Goal: Task Accomplishment & Management: Manage account settings

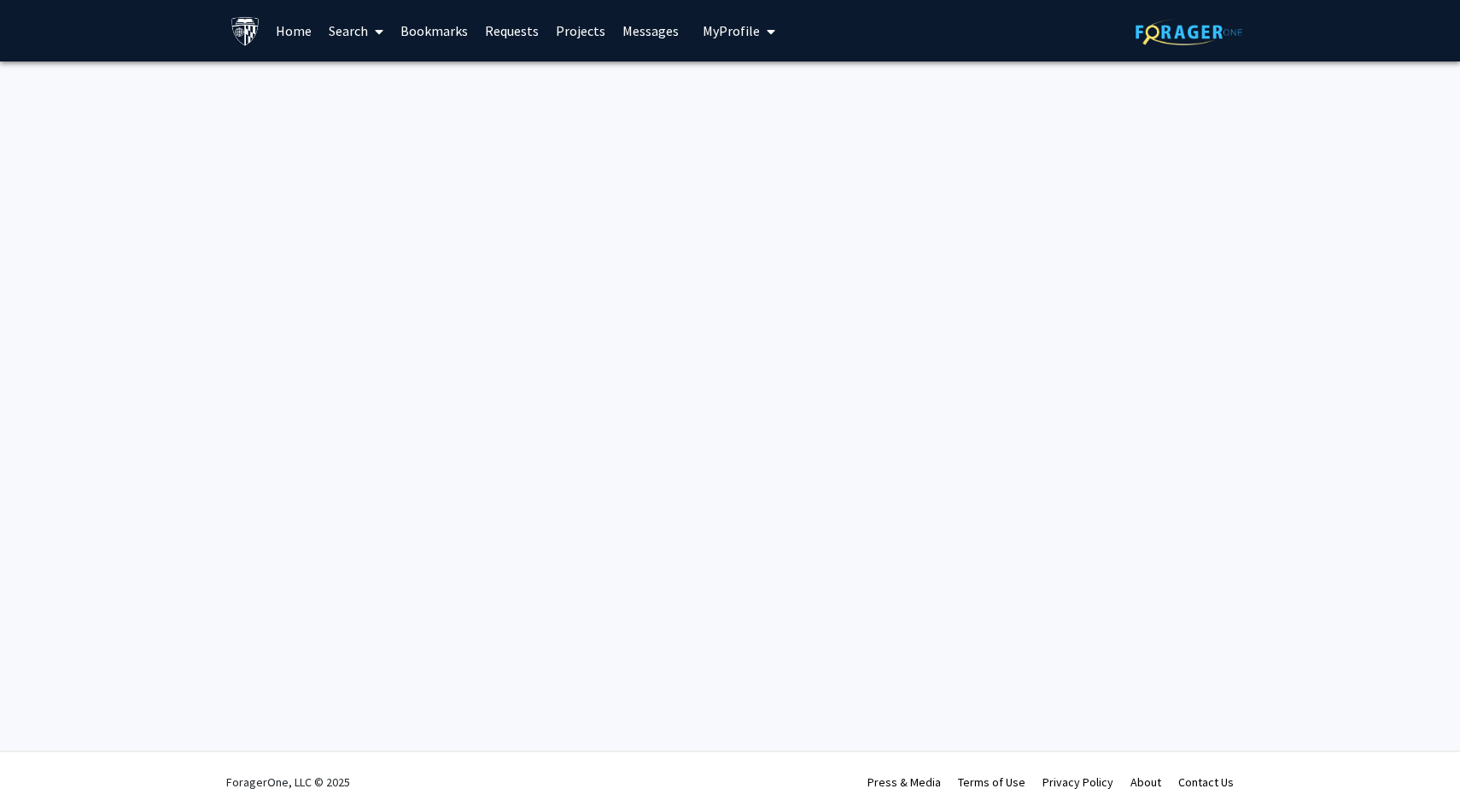
click at [743, 29] on span "My Profile" at bounding box center [730, 30] width 57 height 17
click at [764, 76] on span "[PERSON_NAME]" at bounding box center [809, 79] width 104 height 18
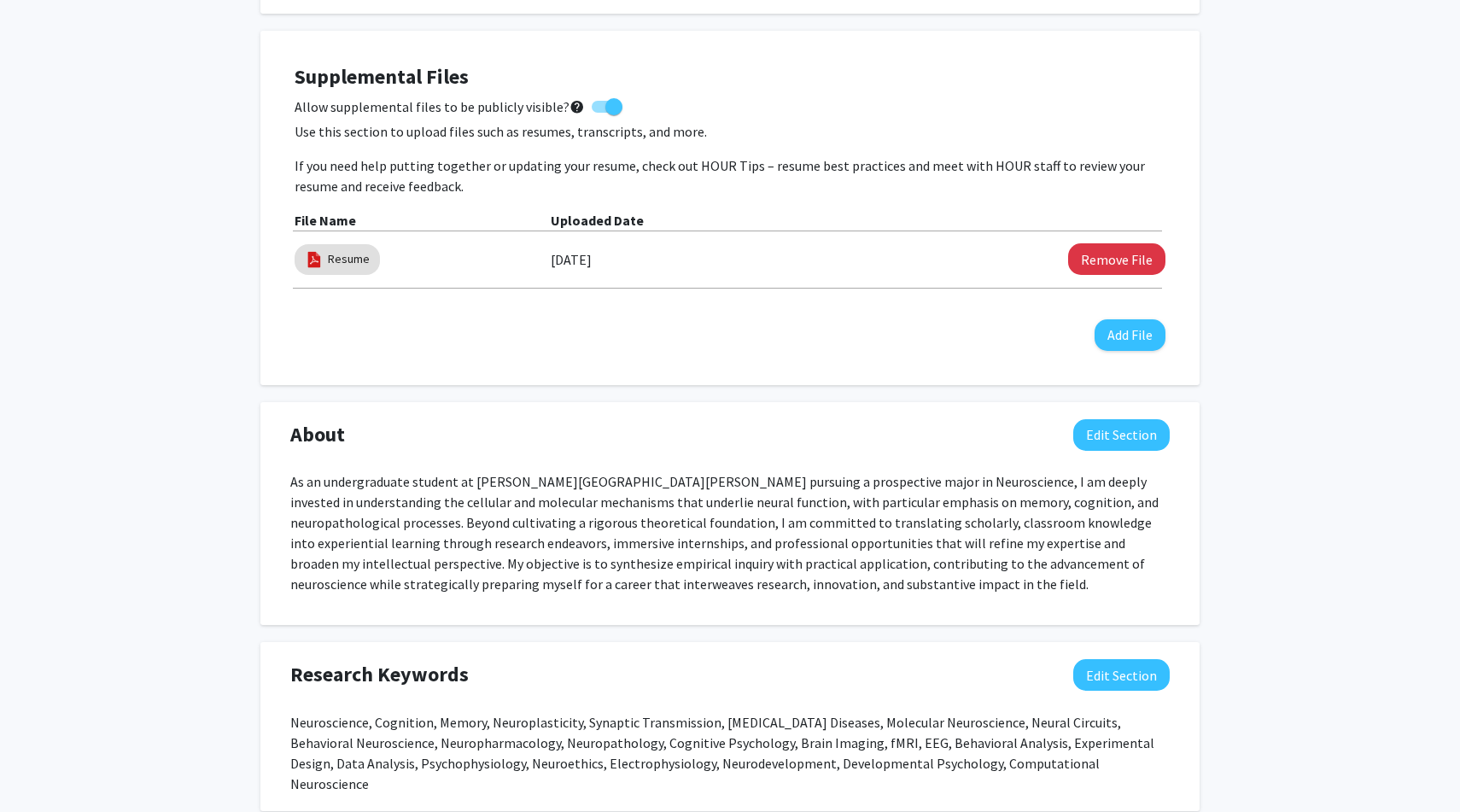
scroll to position [430, 0]
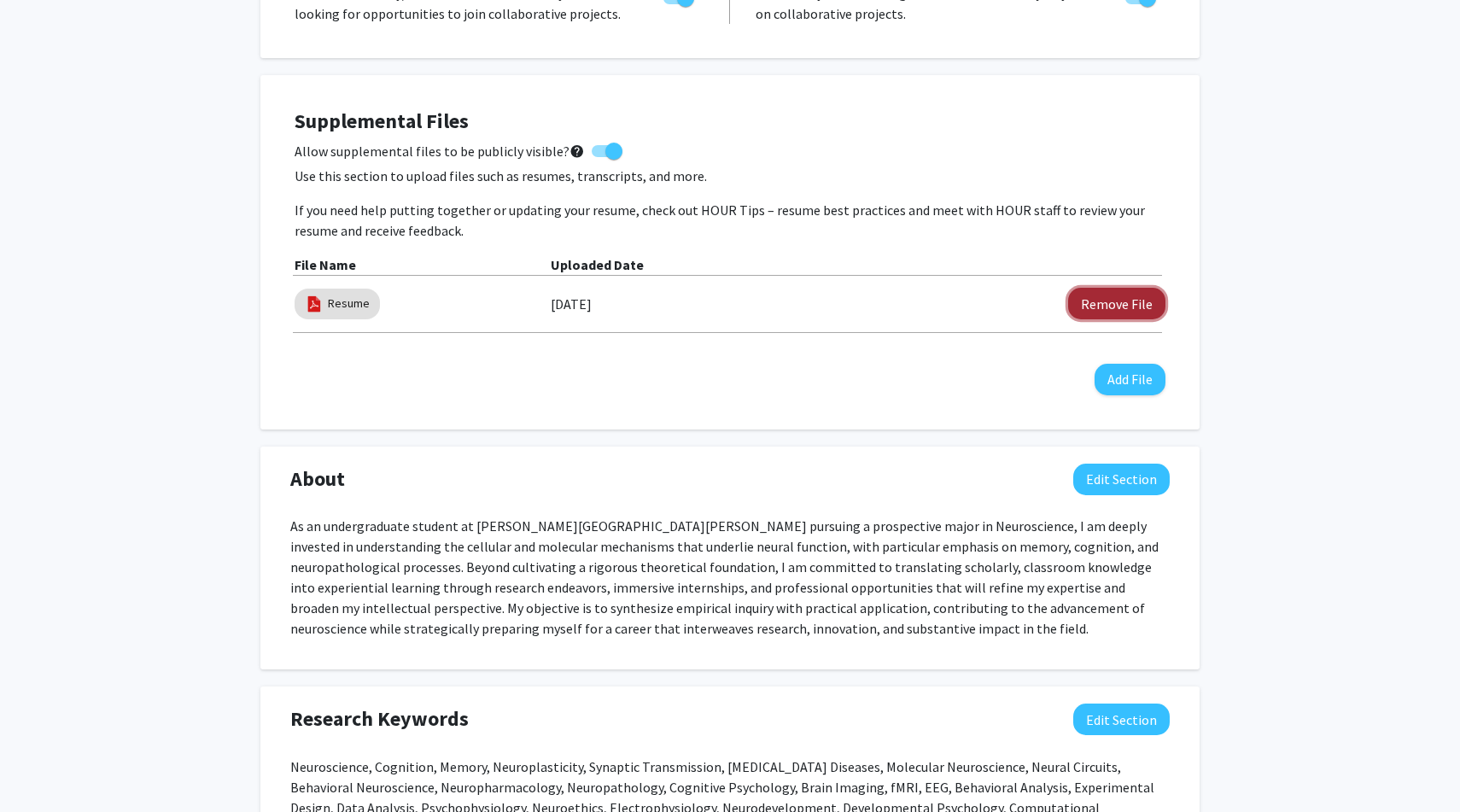
click at [1109, 302] on button "Remove File" at bounding box center [1116, 304] width 97 height 32
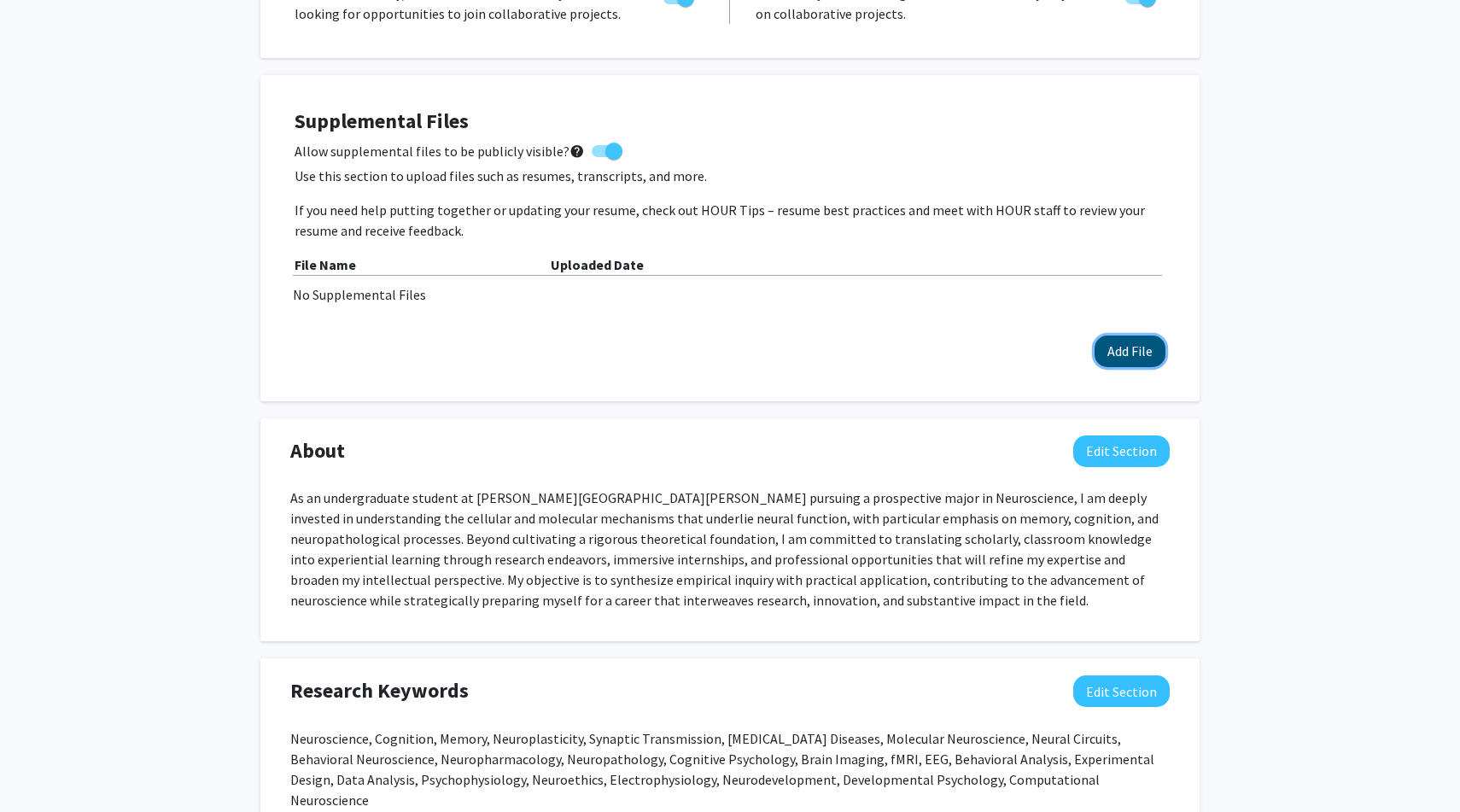
click at [1111, 354] on button "Add File" at bounding box center [1129, 351] width 71 height 32
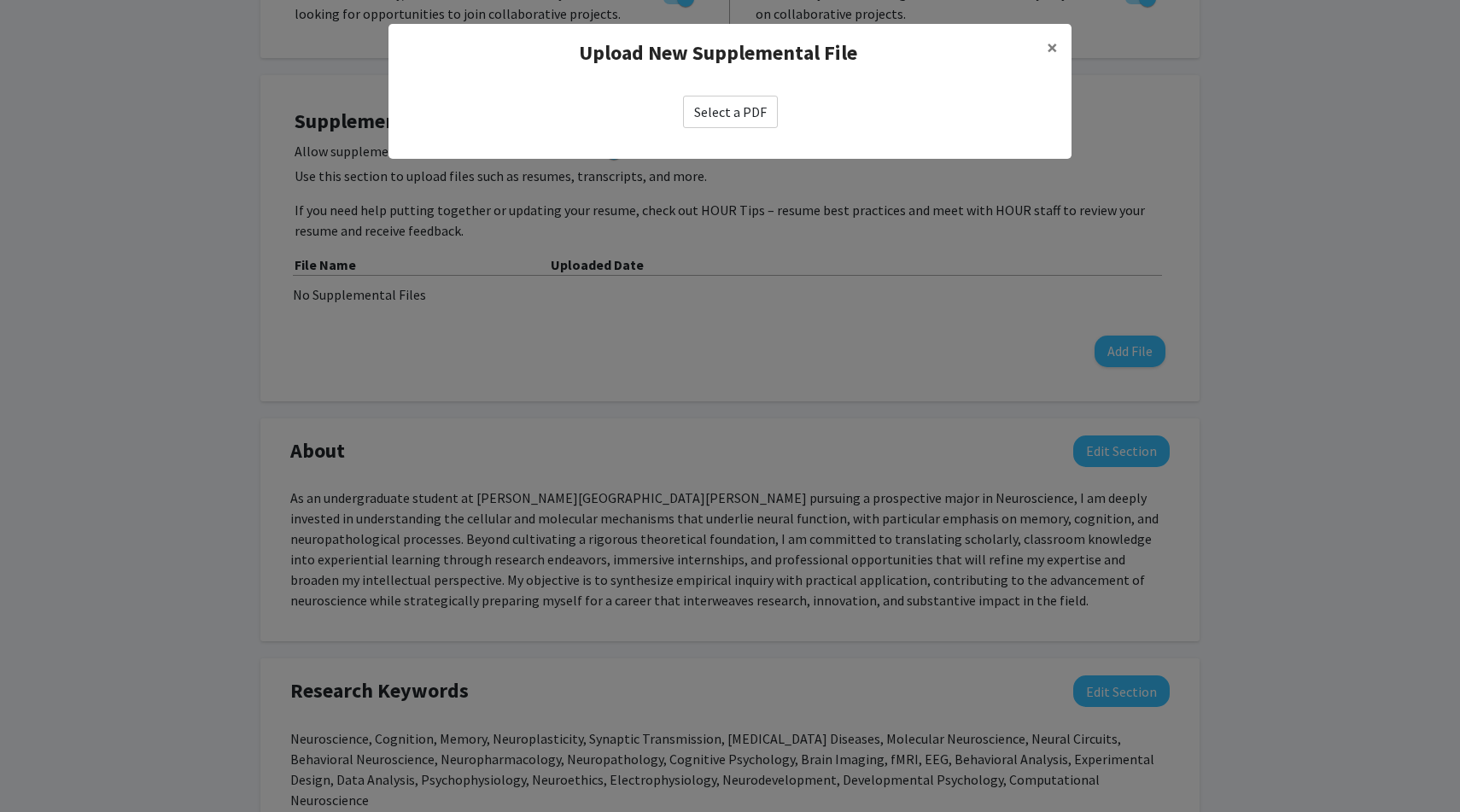
click at [718, 118] on label "Select a PDF" at bounding box center [730, 111] width 95 height 32
click at [0, 0] on input "Select a PDF" at bounding box center [0, 0] width 0 height 0
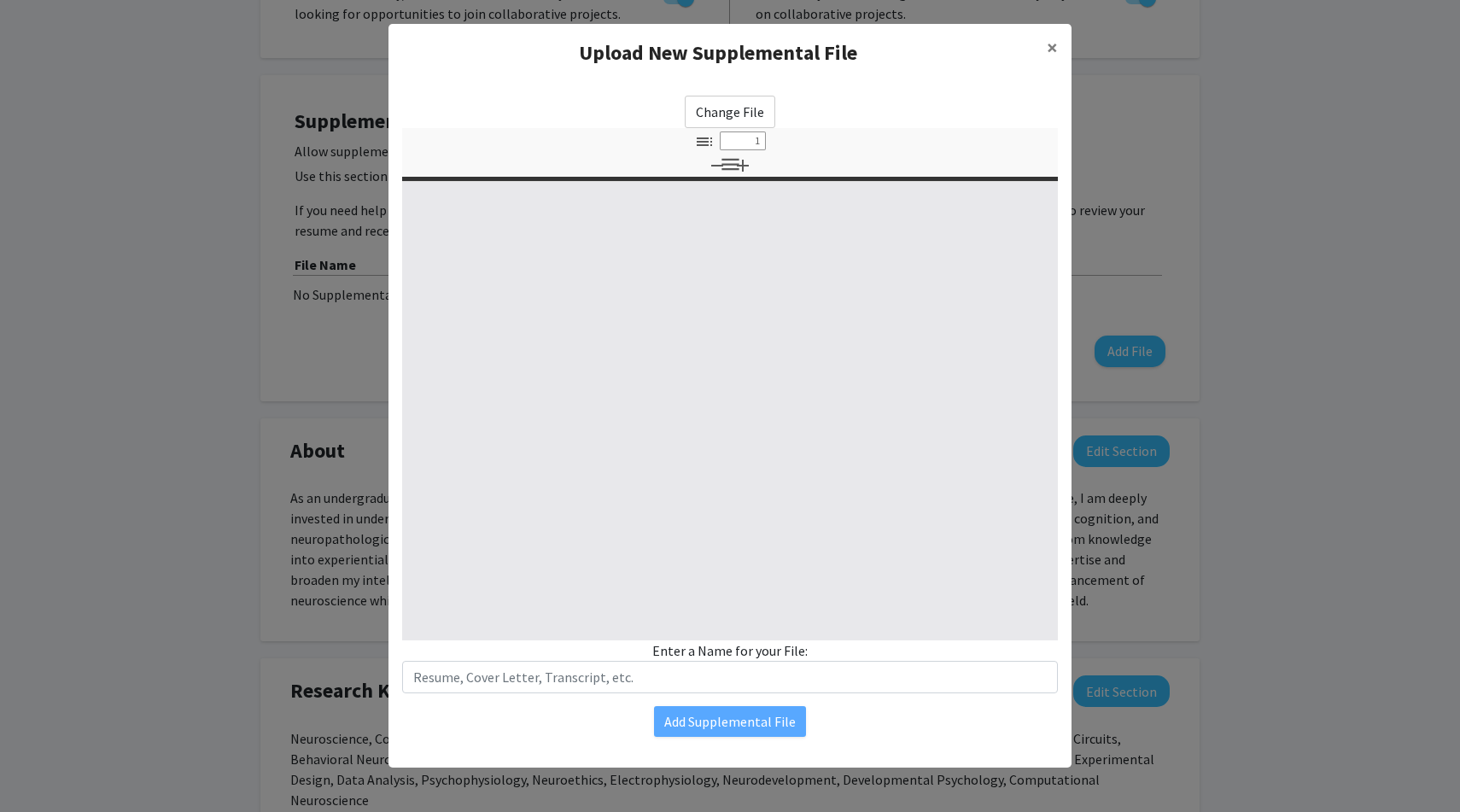
select select "custom"
type input "0"
select select "custom"
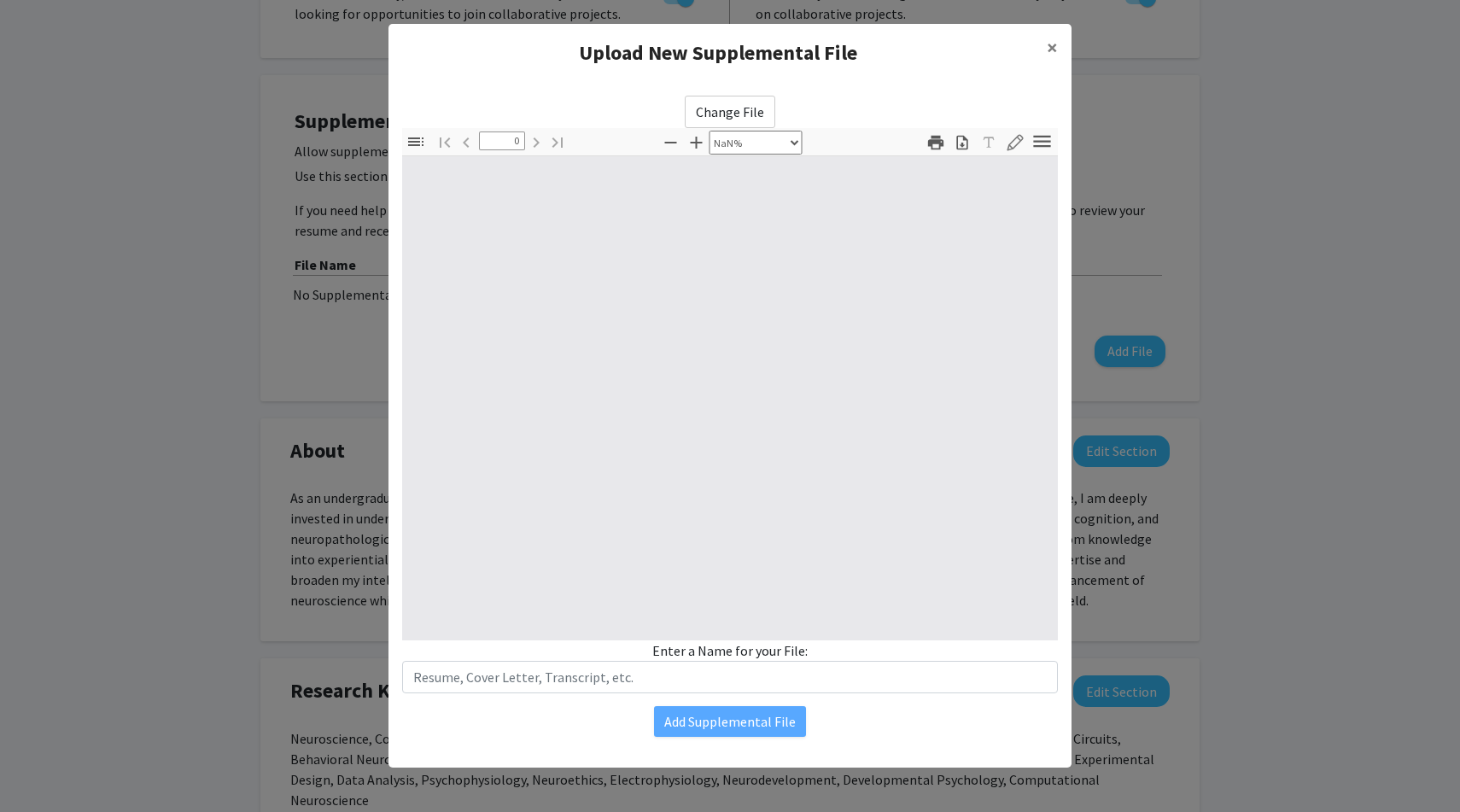
type input "1"
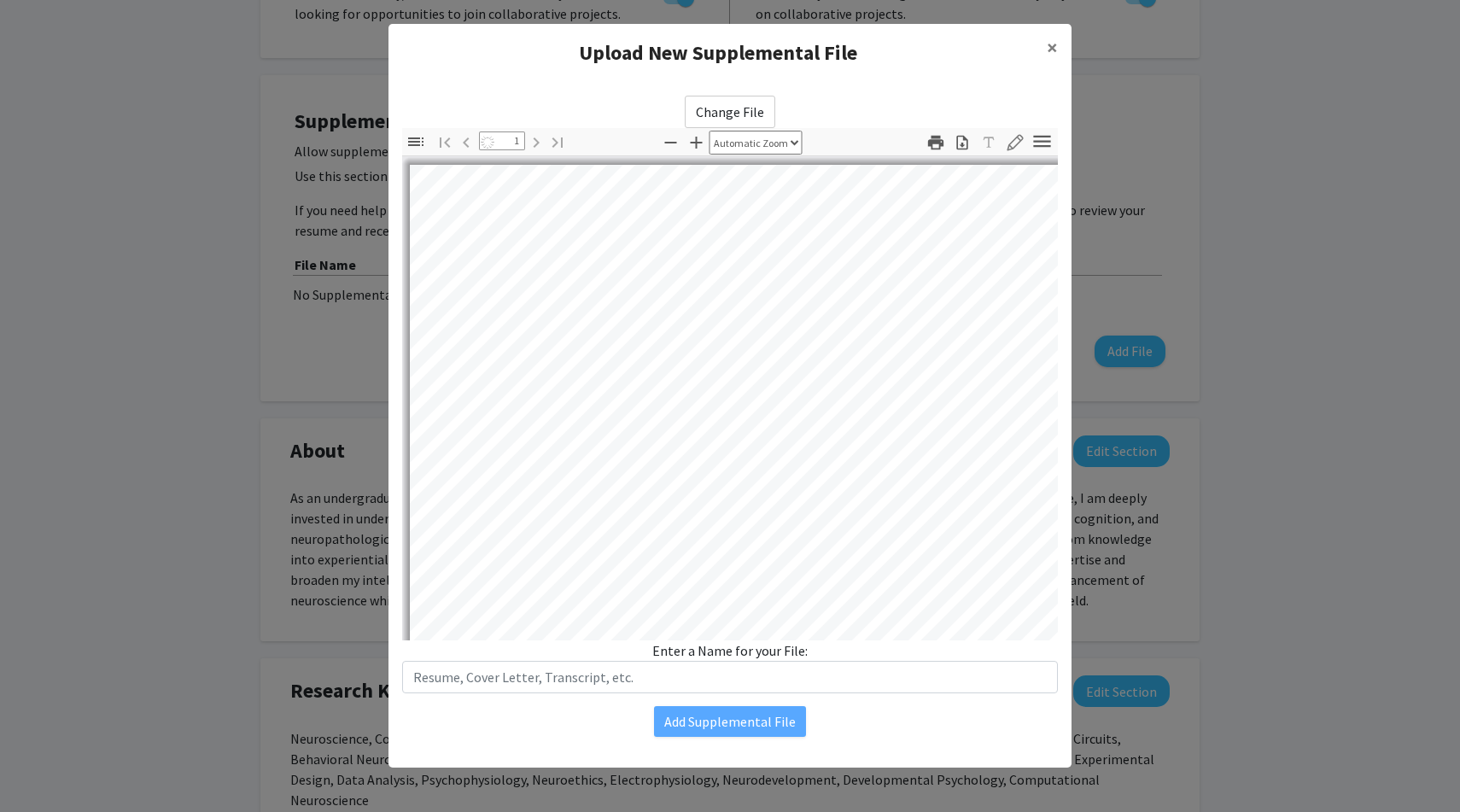
select select "auto"
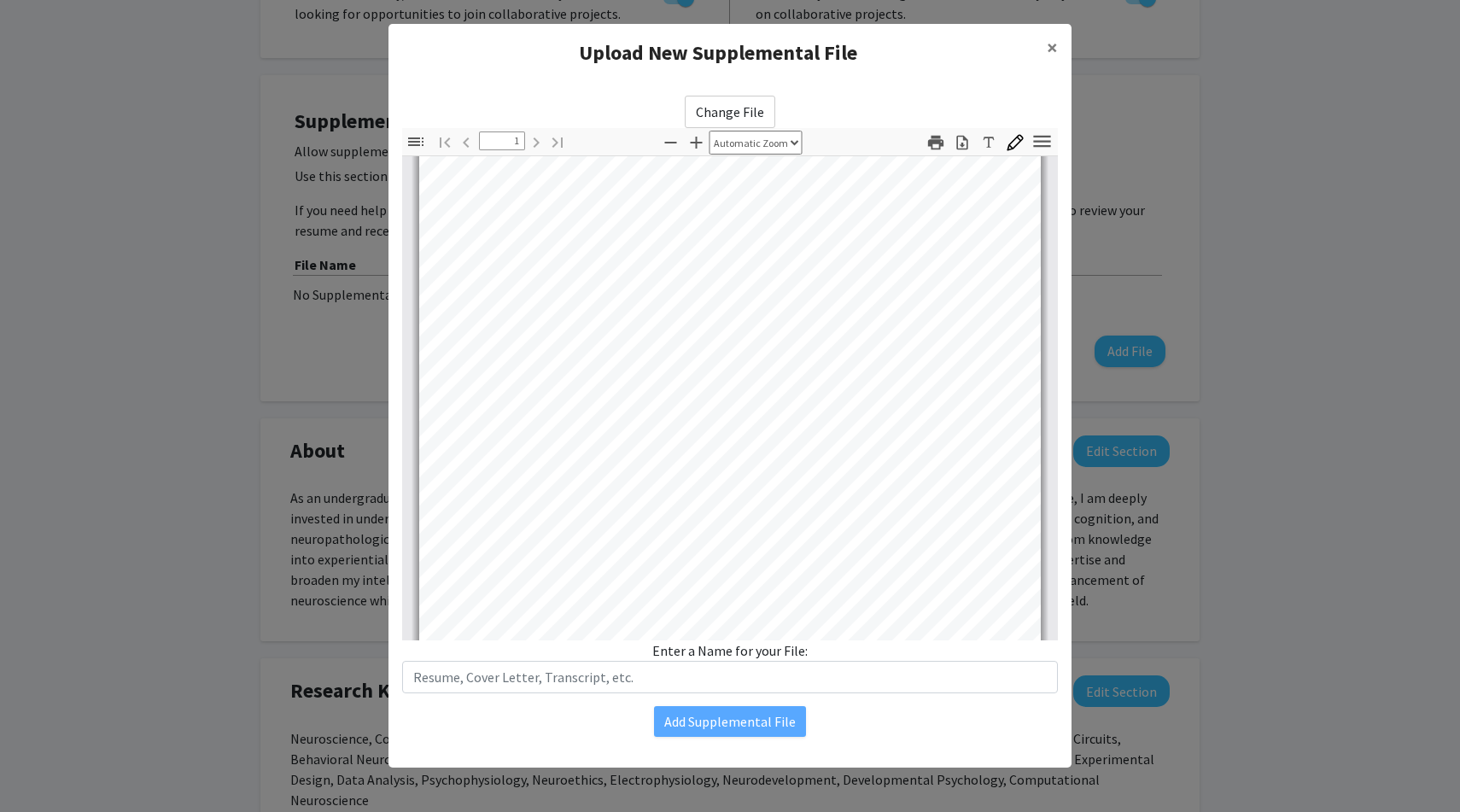
scroll to position [335, 0]
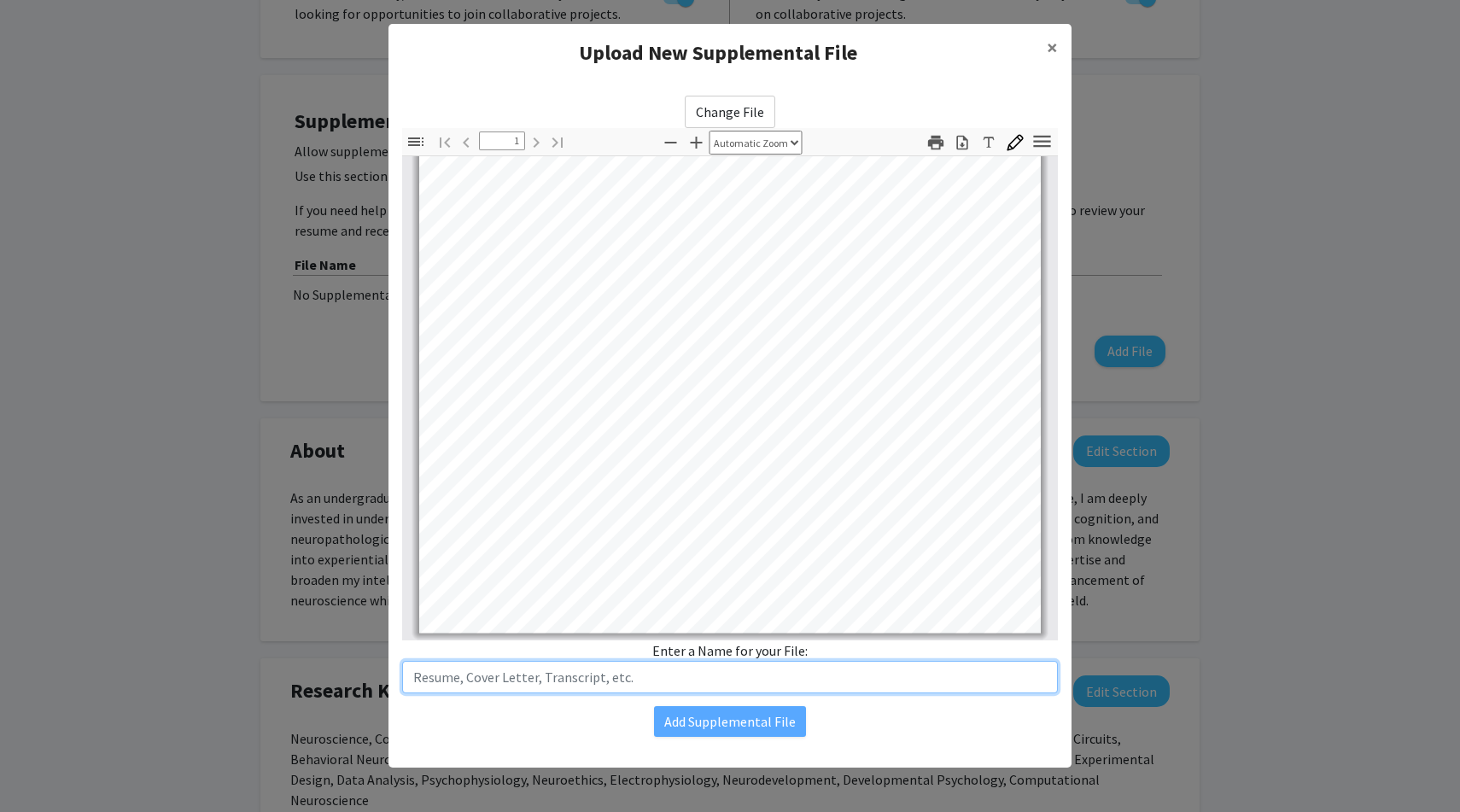
click at [653, 673] on input "text" at bounding box center [730, 677] width 656 height 32
type input "Resume"
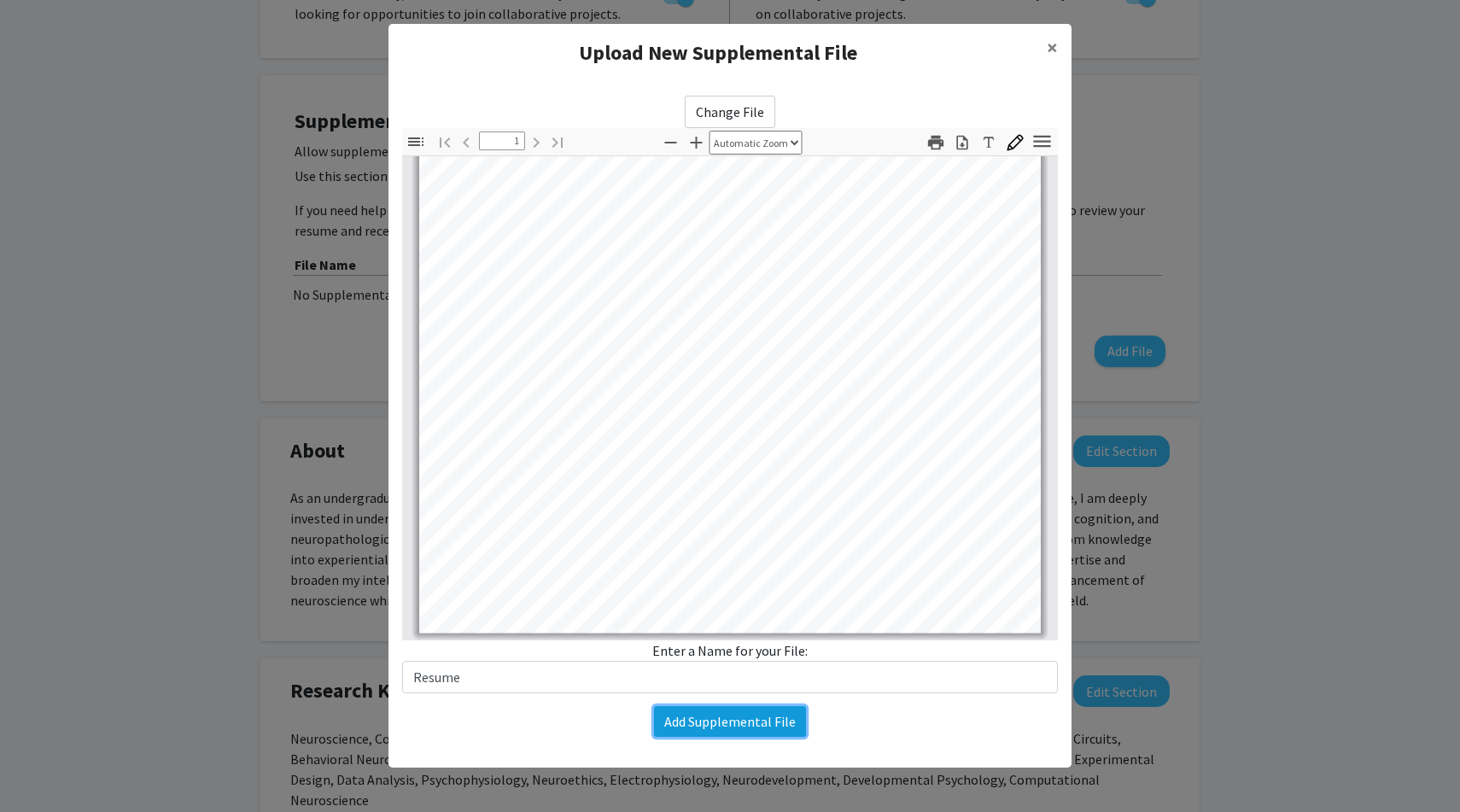
click at [770, 727] on button "Add Supplemental File" at bounding box center [730, 721] width 152 height 31
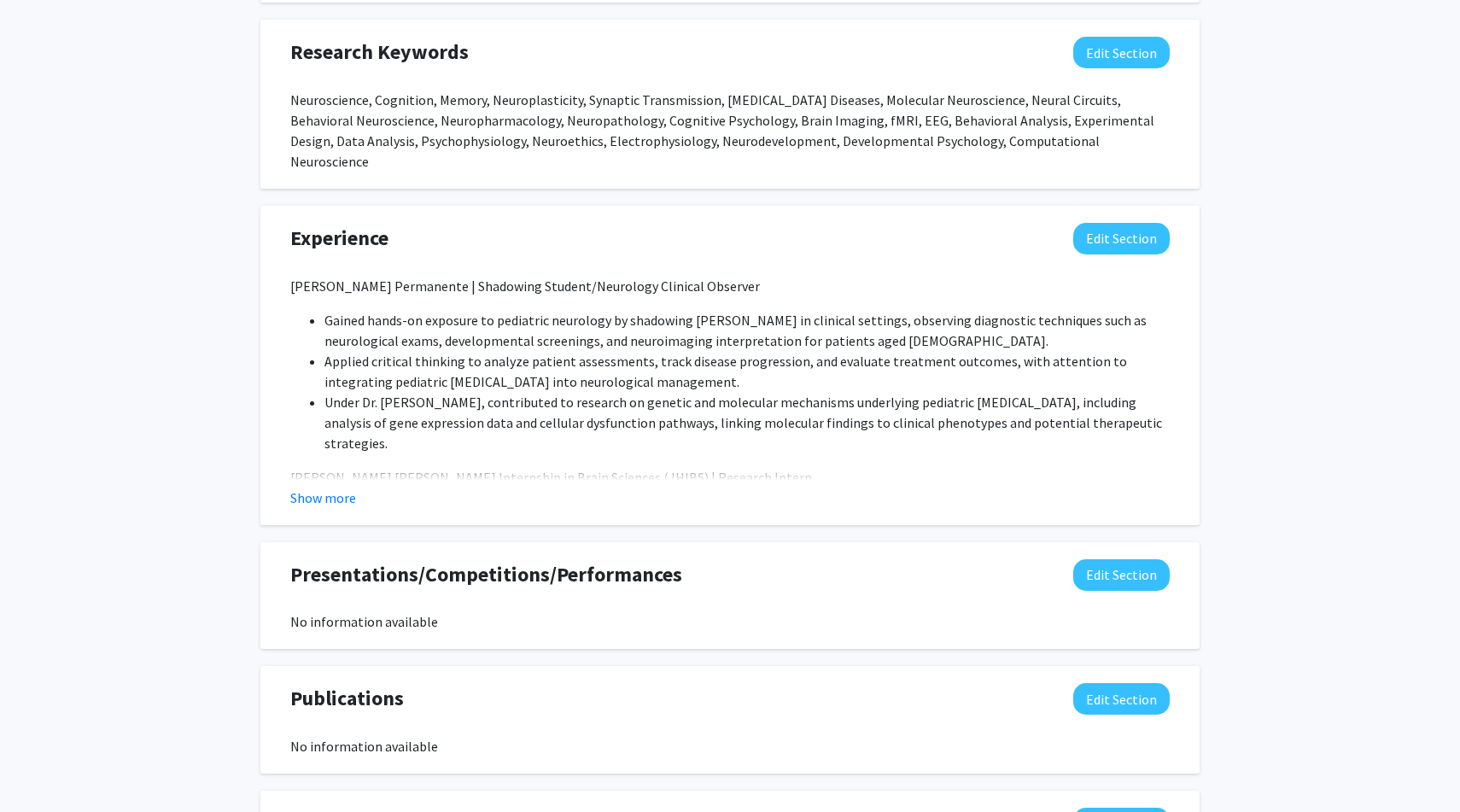
scroll to position [1161, 0]
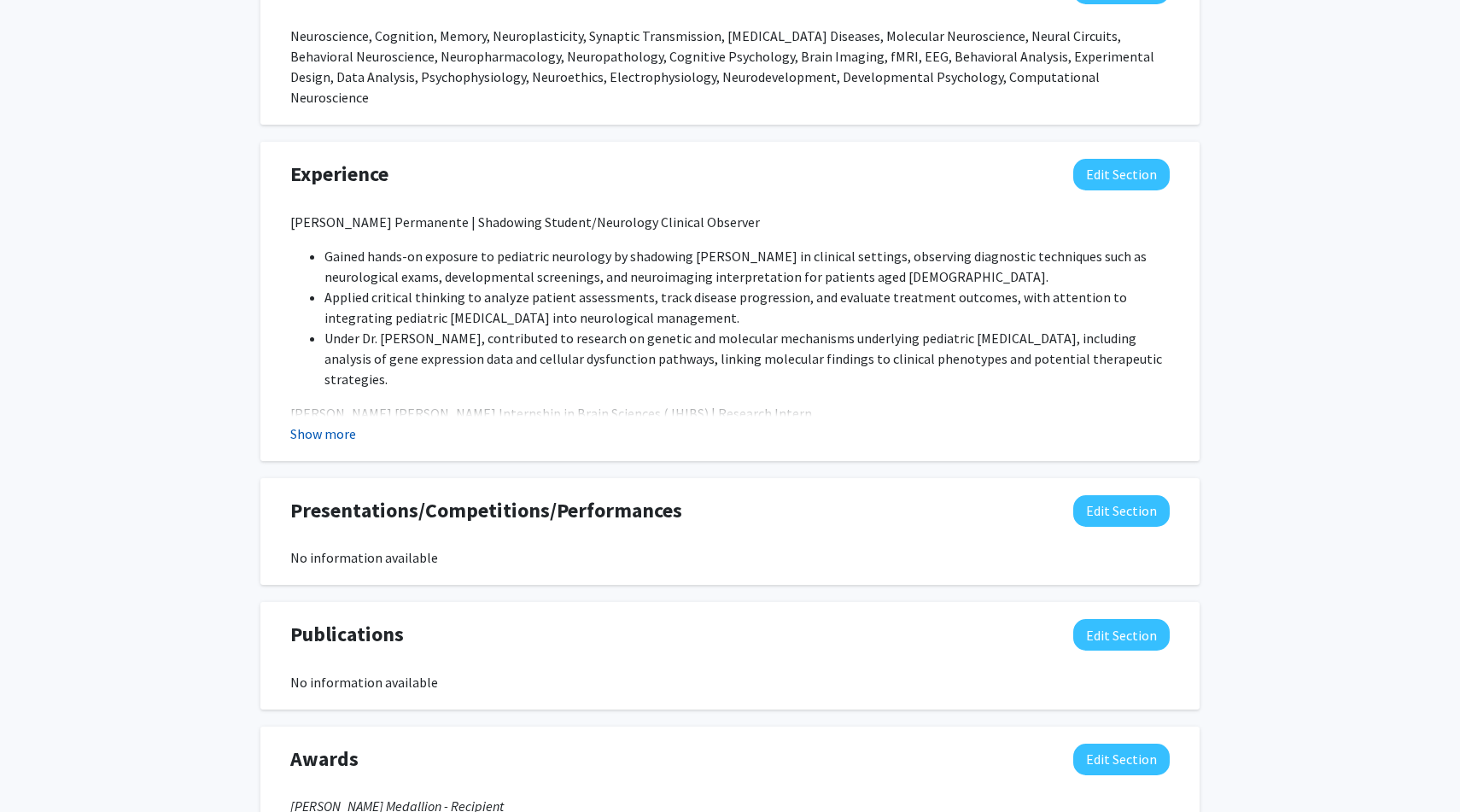
click at [314, 423] on button "Show more" at bounding box center [323, 433] width 66 height 20
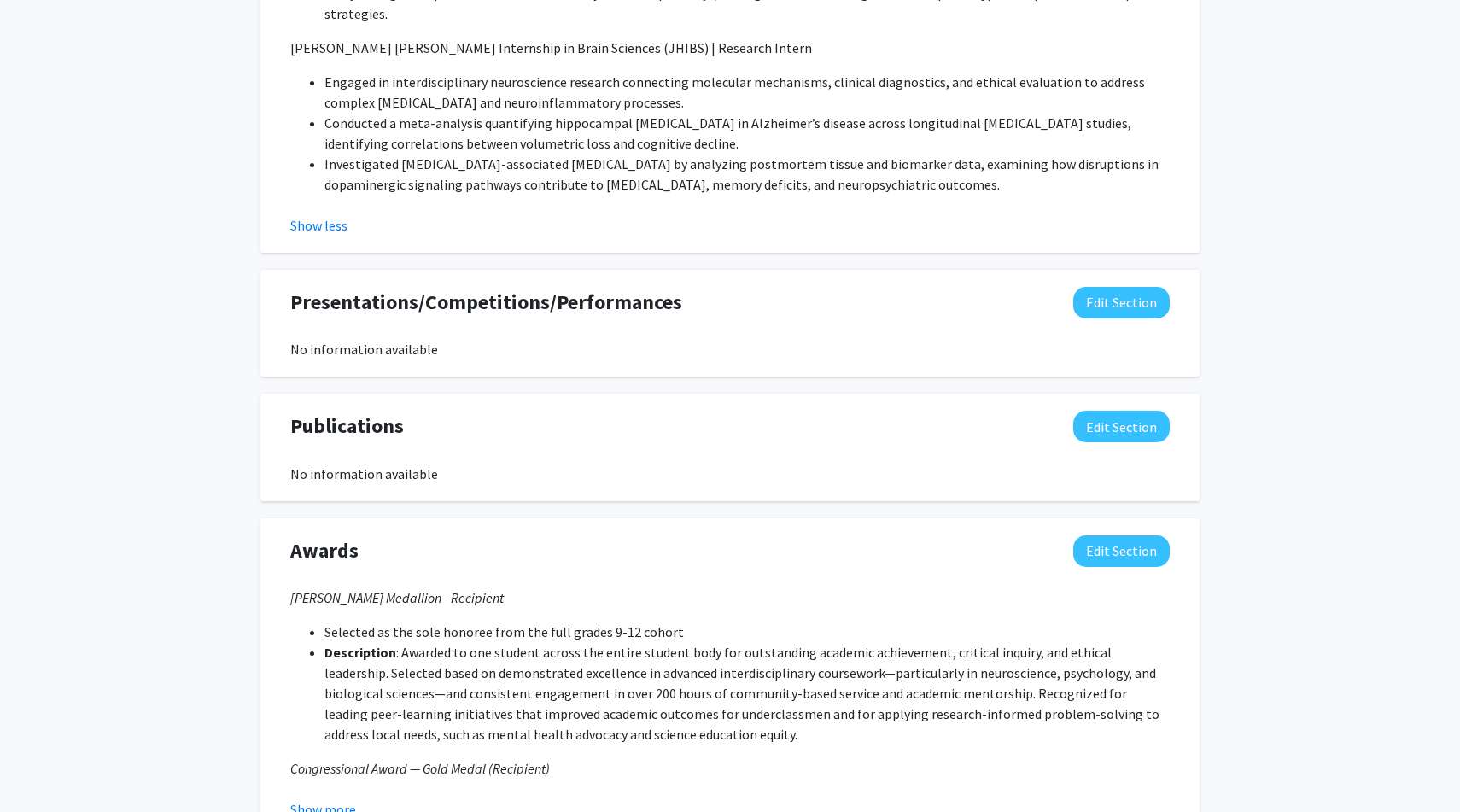
scroll to position [1637, 0]
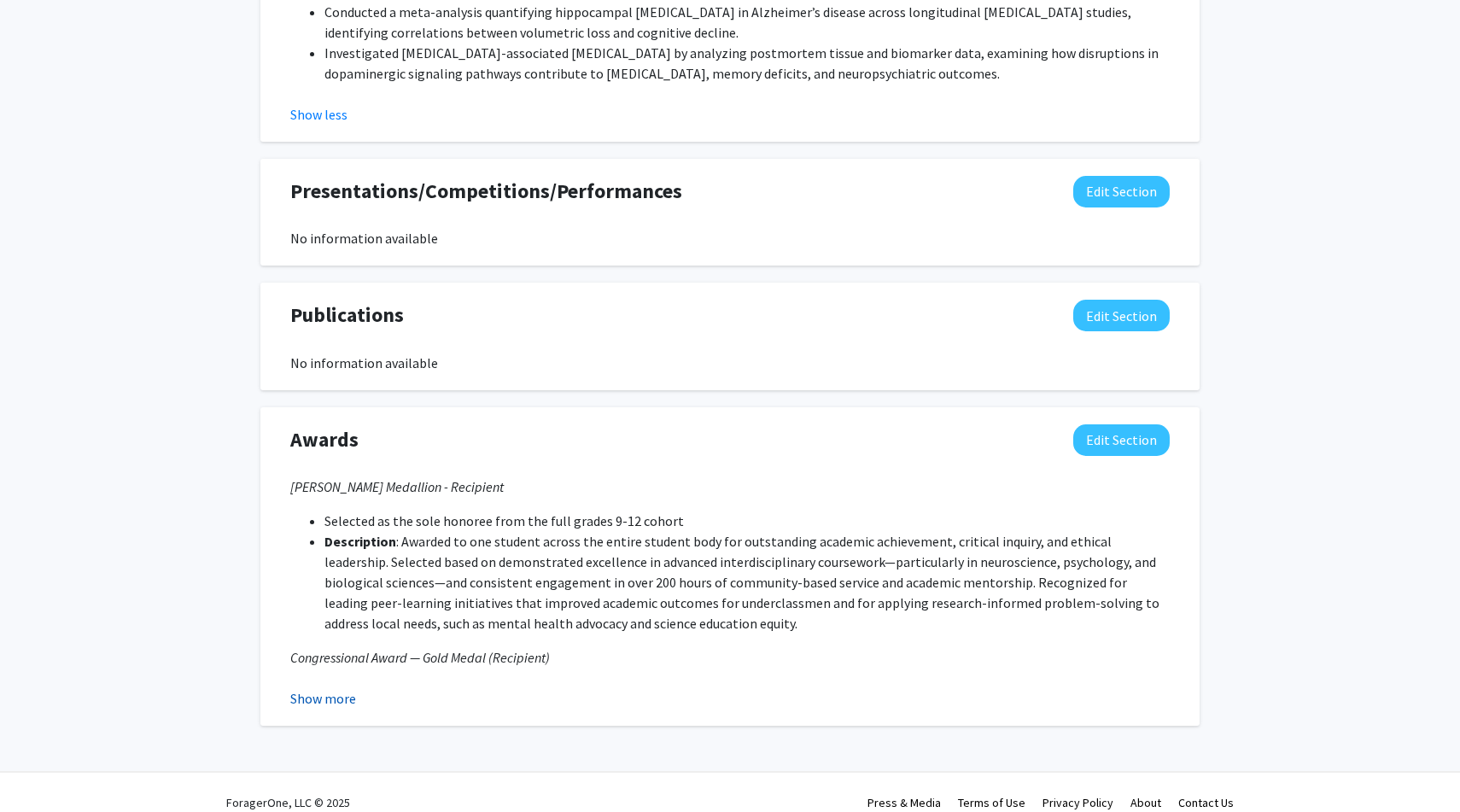
click at [326, 688] on button "Show more" at bounding box center [323, 698] width 66 height 20
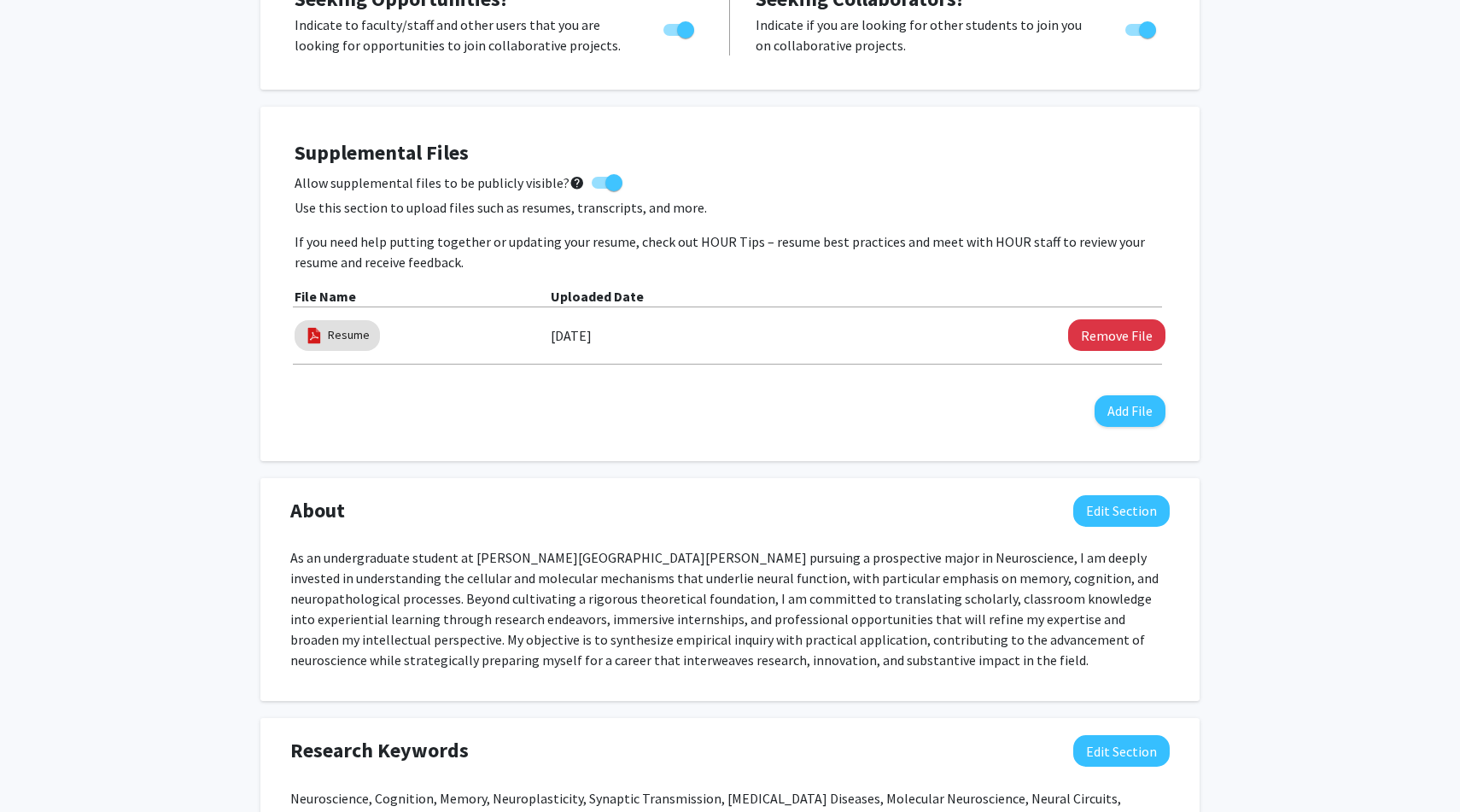
scroll to position [0, 0]
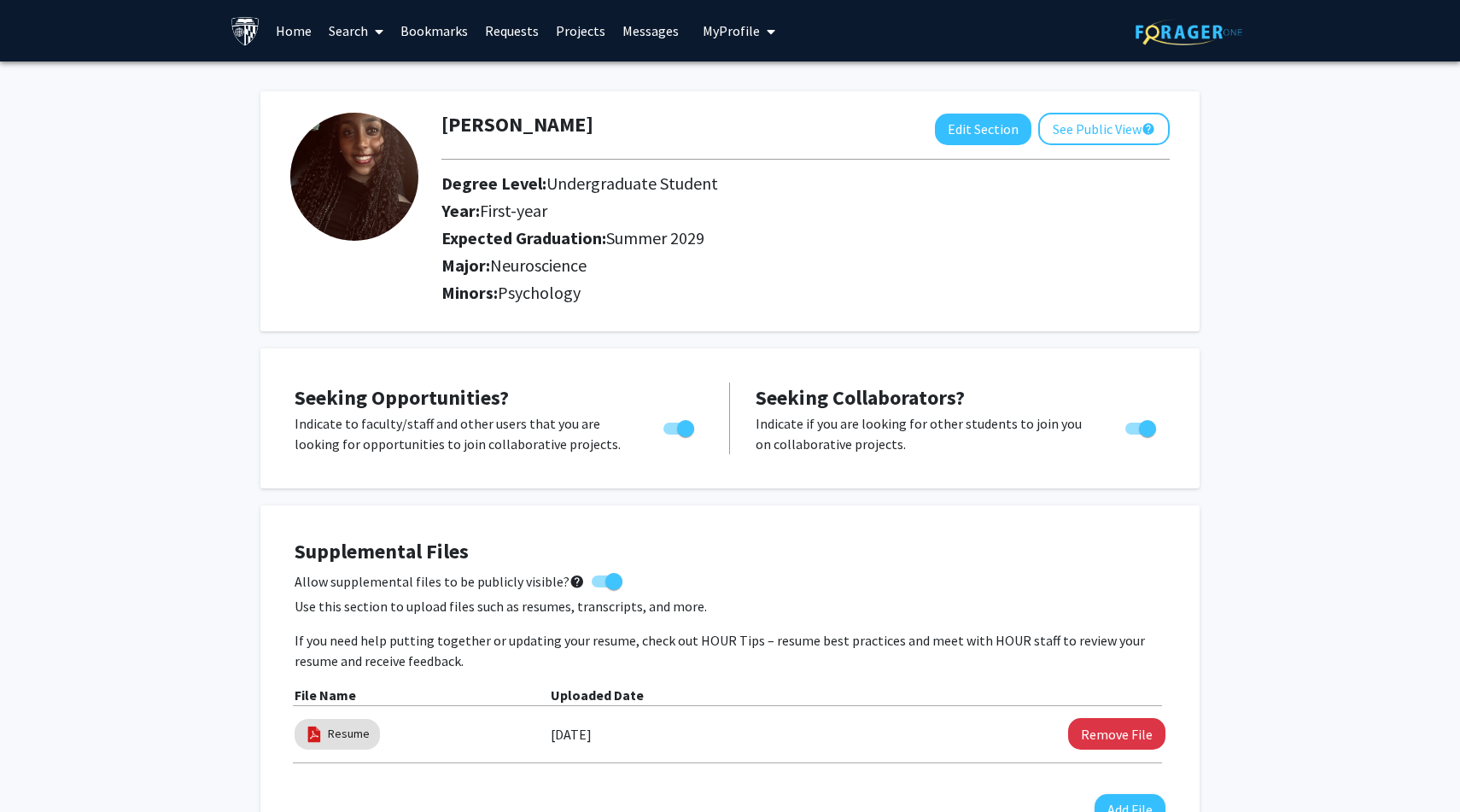
click at [351, 24] on link "Search" at bounding box center [356, 31] width 72 height 60
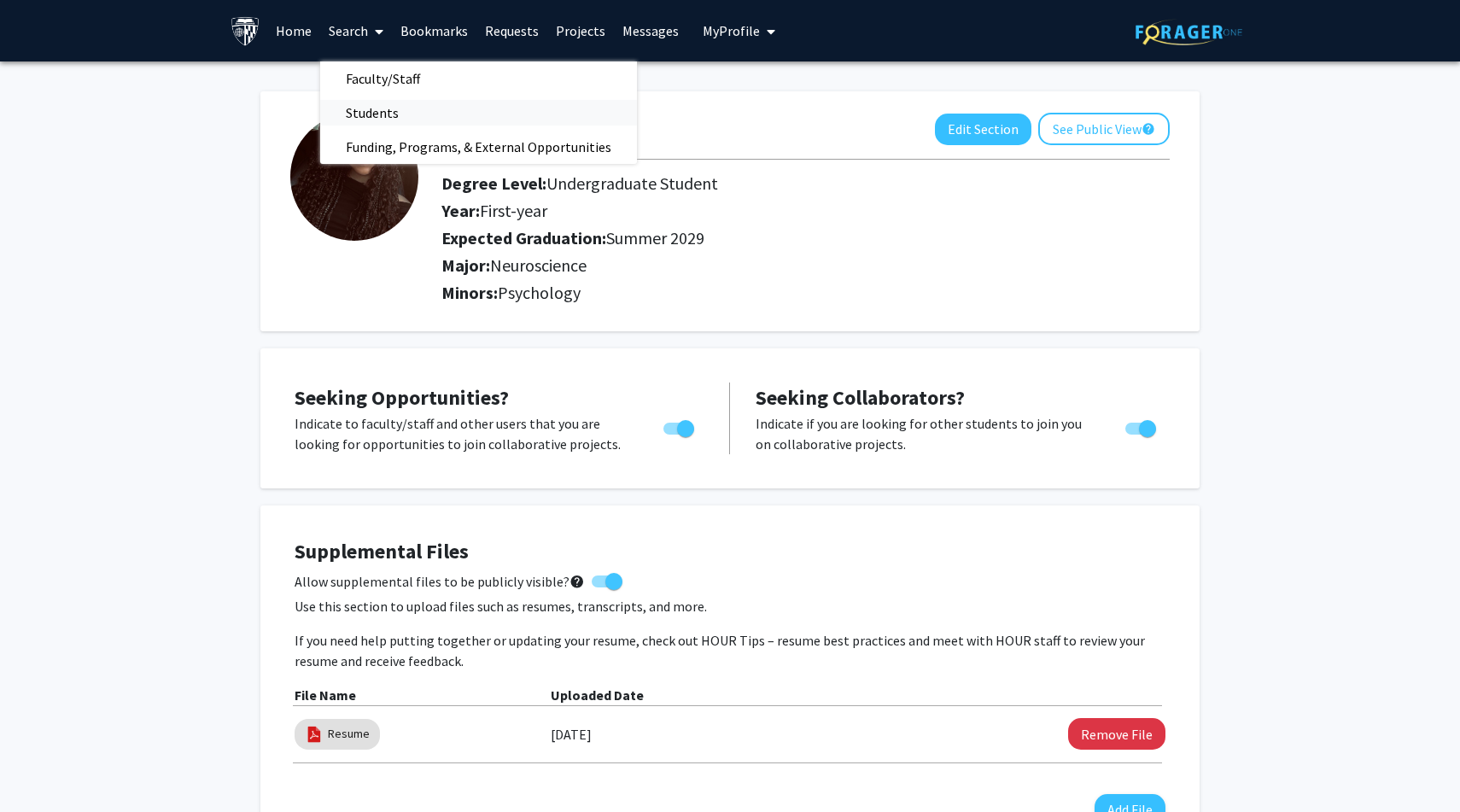
click at [388, 110] on span "Students" at bounding box center [372, 112] width 104 height 34
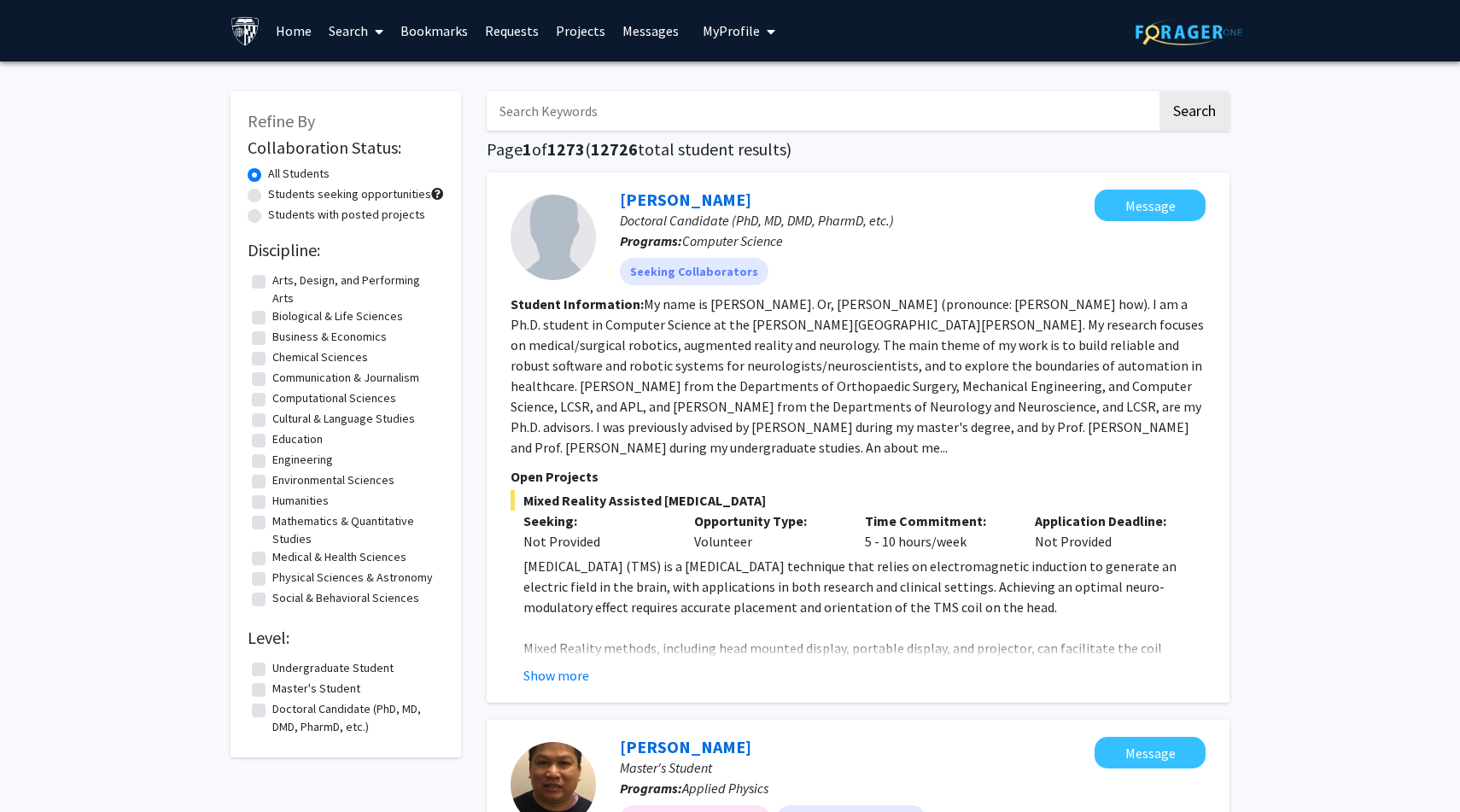
click at [334, 194] on label "Students seeking opportunities" at bounding box center [349, 194] width 163 height 18
click at [279, 194] on input "Students seeking opportunities" at bounding box center [273, 190] width 11 height 11
radio input "true"
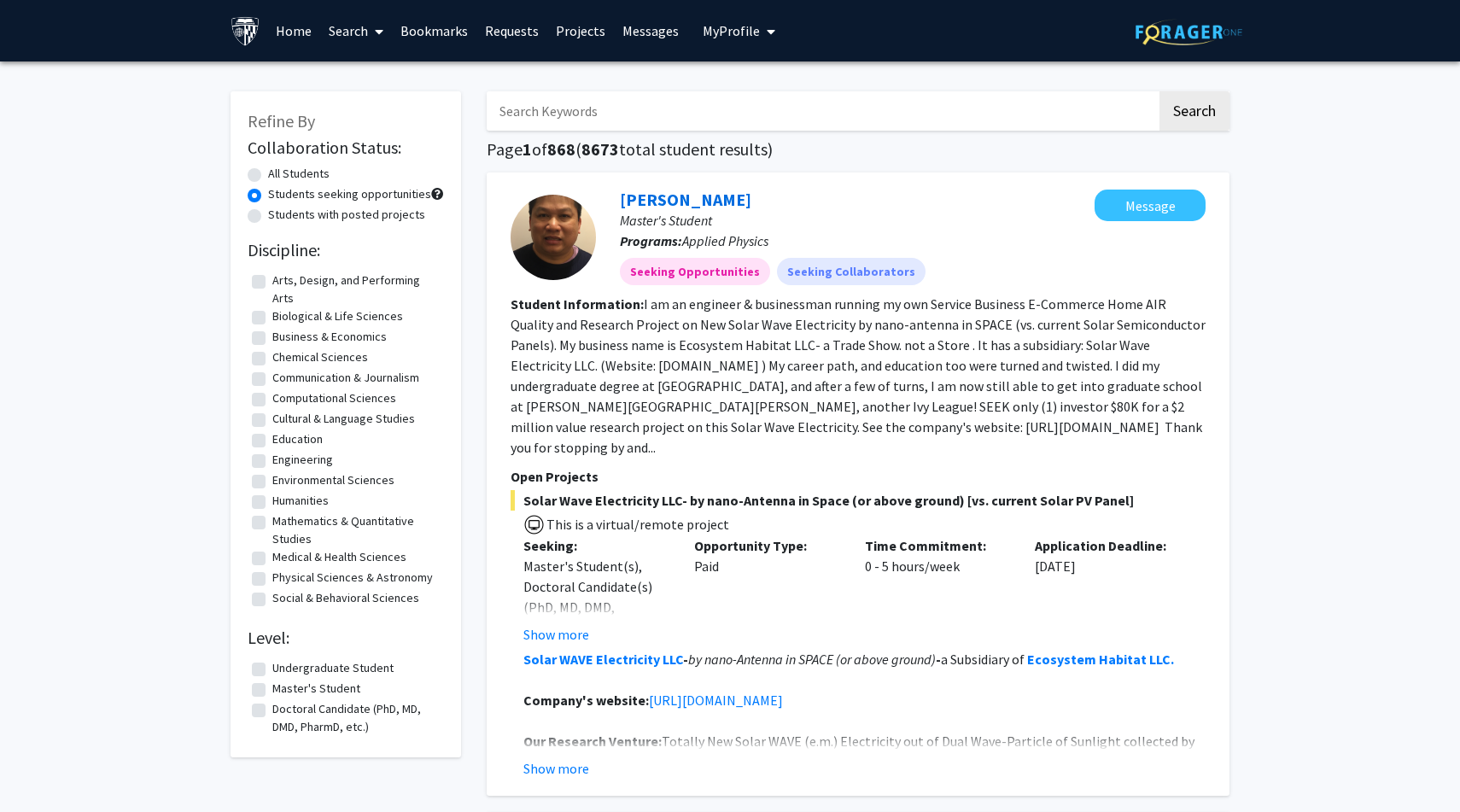
click at [319, 171] on label "All Students" at bounding box center [298, 174] width 61 height 18
click at [279, 171] on input "All Students" at bounding box center [273, 170] width 11 height 11
radio input "true"
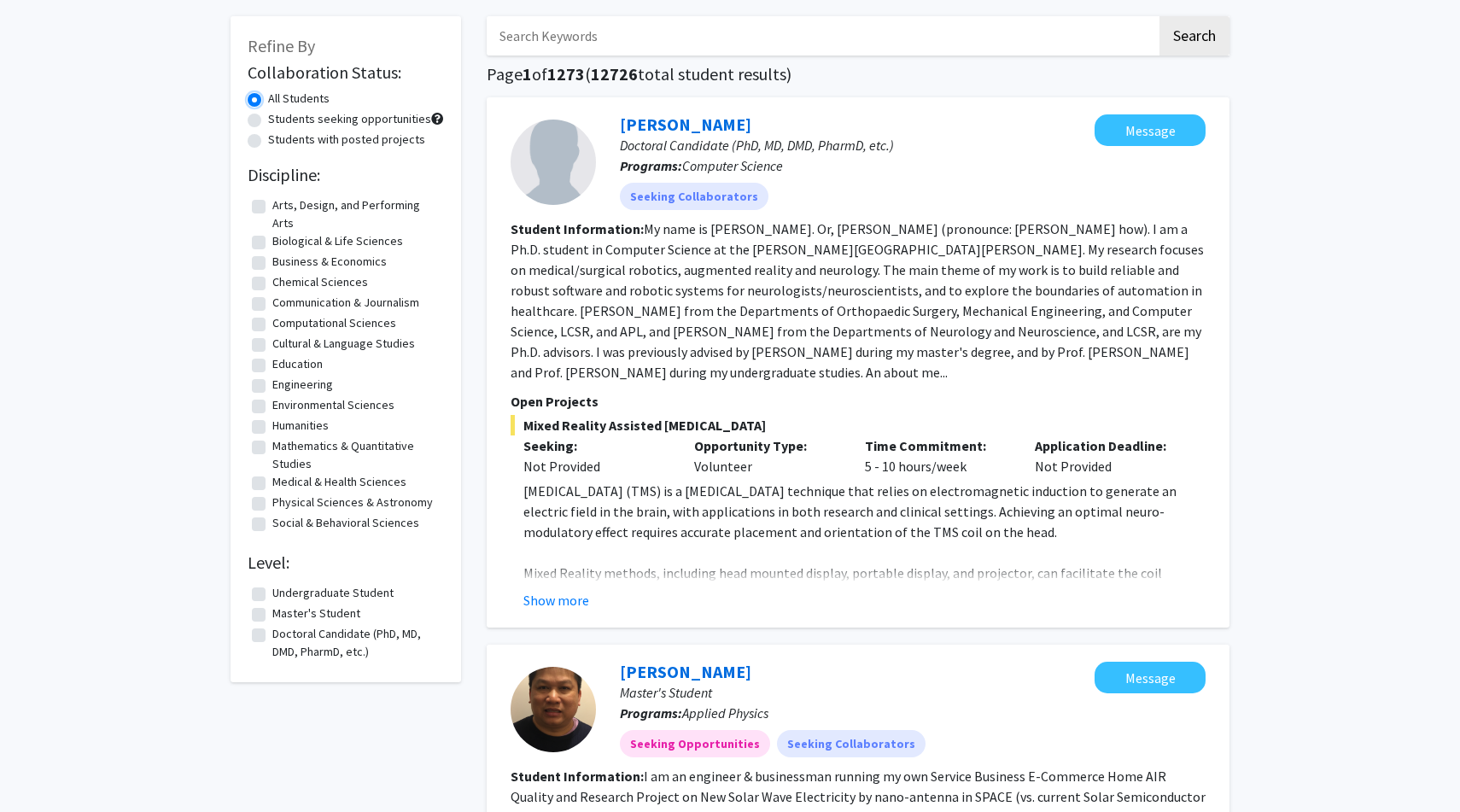
scroll to position [77, 0]
click at [314, 589] on label "Undergraduate Student" at bounding box center [333, 591] width 121 height 18
click at [284, 589] on input "Undergraduate Student" at bounding box center [277, 587] width 11 height 11
checkbox input "true"
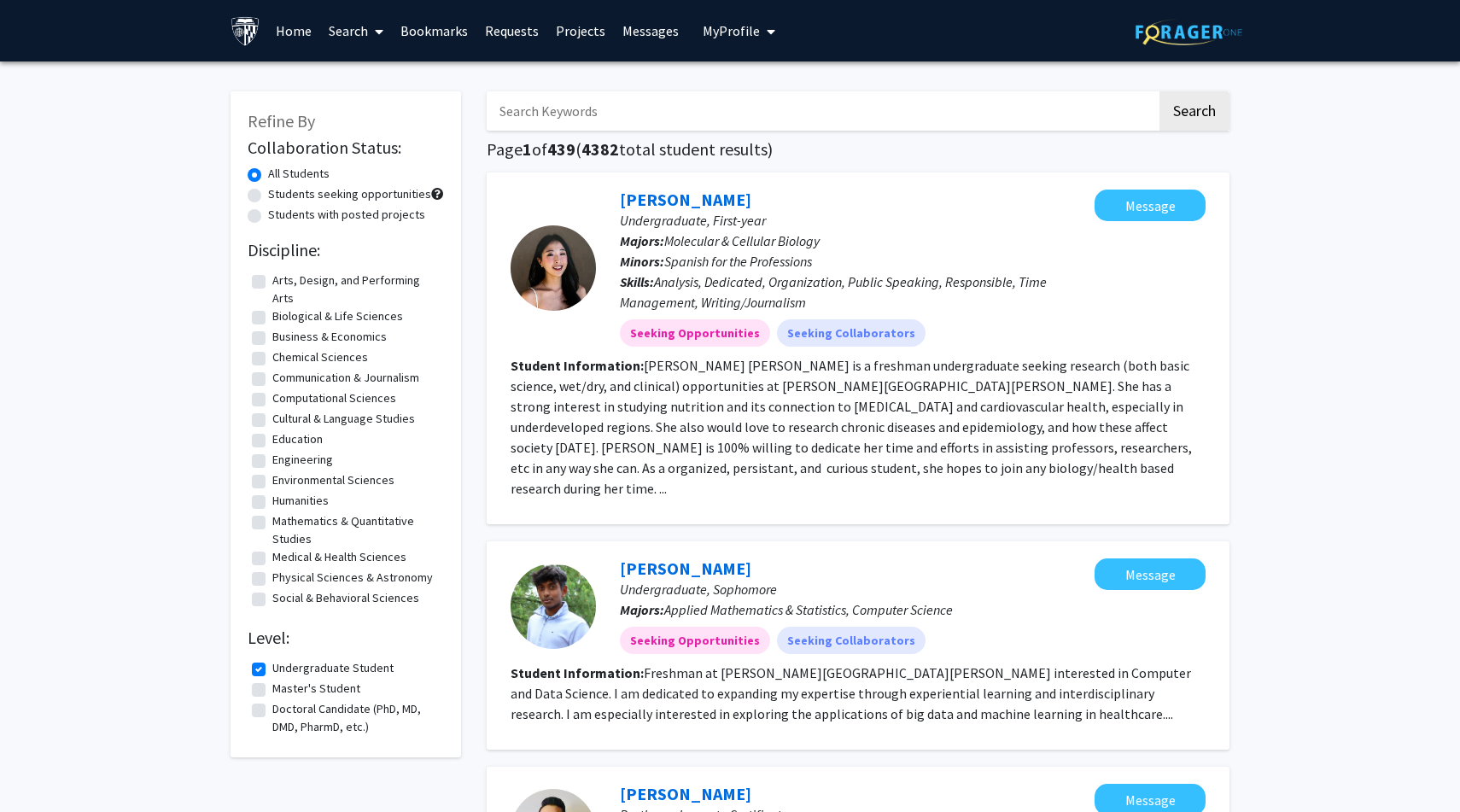
click at [598, 115] on input "Search Keywords" at bounding box center [821, 111] width 670 height 40
type input "[PERSON_NAME]"
click at [1151, 202] on button "Message" at bounding box center [1149, 205] width 111 height 32
click at [946, 106] on input "Search Keywords" at bounding box center [821, 111] width 670 height 40
type input "[PERSON_NAME]"
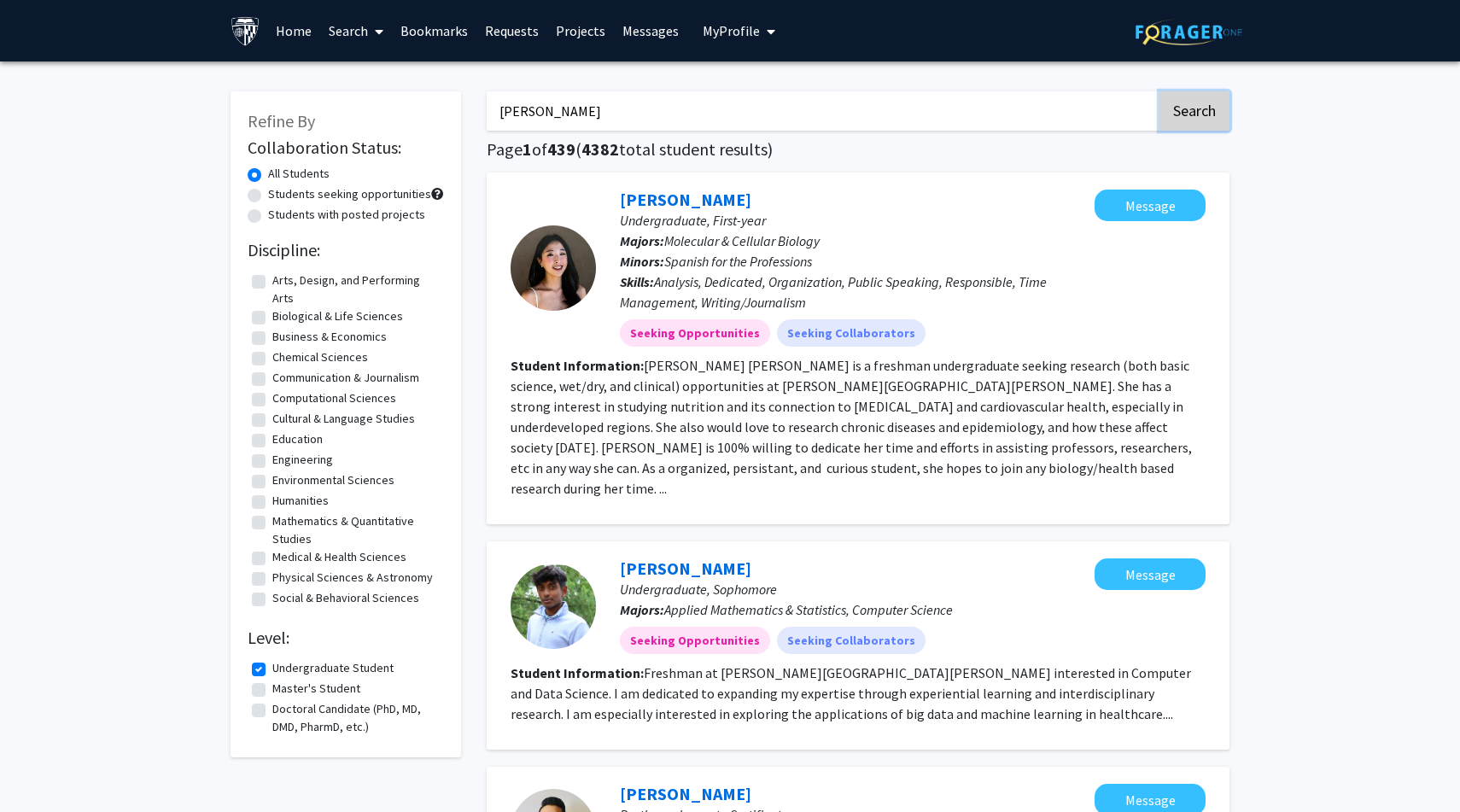
click at [1184, 106] on button "Search" at bounding box center [1194, 111] width 70 height 40
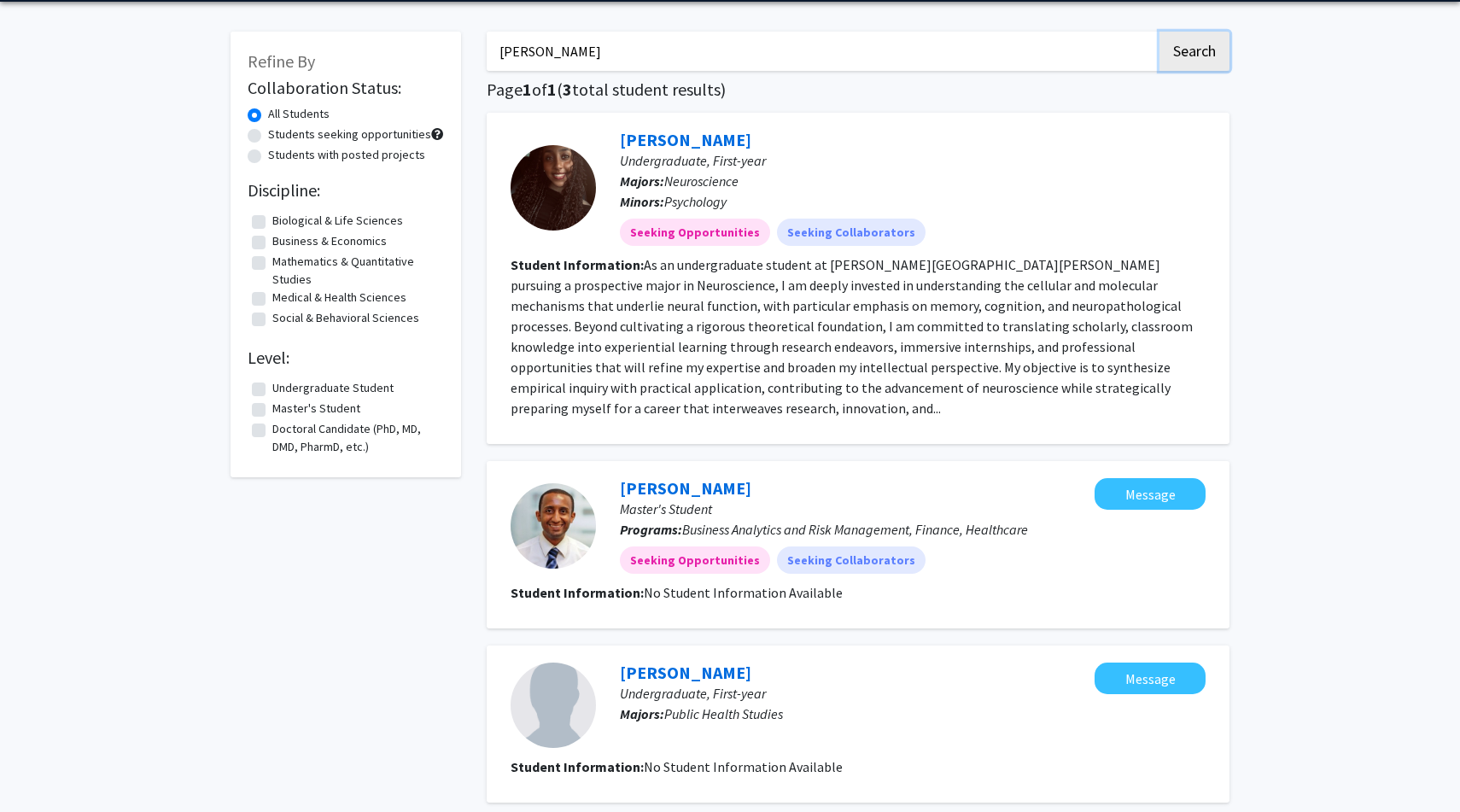
scroll to position [61, 0]
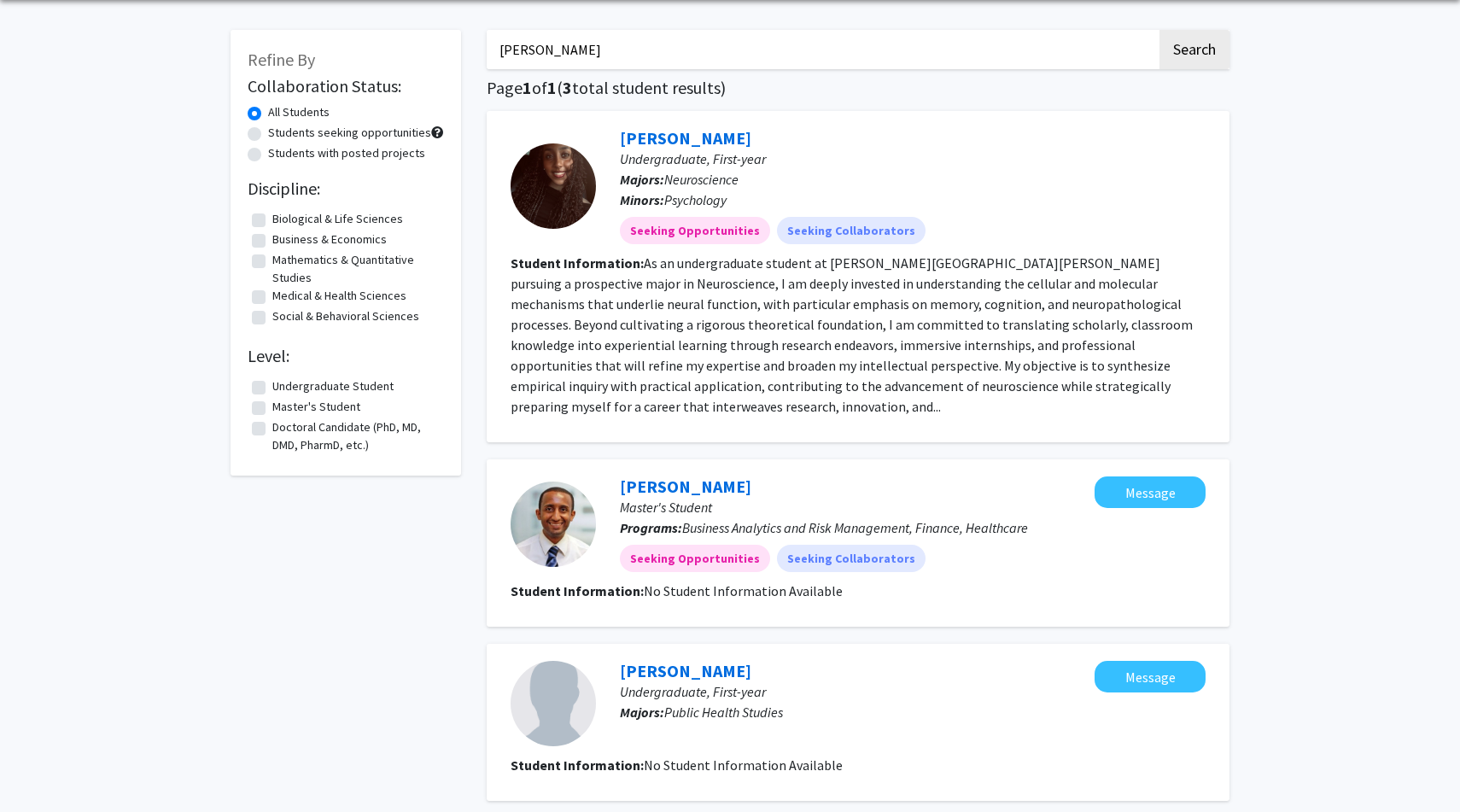
click at [695, 318] on fg-read-more "As an undergraduate student at [PERSON_NAME][GEOGRAPHIC_DATA][PERSON_NAME] purs…" at bounding box center [851, 334] width 682 height 161
checkbox input "true"
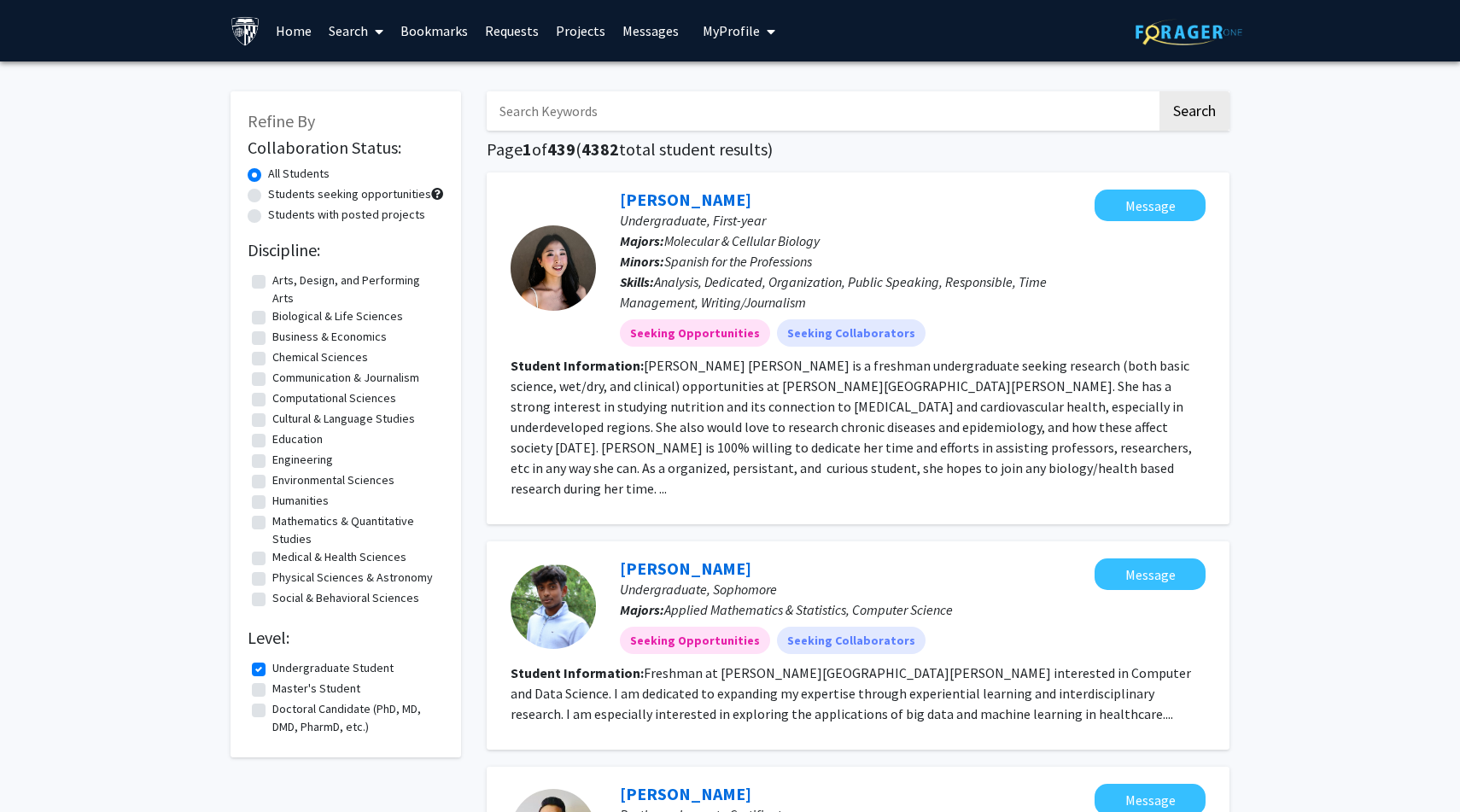
click at [556, 288] on div at bounding box center [552, 268] width 85 height 85
click at [686, 203] on link "[PERSON_NAME]" at bounding box center [686, 199] width 132 height 21
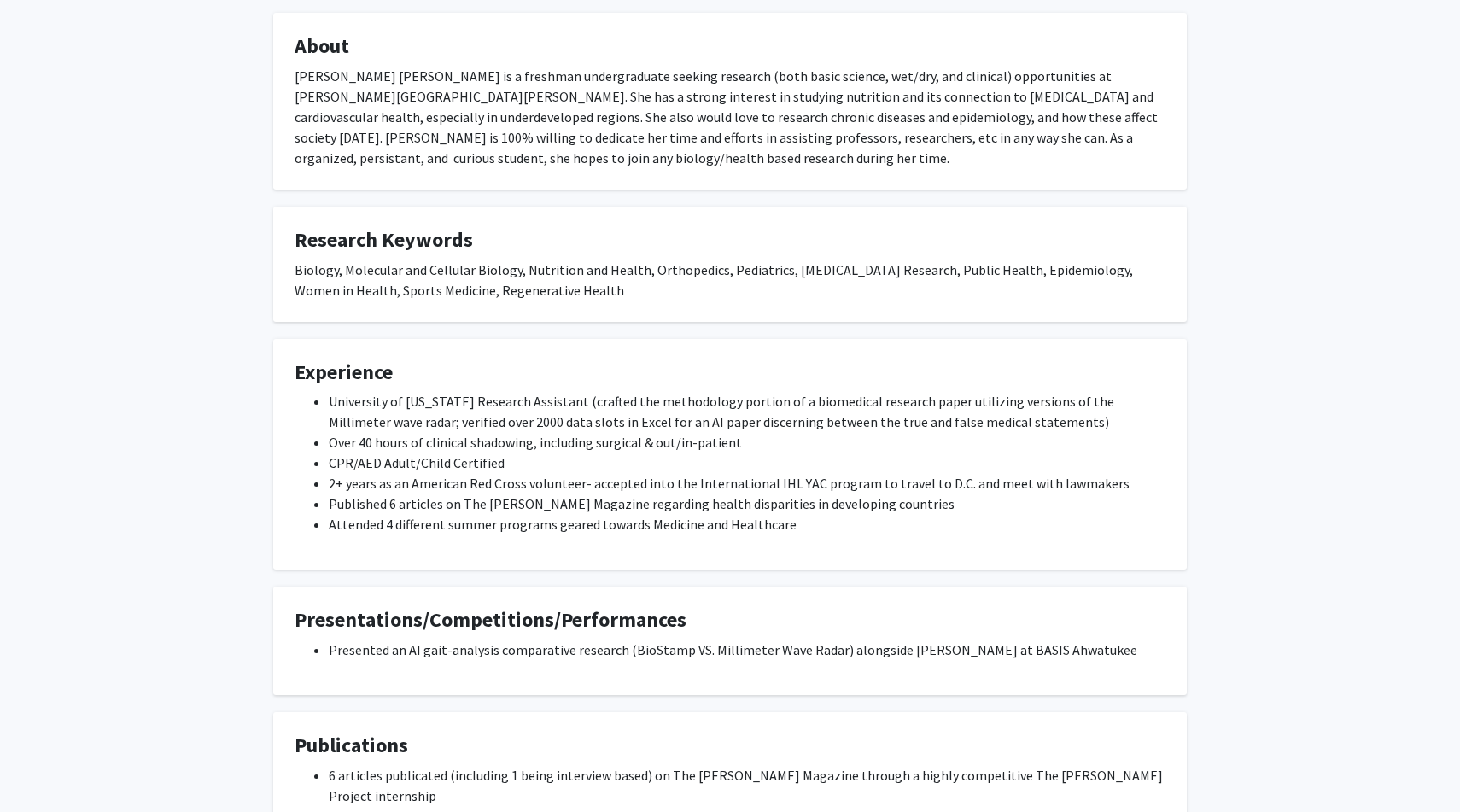
scroll to position [432, 0]
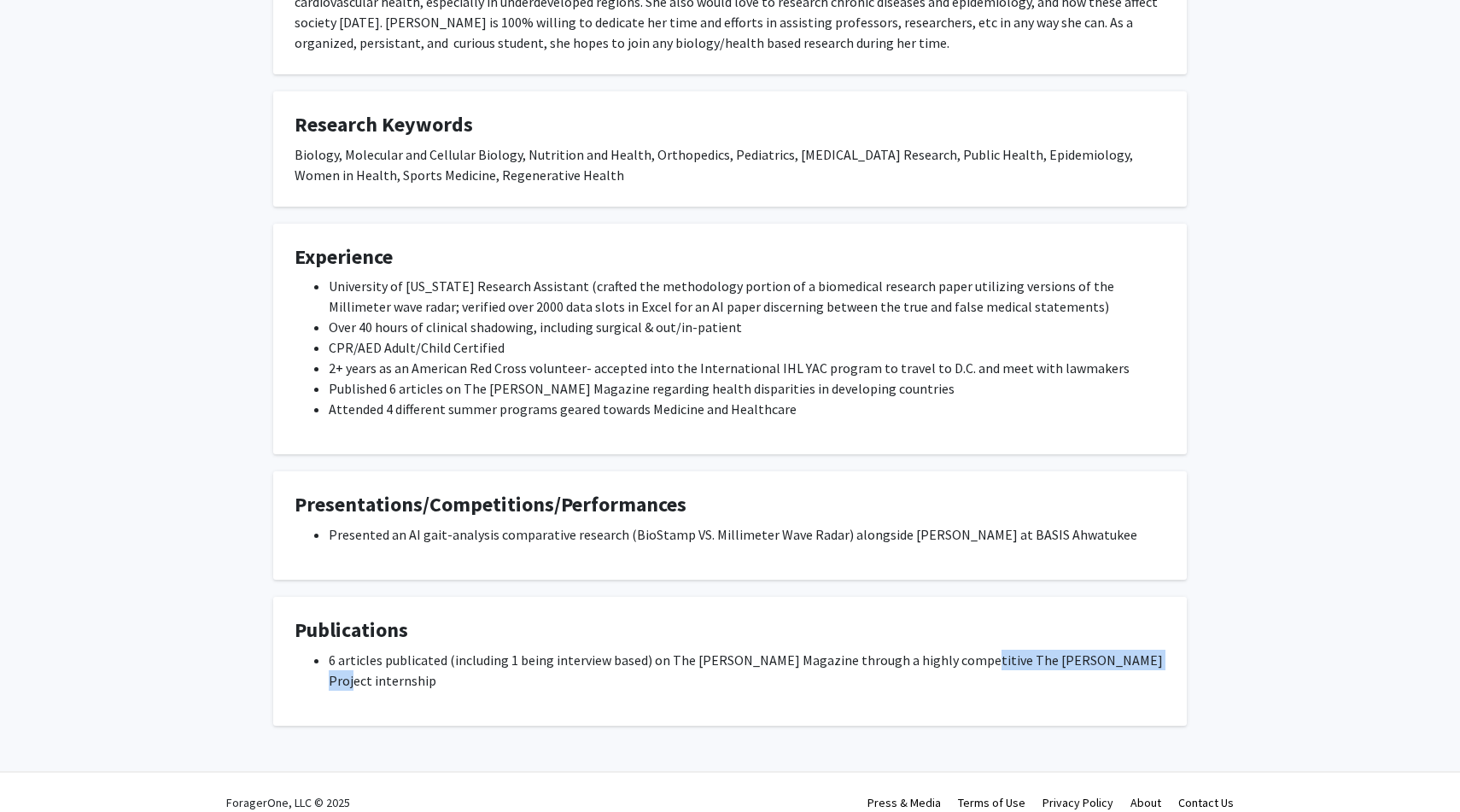
drag, startPoint x: 960, startPoint y: 658, endPoint x: 1130, endPoint y: 659, distance: 170.0
click at [1130, 660] on li "6 articles publicated (including 1 being interview based) on The [PERSON_NAME] …" at bounding box center [746, 670] width 837 height 41
copy li "The [PERSON_NAME] Project internship"
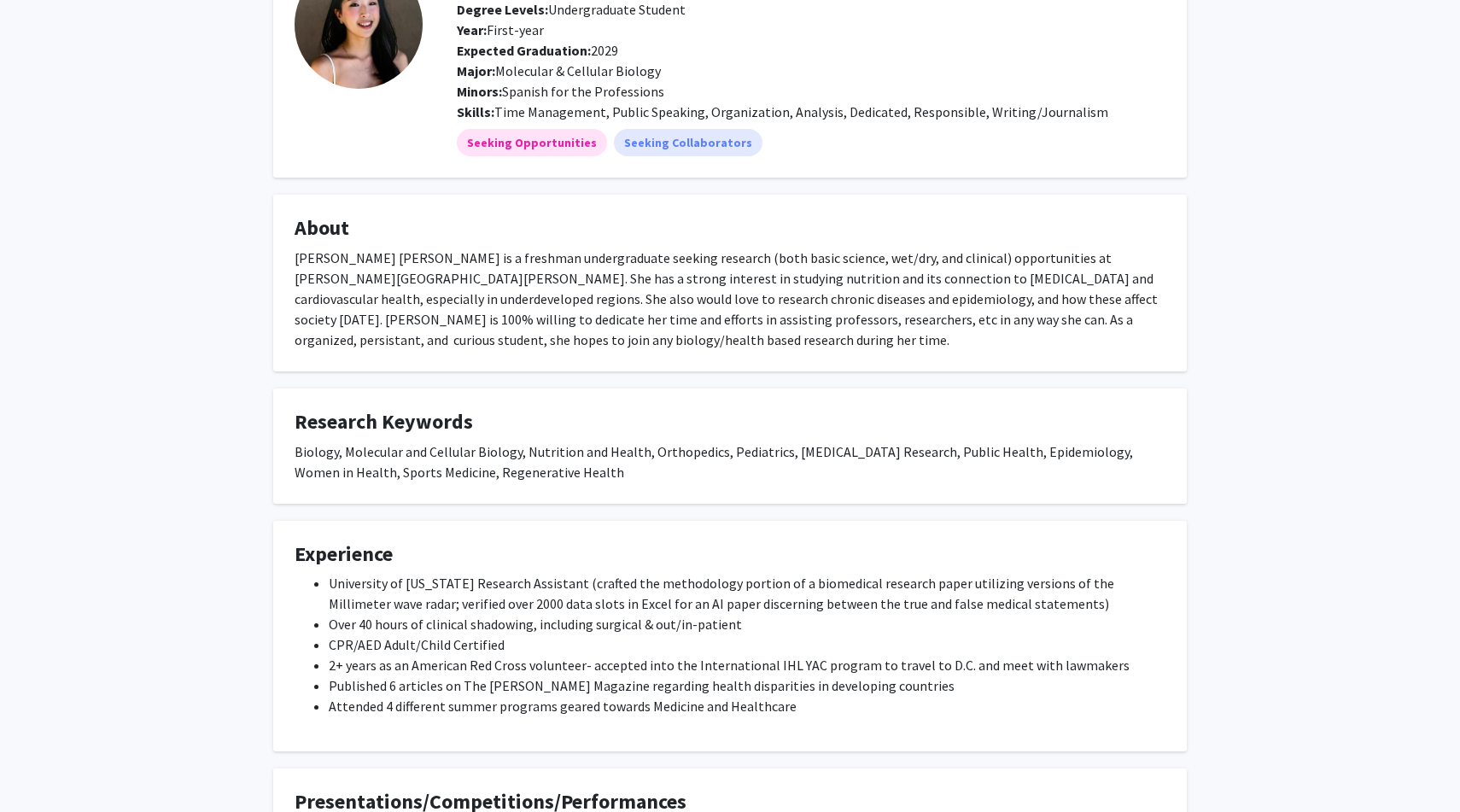
scroll to position [0, 0]
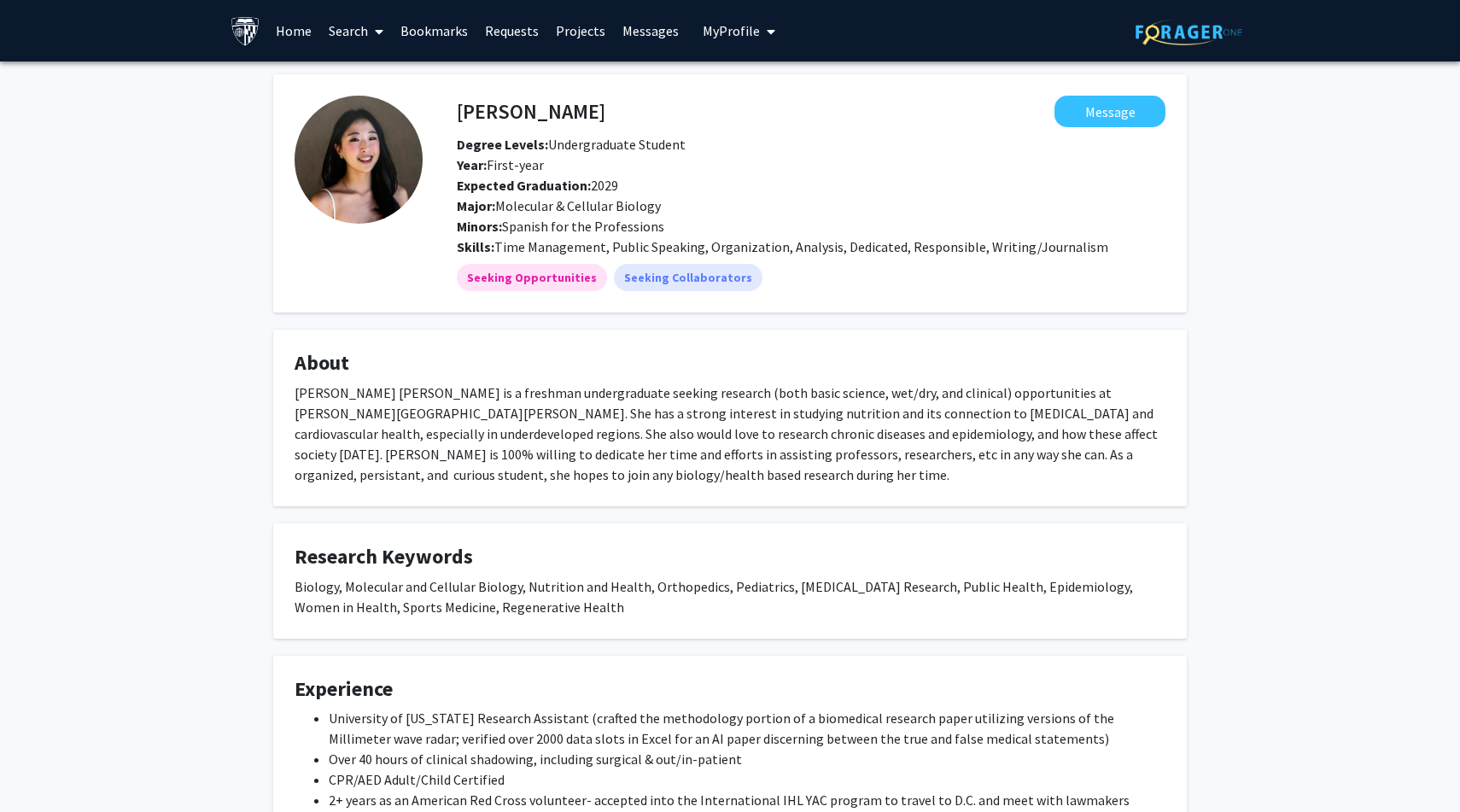
click at [339, 166] on img at bounding box center [358, 160] width 128 height 128
click at [380, 166] on img at bounding box center [358, 160] width 128 height 128
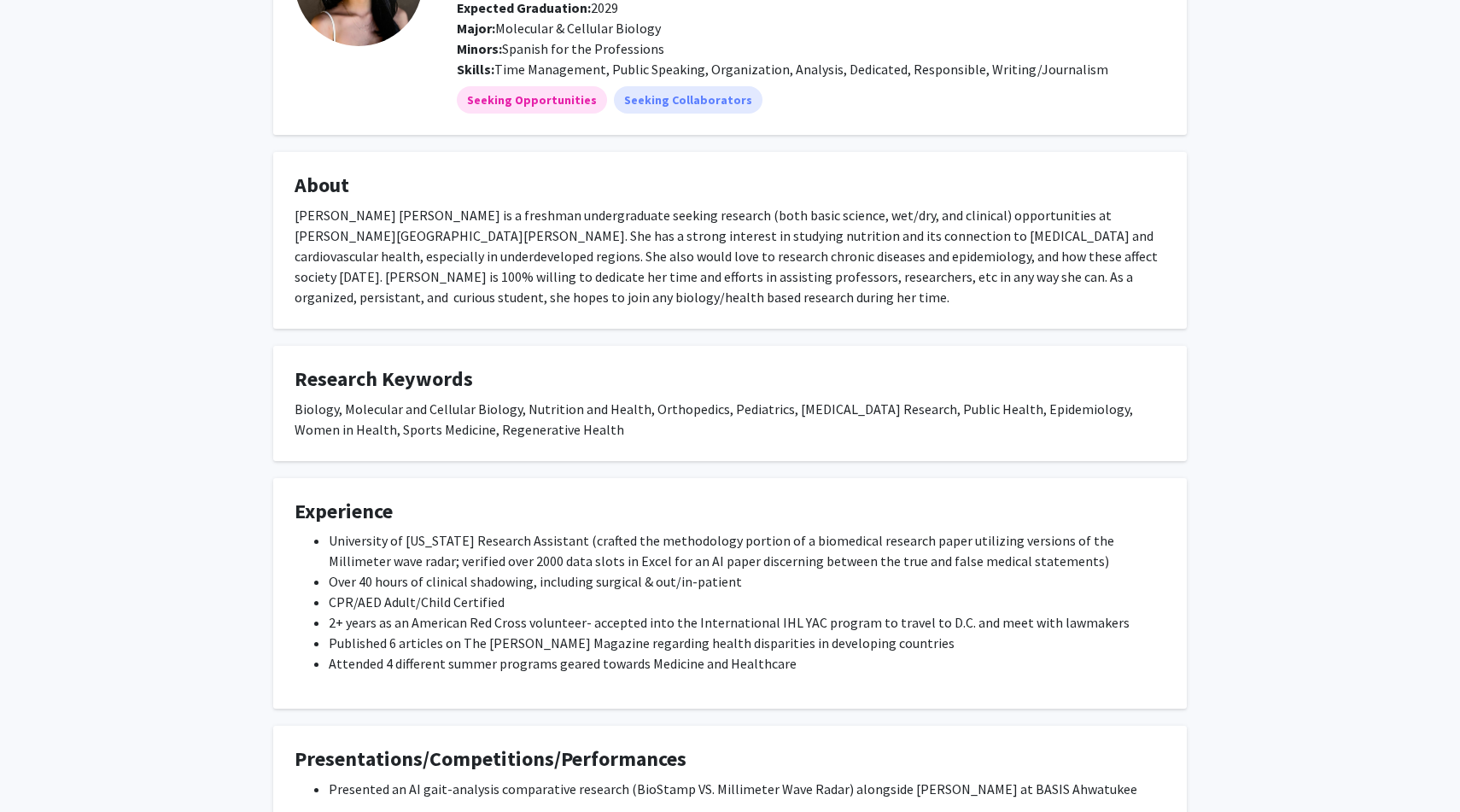
scroll to position [432, 0]
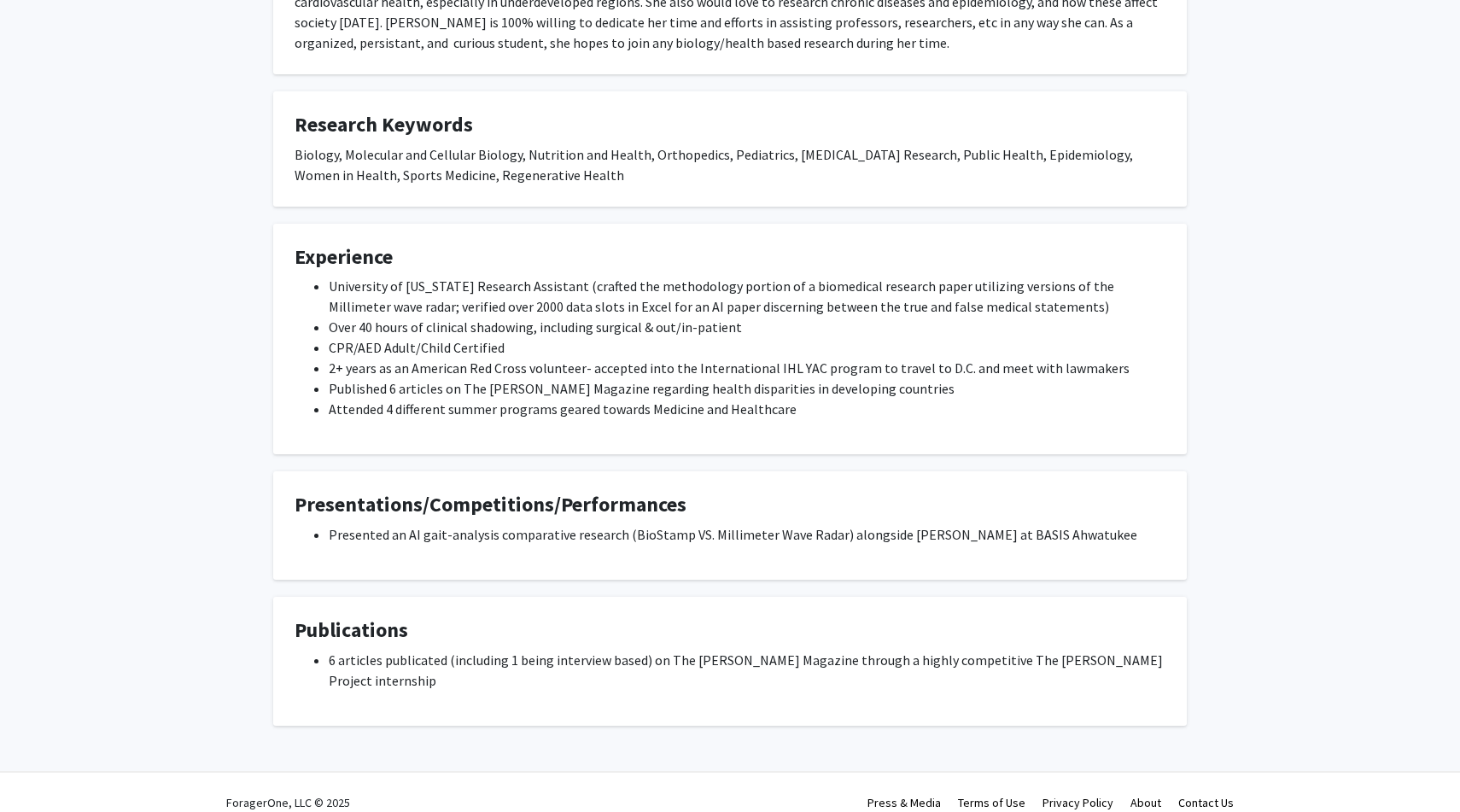
click at [989, 335] on li "Over 40 hours of clinical shadowing, including surgical & out/in-patient" at bounding box center [746, 327] width 837 height 20
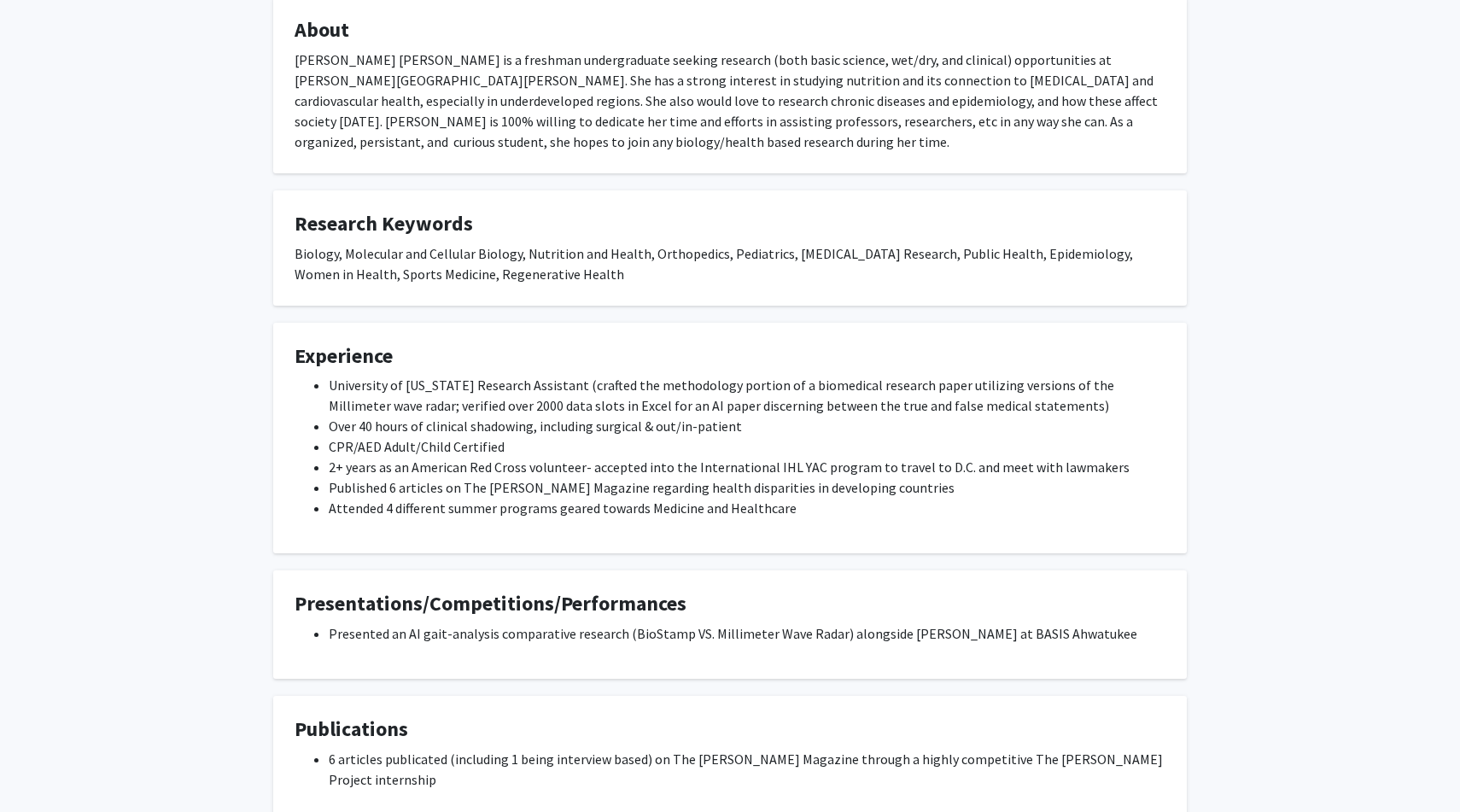
scroll to position [320, 0]
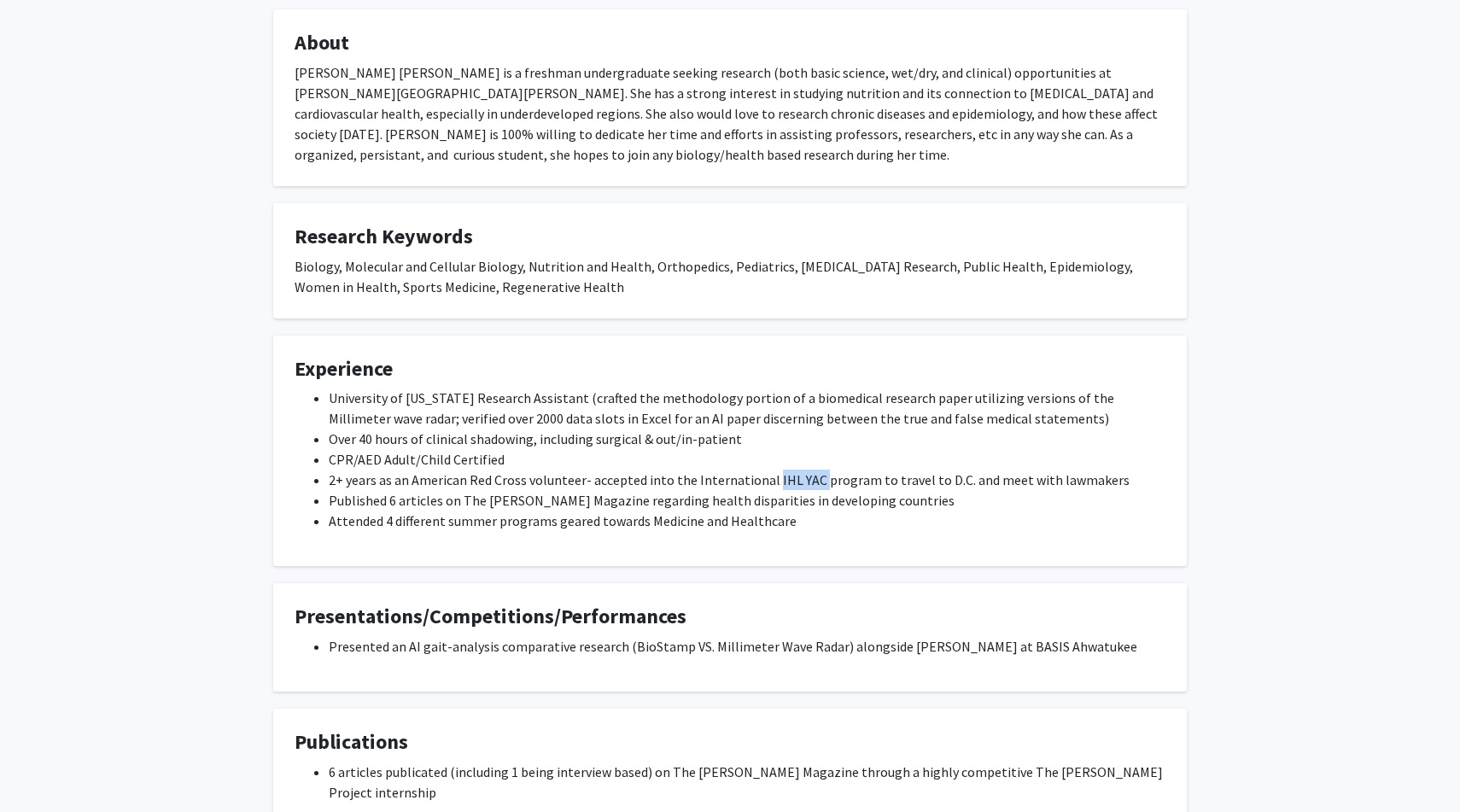
drag, startPoint x: 766, startPoint y: 478, endPoint x: 811, endPoint y: 478, distance: 45.0
click at [811, 478] on li "2+ years as an American Red Cross volunteer- accepted into the International IH…" at bounding box center [746, 479] width 837 height 20
copy li "IHL YAC"
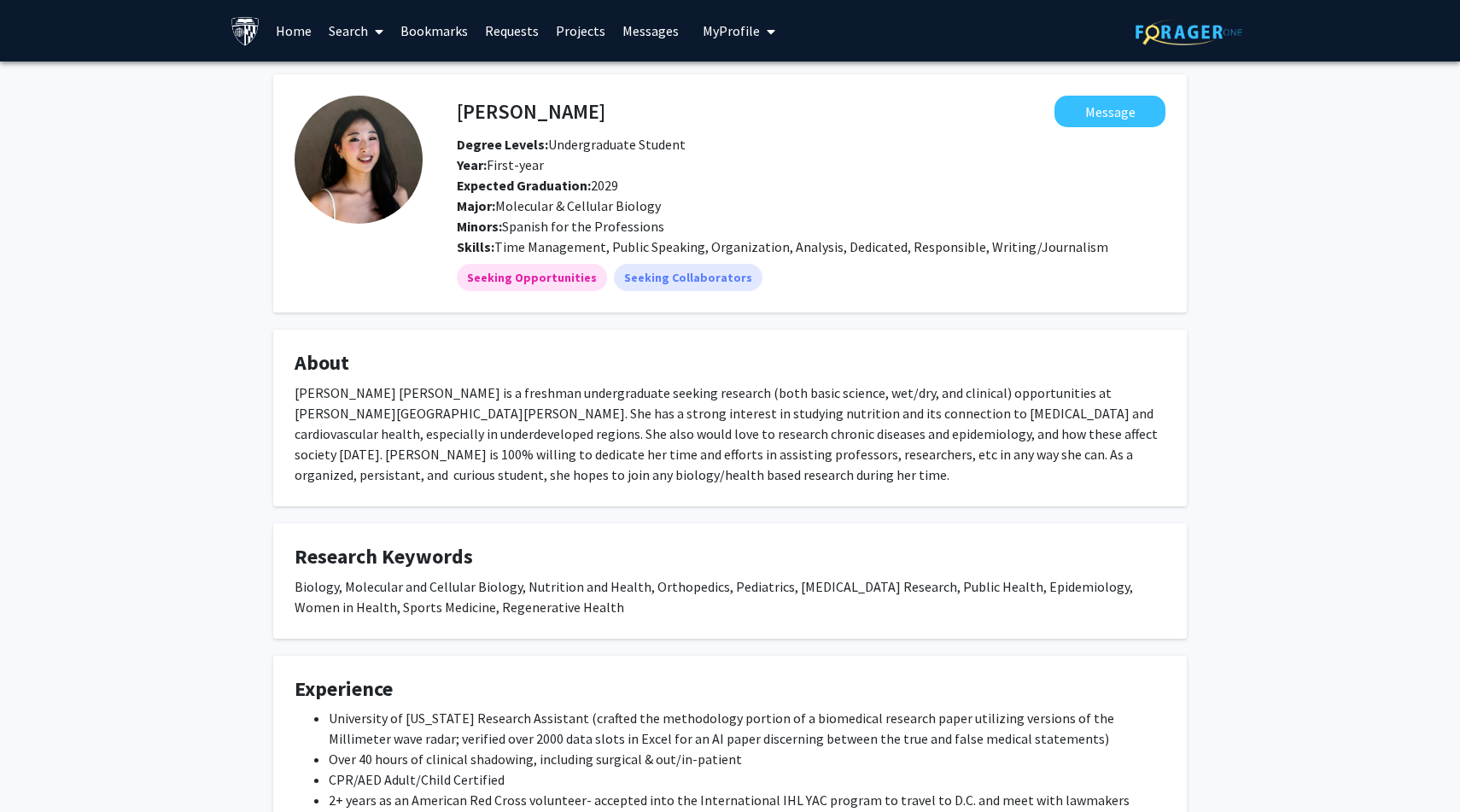
click at [736, 25] on span "My Profile" at bounding box center [730, 30] width 57 height 17
click at [783, 93] on span "View Profile" at bounding box center [809, 97] width 104 height 18
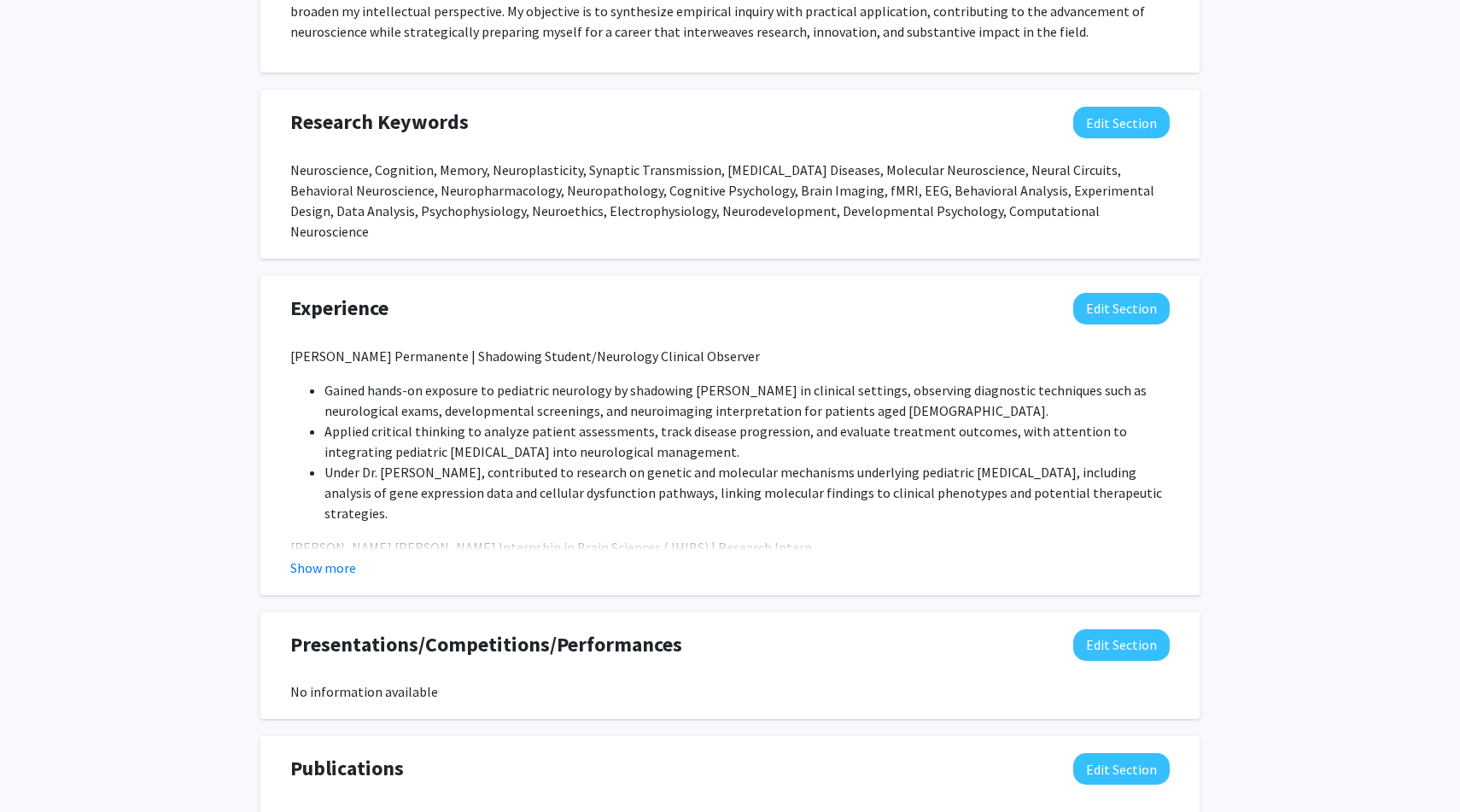
scroll to position [1142, 0]
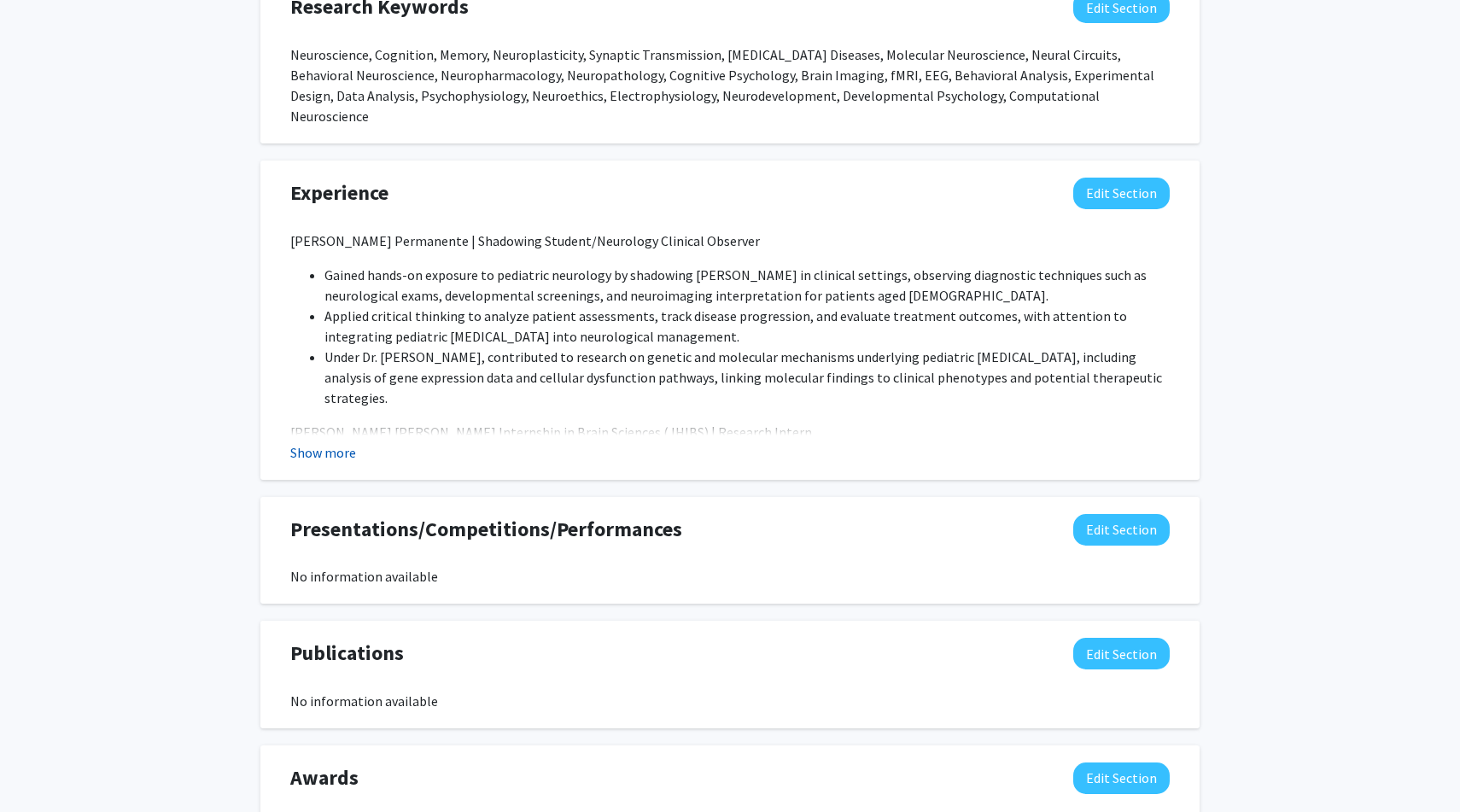
click at [331, 442] on button "Show more" at bounding box center [323, 452] width 66 height 20
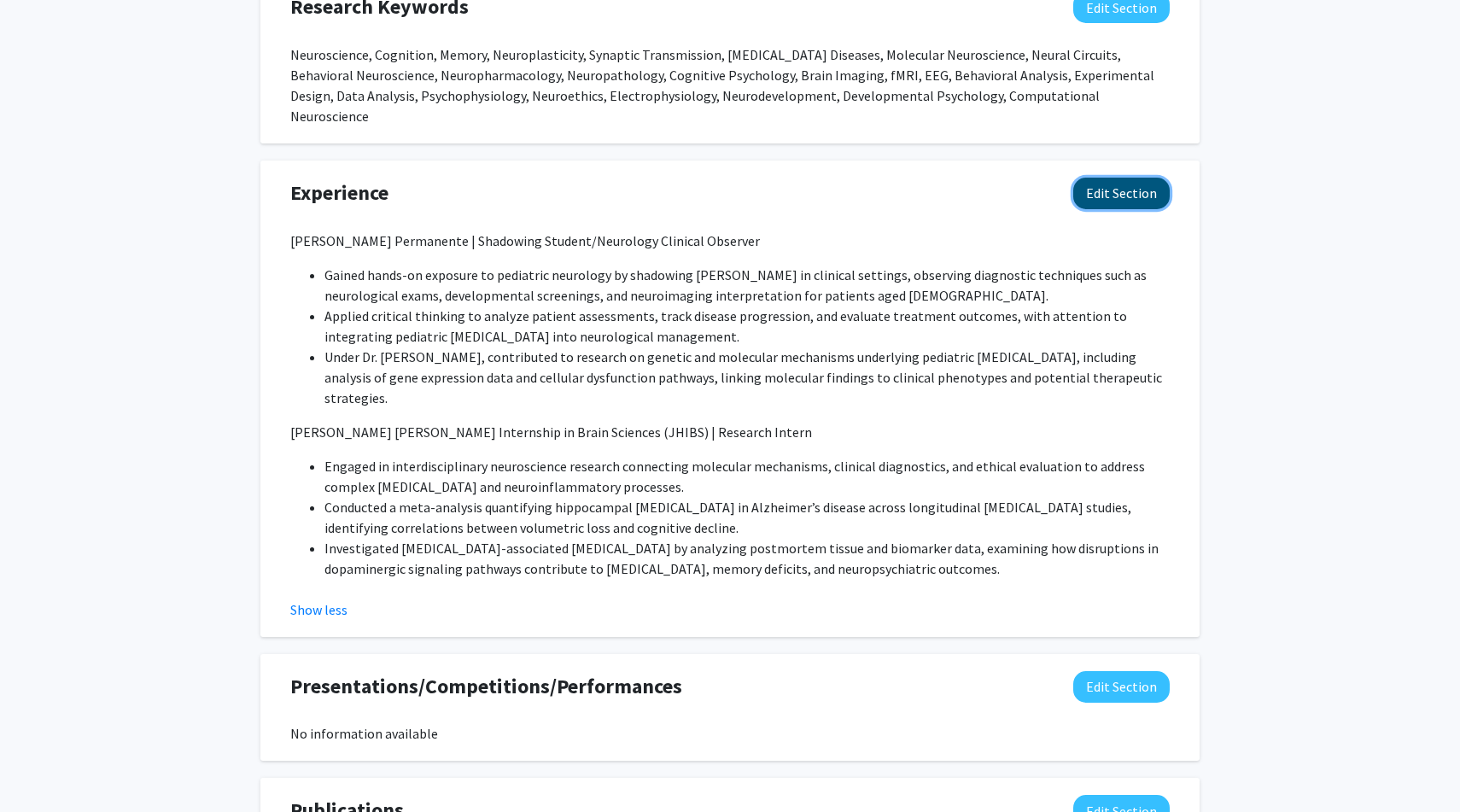
click at [1137, 177] on button "Edit Section" at bounding box center [1121, 193] width 97 height 32
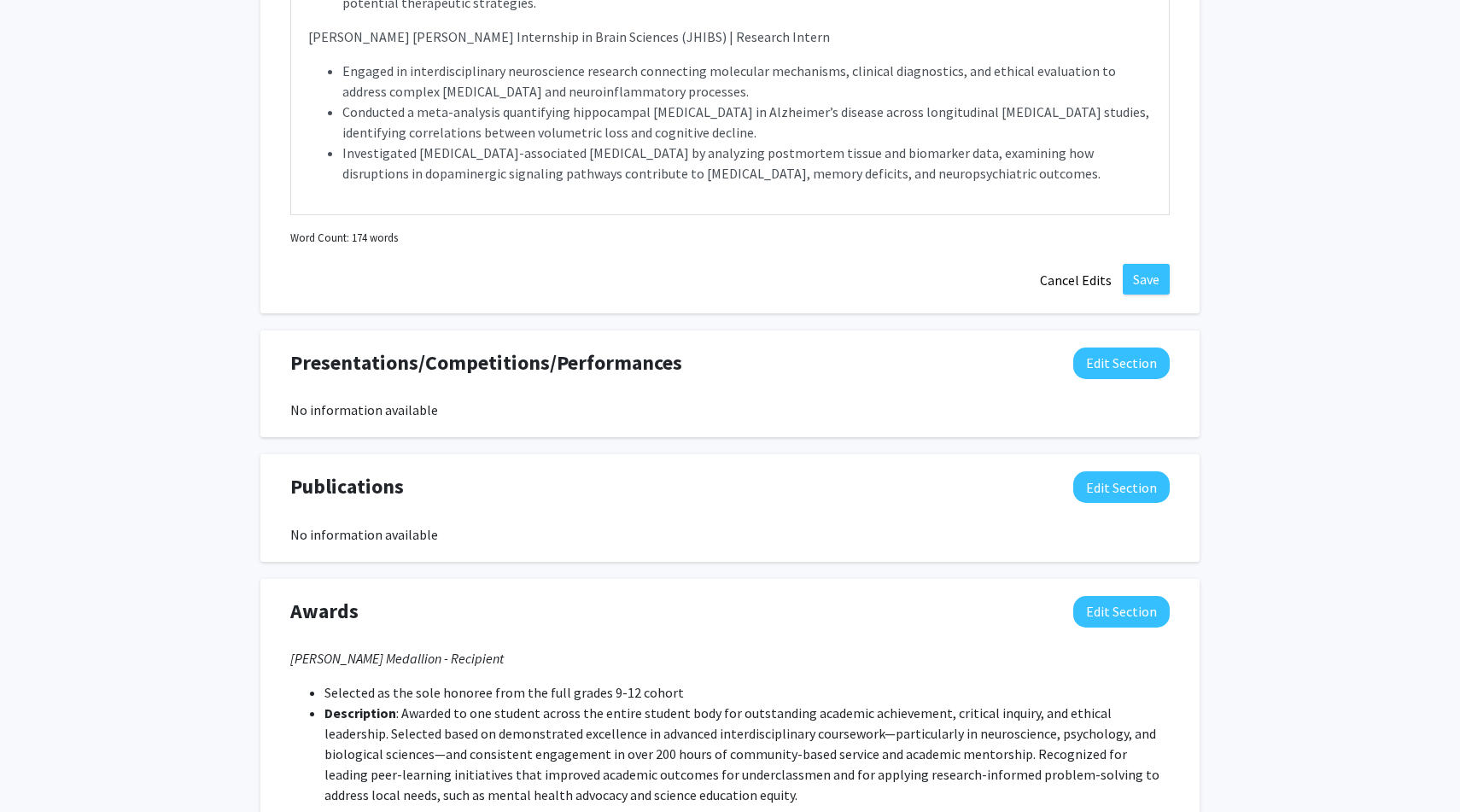
scroll to position [1423, 0]
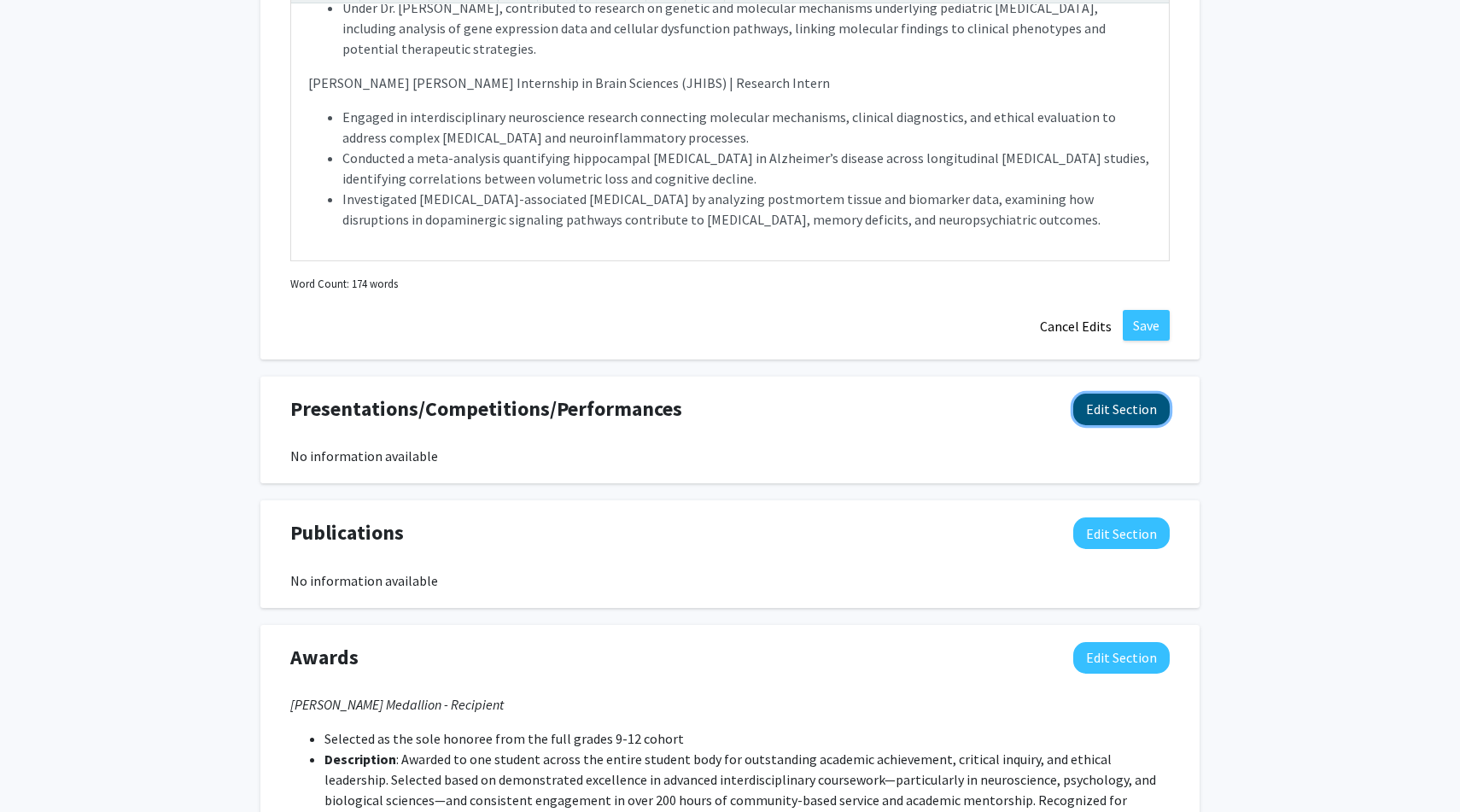
click at [1112, 393] on button "Edit Section" at bounding box center [1121, 409] width 97 height 32
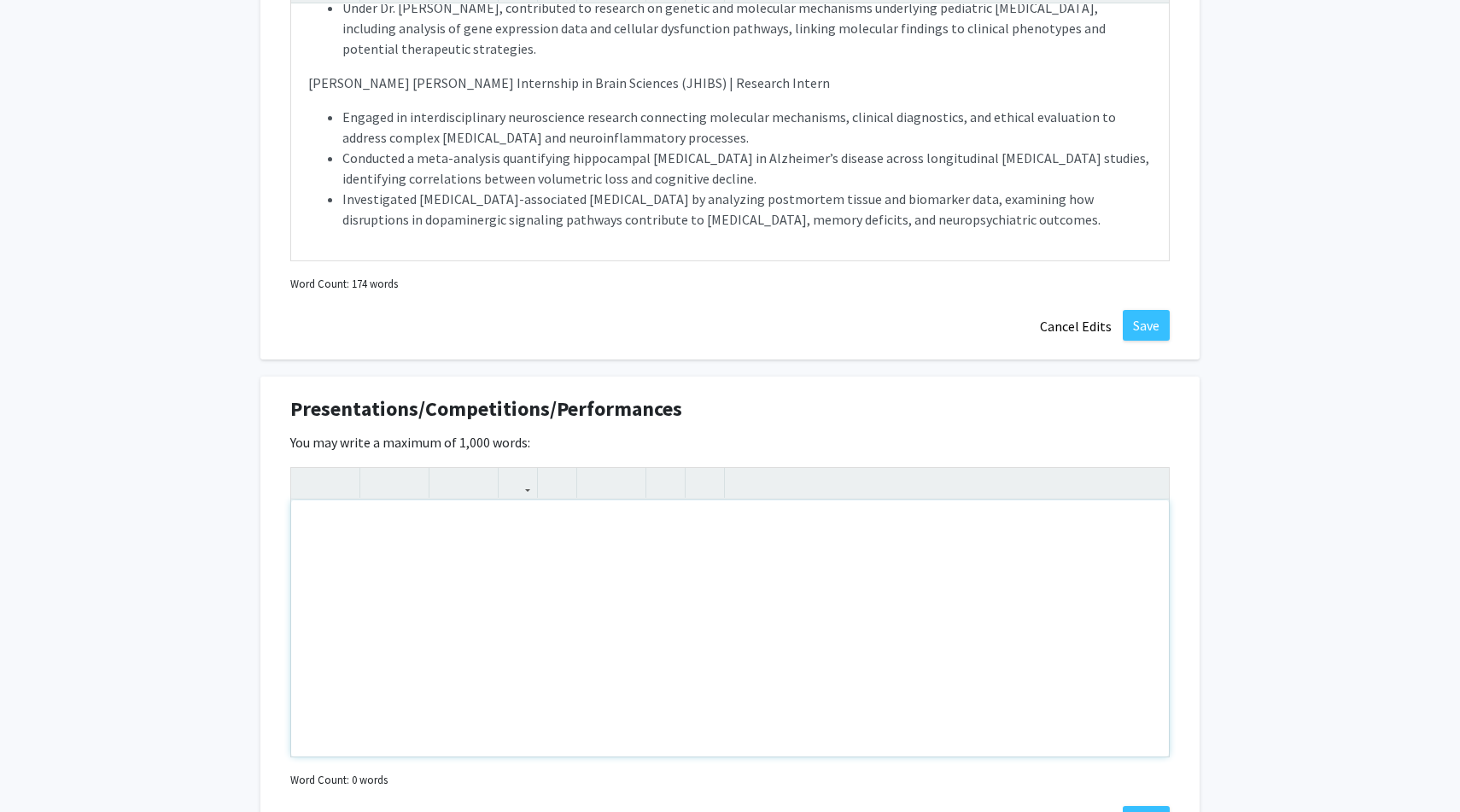
click at [669, 578] on div "Note to users with screen readers: Please deactivate our accessibility plugin f…" at bounding box center [730, 629] width 877 height 256
click at [586, 468] on button "button" at bounding box center [596, 483] width 30 height 30
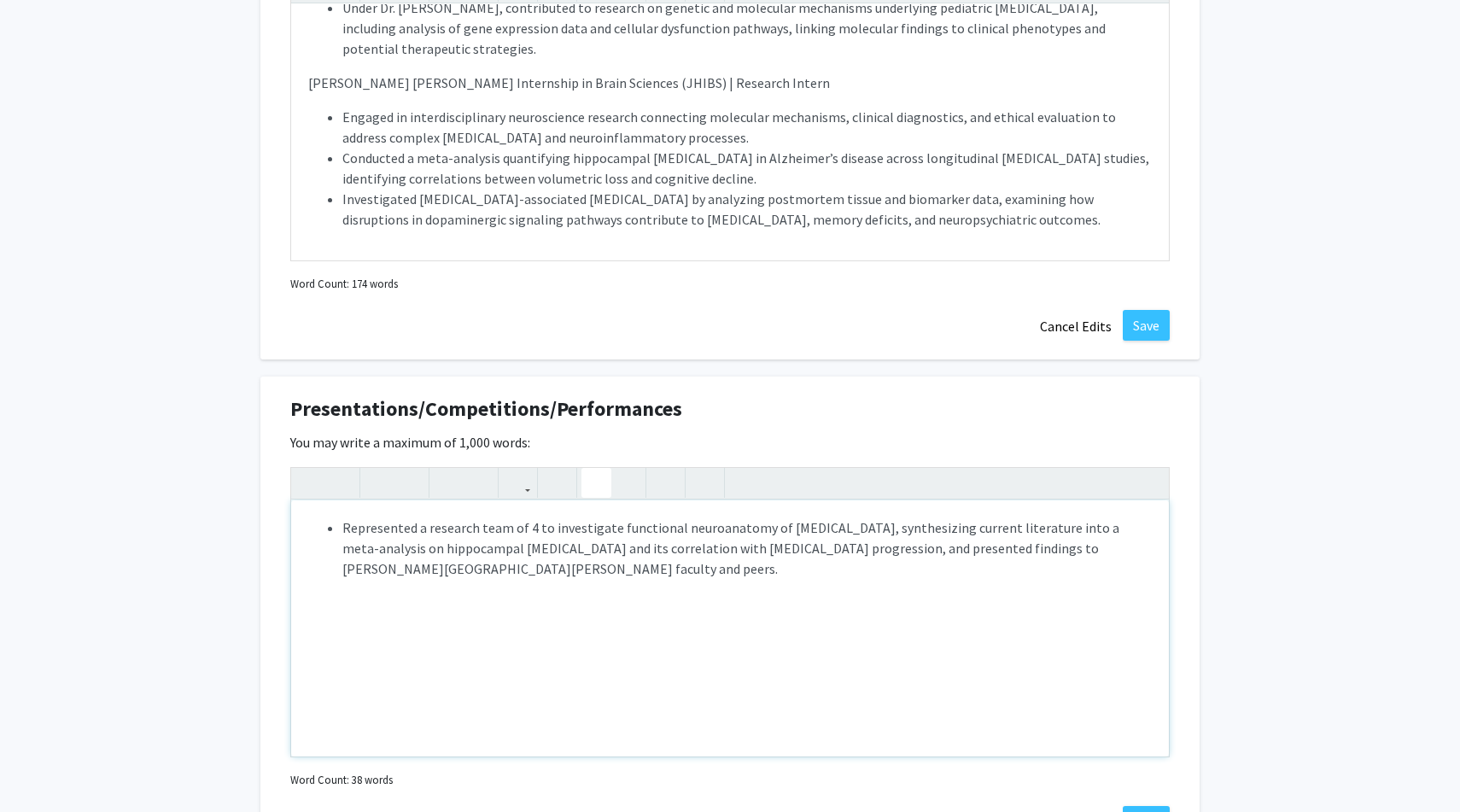
click at [415, 529] on li "Represented a research team of 4 to investigate functional neuroanatomy of limb…" at bounding box center [747, 548] width 809 height 61
click at [258, 601] on div "Tsion Tewodros Edit Section See Public View help Degree Level: Undergraduate St…" at bounding box center [730, 4] width 1460 height 2732
click at [1006, 553] on li "Represented a research team of 4 to investigate functional neuroanatomy of limb…" at bounding box center [747, 548] width 809 height 61
type textarea "<ul><li>Represented a research team of 4 to investigate functional neuroanatomy…"
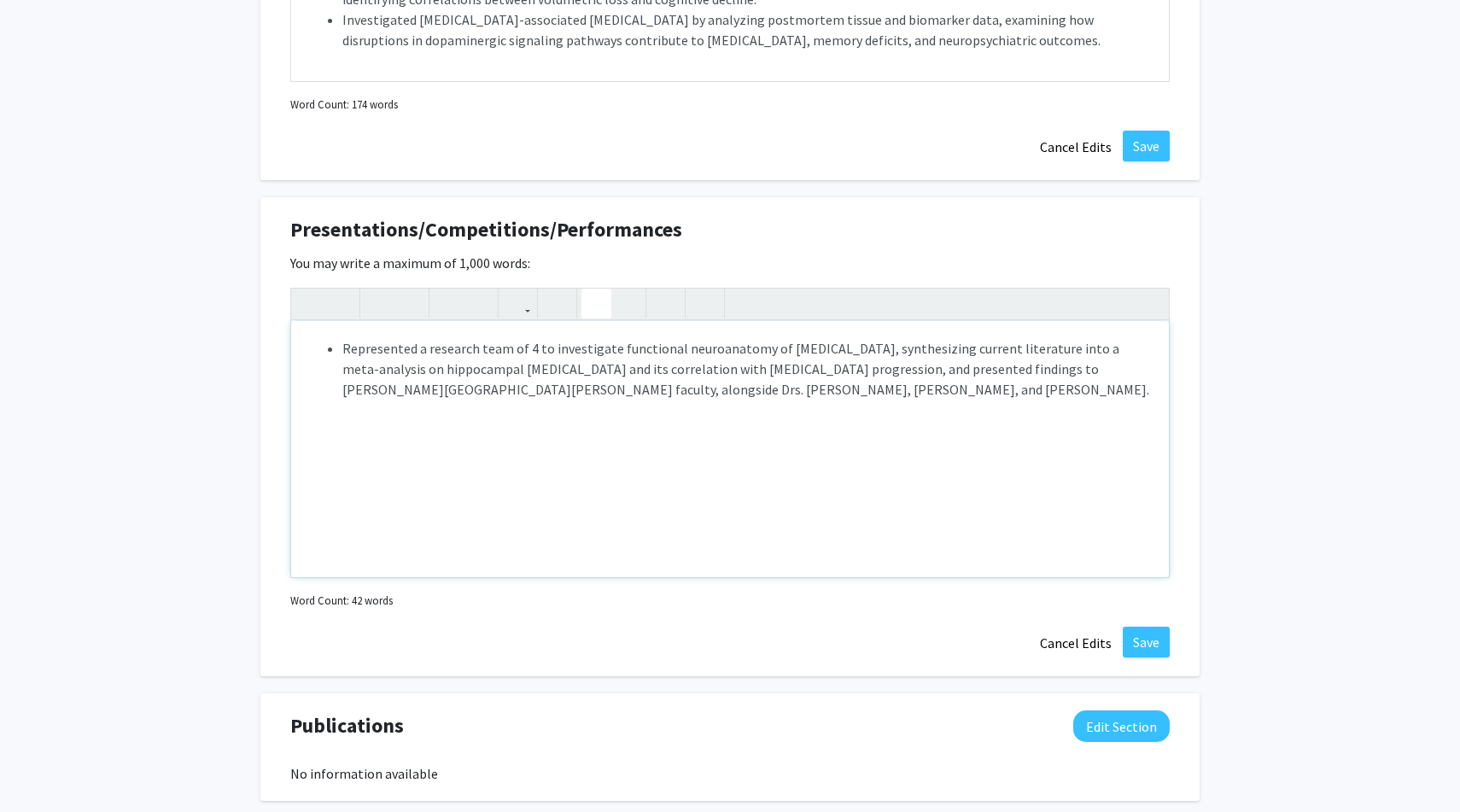
scroll to position [1757, 0]
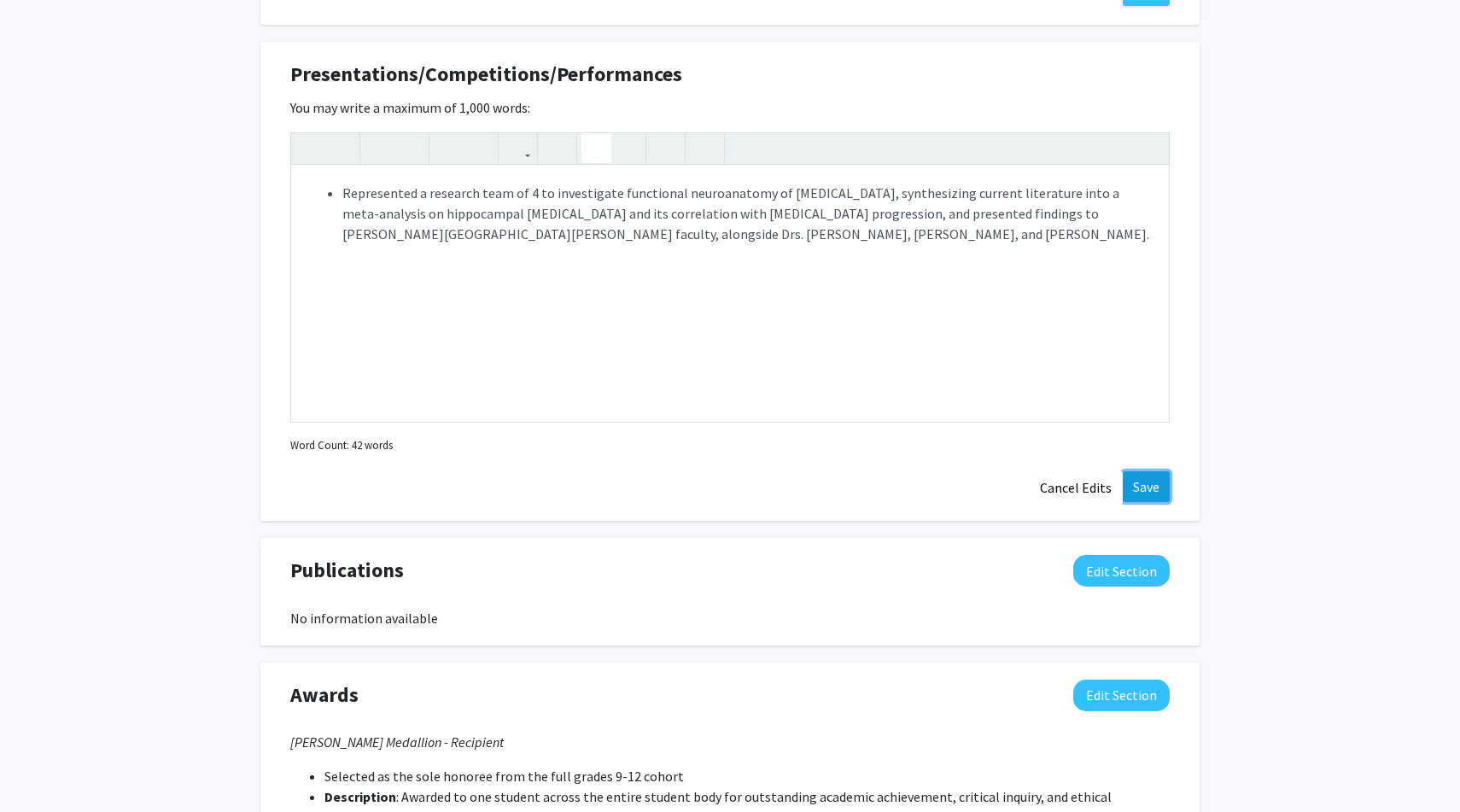
click at [1147, 471] on button "Save" at bounding box center [1146, 486] width 47 height 31
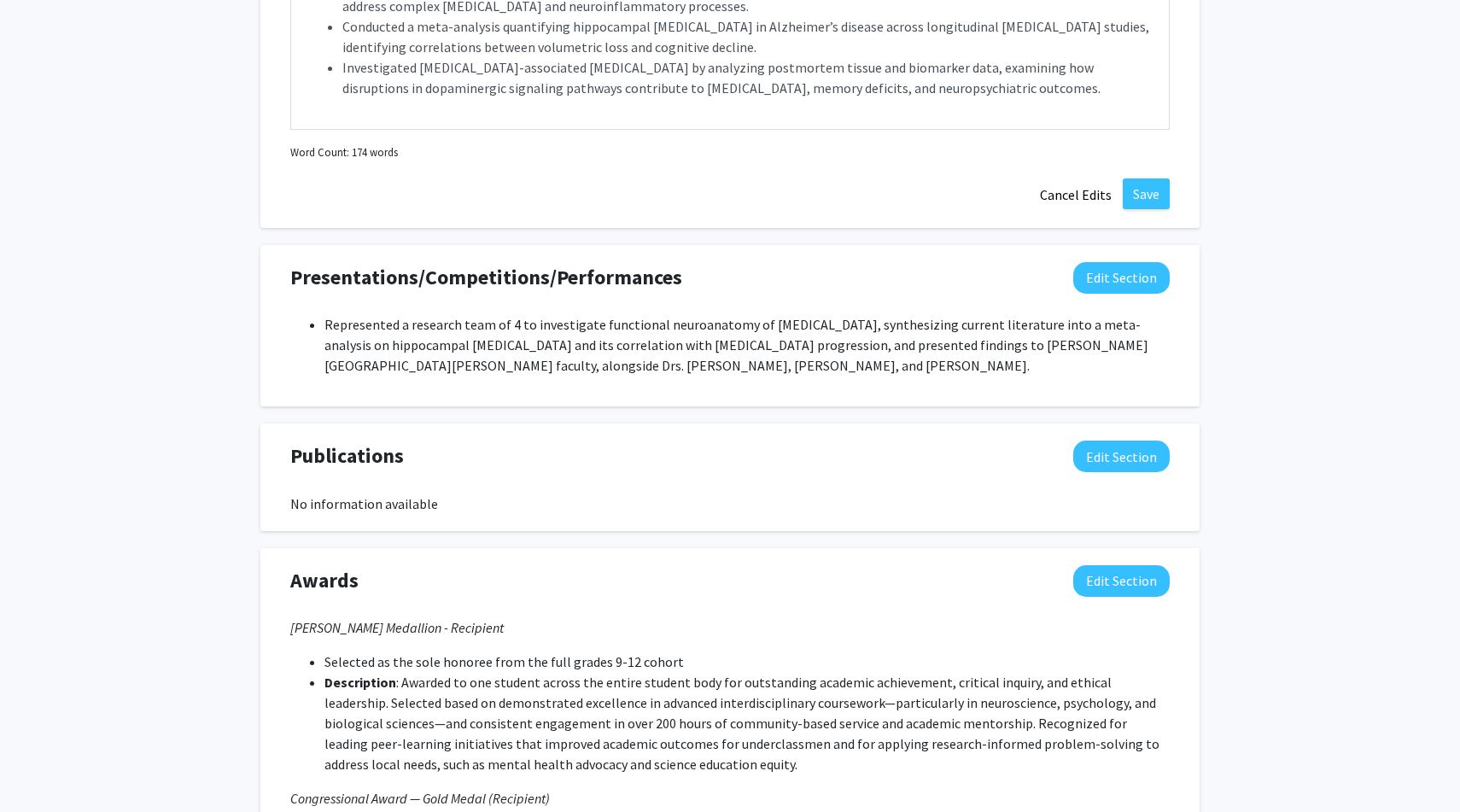
scroll to position [1695, 0]
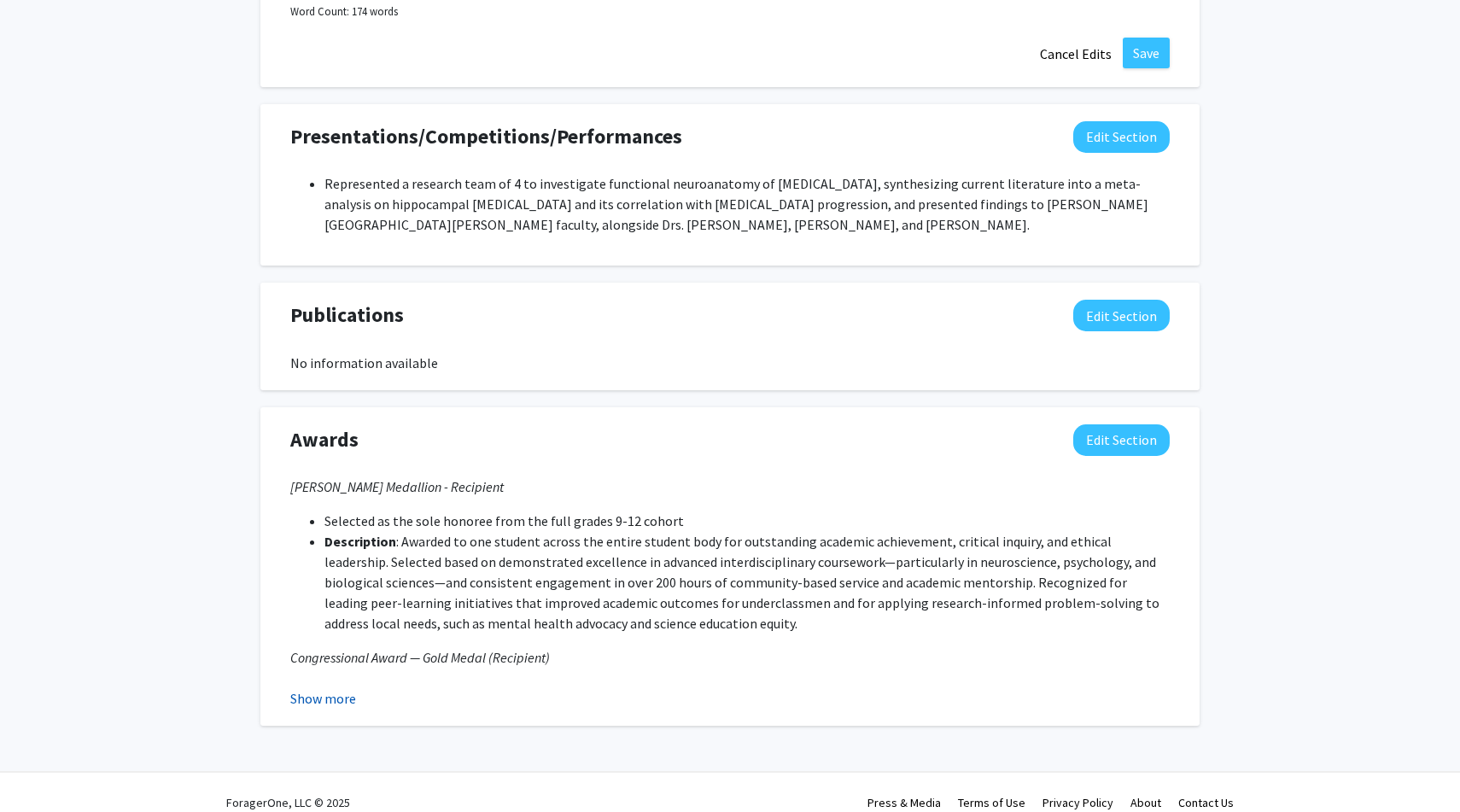
click at [330, 688] on button "Show more" at bounding box center [323, 698] width 66 height 20
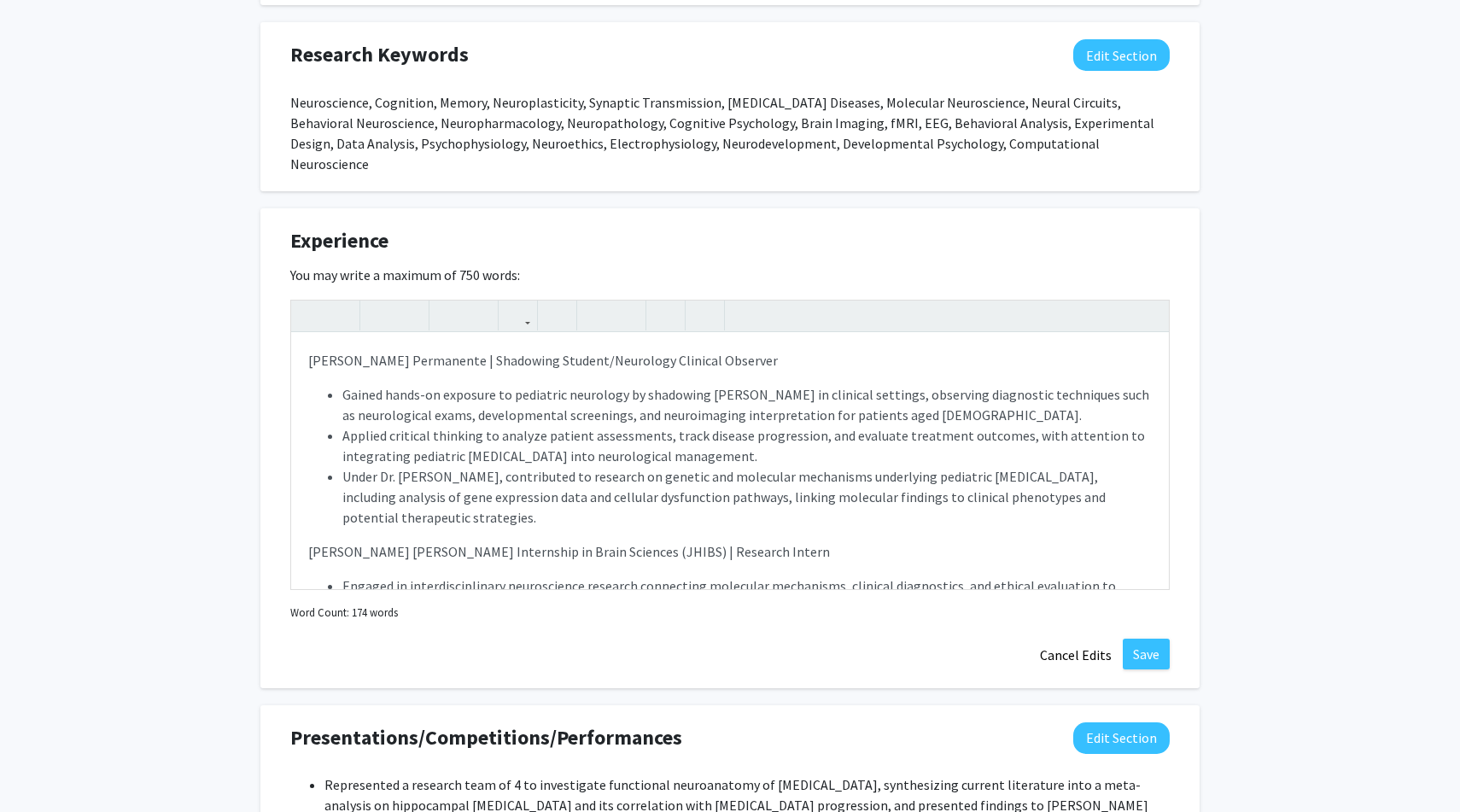
scroll to position [1123, 0]
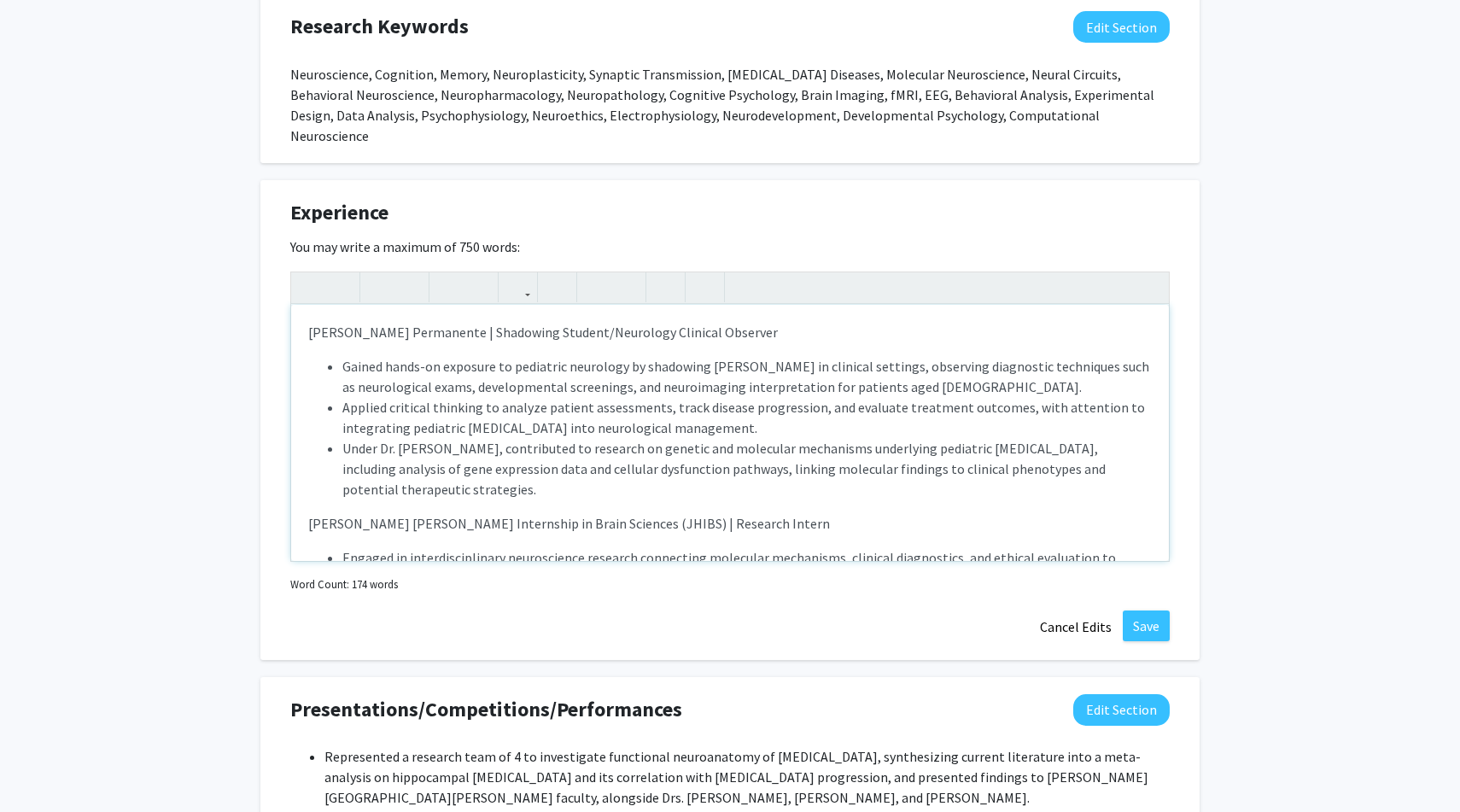
click at [642, 356] on li "Gained hands-on exposure to pediatric neurology by shadowing [PERSON_NAME] in c…" at bounding box center [747, 376] width 809 height 41
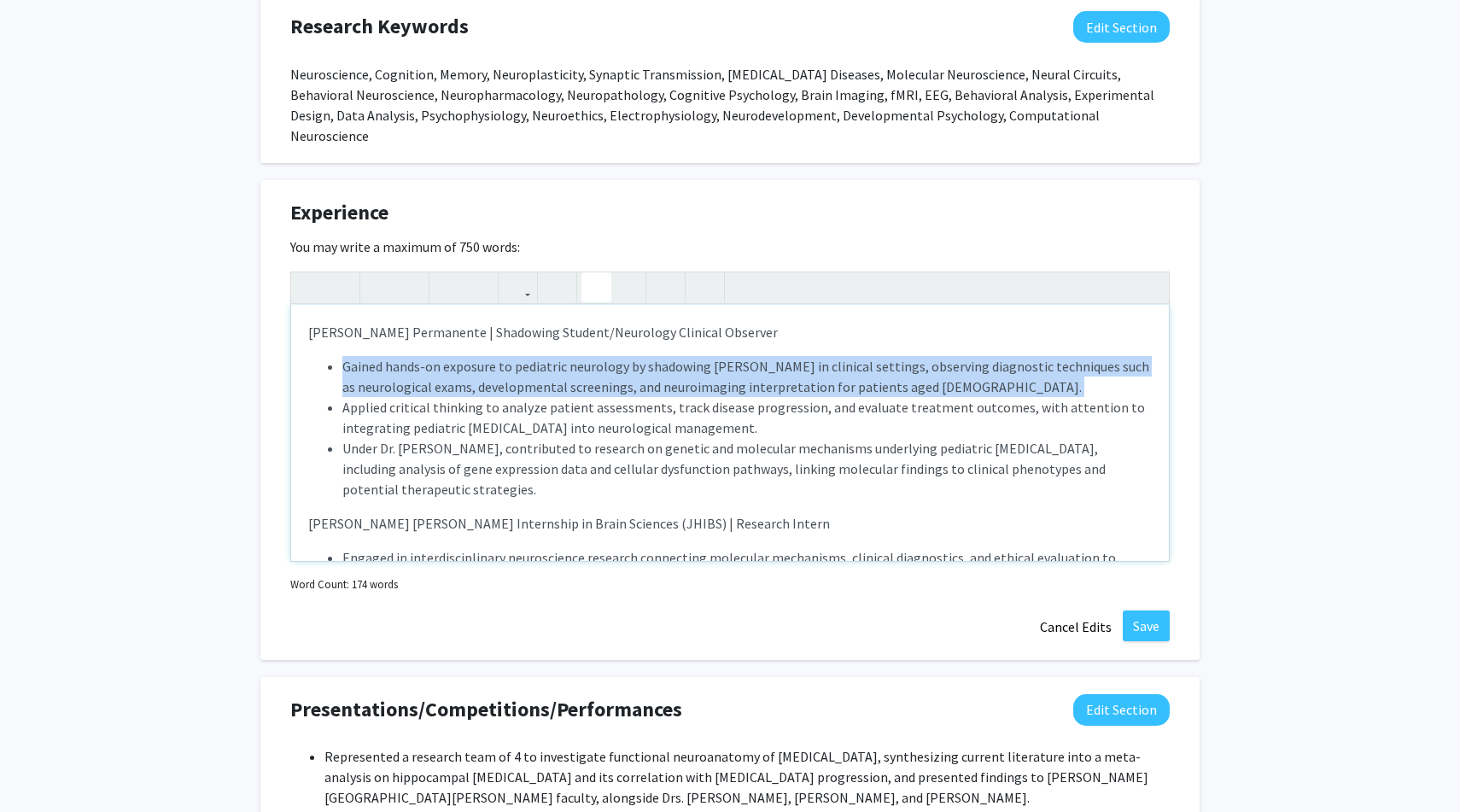
click at [642, 356] on li "Gained hands-on exposure to pediatric neurology by shadowing [PERSON_NAME] in c…" at bounding box center [747, 376] width 809 height 41
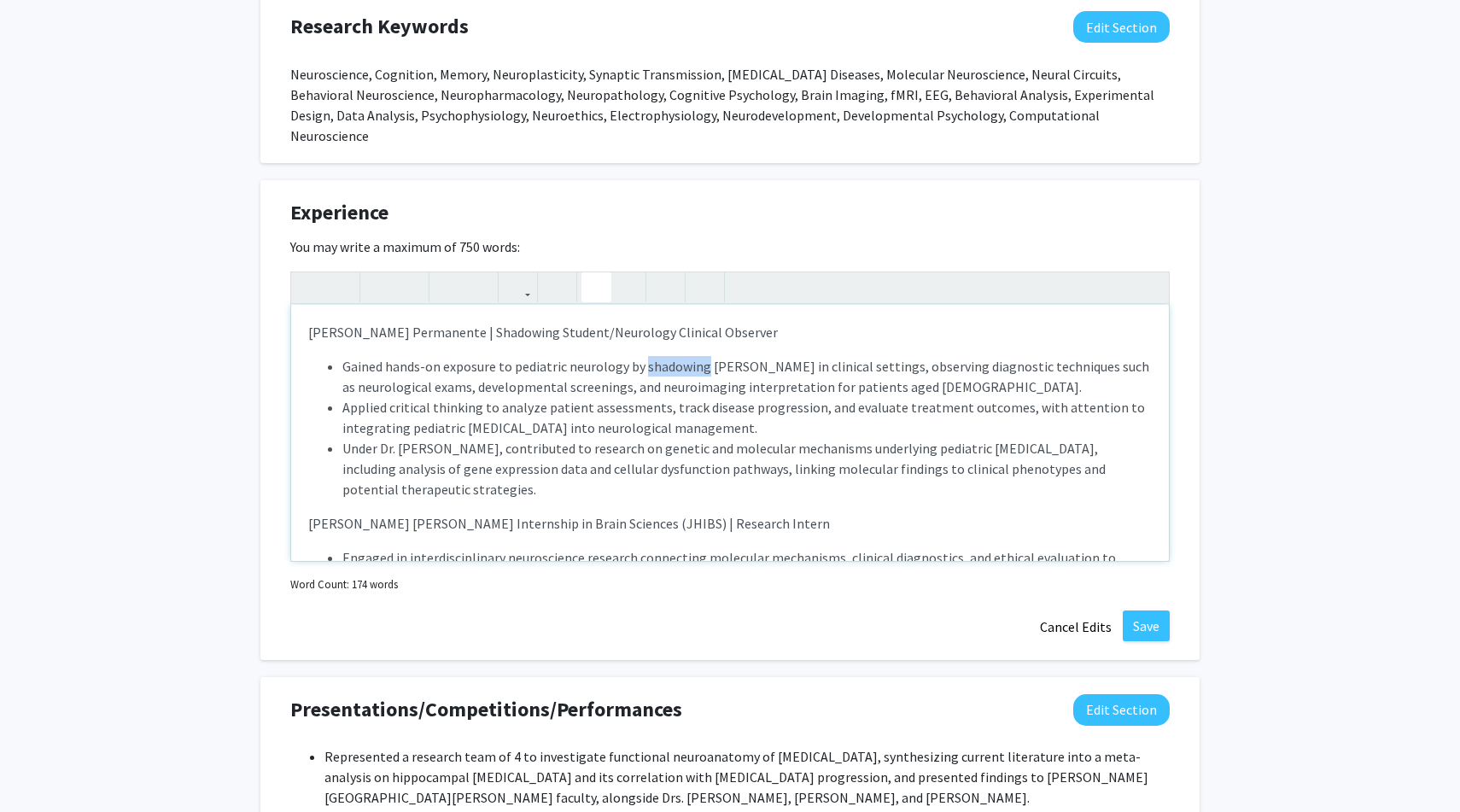
click at [642, 356] on li "Gained hands-on exposure to pediatric neurology by shadowing [PERSON_NAME] in c…" at bounding box center [747, 376] width 809 height 41
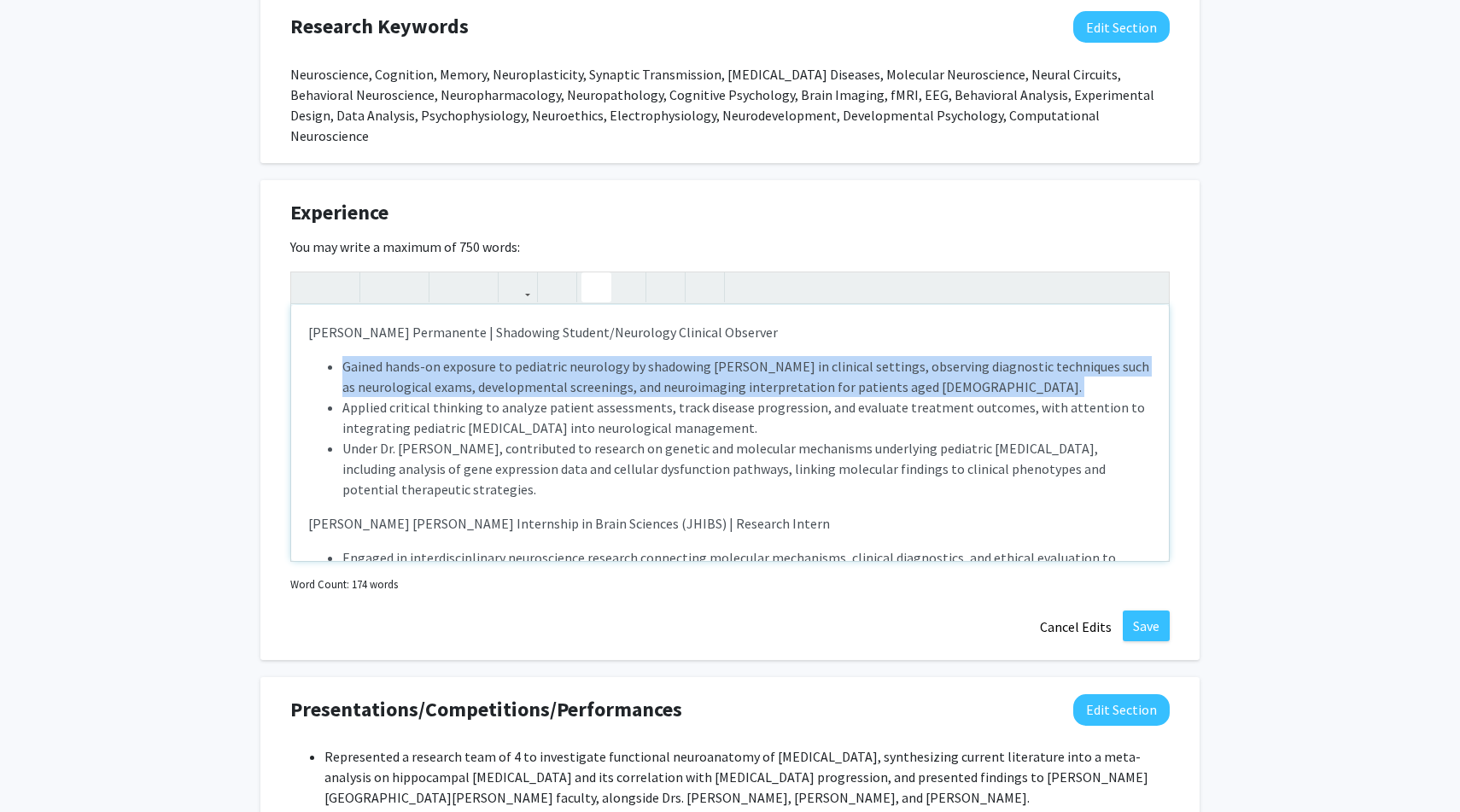
click at [642, 356] on li "Gained hands-on exposure to pediatric neurology by shadowing [PERSON_NAME] in c…" at bounding box center [747, 376] width 809 height 41
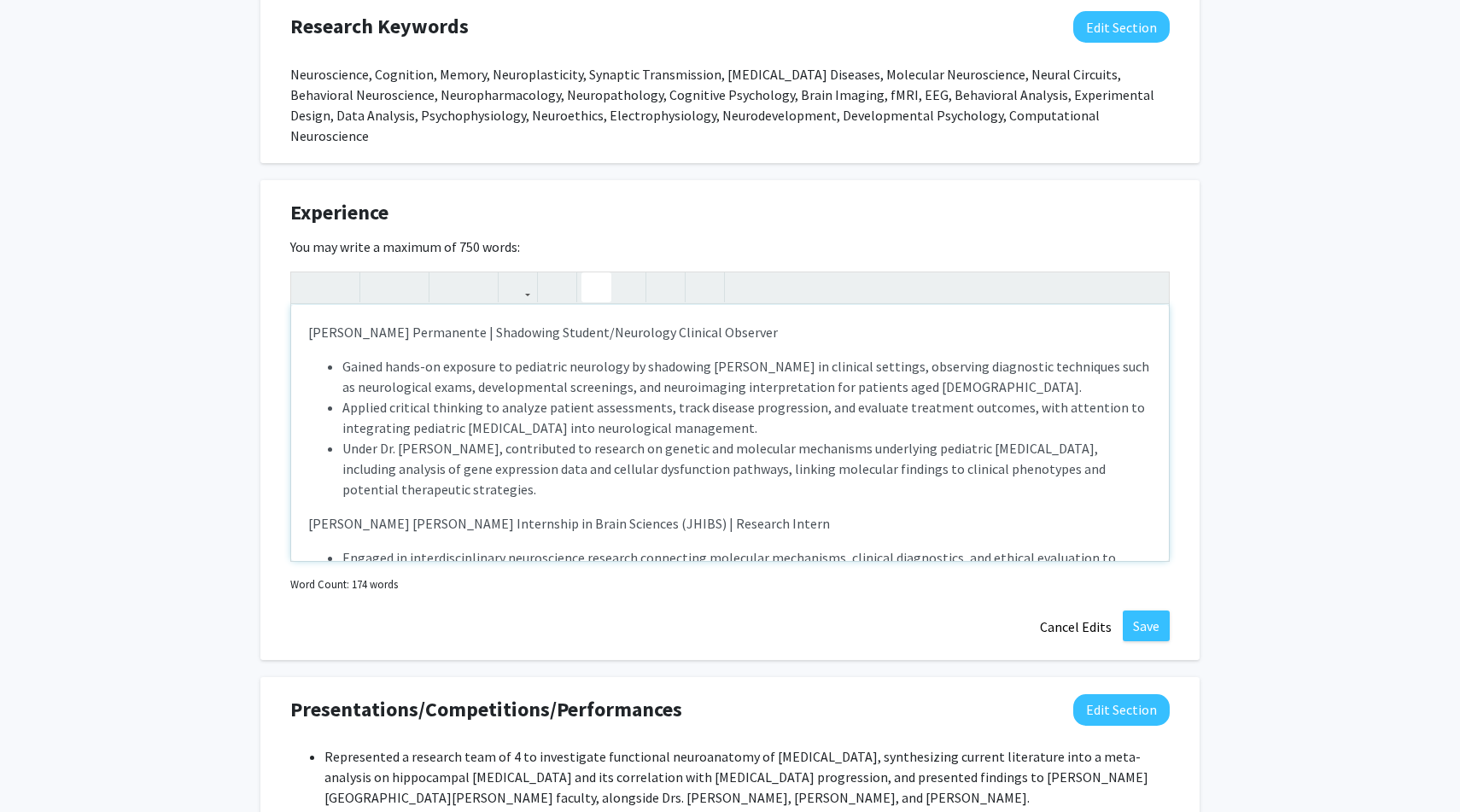
click at [549, 397] on li "Applied critical thinking to analyze patient assessments, track disease progres…" at bounding box center [747, 417] width 809 height 41
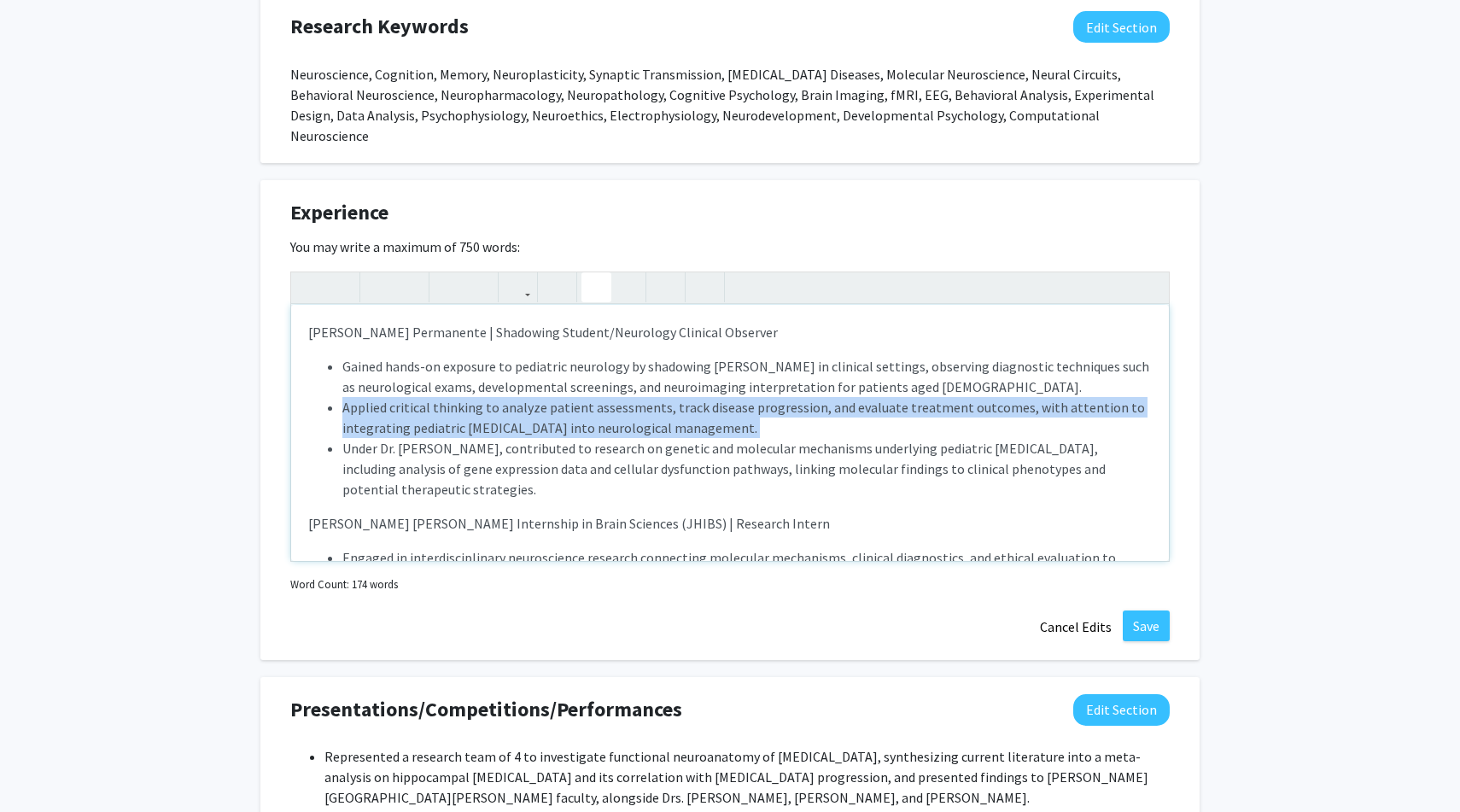
click at [549, 397] on li "Applied critical thinking to analyze patient assessments, track disease progres…" at bounding box center [747, 417] width 809 height 41
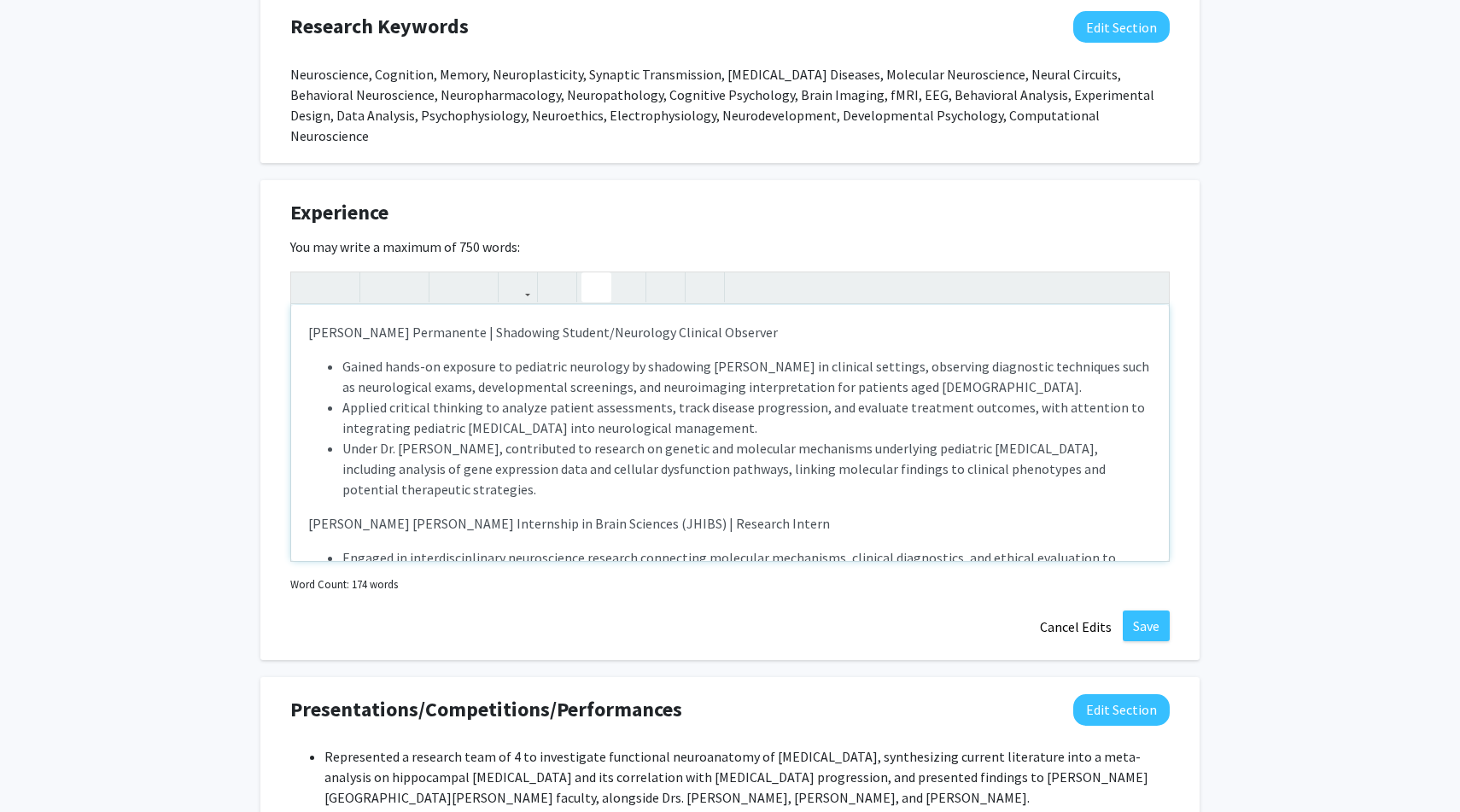
click at [304, 312] on div "Kaiser Permanente | Shadowing Student/Neurology Clinical Observer Gained hands-…" at bounding box center [730, 433] width 877 height 256
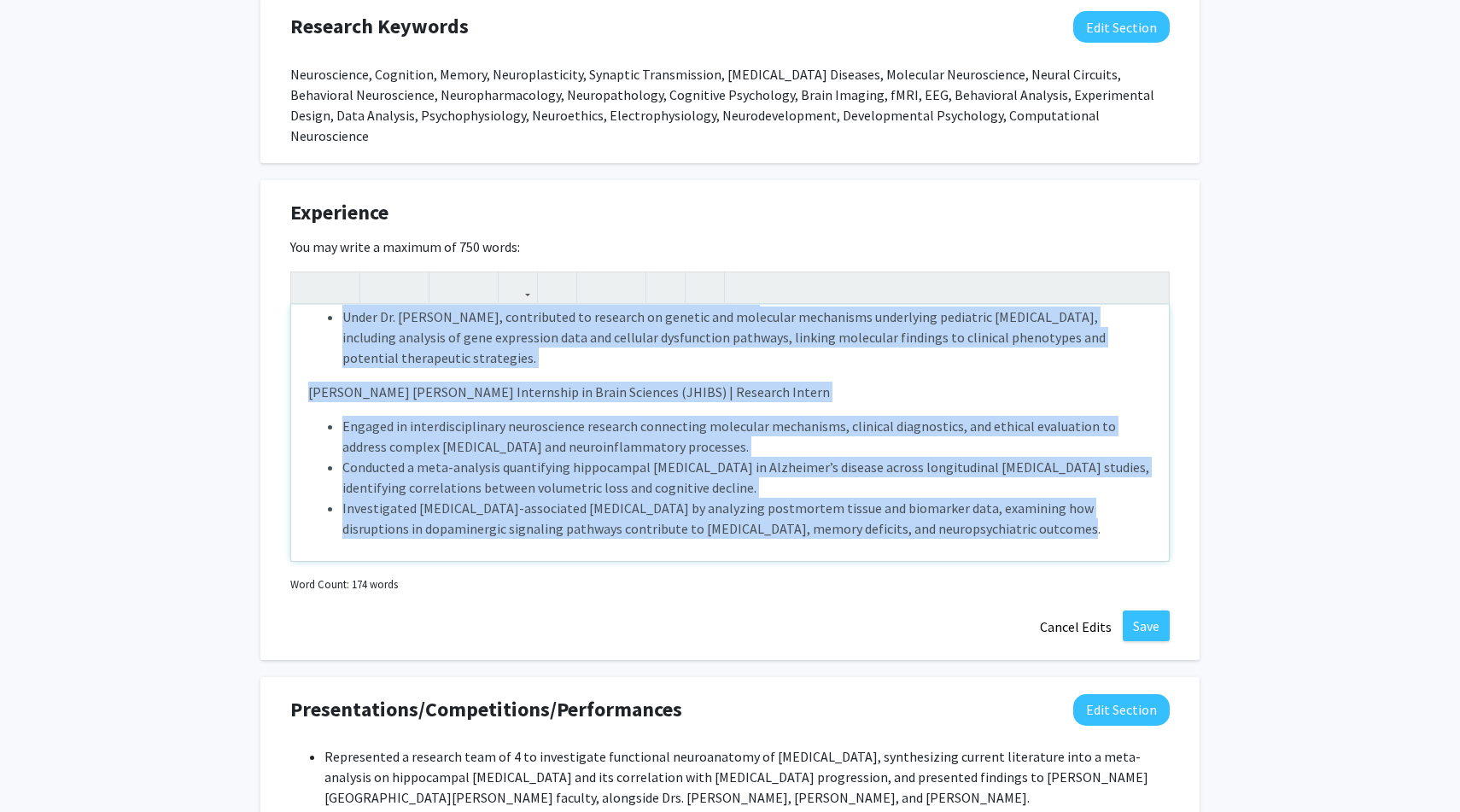
scroll to position [140, 0]
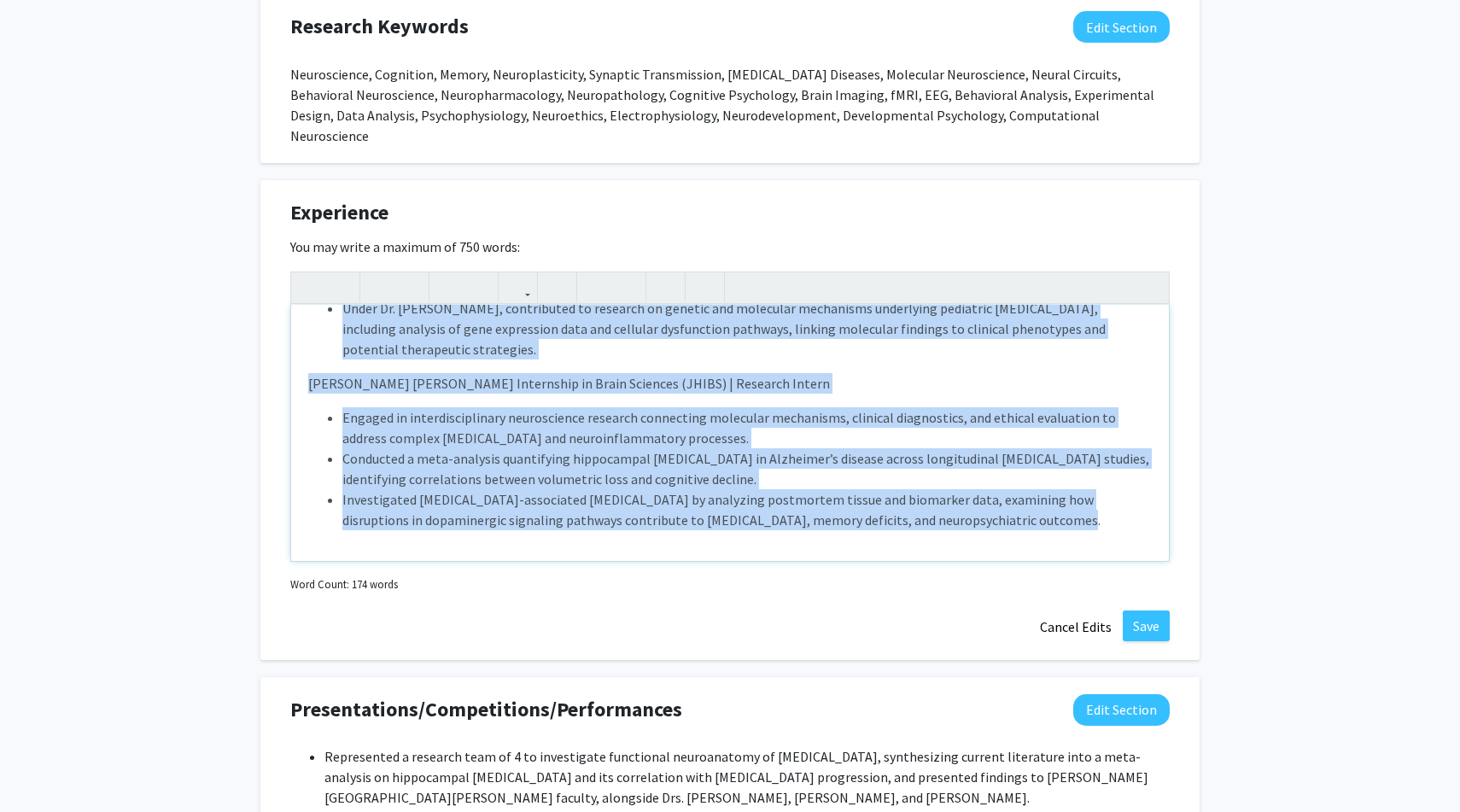
drag, startPoint x: 313, startPoint y: 314, endPoint x: 658, endPoint y: 578, distance: 434.4
click at [658, 578] on div "Experience Edit Section You may write a maximum of 750 words: Kaiser Permanente…" at bounding box center [730, 420] width 939 height 479
click at [618, 519] on div "Kaiser Permanente | Shadowing Student/Neurology Clinical Observer Gained hands-…" at bounding box center [730, 433] width 877 height 256
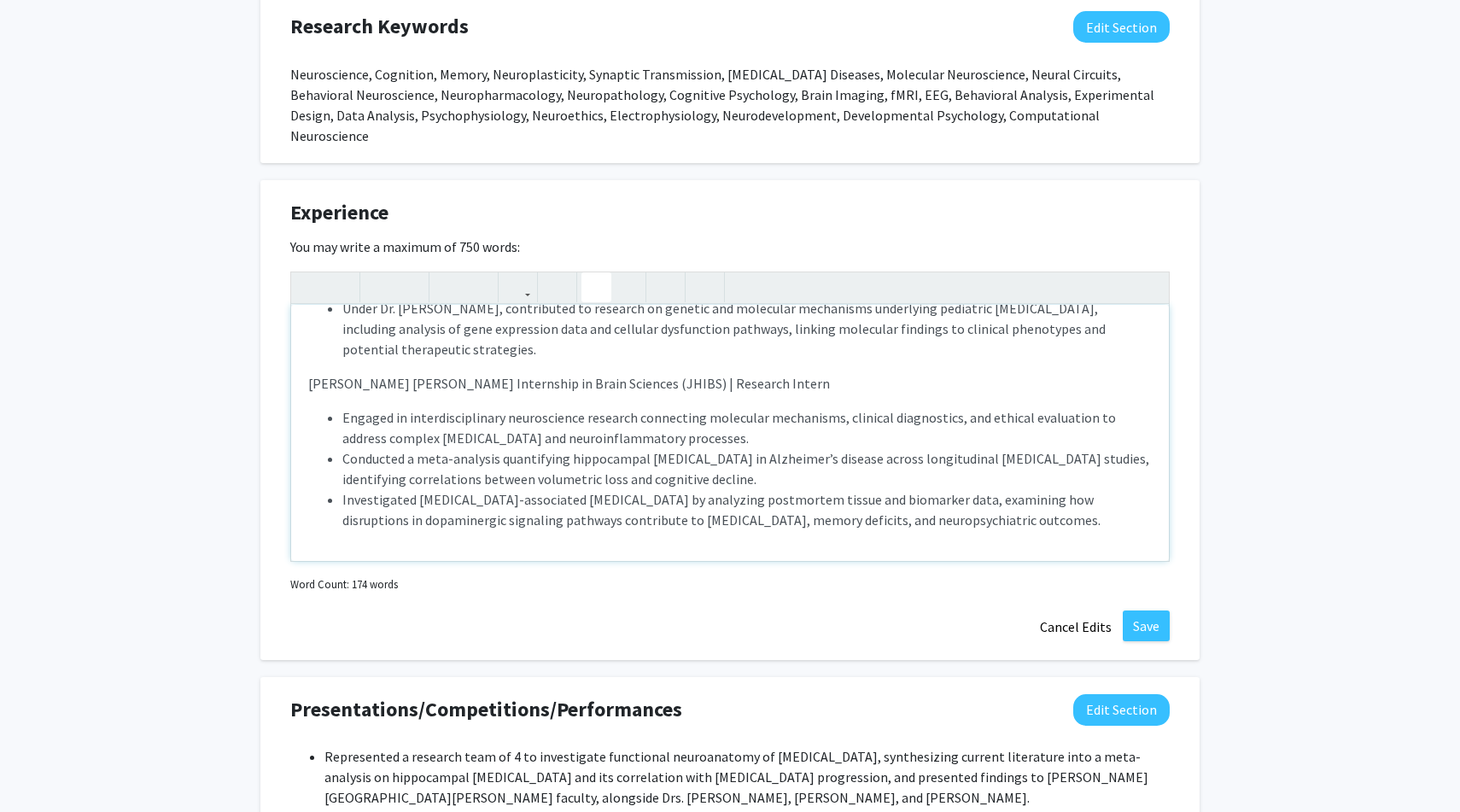
click at [612, 502] on li "Investigated [MEDICAL_DATA]-associated [MEDICAL_DATA] by analyzing postmortem t…" at bounding box center [747, 509] width 809 height 41
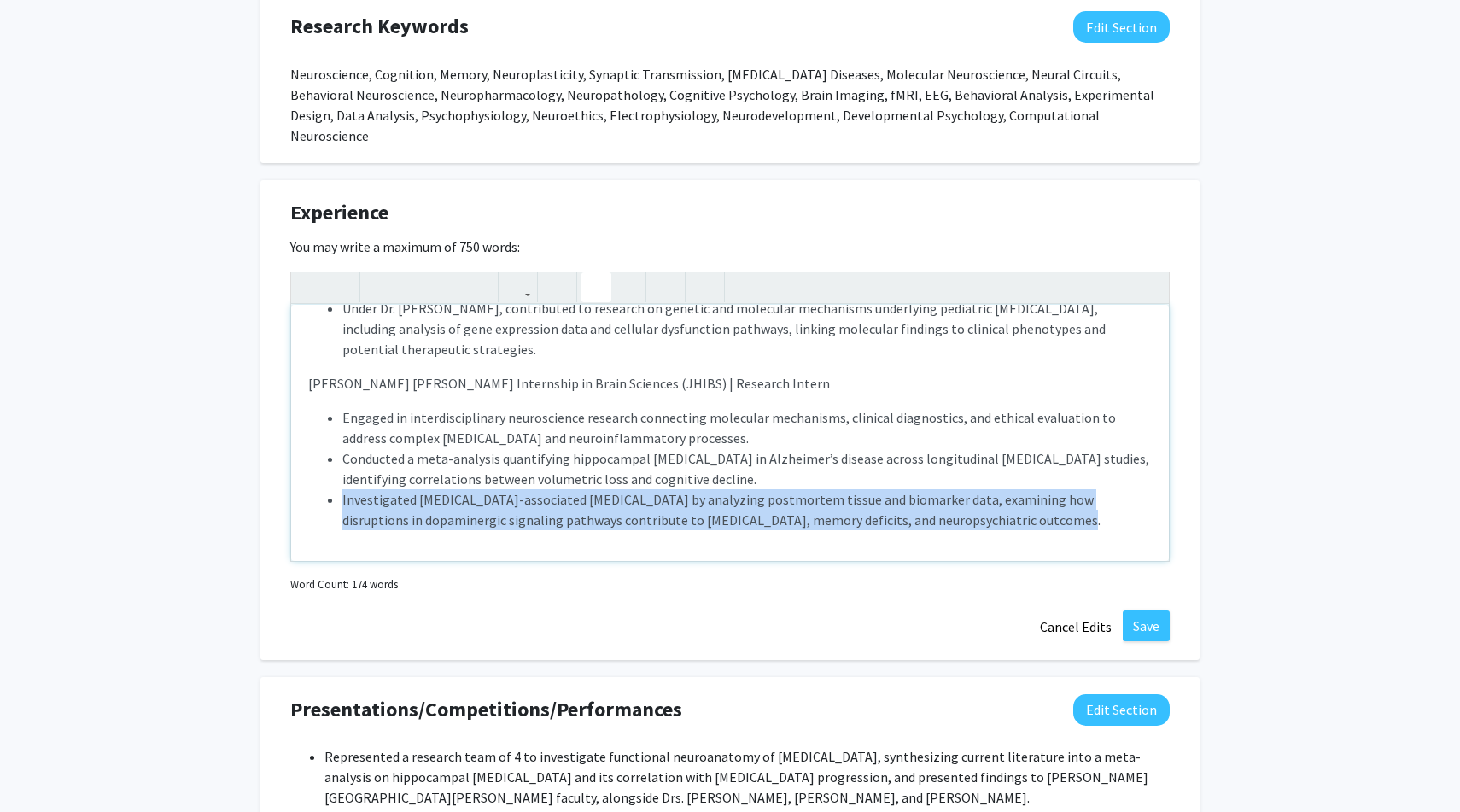
click at [612, 502] on li "Investigated [MEDICAL_DATA]-associated [MEDICAL_DATA] by analyzing postmortem t…" at bounding box center [747, 509] width 809 height 41
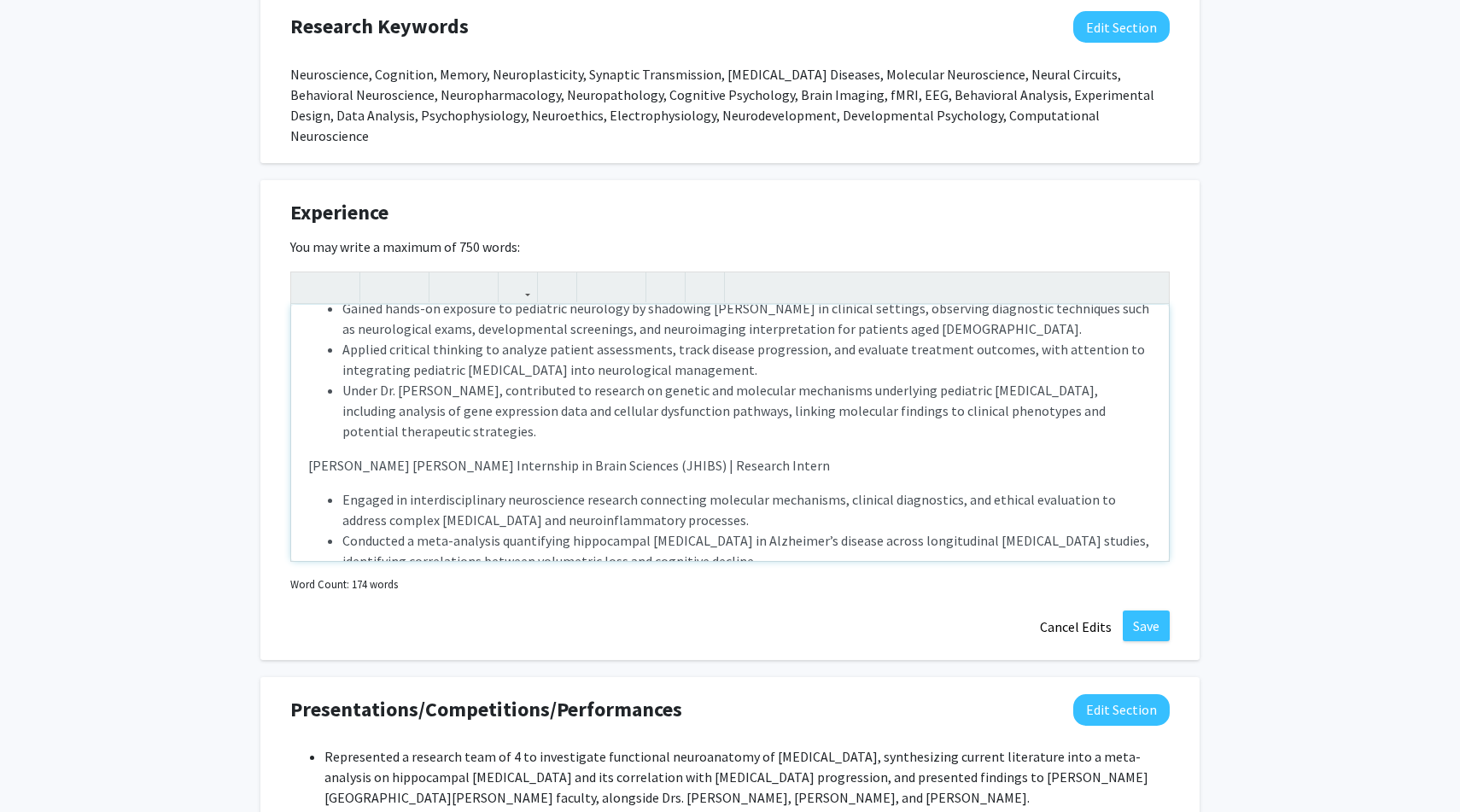
scroll to position [0, 0]
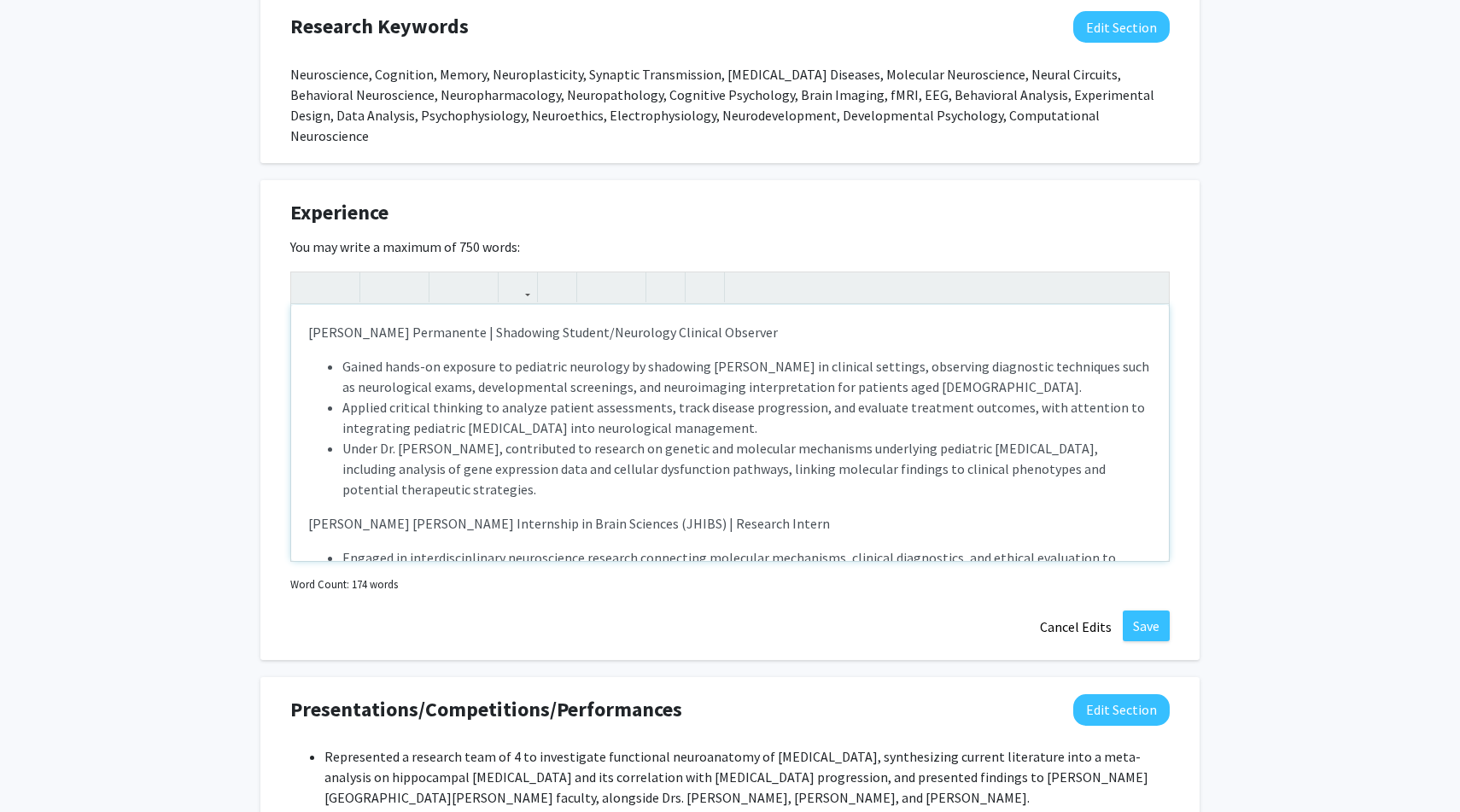
click at [492, 462] on li "Under Dr. [PERSON_NAME], contributed to research on genetic and molecular mecha…" at bounding box center [747, 469] width 809 height 61
drag, startPoint x: 475, startPoint y: 464, endPoint x: 334, endPoint y: 349, distance: 182.0
click at [334, 356] on ul "Gained hands-on exposure to pediatric neurology by shadowing Dr. Alexis Dallara…" at bounding box center [730, 427] width 844 height 143
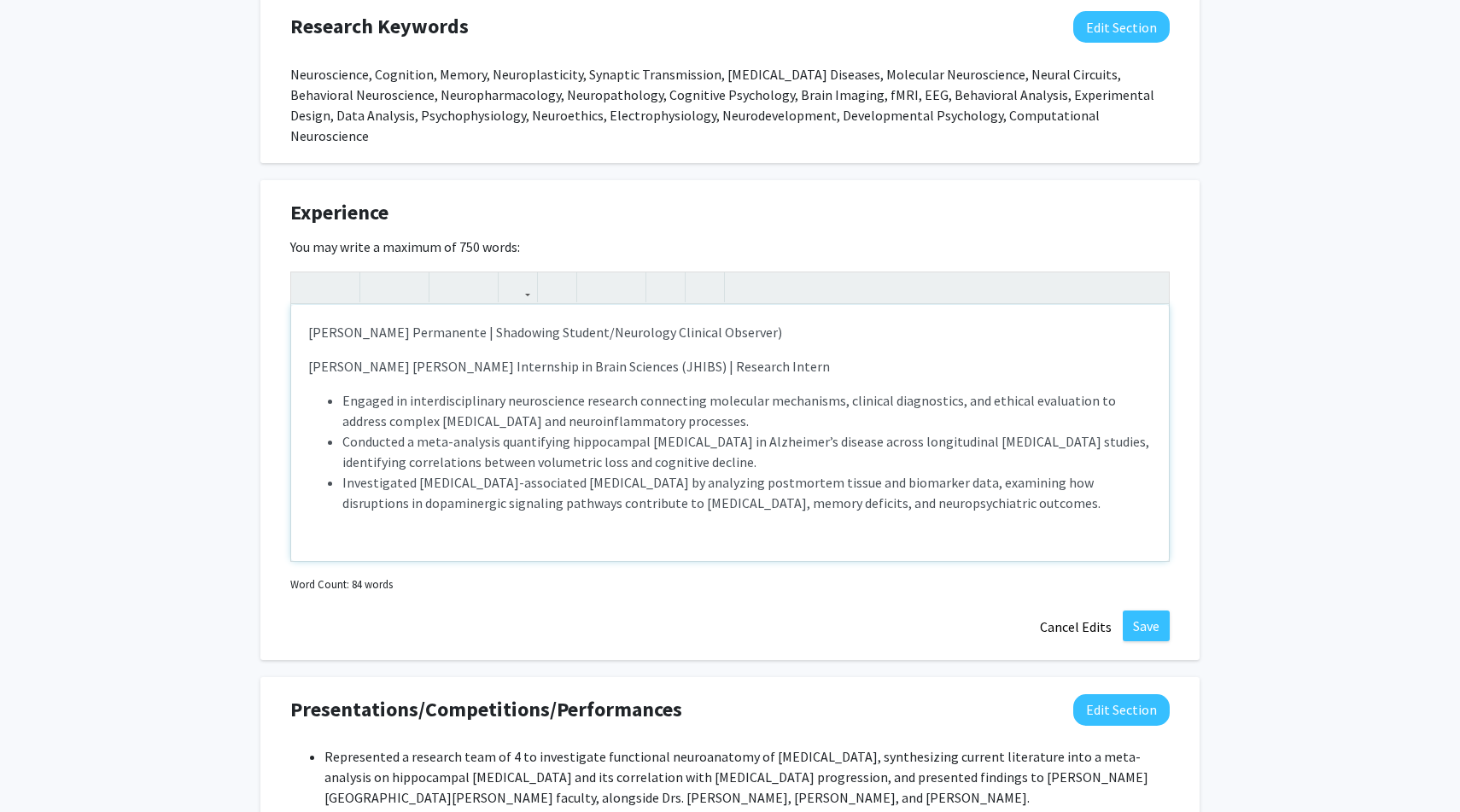
click at [310, 322] on p "Kaiser Permanente | Shadowing Student/Neurology Clinical Observer)" at bounding box center [730, 332] width 844 height 20
click at [306, 308] on div "(Kaiser Permanente | Shadowing Student/Neurology Clinical Observer) Johns Hopki…" at bounding box center [730, 433] width 877 height 256
click at [601, 277] on icon "button" at bounding box center [596, 287] width 15 height 28
click at [765, 322] on li "(Kaiser Permanente | Shadowing Student/Neurology Clinical Observer)" at bounding box center [747, 332] width 809 height 20
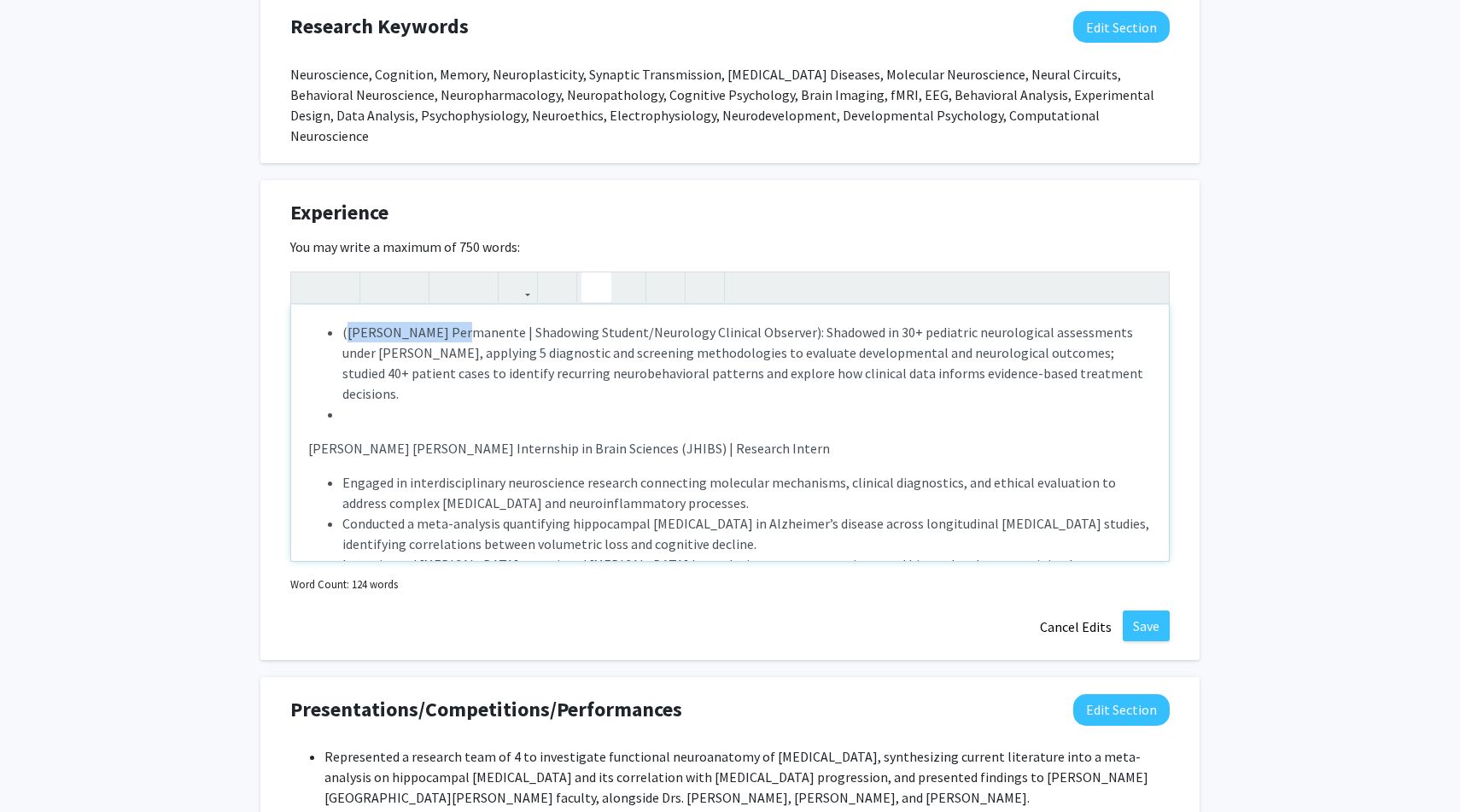
drag, startPoint x: 349, startPoint y: 310, endPoint x: 453, endPoint y: 310, distance: 104.0
click at [453, 322] on li "(Kaiser Permanente | Shadowing Student/Neurology Clinical Observer): Shadowed i…" at bounding box center [747, 363] width 809 height 82
click at [379, 273] on icon "button" at bounding box center [379, 287] width 15 height 28
click at [473, 340] on li "( Kaiser Permanente | Shadowing Student/Neurology Clinical Observer): Shadowed …" at bounding box center [747, 363] width 809 height 82
click at [372, 334] on li "( Kaiser Permanente | Shadowing Student/Neurology Clinical Observer): Shadowed …" at bounding box center [747, 363] width 809 height 82
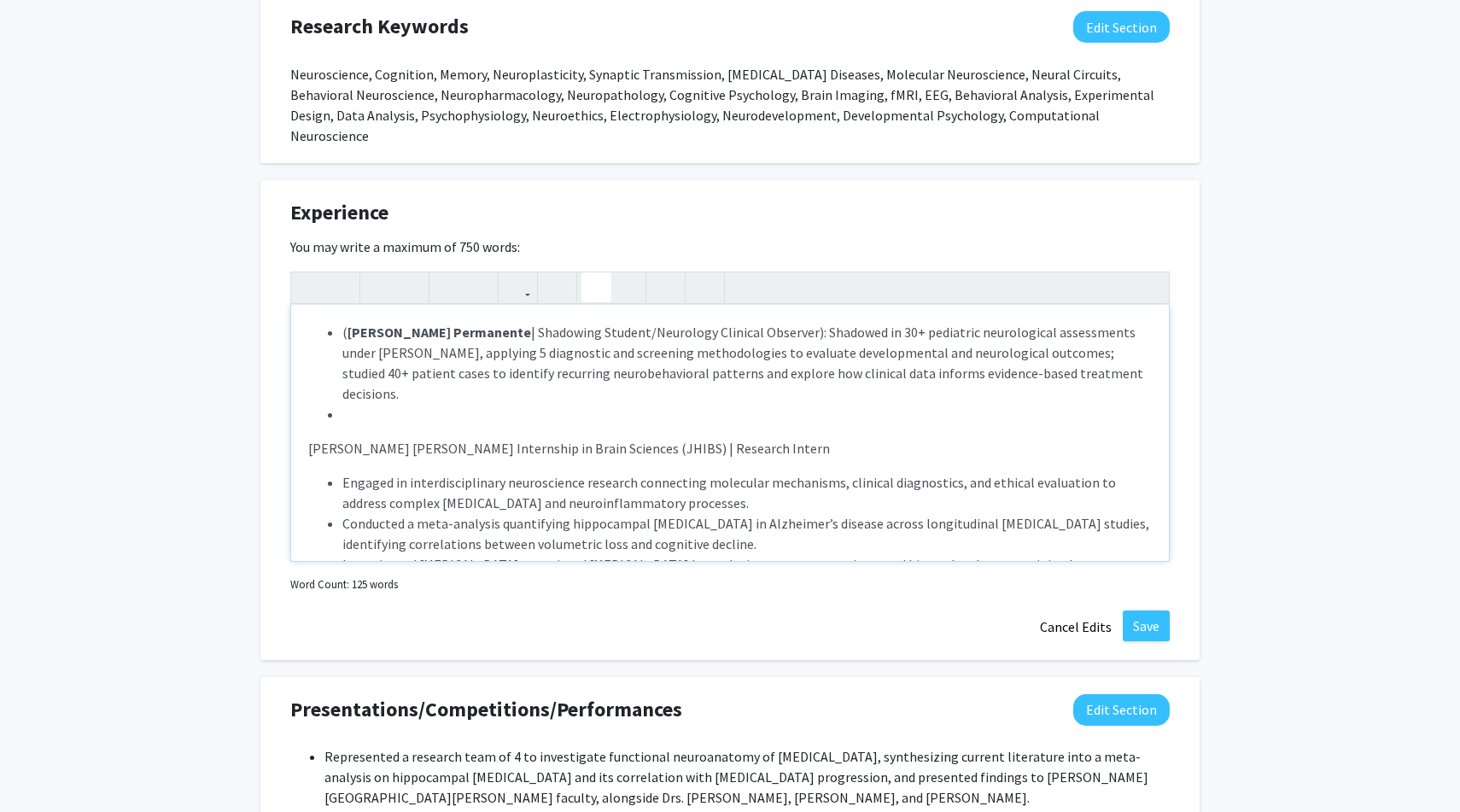
click at [393, 404] on li "Note to users with screen readers: Please deactivate our accessibility plugin f…" at bounding box center [747, 413] width 809 height 20
click at [424, 323] on strong "Kaiser Permanente" at bounding box center [439, 331] width 183 height 17
click at [1075, 356] on li "( Kaiser Permanente | Shadowing Student/Neurology Clinical Observer): Shadowed …" at bounding box center [747, 363] width 809 height 82
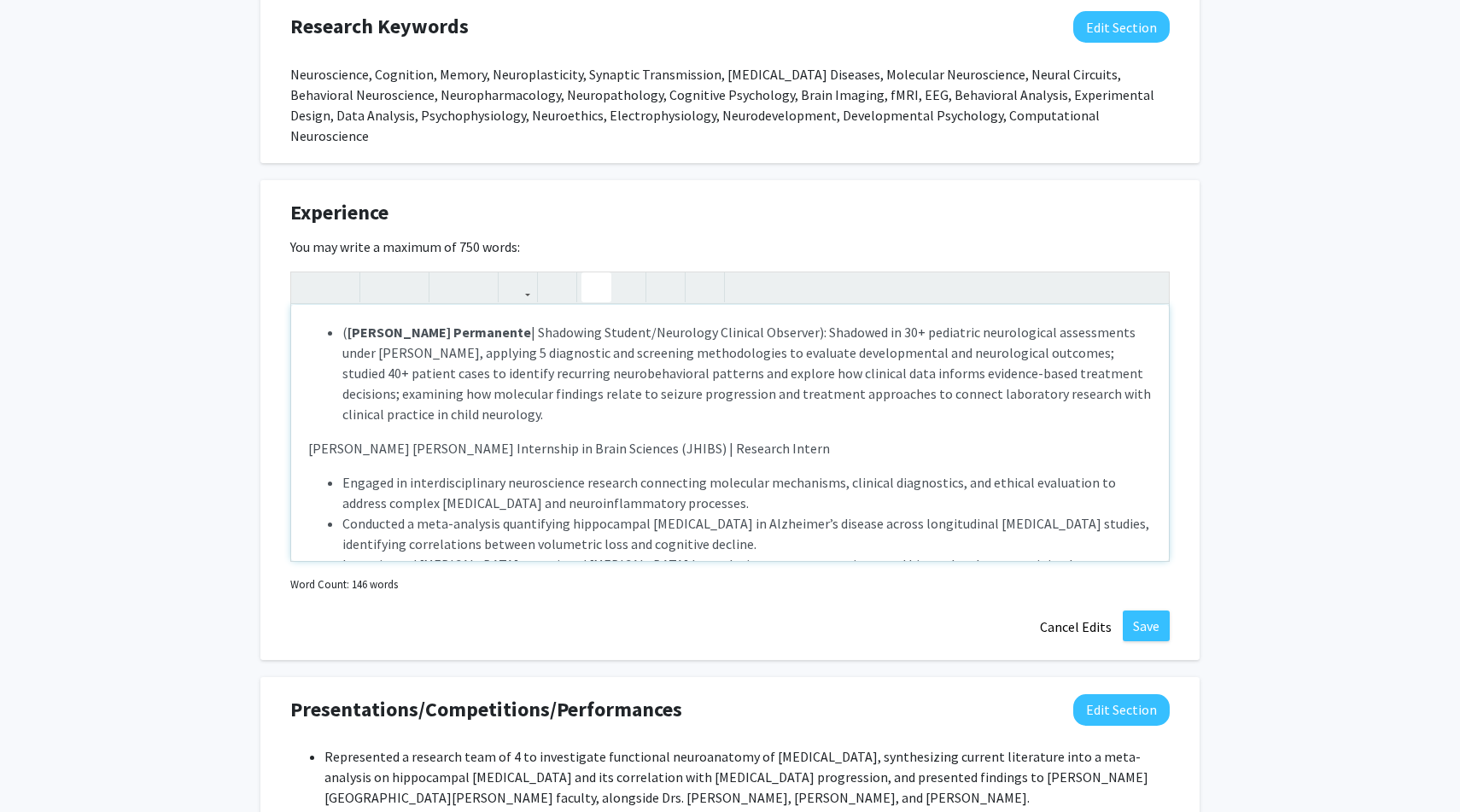
click at [306, 426] on div "( Kaiser Permanente | Shadowing Student/Neurology Clinical Observer): Shadowed …" at bounding box center [730, 433] width 877 height 256
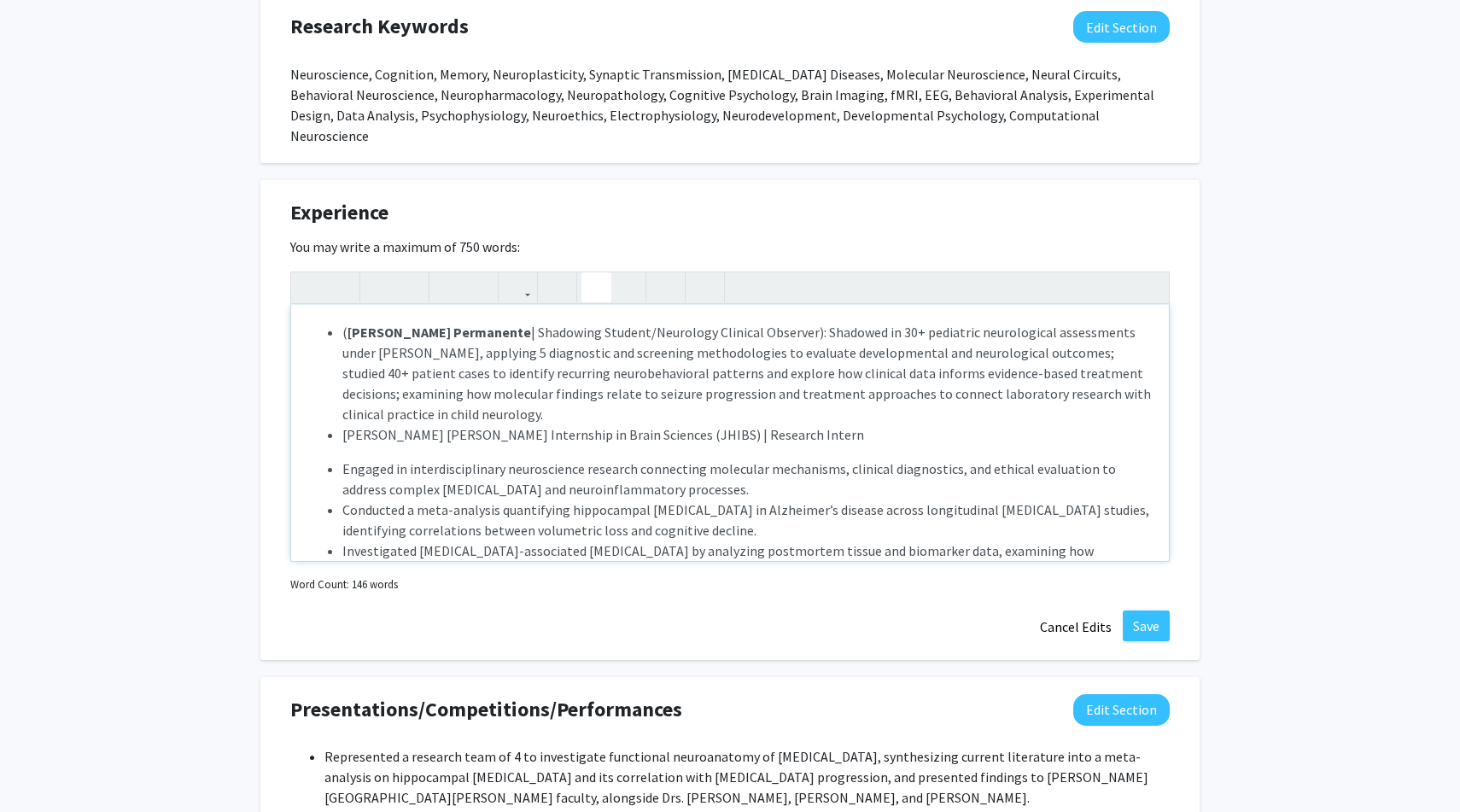
click at [586, 272] on button "button" at bounding box center [596, 287] width 30 height 30
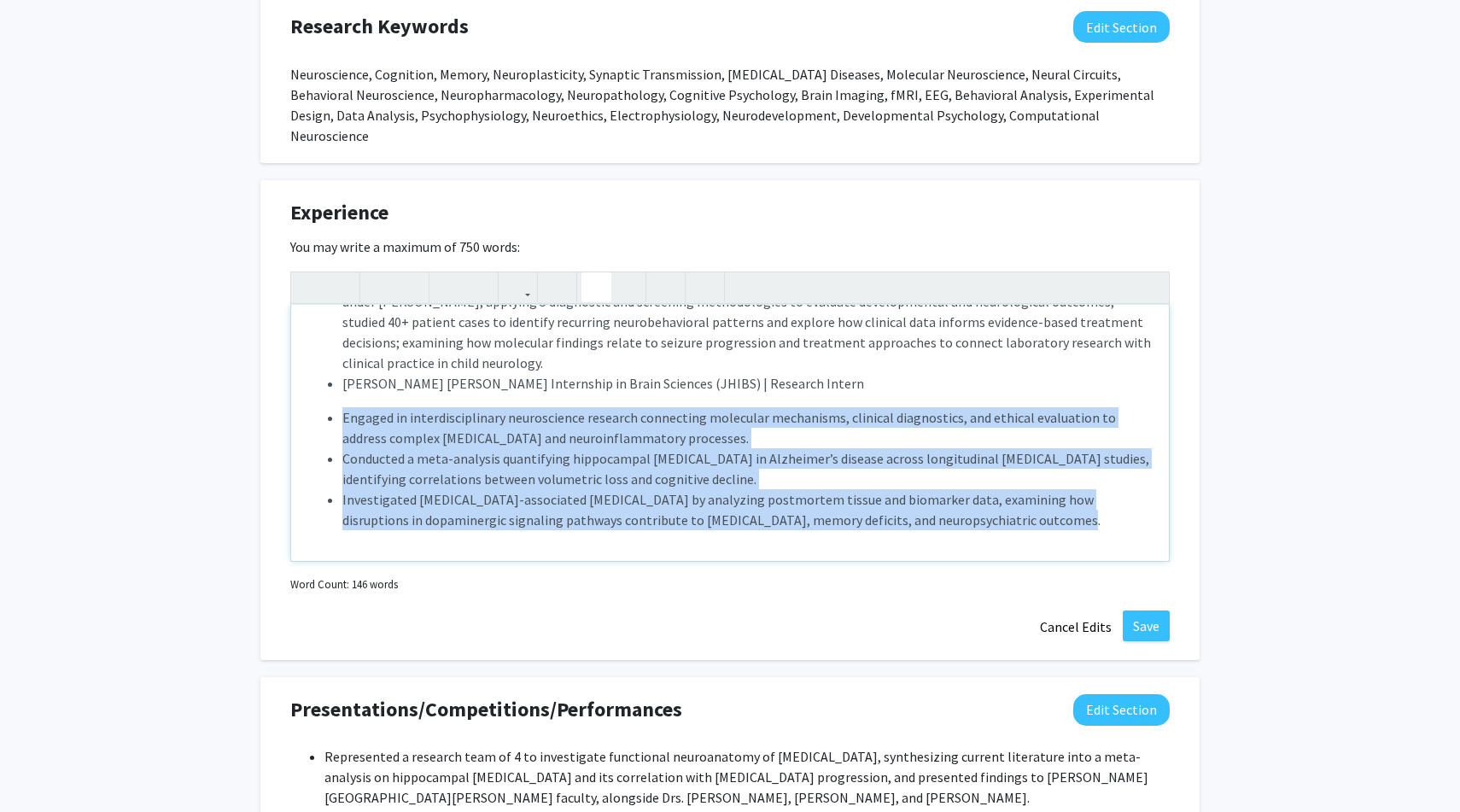
drag, startPoint x: 339, startPoint y: 388, endPoint x: 1073, endPoint y: 504, distance: 743.1
click at [1073, 504] on ul "Engaged in interdisciplinary neuroscience research connecting molecular mechani…" at bounding box center [730, 469] width 844 height 123
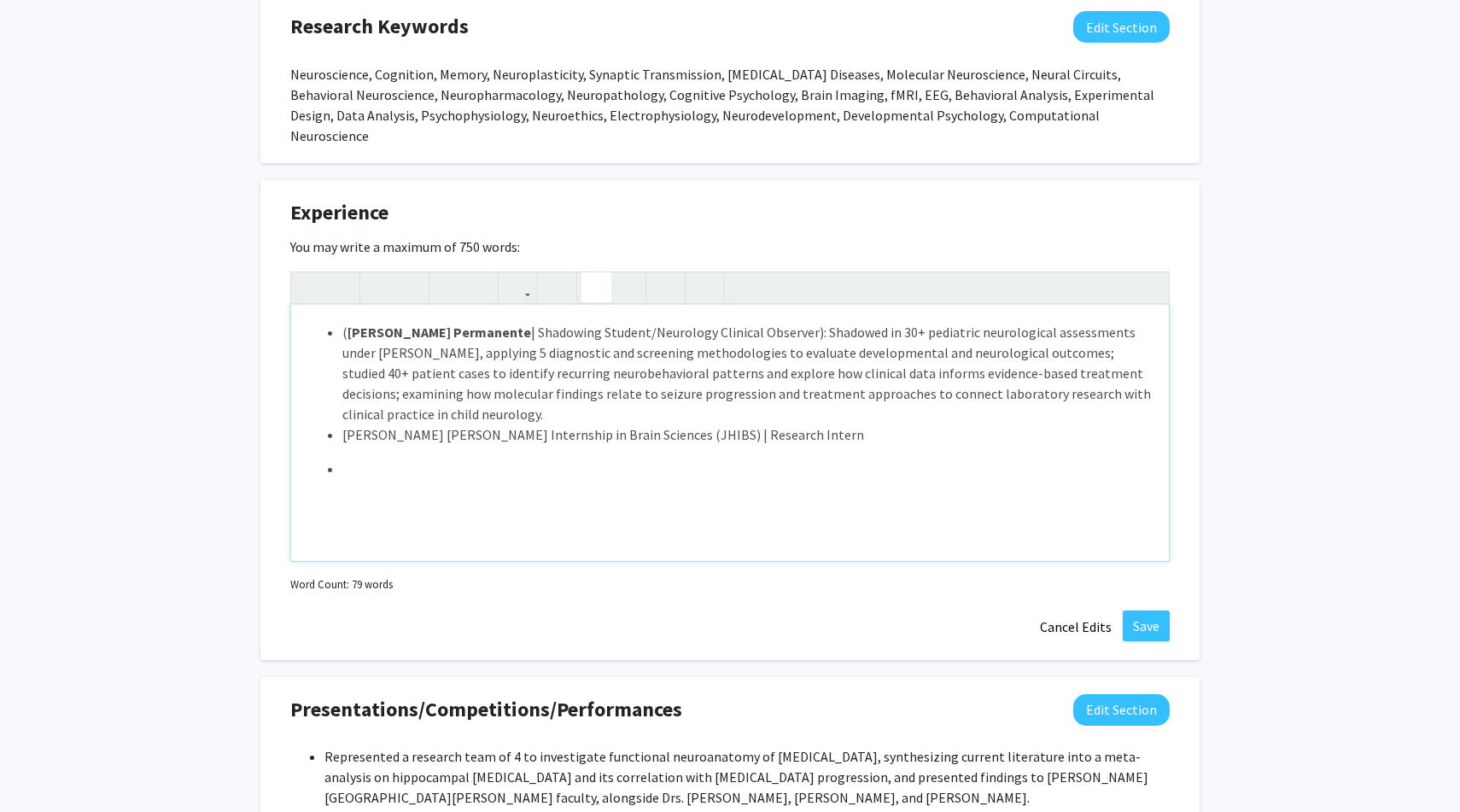
scroll to position [0, 0]
click at [342, 424] on li "Johns Hopkins Internship in Brain Sciences (JHIBS) | Research Intern)" at bounding box center [747, 434] width 809 height 20
drag, startPoint x: 349, startPoint y: 413, endPoint x: 591, endPoint y: 410, distance: 242.0
click at [591, 424] on li "(Johns Hopkins Internship in Brain Sciences (JHIBS) | Research Intern)" at bounding box center [747, 434] width 809 height 20
click at [380, 273] on icon "button" at bounding box center [379, 287] width 15 height 28
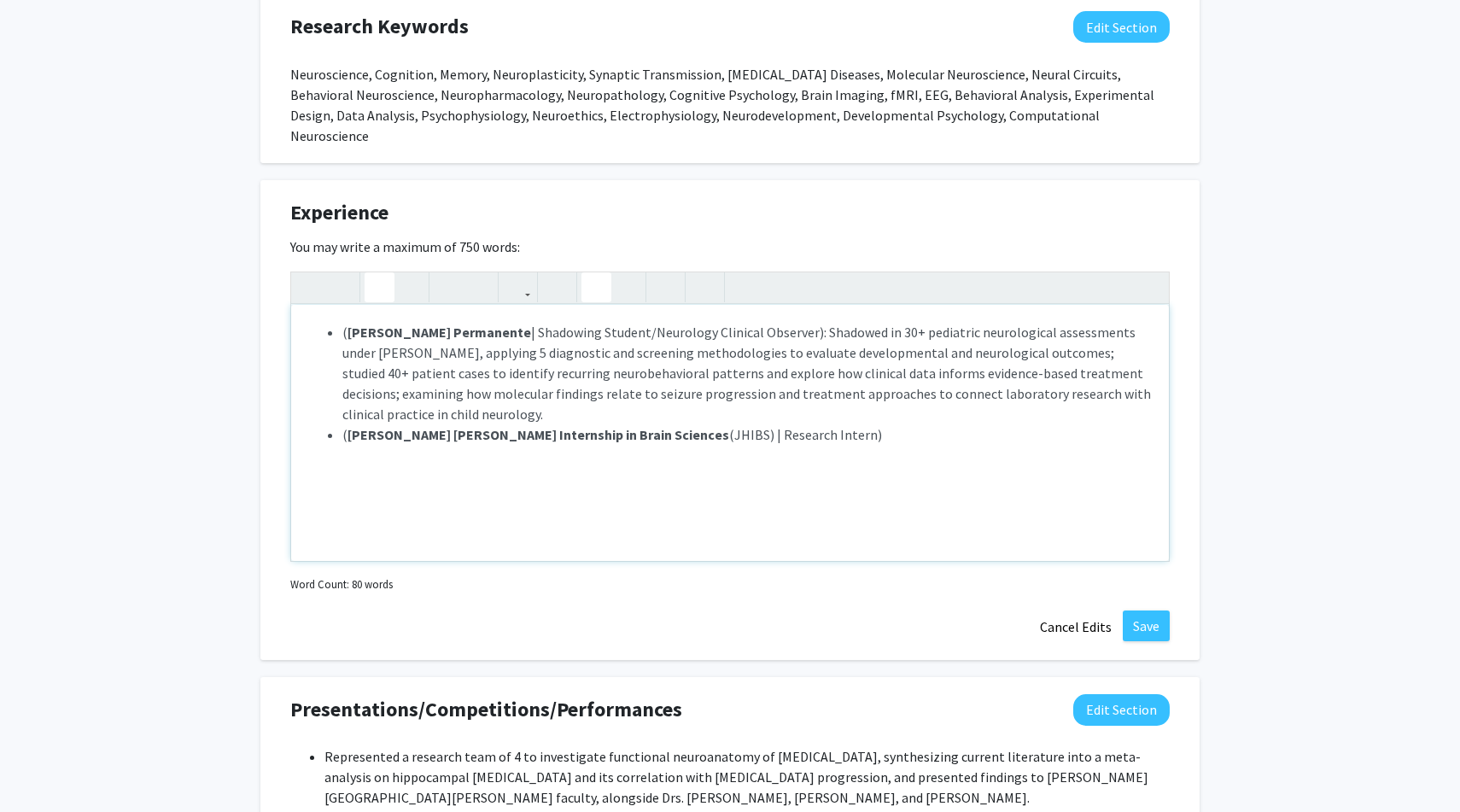
click at [822, 432] on div "( Kaiser Permanente | Shadowing Student/Neurology Clinical Observer): Shadowed …" at bounding box center [730, 433] width 877 height 256
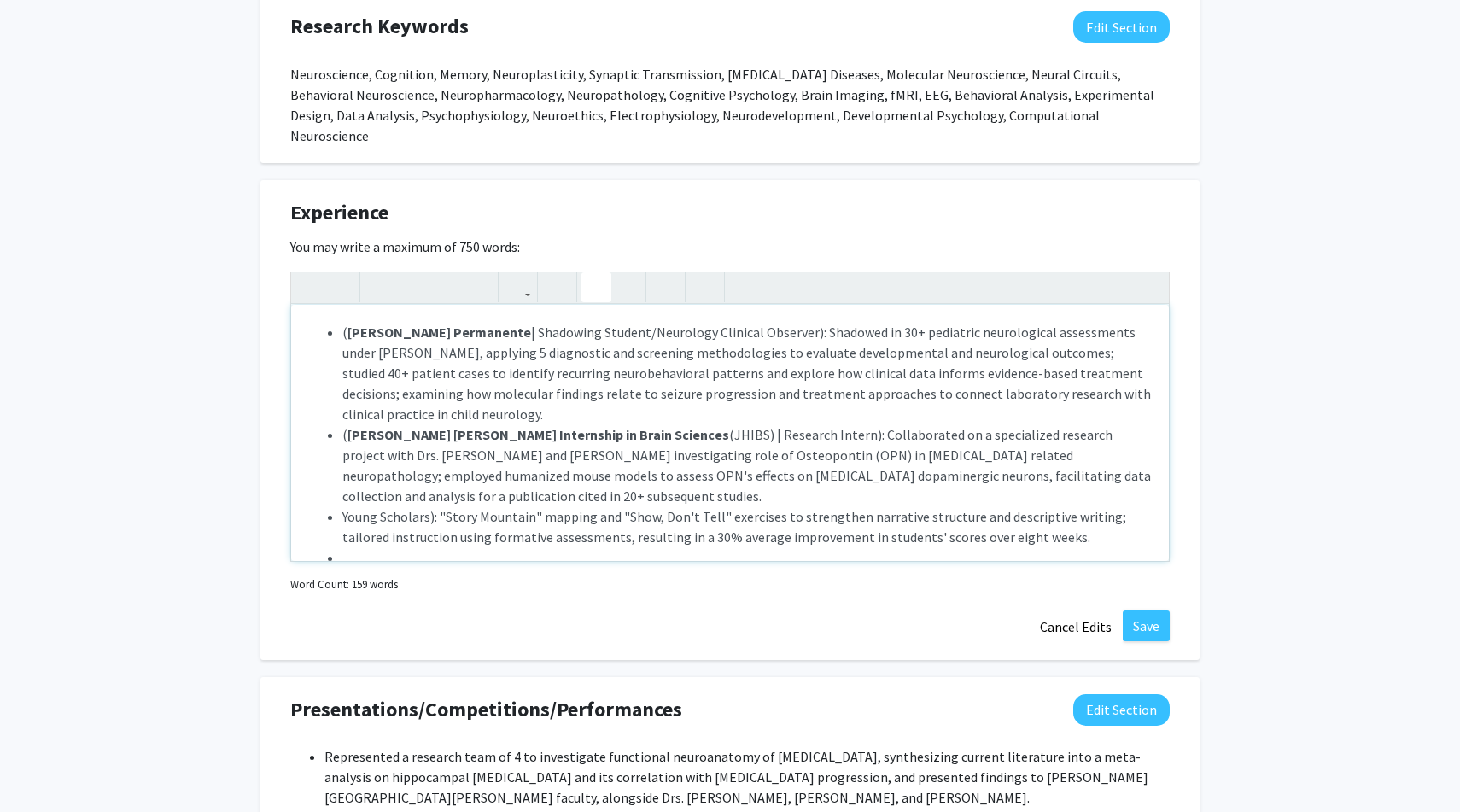
click at [342, 507] on li "Young Scholars): "Story Mountain" mapping and "Show, Don't Tell" exercises to s…" at bounding box center [747, 527] width 809 height 41
drag, startPoint x: 350, startPoint y: 474, endPoint x: 373, endPoint y: 474, distance: 23.0
click at [373, 507] on li "(Young Scholars): "Story Mountain" mapping and "Show, Don't Tell" exercises to …" at bounding box center [747, 527] width 809 height 41
drag, startPoint x: 349, startPoint y: 473, endPoint x: 434, endPoint y: 476, distance: 85.1
click at [434, 507] on li "(Young Scholars): "Story Mountain" mapping and "Show, Don't Tell" exercises to …" at bounding box center [747, 527] width 809 height 41
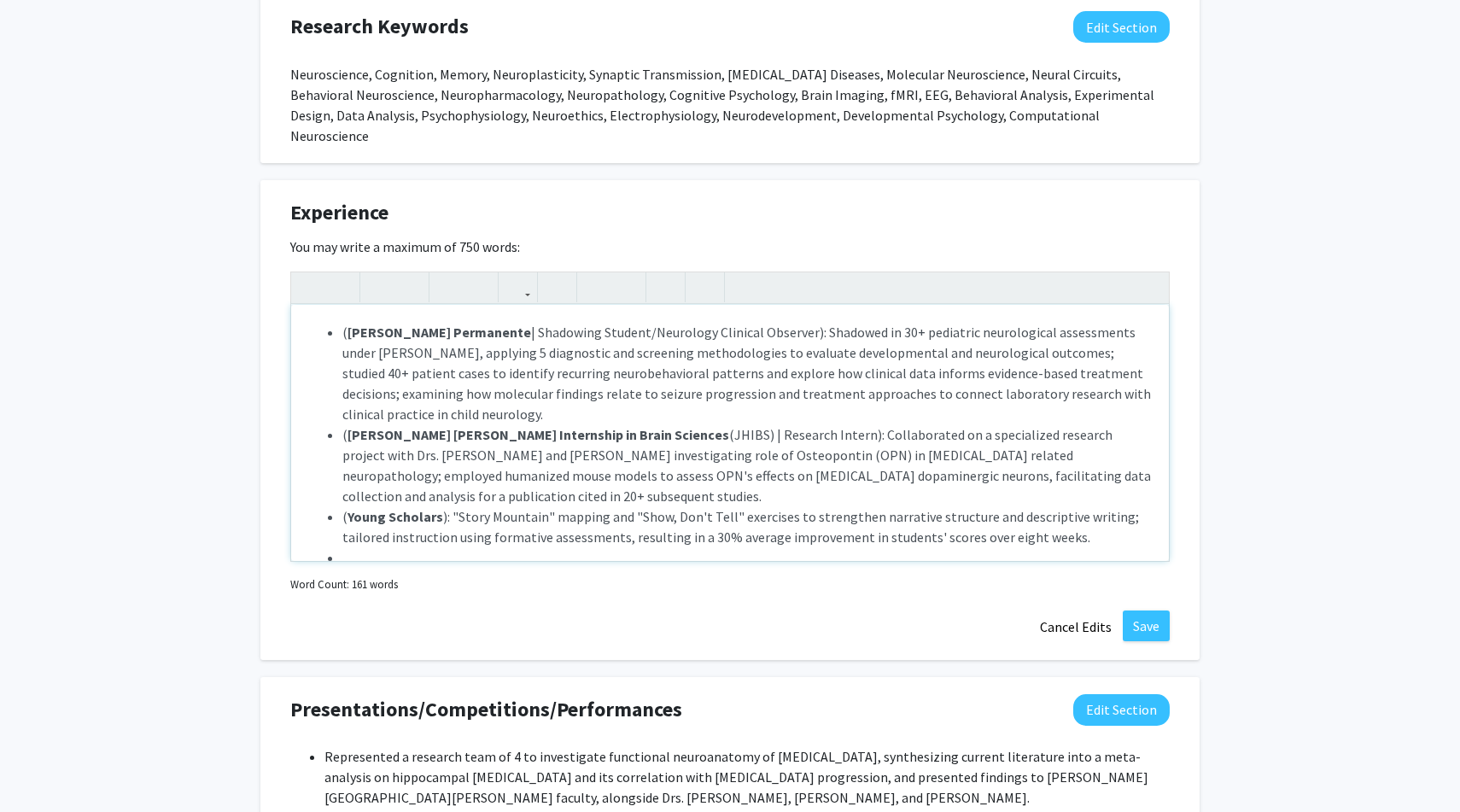
click at [432, 547] on li "Note to users with screen readers: Please deactivate our accessibility plugin f…" at bounding box center [747, 557] width 809 height 20
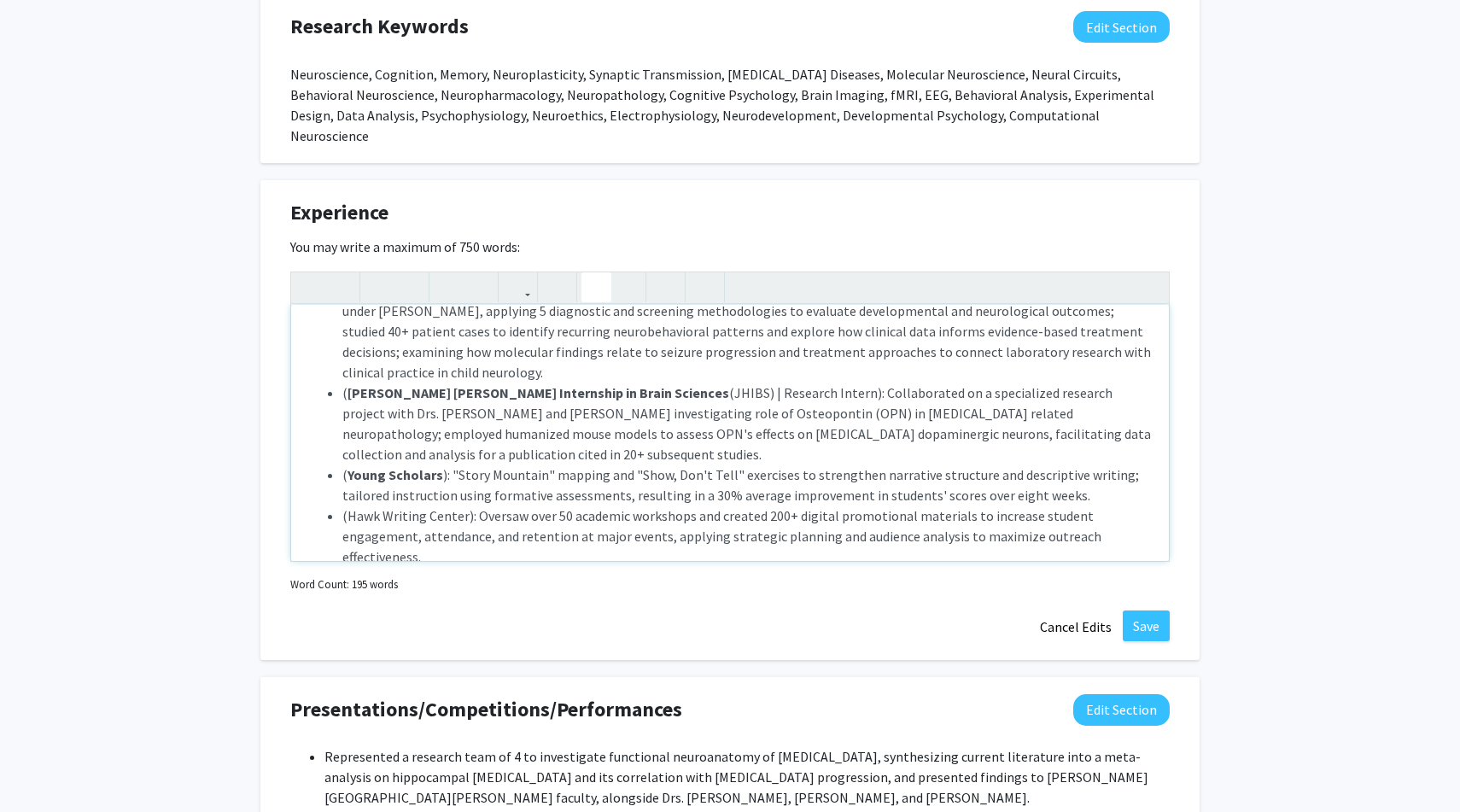
scroll to position [58, 0]
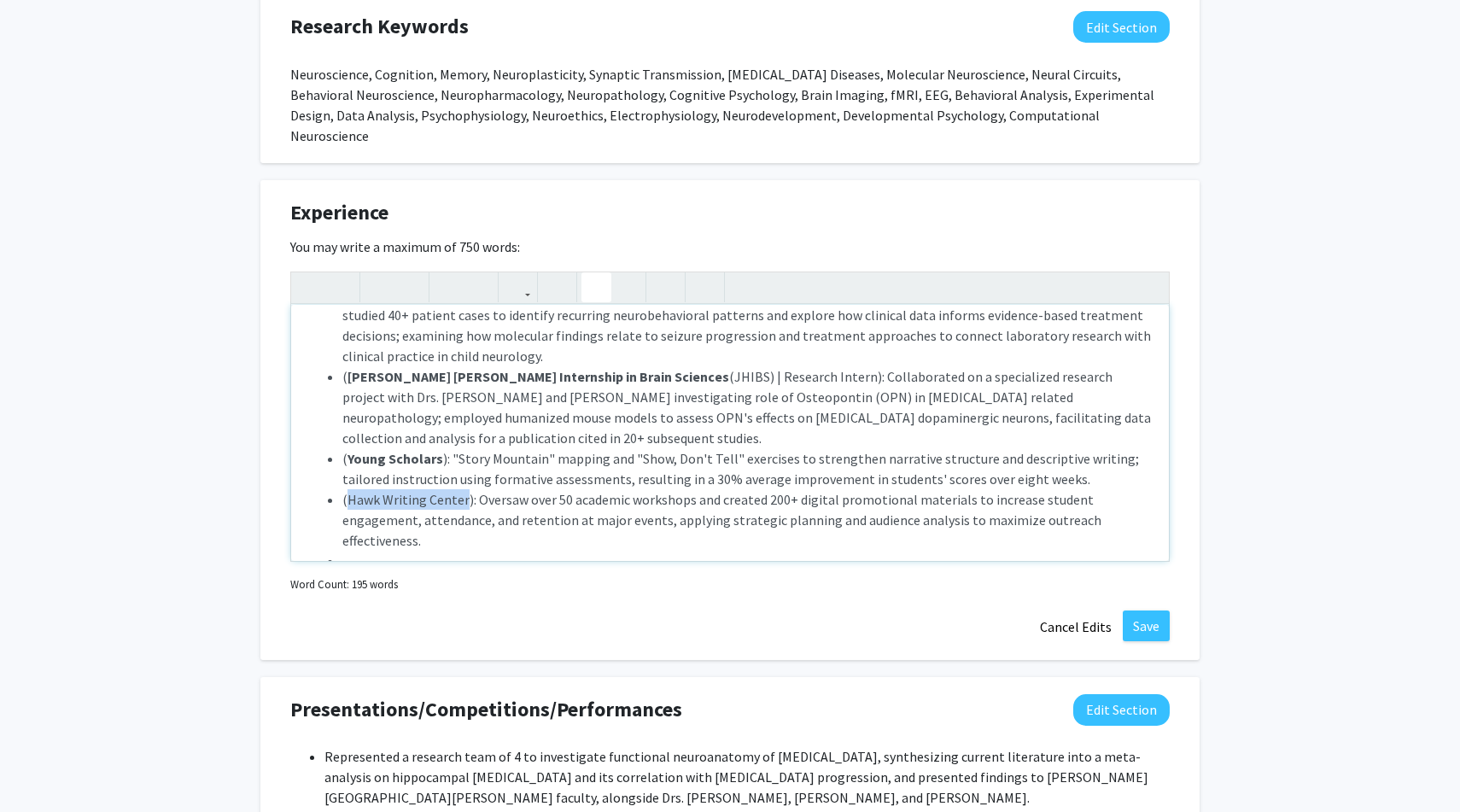
drag, startPoint x: 348, startPoint y: 457, endPoint x: 462, endPoint y: 456, distance: 114.0
click at [462, 489] on li "(Hawk Writing Center): Oversaw over 50 academic workshops and created 200+ digi…" at bounding box center [747, 520] width 809 height 61
click at [403, 550] on li "Note to users with screen readers: Please deactivate our accessibility plugin f…" at bounding box center [747, 560] width 809 height 20
click at [442, 550] on li "(Love Incarnate)" Produced and distributed 500+ handmade blankets, scarves, and…" at bounding box center [747, 571] width 809 height 41
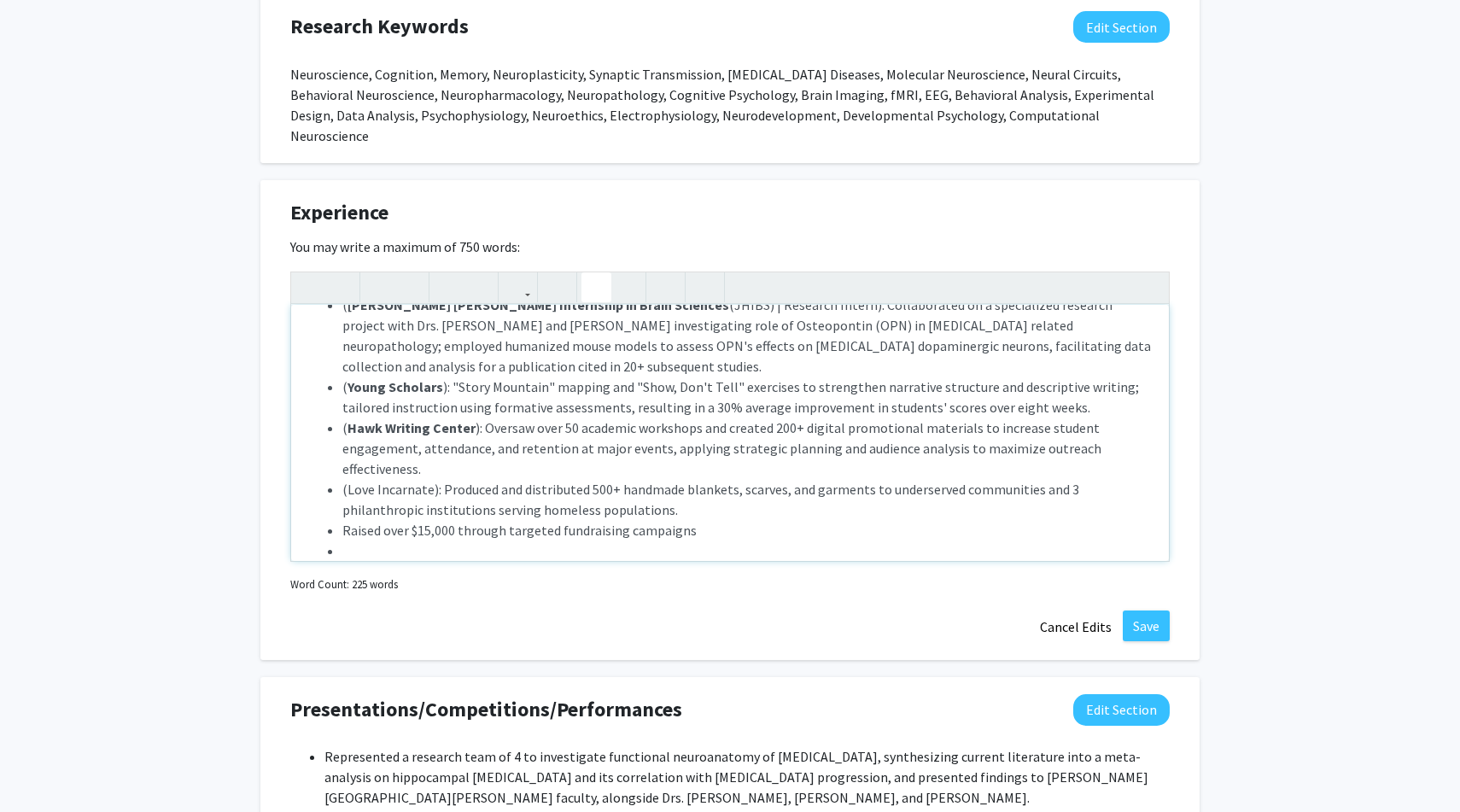
scroll to position [140, 0]
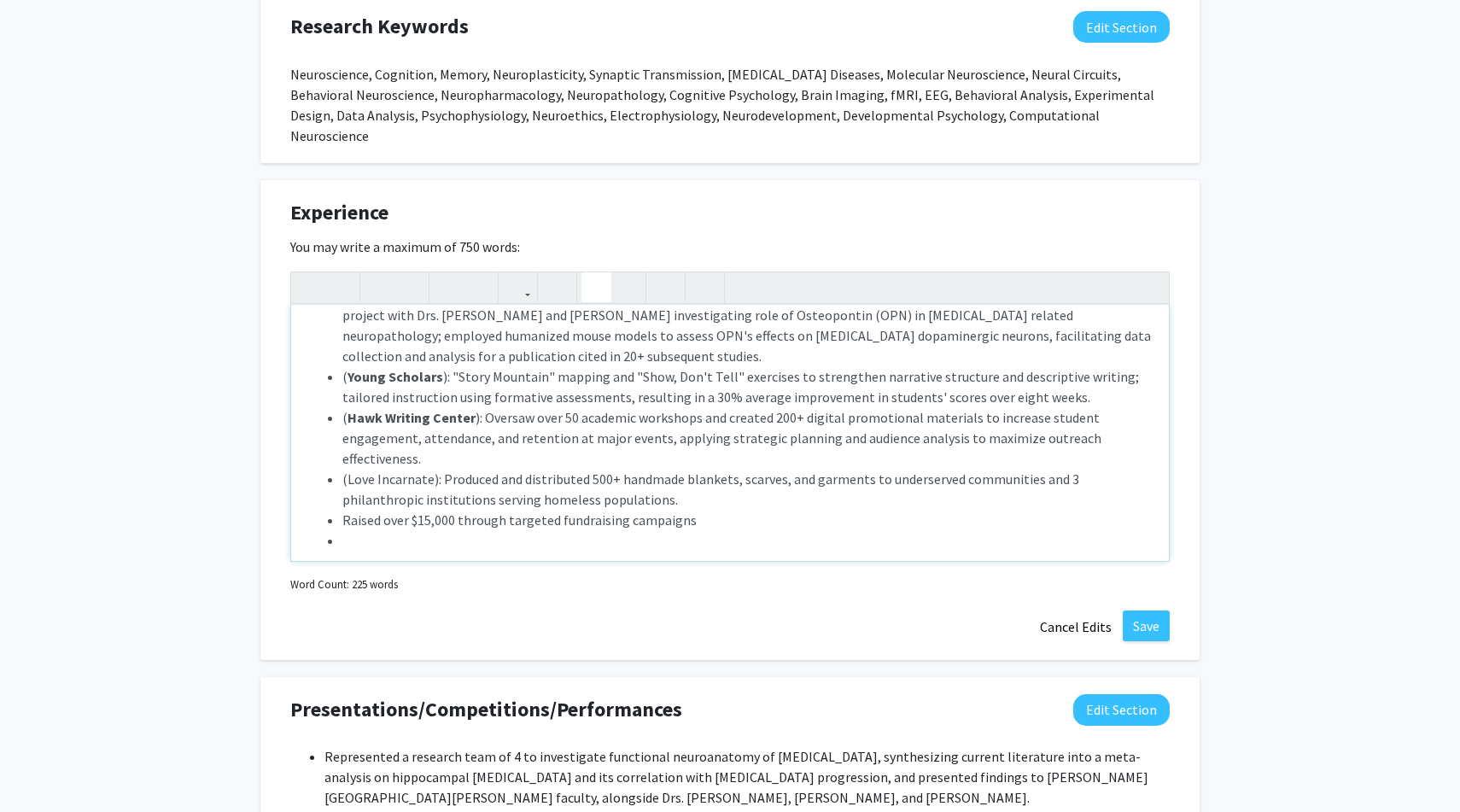
click at [344, 509] on li "Raised over $15,000 through targeted fundraising campaigns" at bounding box center [747, 519] width 809 height 20
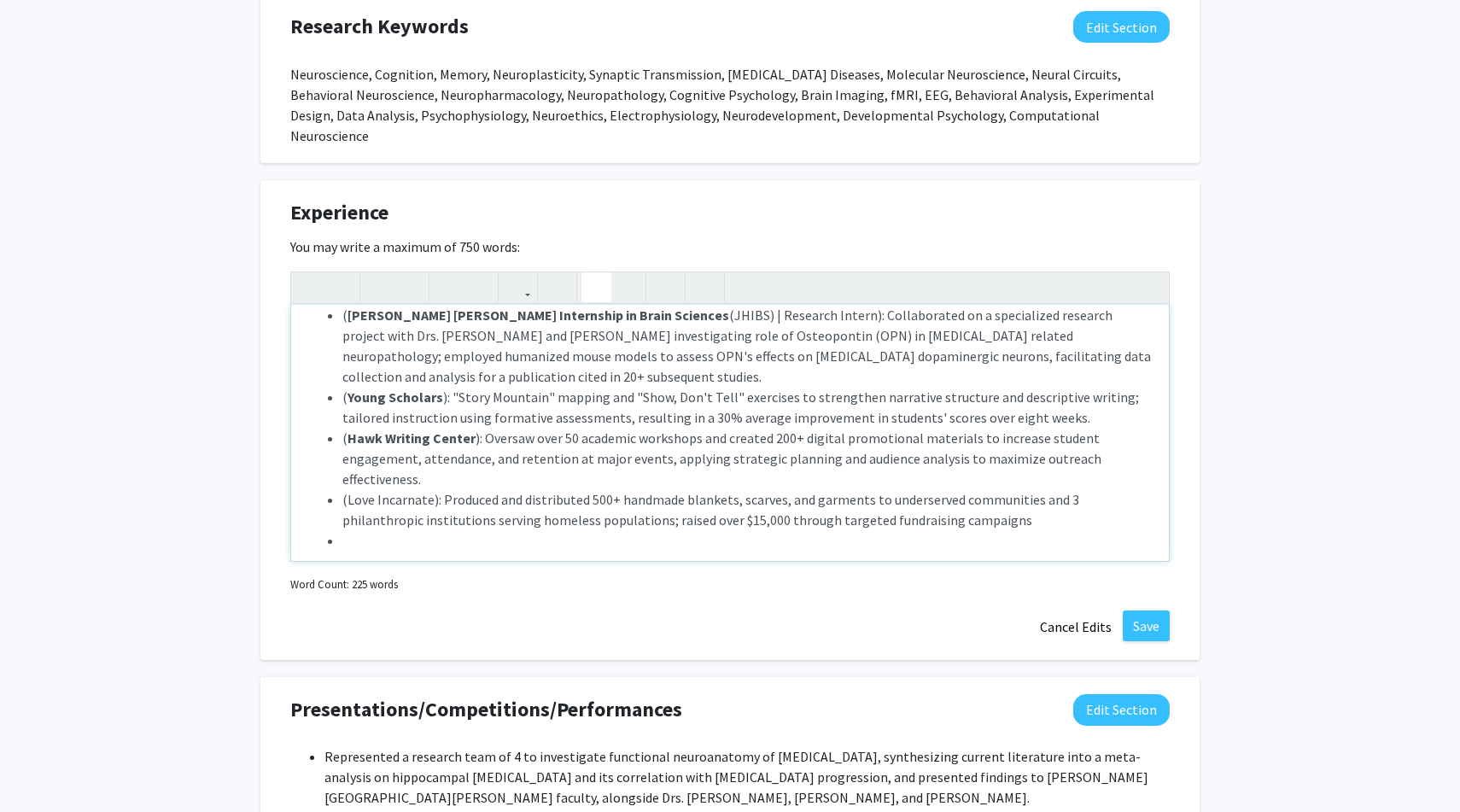
click at [947, 489] on li "(Love Incarnate): Produced and distributed 500+ handmade blankets, scarves, and…" at bounding box center [747, 509] width 809 height 41
drag, startPoint x: 349, startPoint y: 457, endPoint x: 431, endPoint y: 463, distance: 82.2
click at [431, 489] on li "(Love Incarnate): Produced and distributed 500+ handmade blankets, scarves, and…" at bounding box center [747, 509] width 809 height 41
click at [375, 273] on icon "button" at bounding box center [379, 287] width 15 height 28
click at [378, 530] on li "Note to users with screen readers: Please deactivate our accessibility plugin f…" at bounding box center [747, 540] width 809 height 20
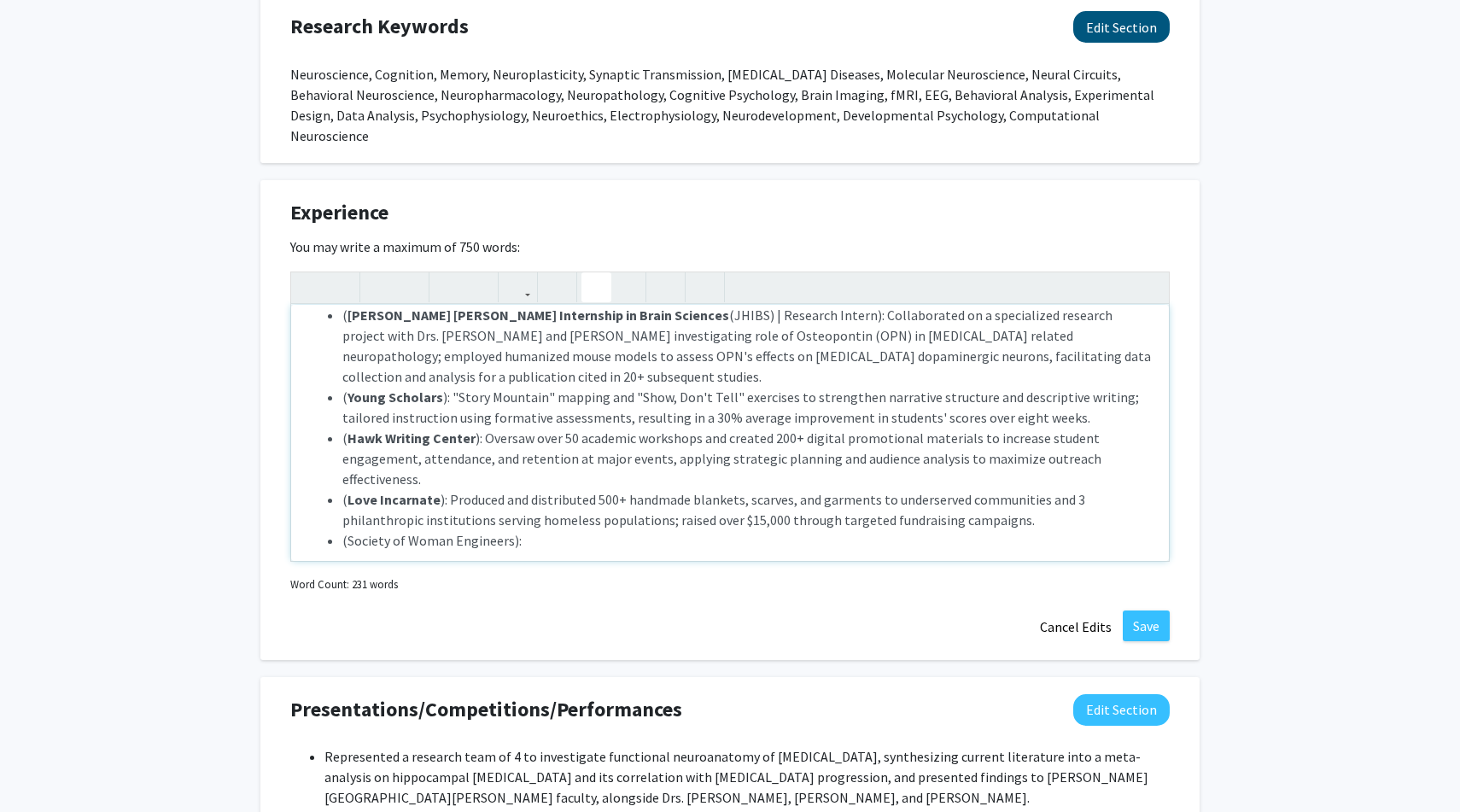
scroll to position [140, 0]
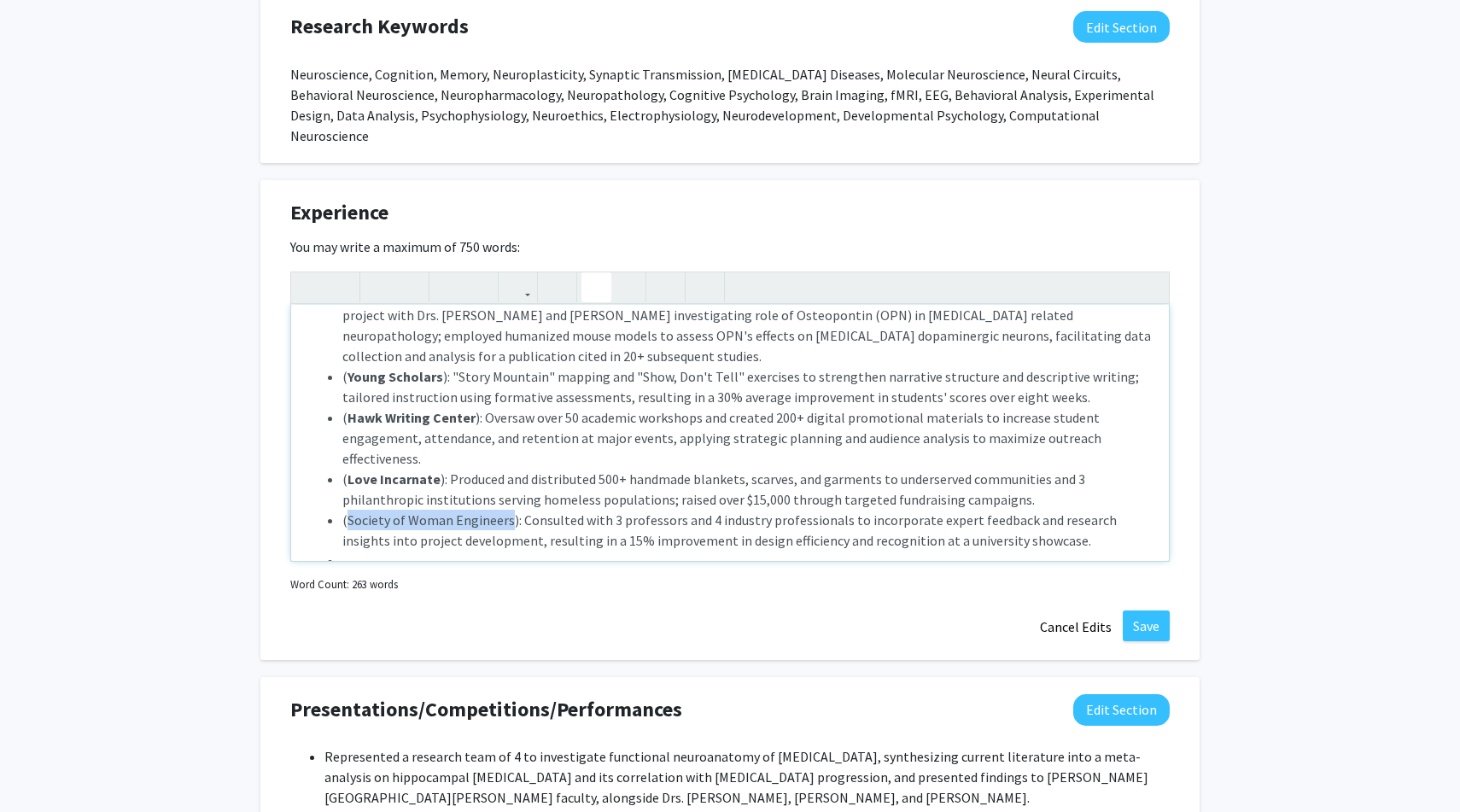
drag, startPoint x: 348, startPoint y: 478, endPoint x: 508, endPoint y: 478, distance: 160.0
click at [507, 509] on li "(Society of Woman Engineers): Consulted with 3 professors and 4 industry profes…" at bounding box center [747, 529] width 809 height 41
click at [378, 273] on icon "button" at bounding box center [379, 287] width 15 height 28
click at [500, 469] on li "( Love Incarnate ): Produced and distributed 500+ handmade blankets, scarves, a…" at bounding box center [747, 489] width 809 height 41
click at [373, 509] on li "( Society of Woman Engineers ): Consulted with 3 professors and 4 industry prof…" at bounding box center [747, 529] width 809 height 41
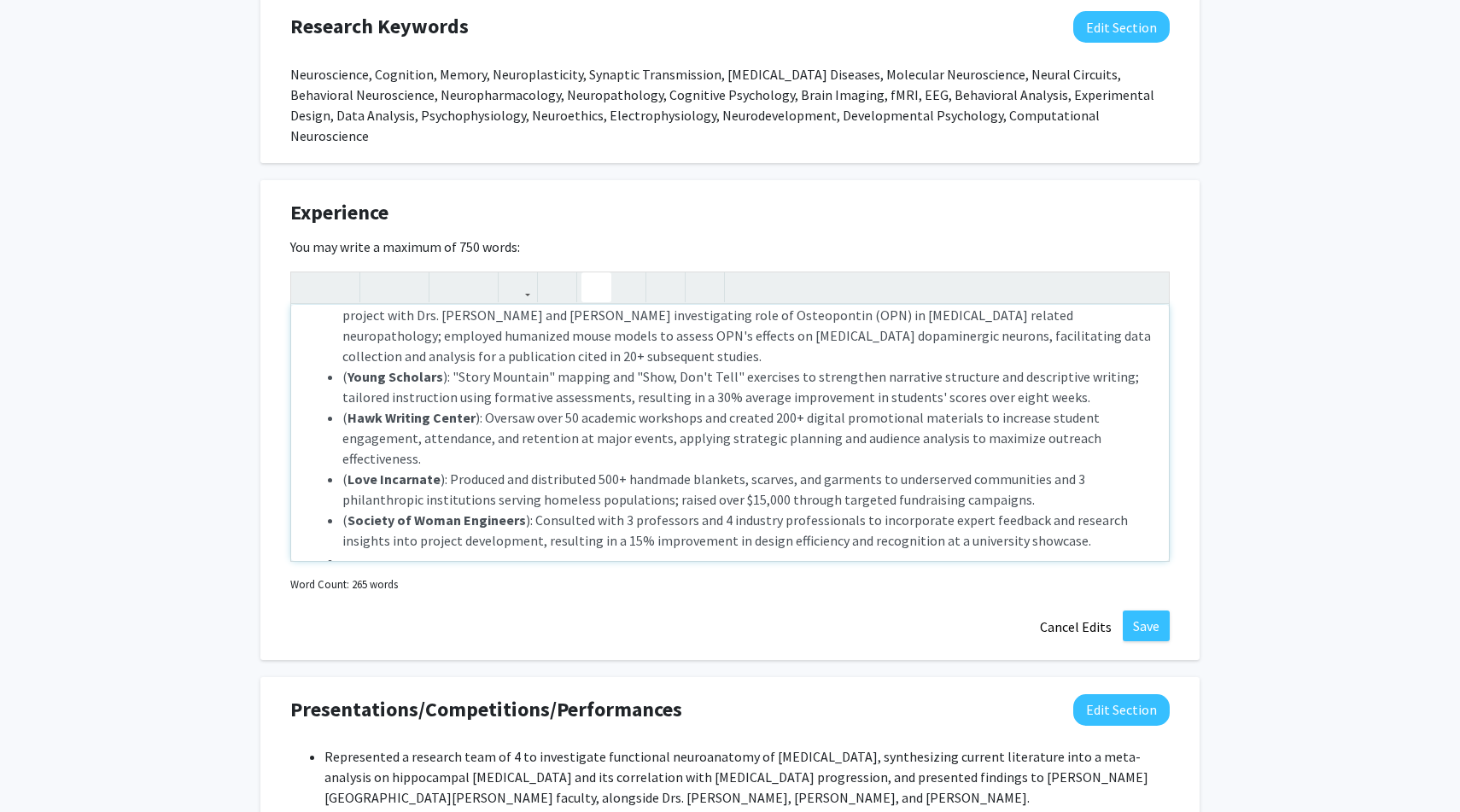
click at [372, 550] on li "Note to users with screen readers: Please deactivate our accessibility plugin f…" at bounding box center [747, 560] width 809 height 20
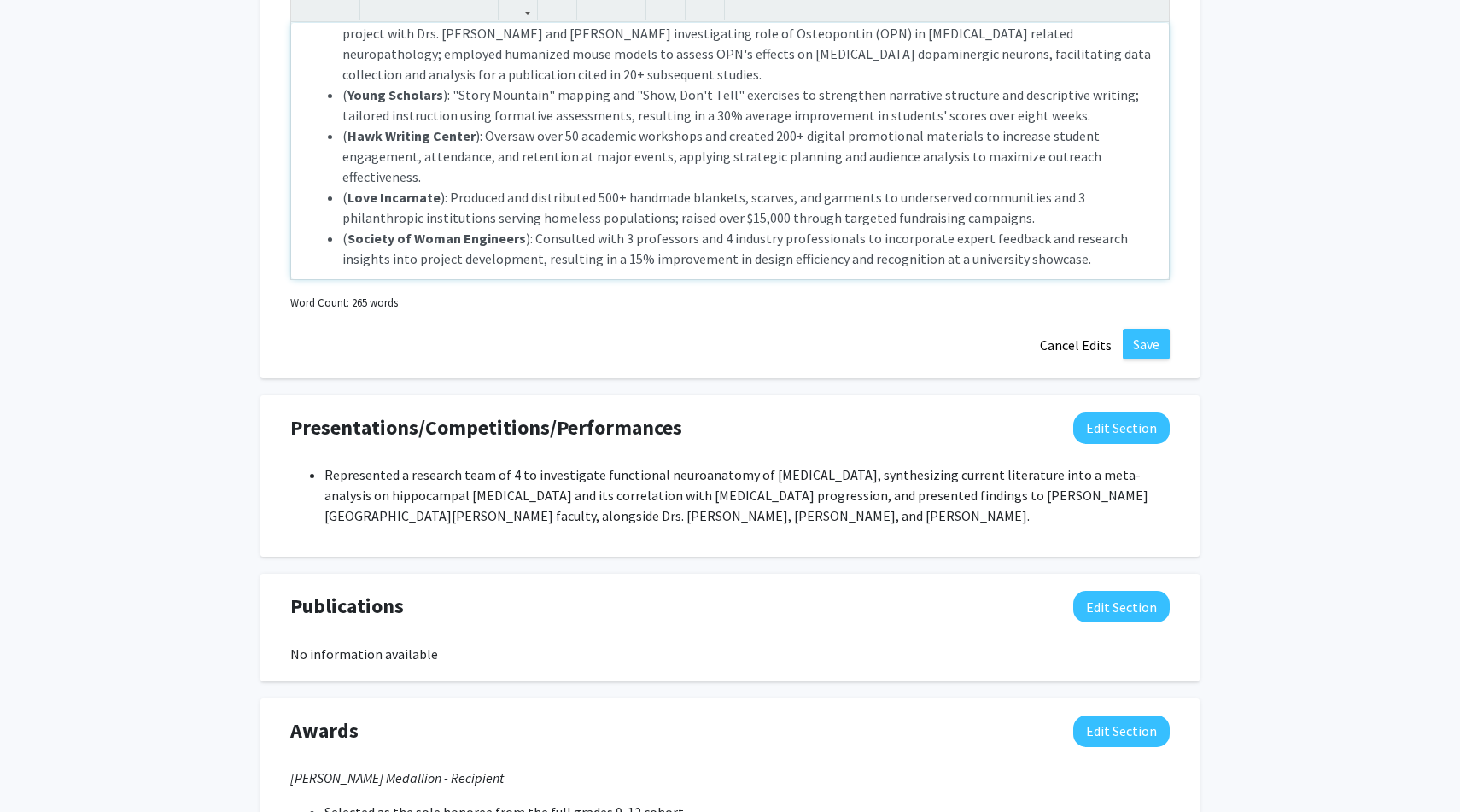
scroll to position [1434, 0]
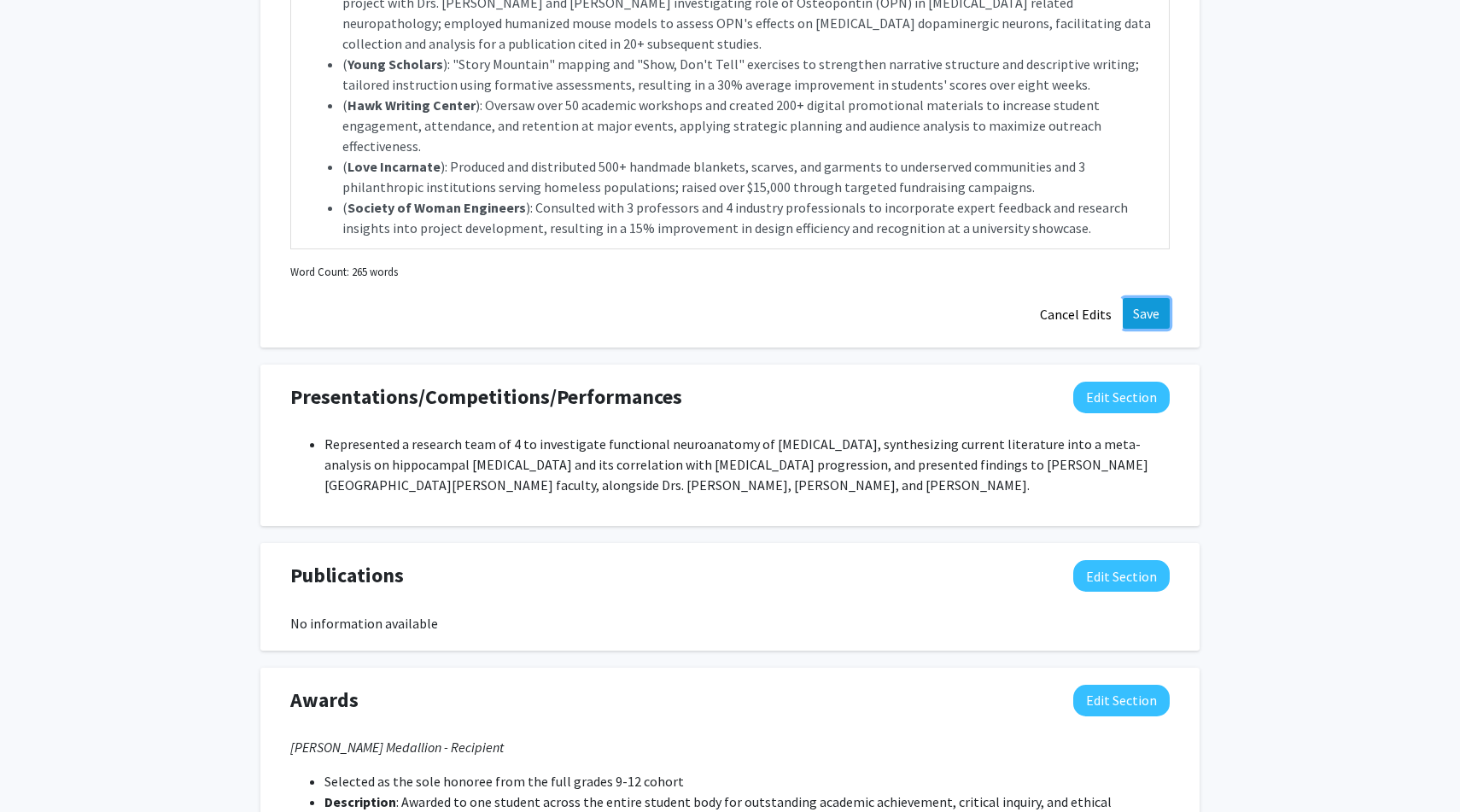
click at [1136, 298] on button "Save" at bounding box center [1146, 313] width 47 height 31
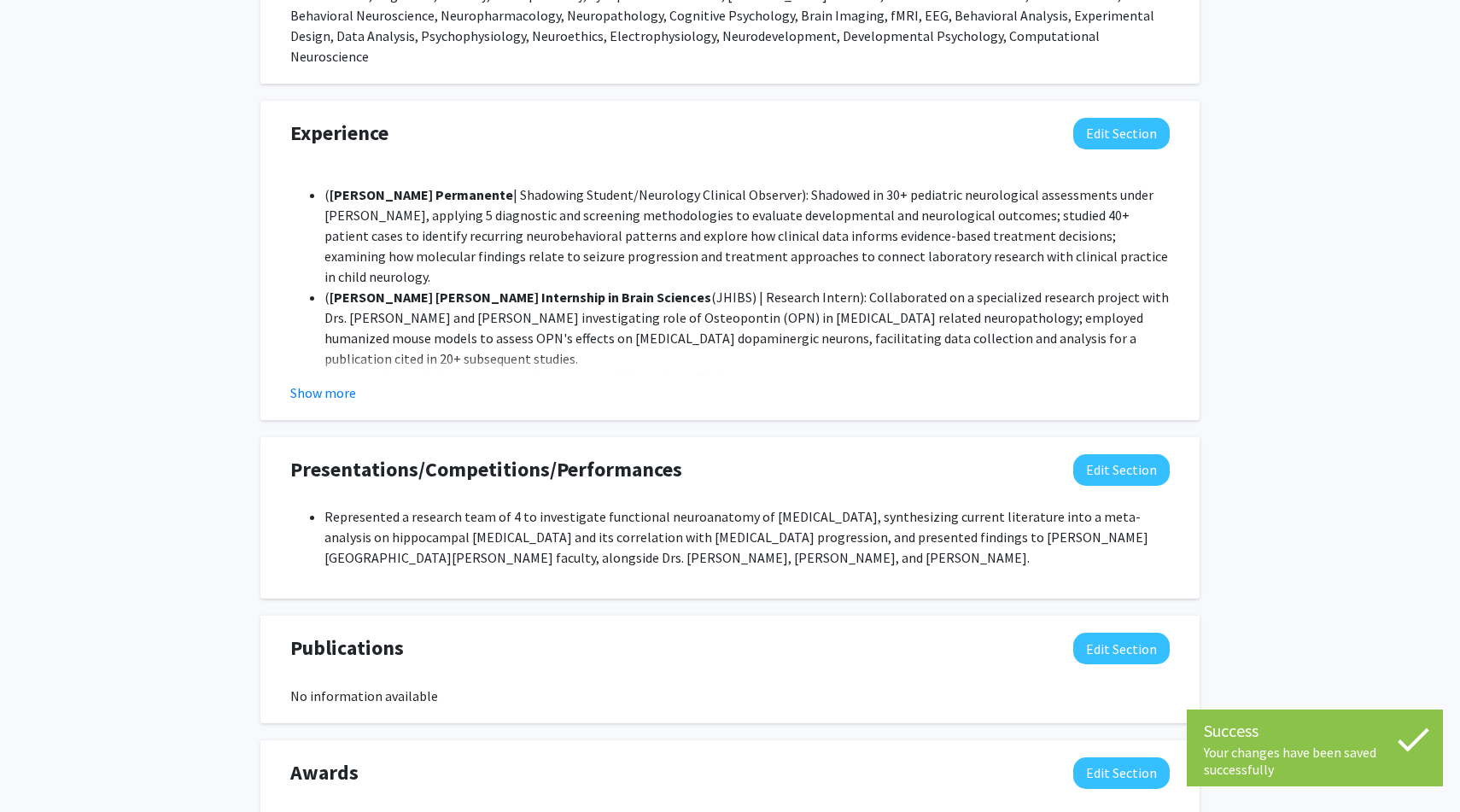
scroll to position [1203, 0]
click at [330, 382] on button "Show more" at bounding box center [323, 392] width 66 height 20
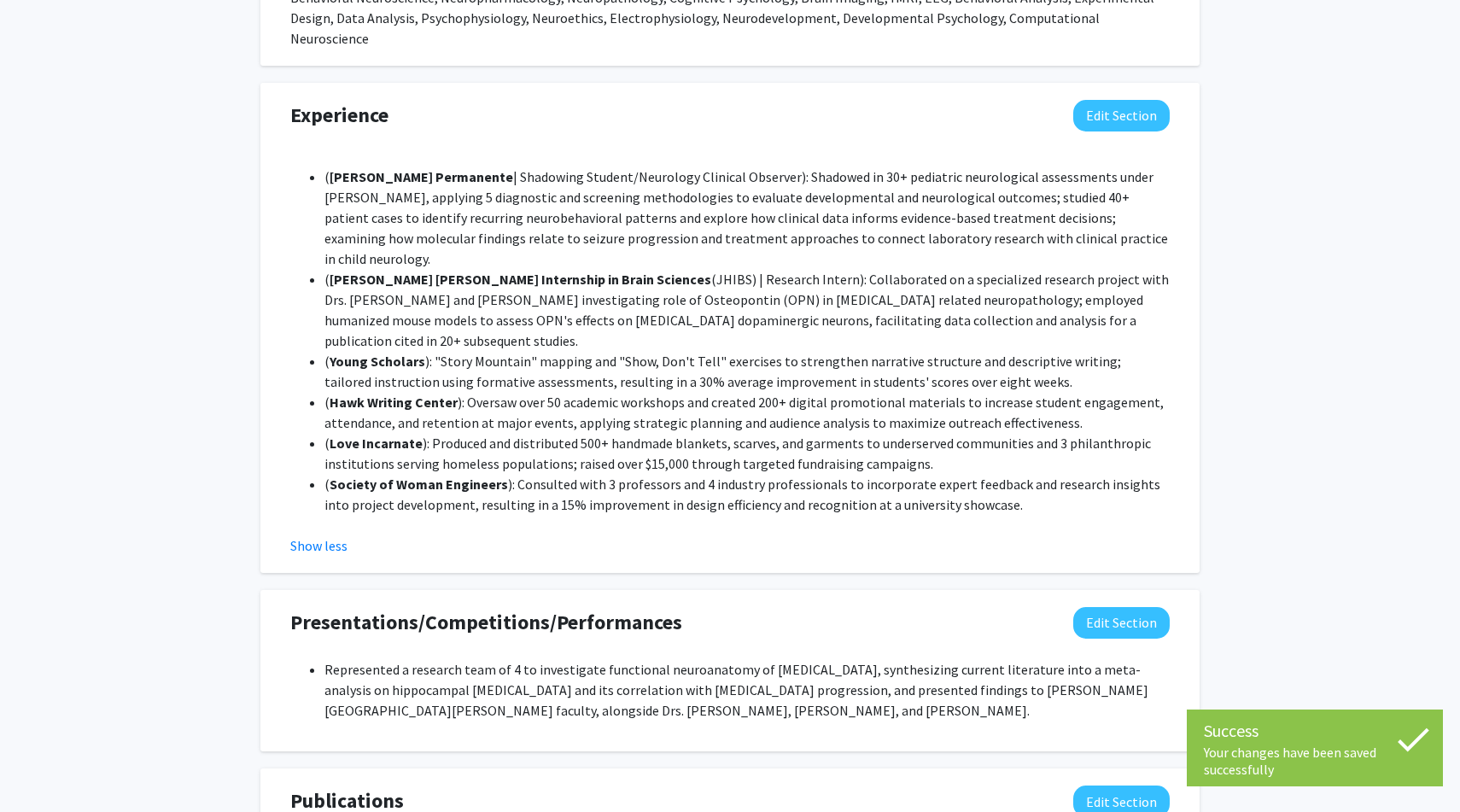
scroll to position [1223, 0]
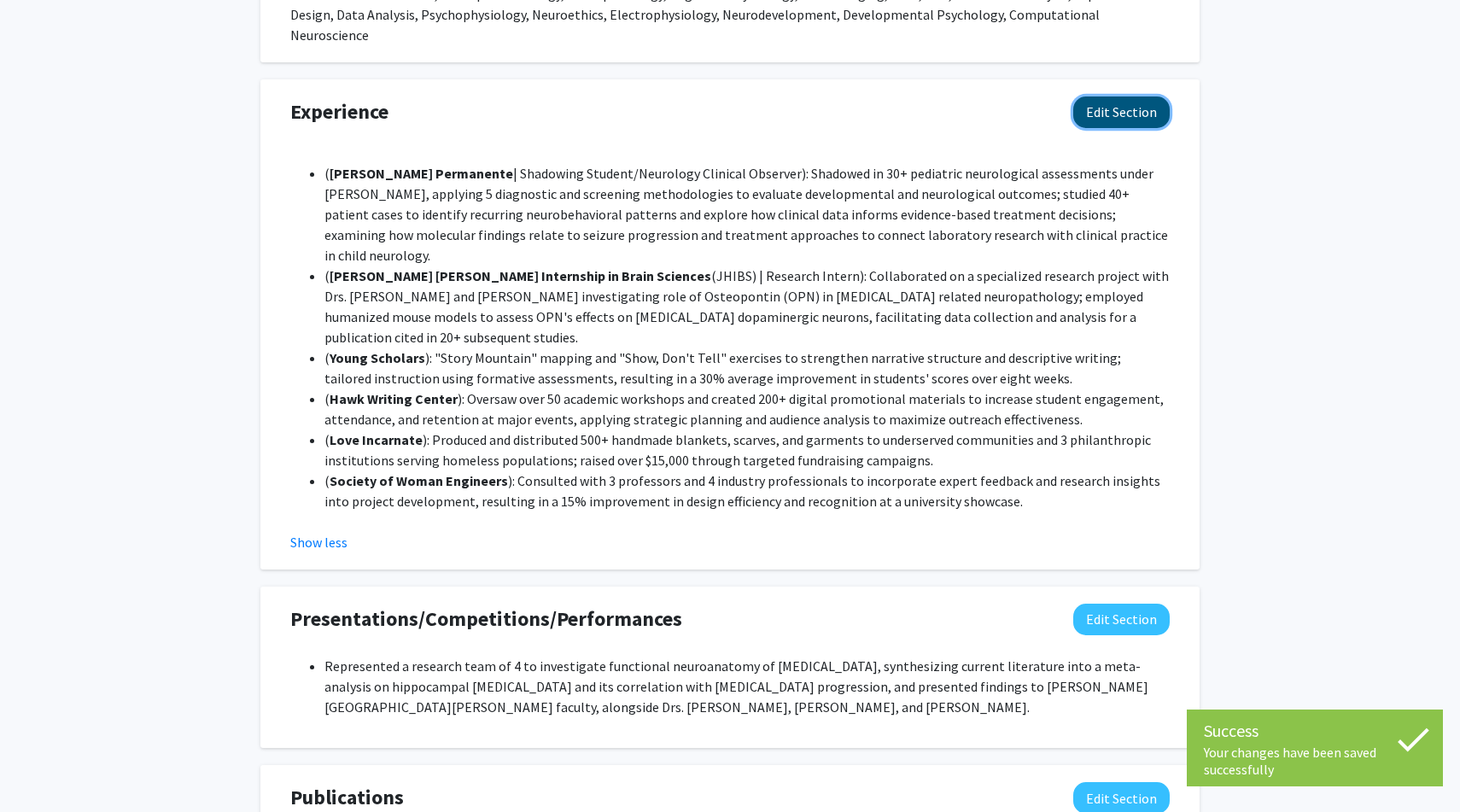
click at [1136, 97] on button "Edit Section" at bounding box center [1121, 112] width 97 height 32
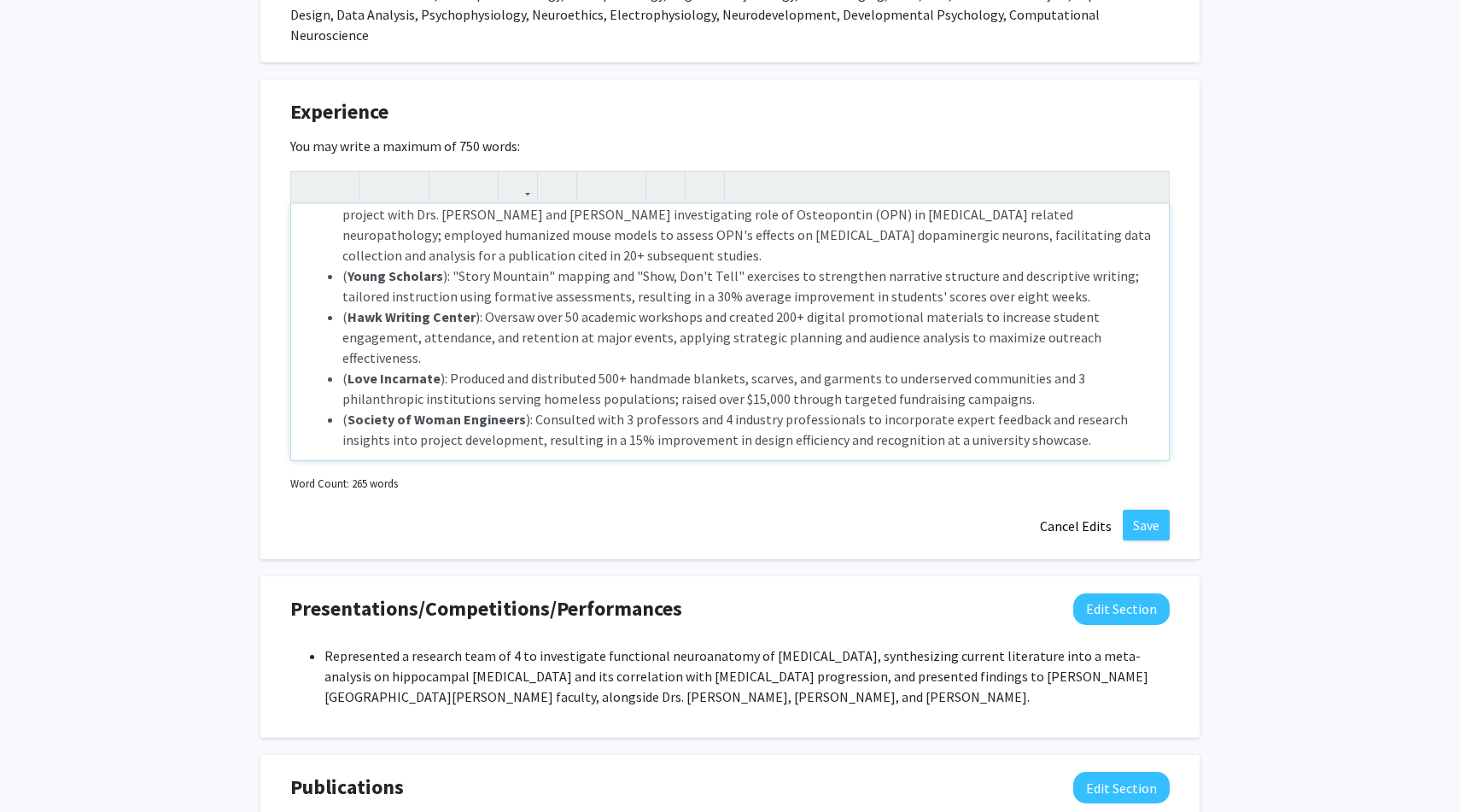
scroll to position [0, 0]
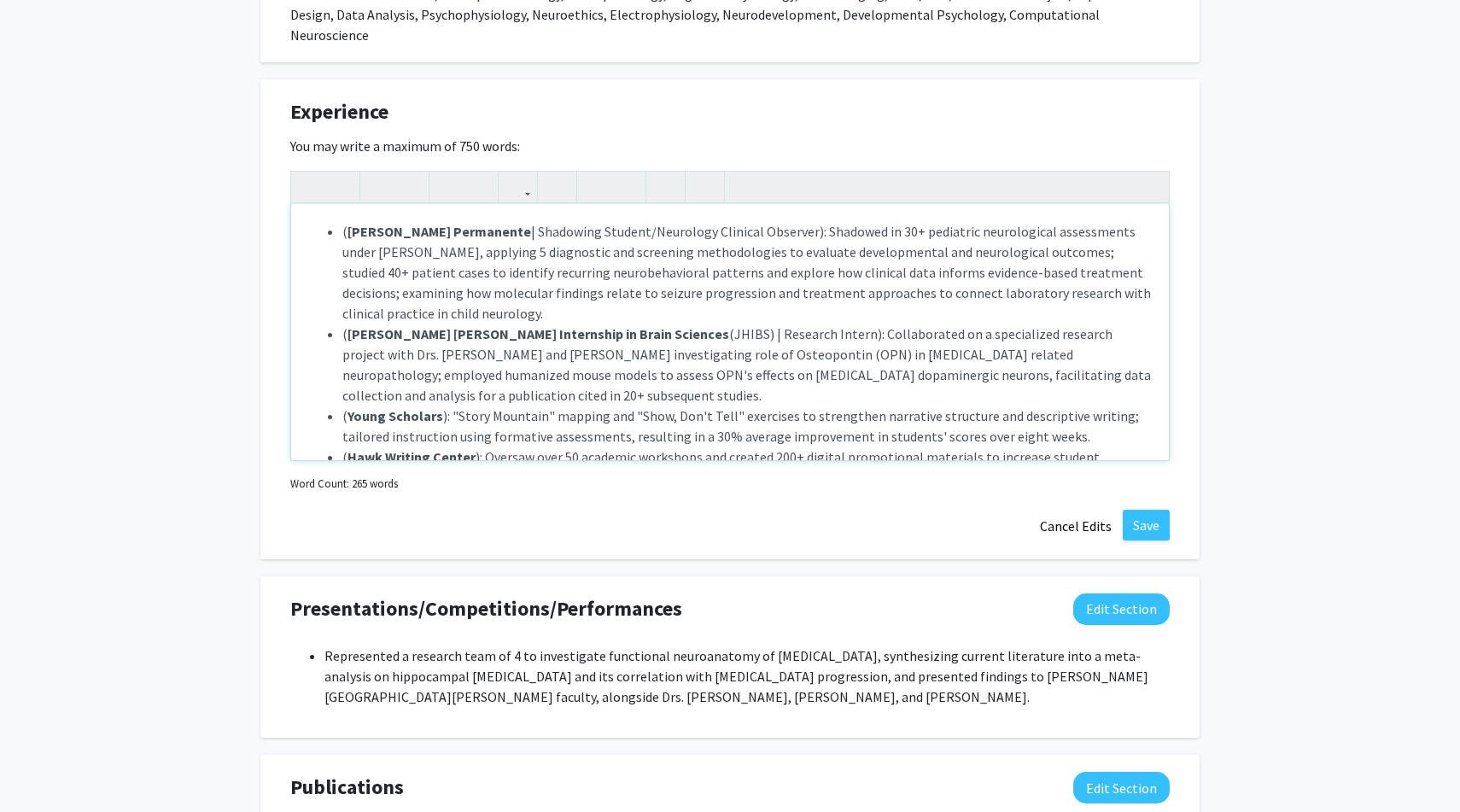
click at [448, 295] on li "( Kaiser Permanente | Shadowing Student/Neurology Clinical Observer): Shadowed …" at bounding box center [747, 272] width 809 height 103
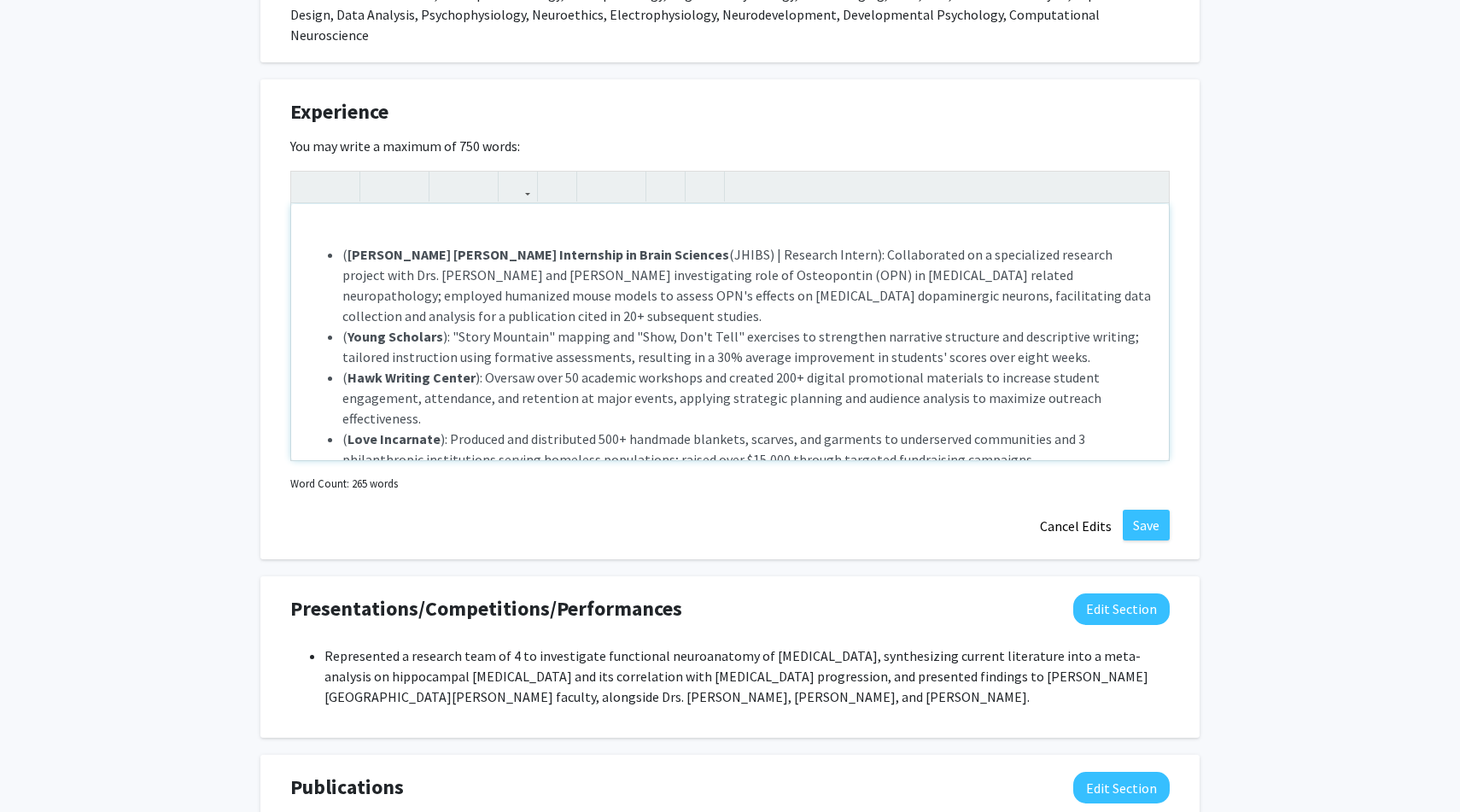
scroll to position [154, 0]
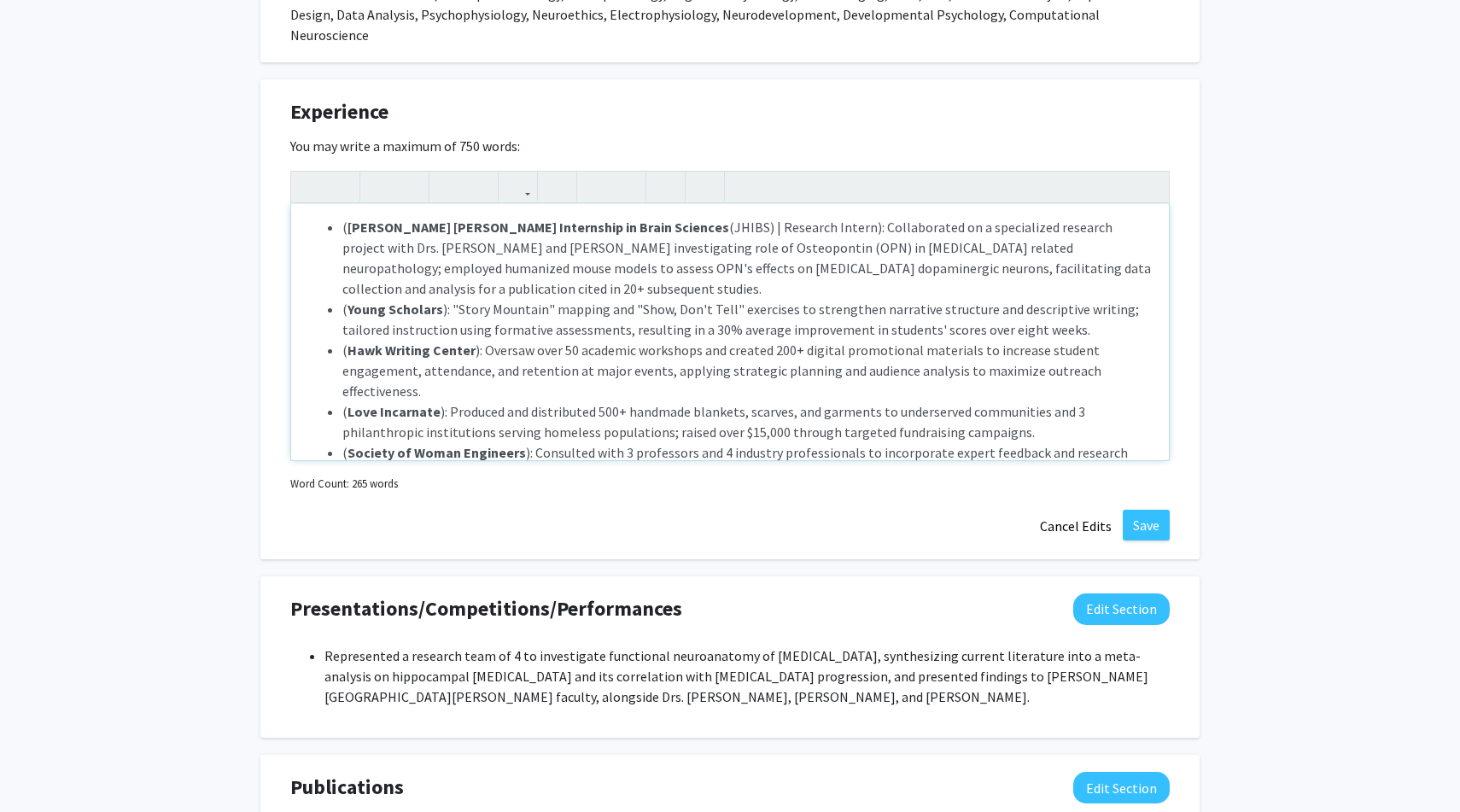
click at [1100, 249] on li "( Johns Hopkins Internship in Brain Sciences (JHIBS) | Research Intern): Collab…" at bounding box center [747, 257] width 809 height 82
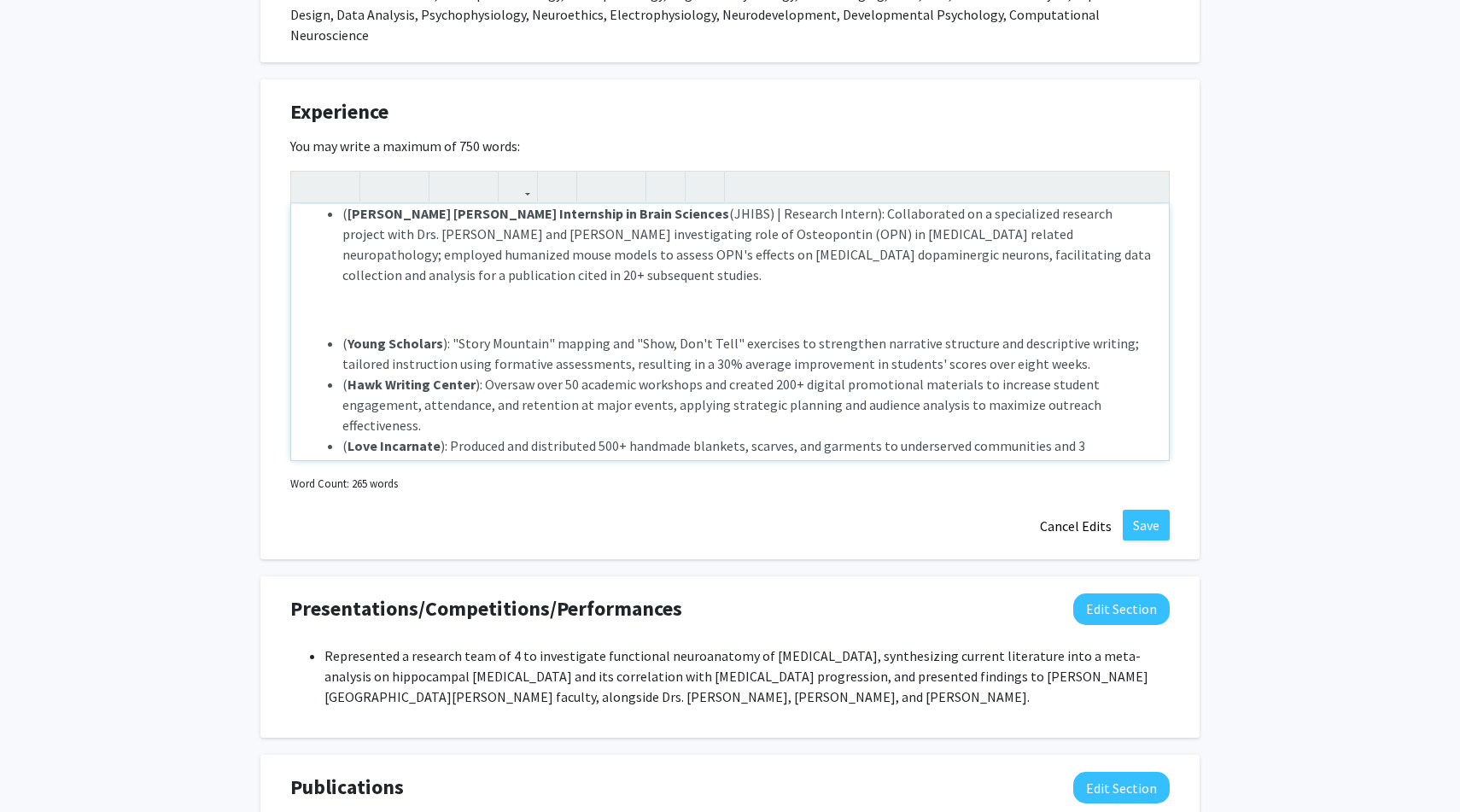
click at [1118, 333] on li "( Young Scholars ): "Story Mountain" mapping and "Show, Don't Tell" exercises t…" at bounding box center [747, 353] width 809 height 41
click at [1107, 333] on li "( Young Scholars ): "Story Mountain" mapping and "Show, Don't Tell" exercises t…" at bounding box center [747, 353] width 809 height 41
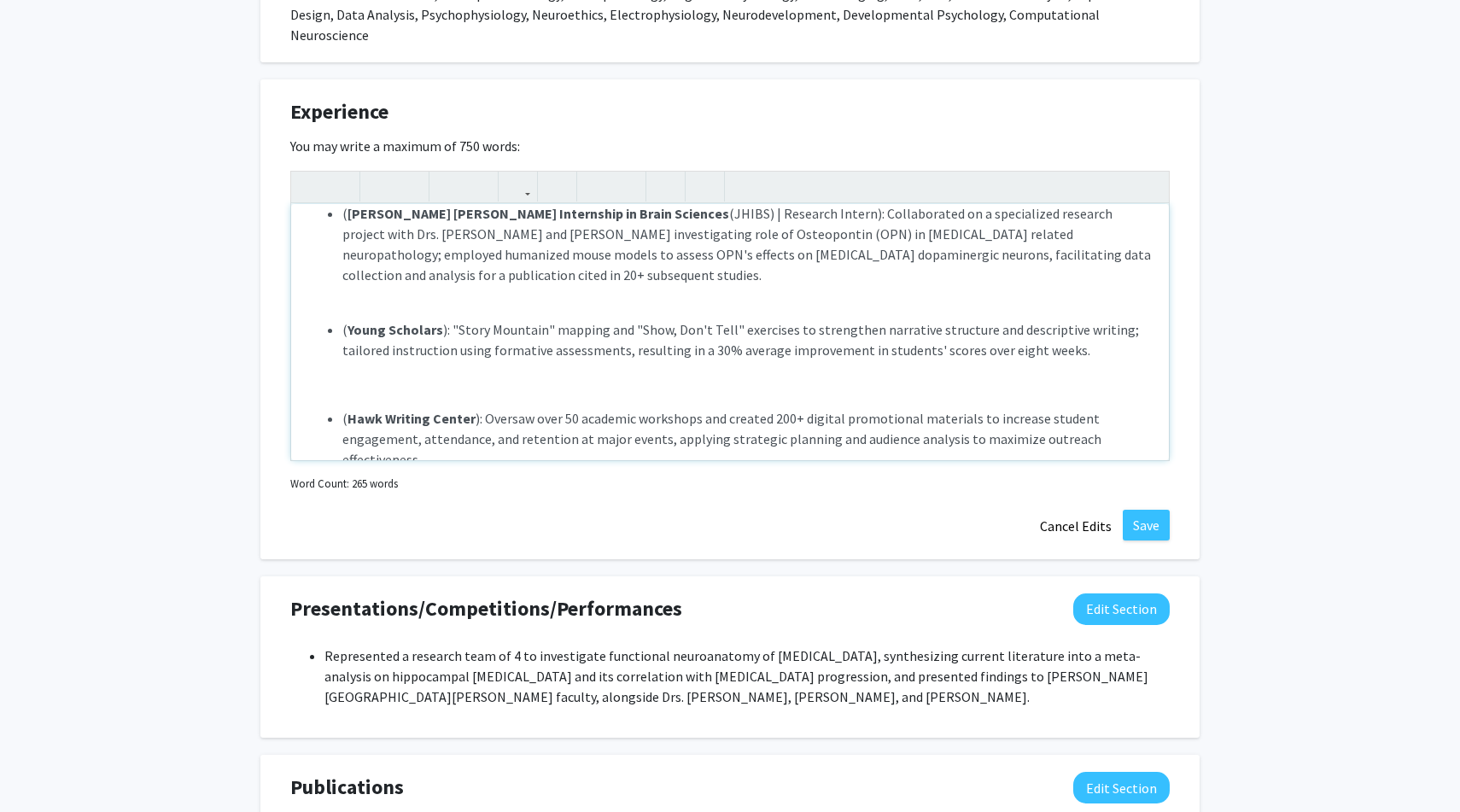
scroll to position [256, 0]
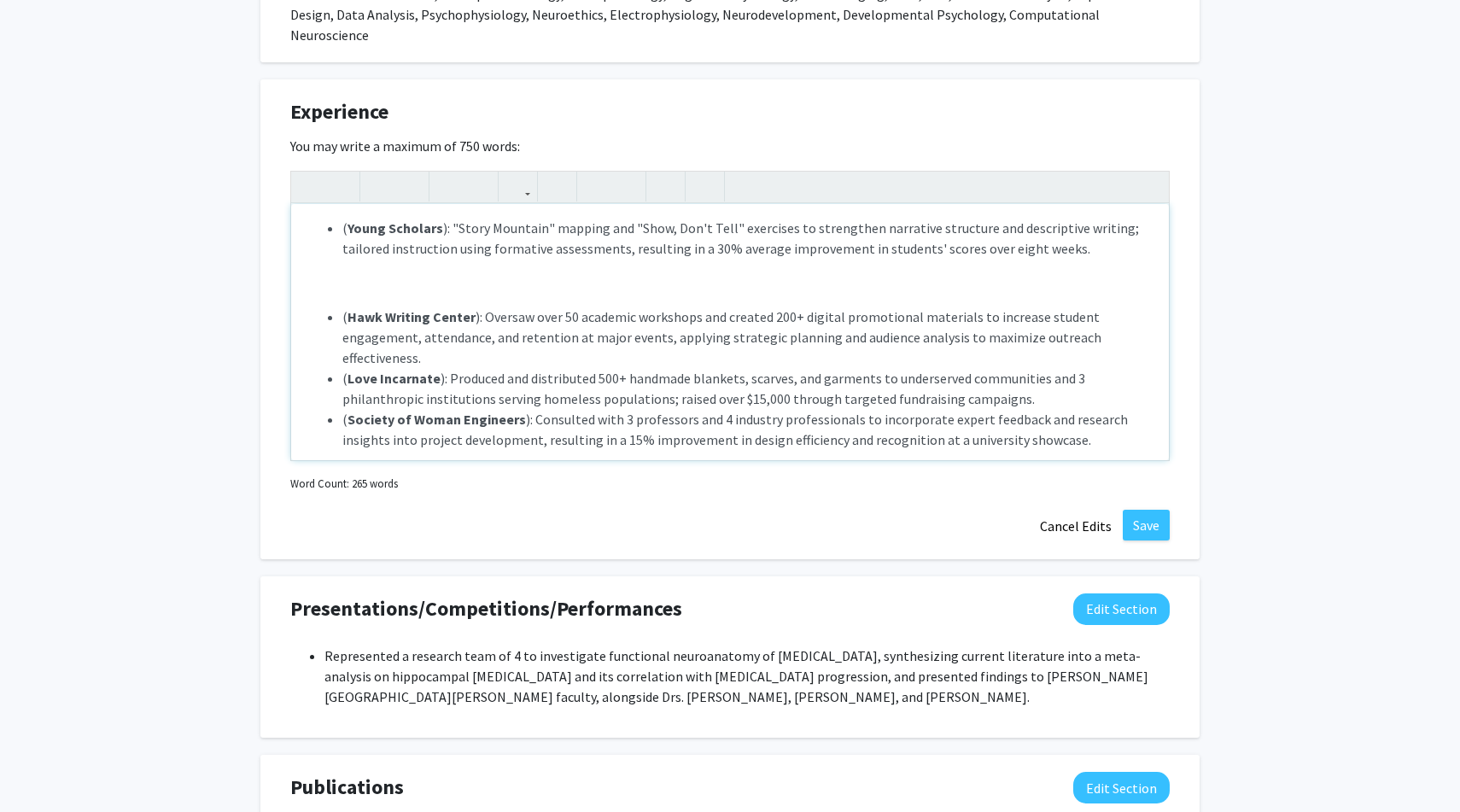
click at [600, 323] on li "( Hawk Writing Center ): Oversaw over 50 academic workshops and created 200+ di…" at bounding box center [747, 337] width 809 height 61
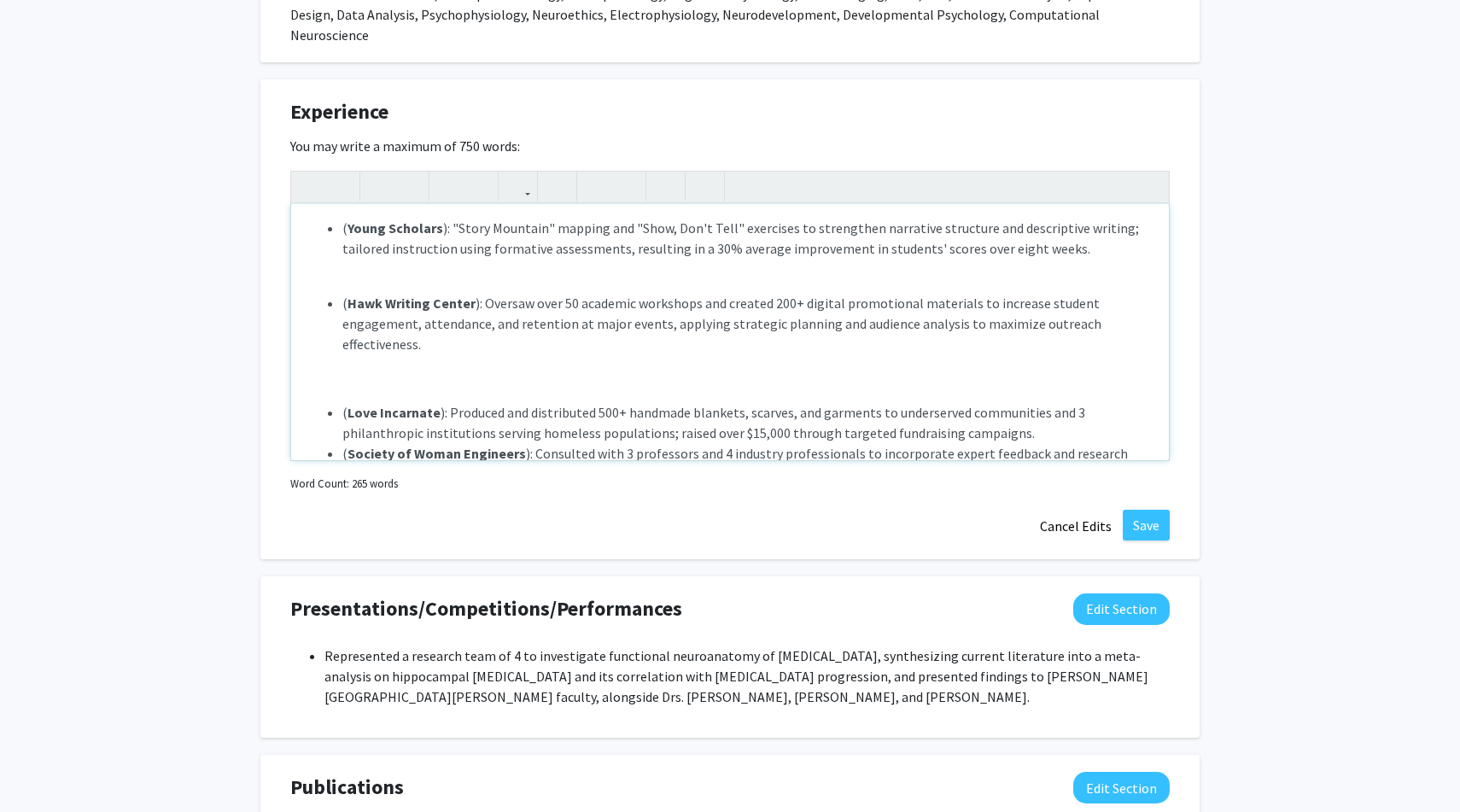
click at [1041, 402] on li "( Love Incarnate ): Produced and distributed 500+ handmade blankets, scarves, a…" at bounding box center [747, 422] width 809 height 41
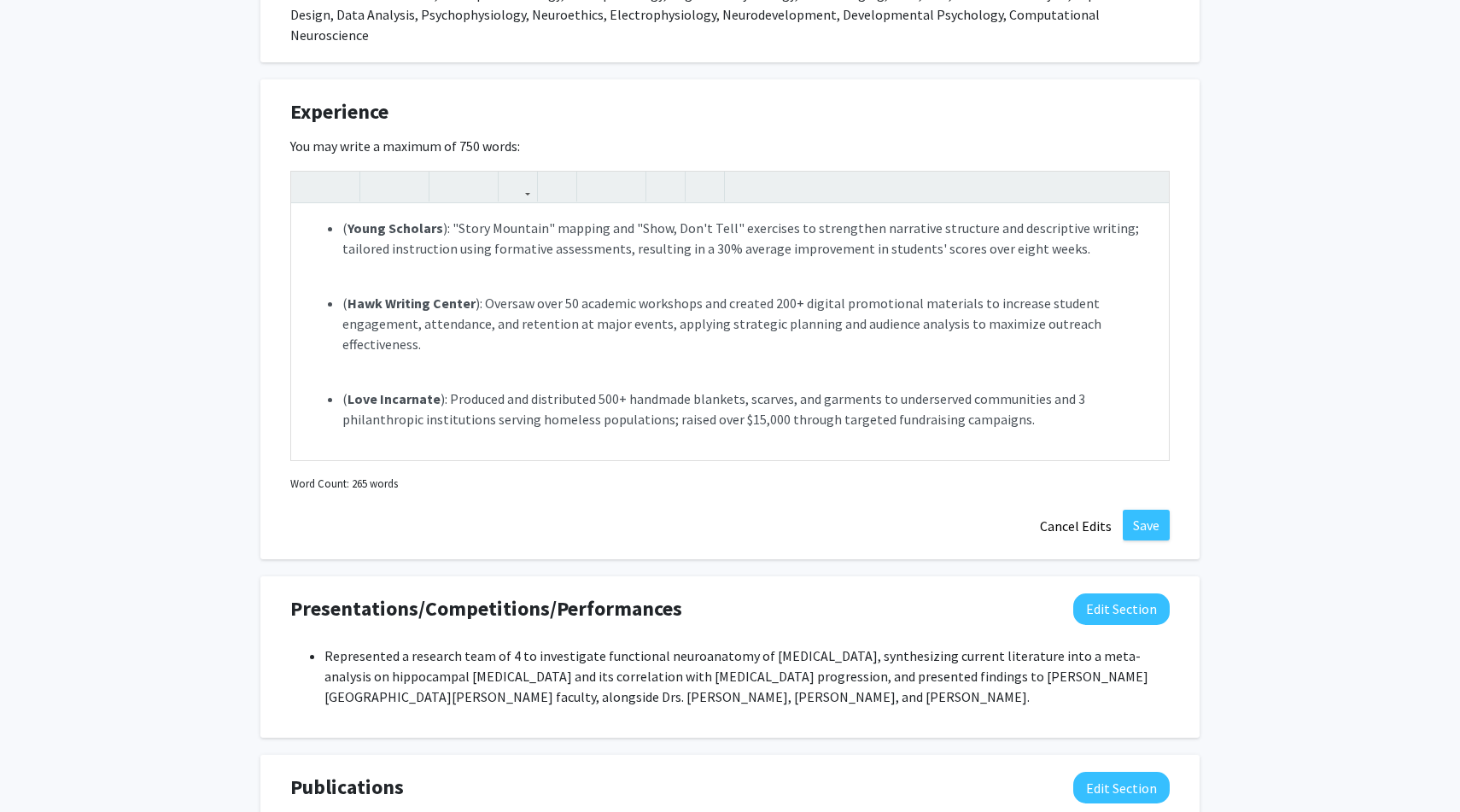
click at [1135, 520] on div "Experience Edit Section You may write a maximum of 750 words: ( Kaiser Permanen…" at bounding box center [730, 319] width 939 height 479
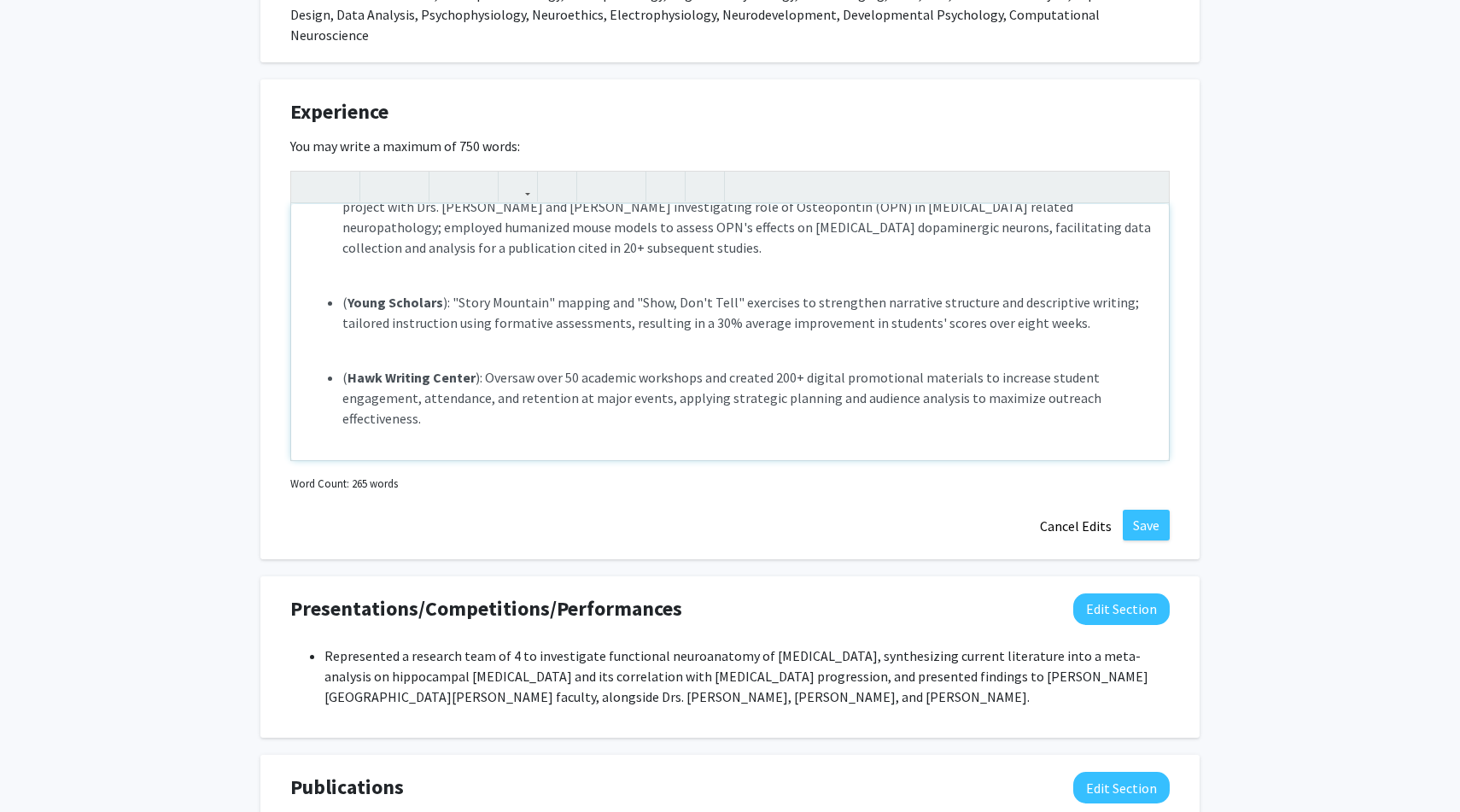
scroll to position [139, 0]
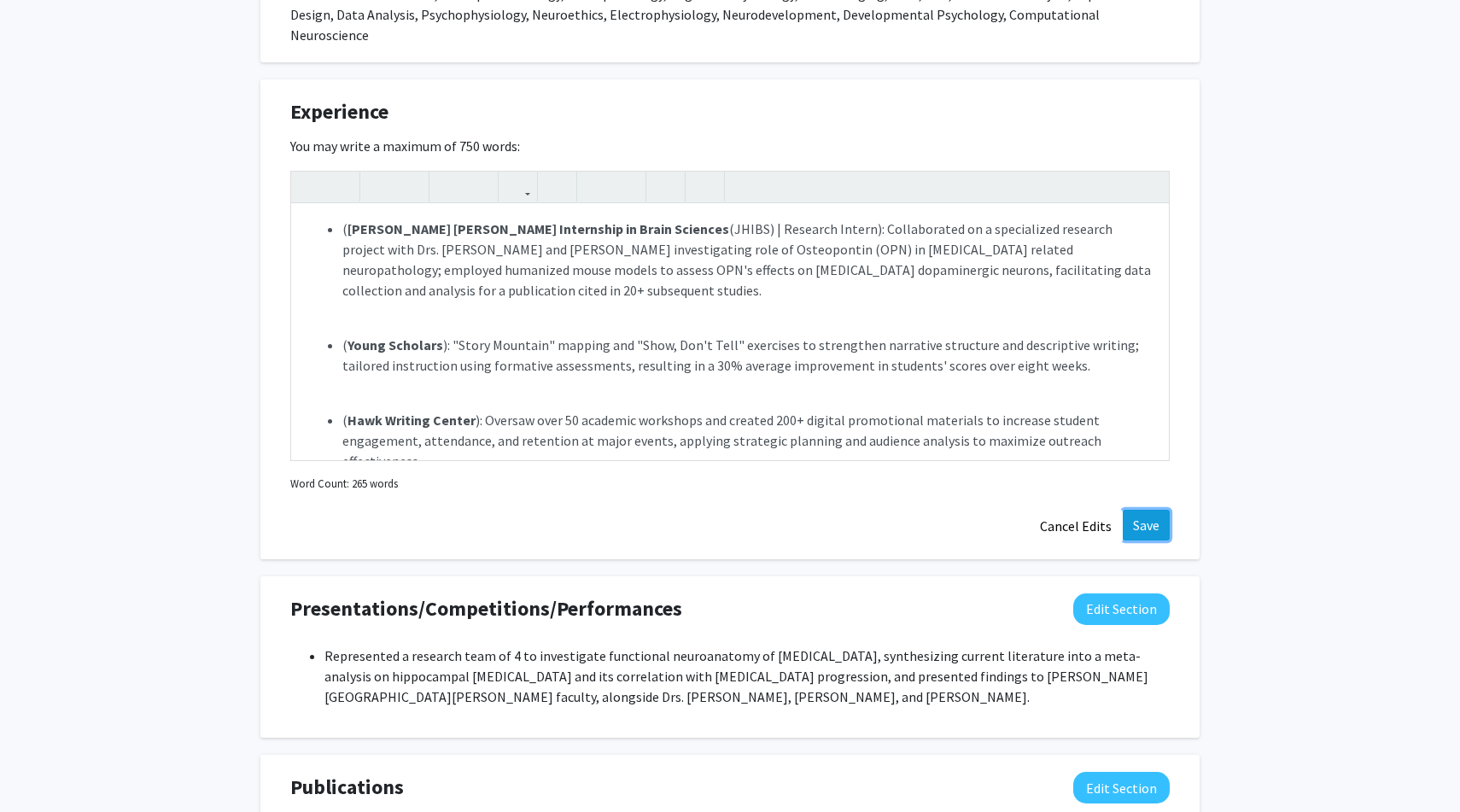
click at [1155, 511] on button "Save" at bounding box center [1146, 524] width 47 height 31
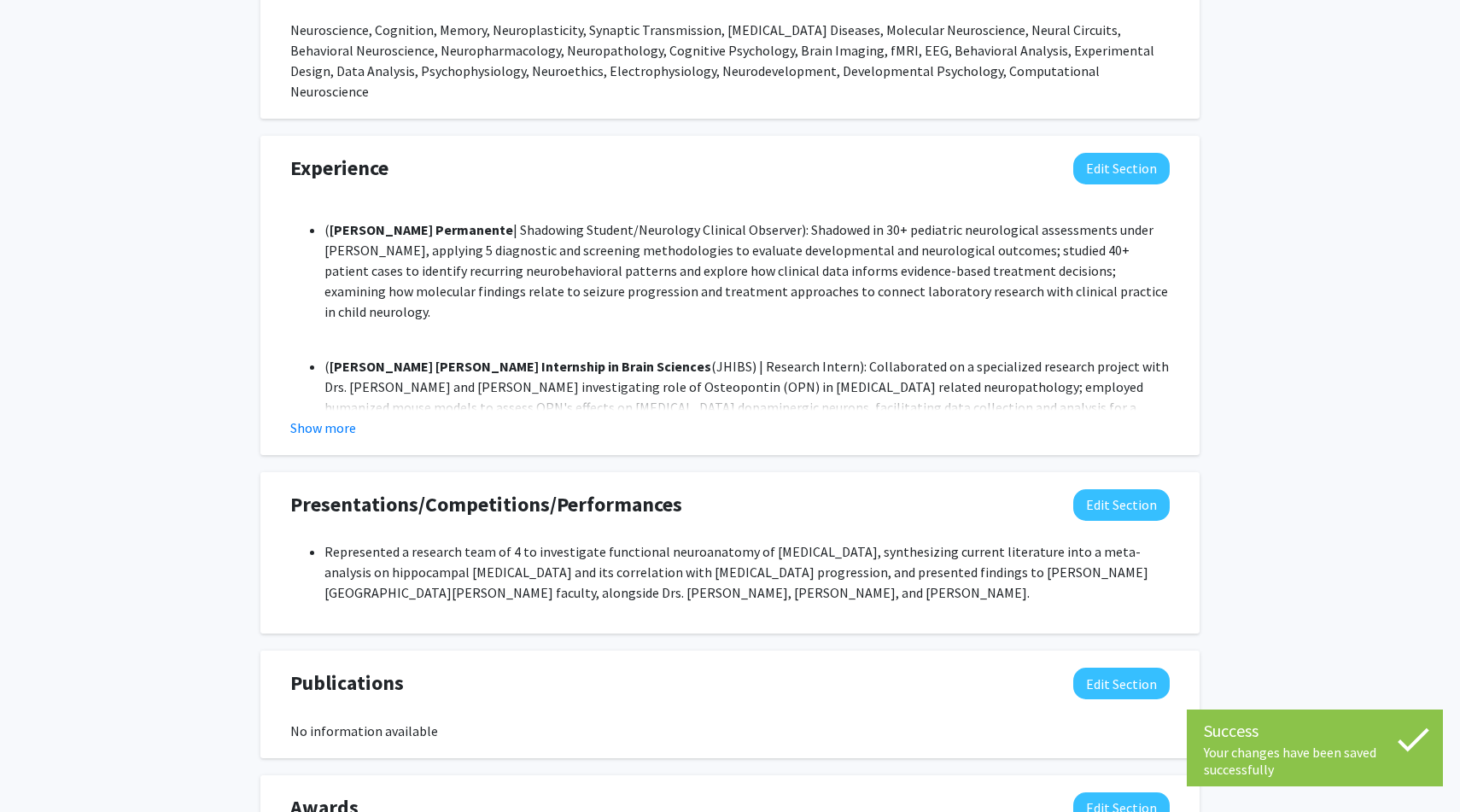
scroll to position [1156, 0]
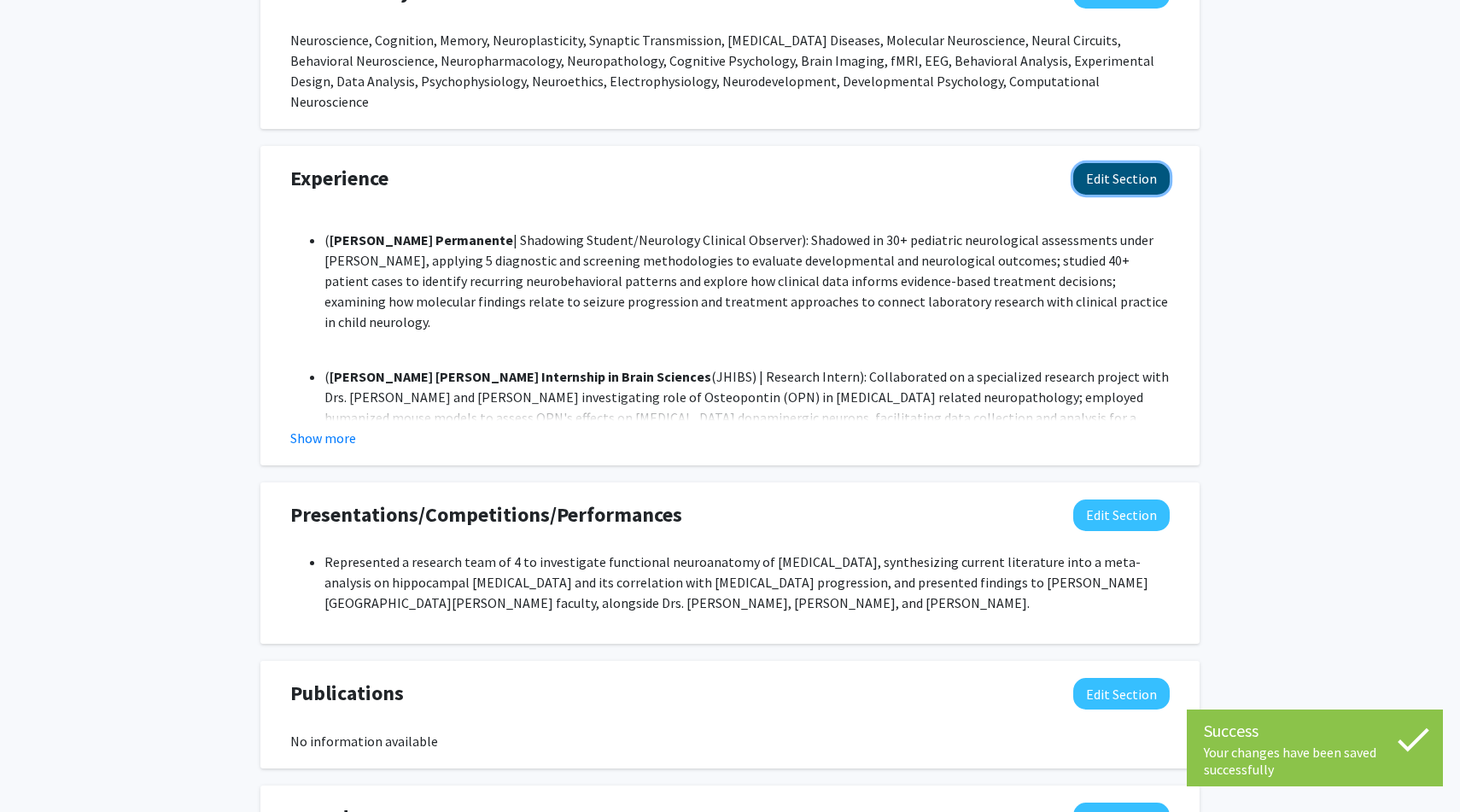
click at [1128, 163] on button "Edit Section" at bounding box center [1121, 179] width 97 height 32
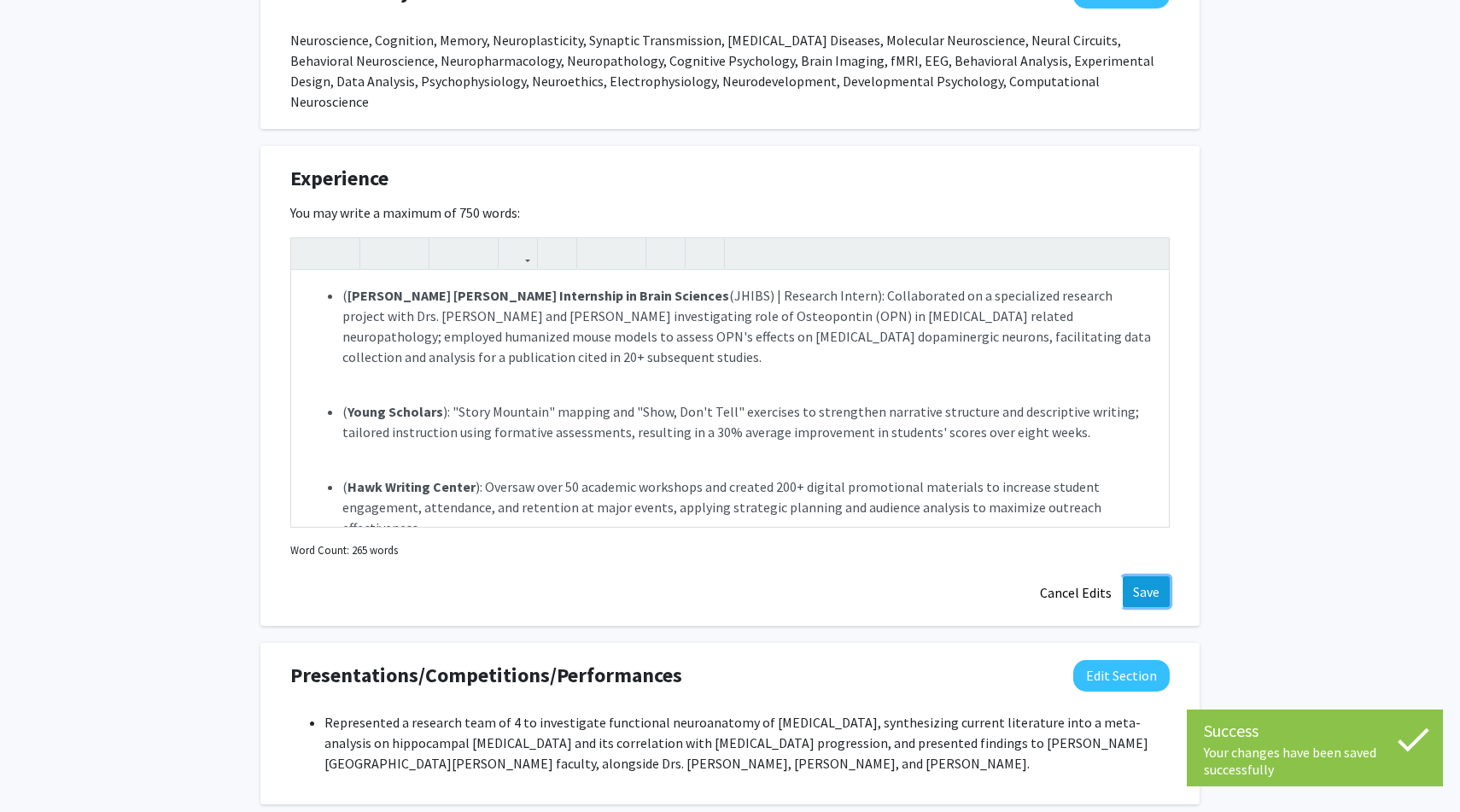
click at [1147, 576] on button "Save" at bounding box center [1146, 591] width 47 height 31
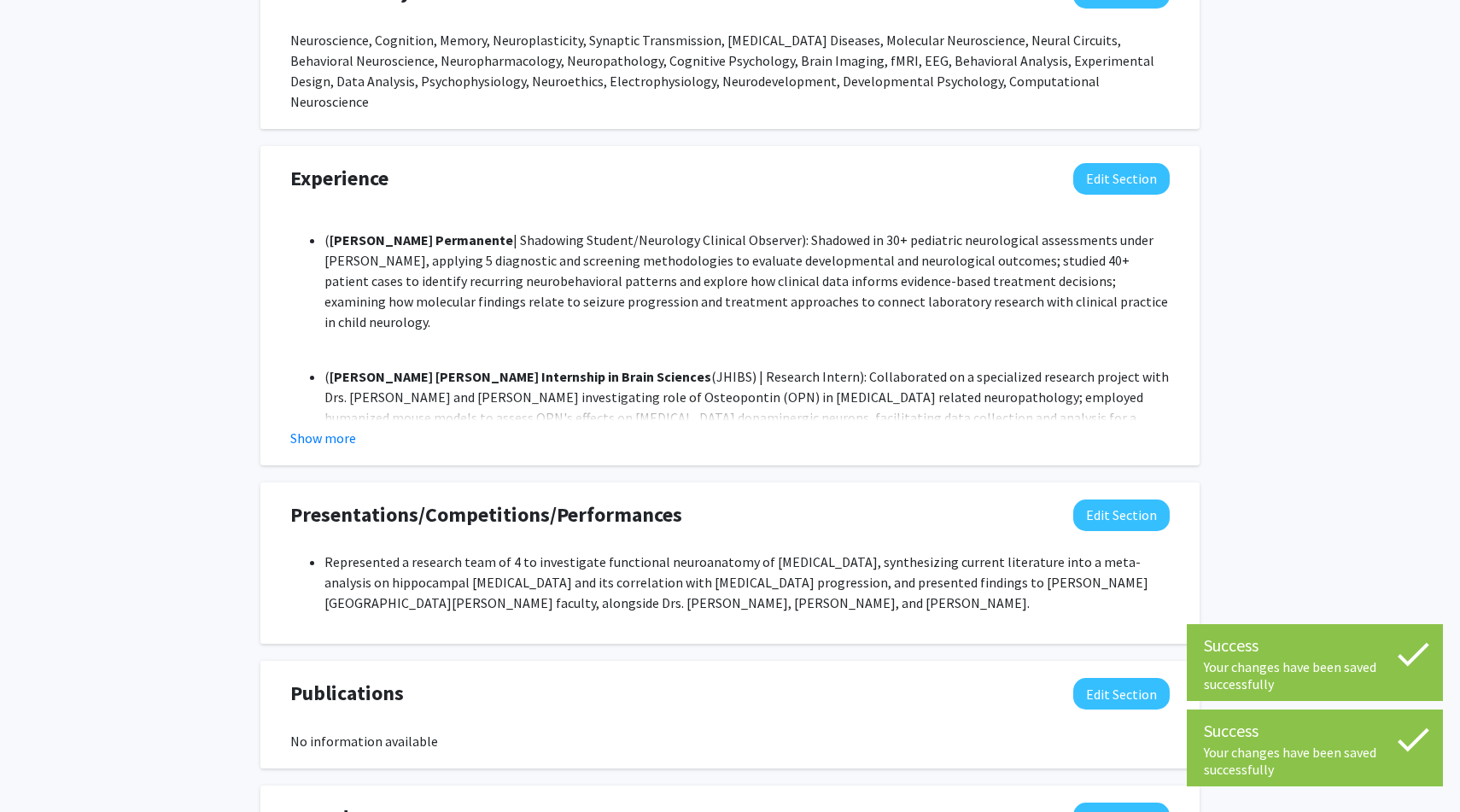
scroll to position [1111, 0]
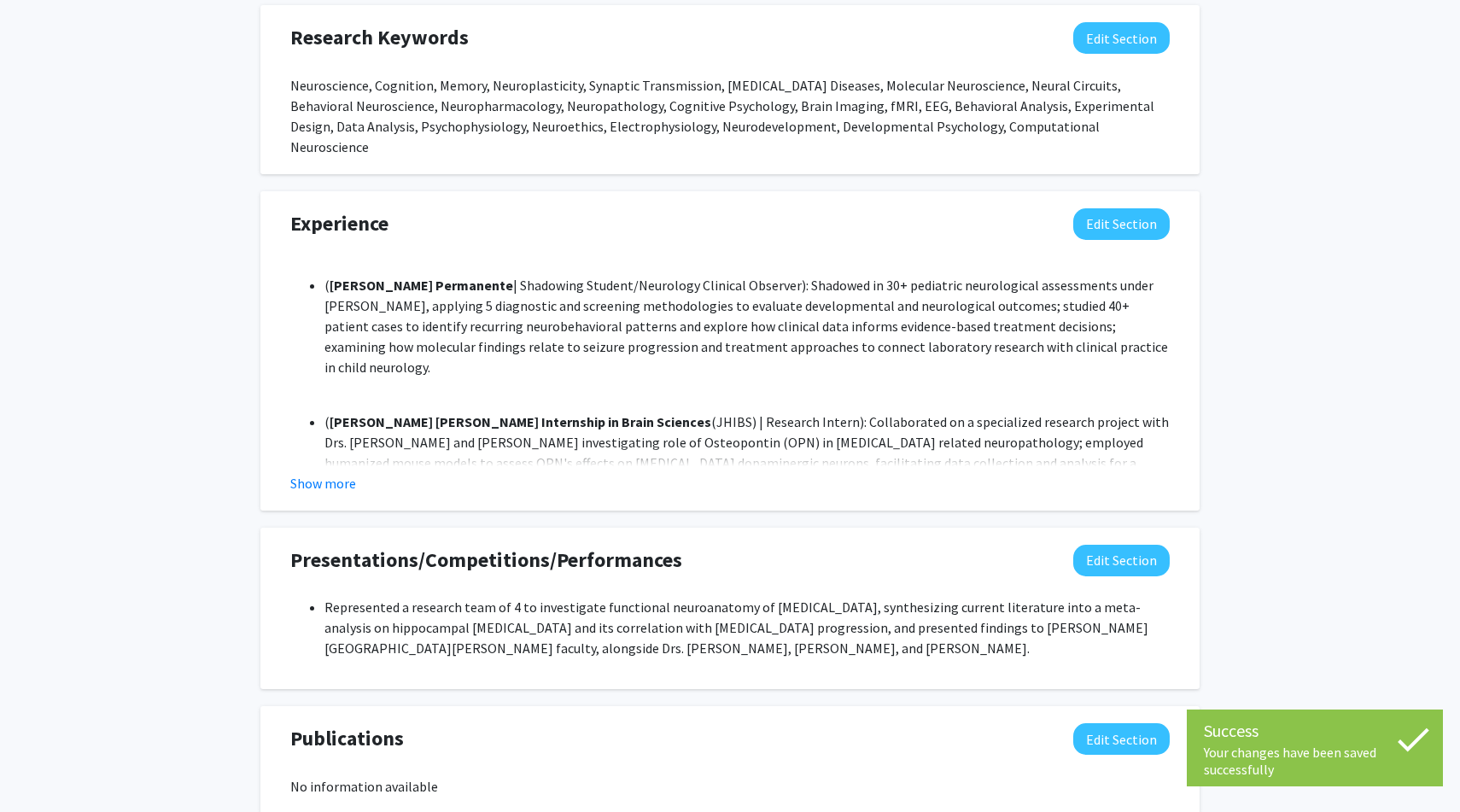
click at [320, 473] on div "Experience Edit Section ( Kaiser Permanente | Shadowing Student/Neurology Clini…" at bounding box center [730, 351] width 939 height 320
click at [320, 473] on button "Show more" at bounding box center [323, 483] width 66 height 20
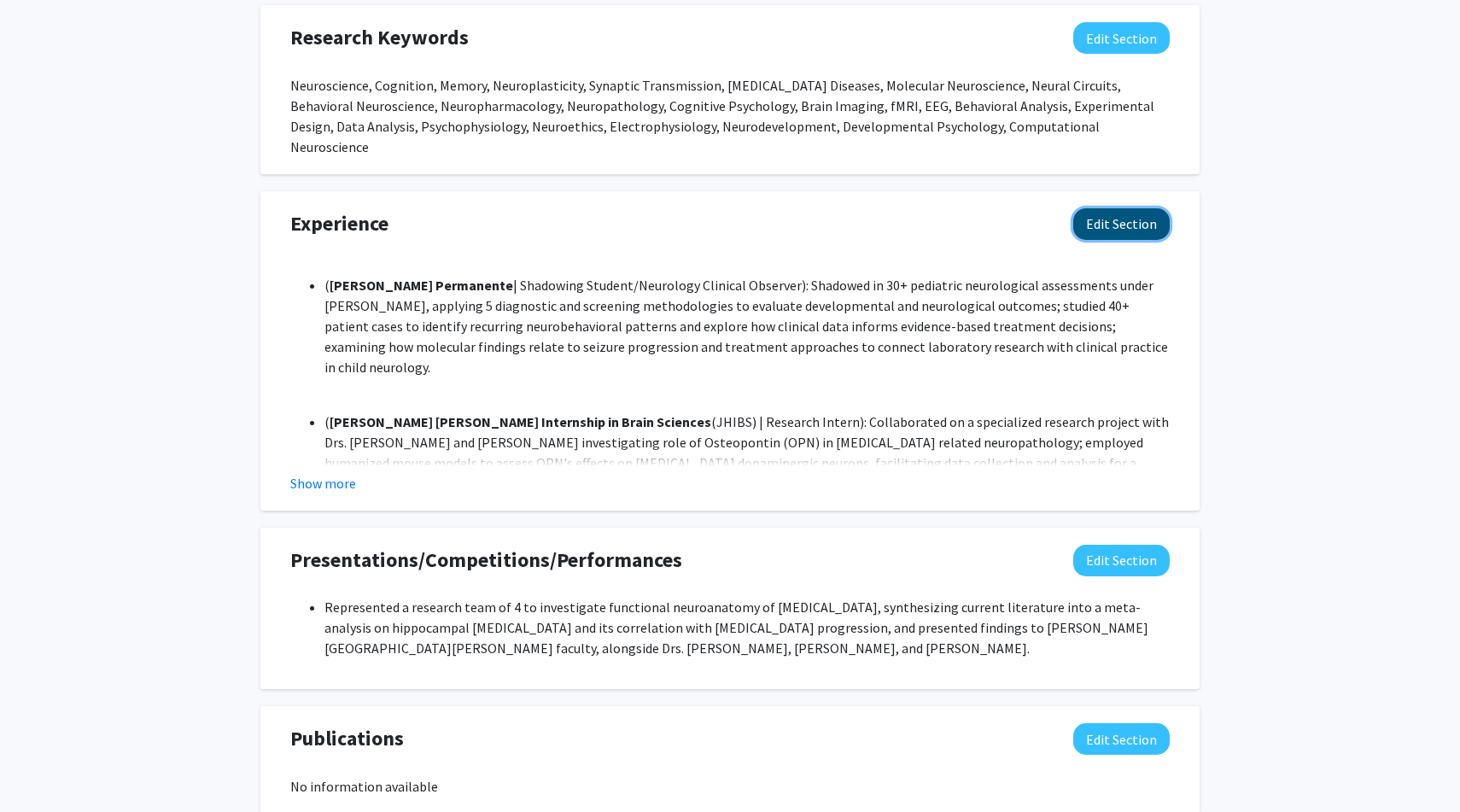
click at [1136, 208] on button "Edit Section" at bounding box center [1121, 224] width 97 height 32
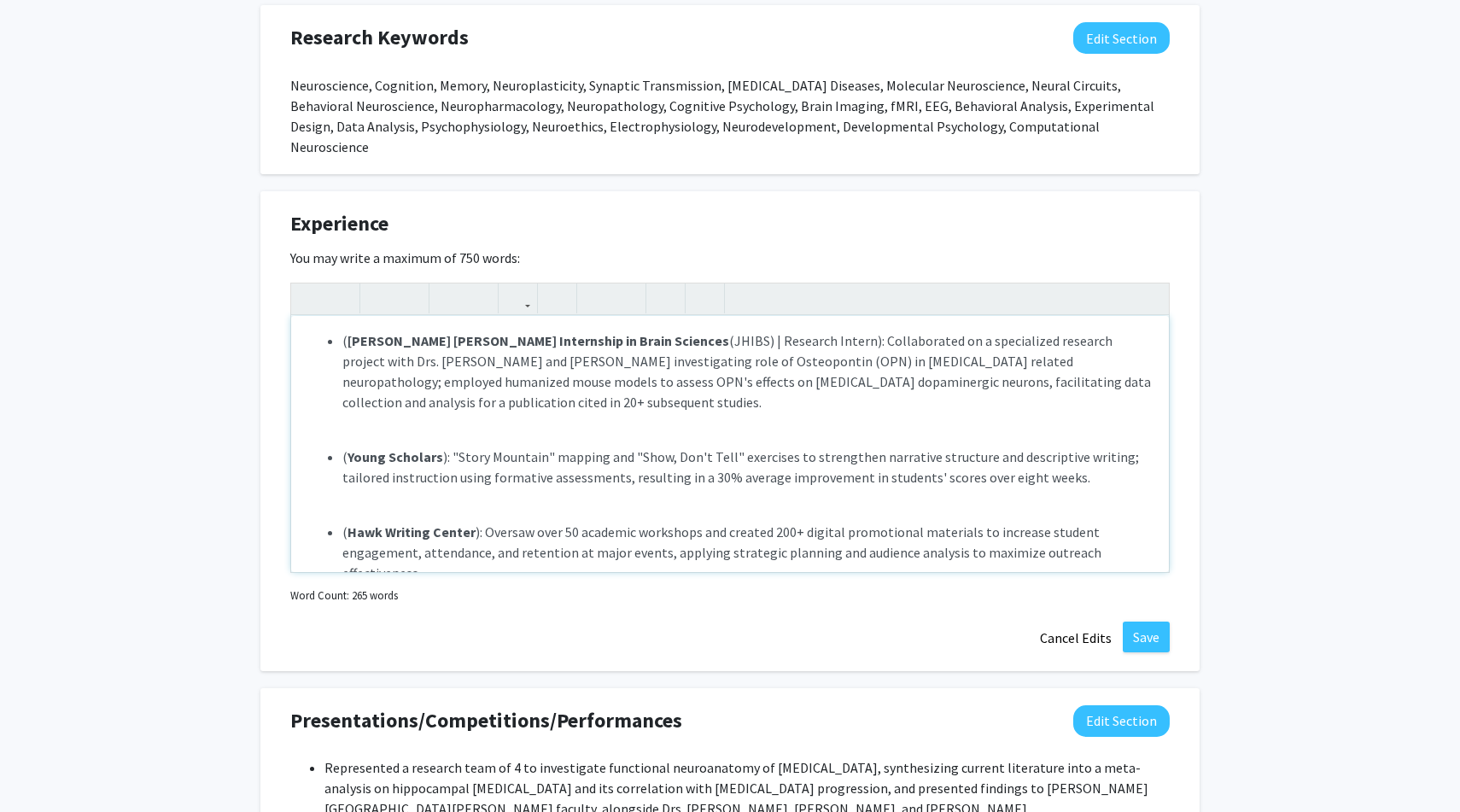
click at [372, 384] on p "( Kaiser Permanente | Shadowing Student/Neurology Clinical Observer): Shadowed …" at bounding box center [730, 471] width 844 height 553
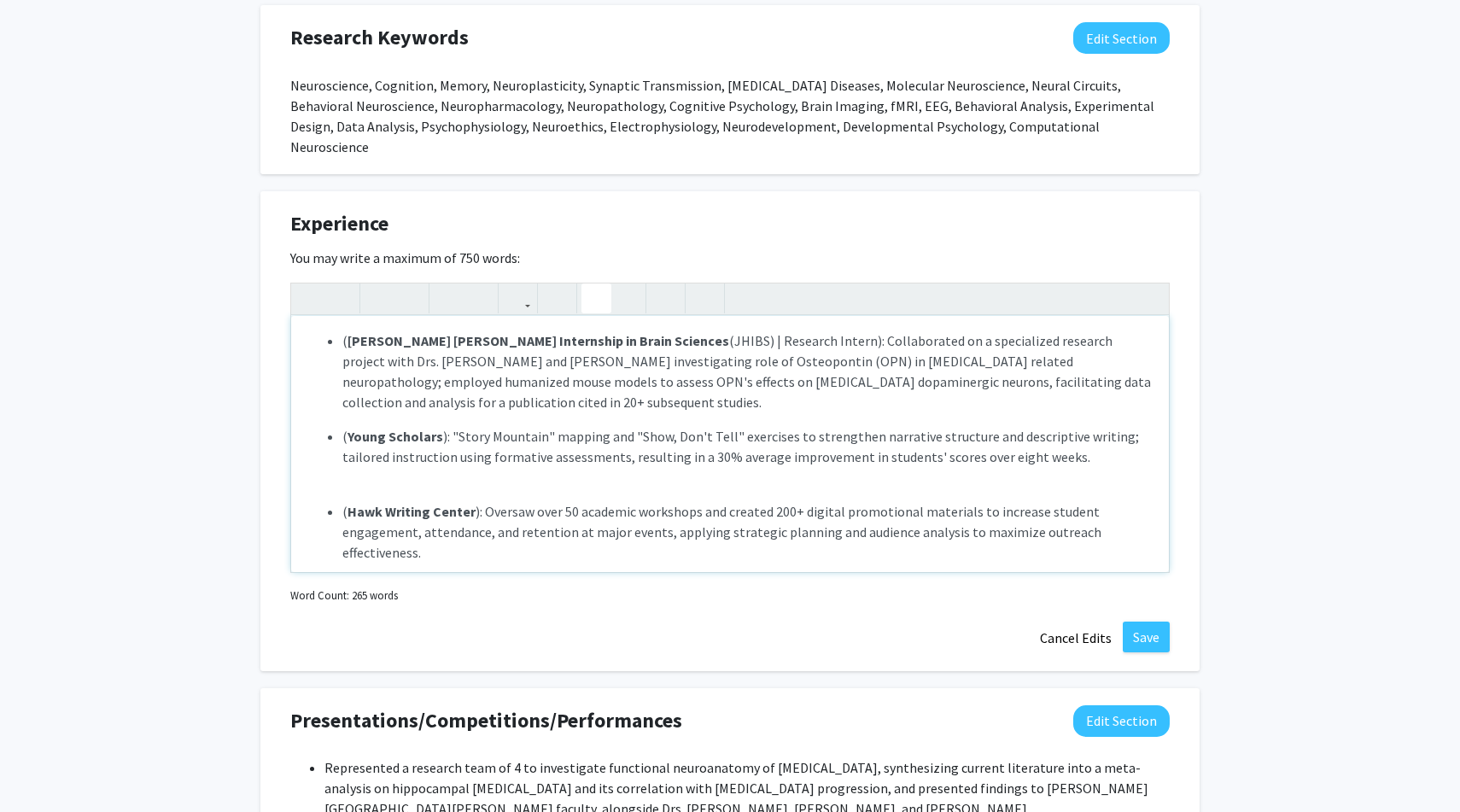
click at [404, 448] on p "( Kaiser Permanente | Shadowing Student/Neurology Clinical Observer): Shadowed …" at bounding box center [730, 460] width 844 height 533
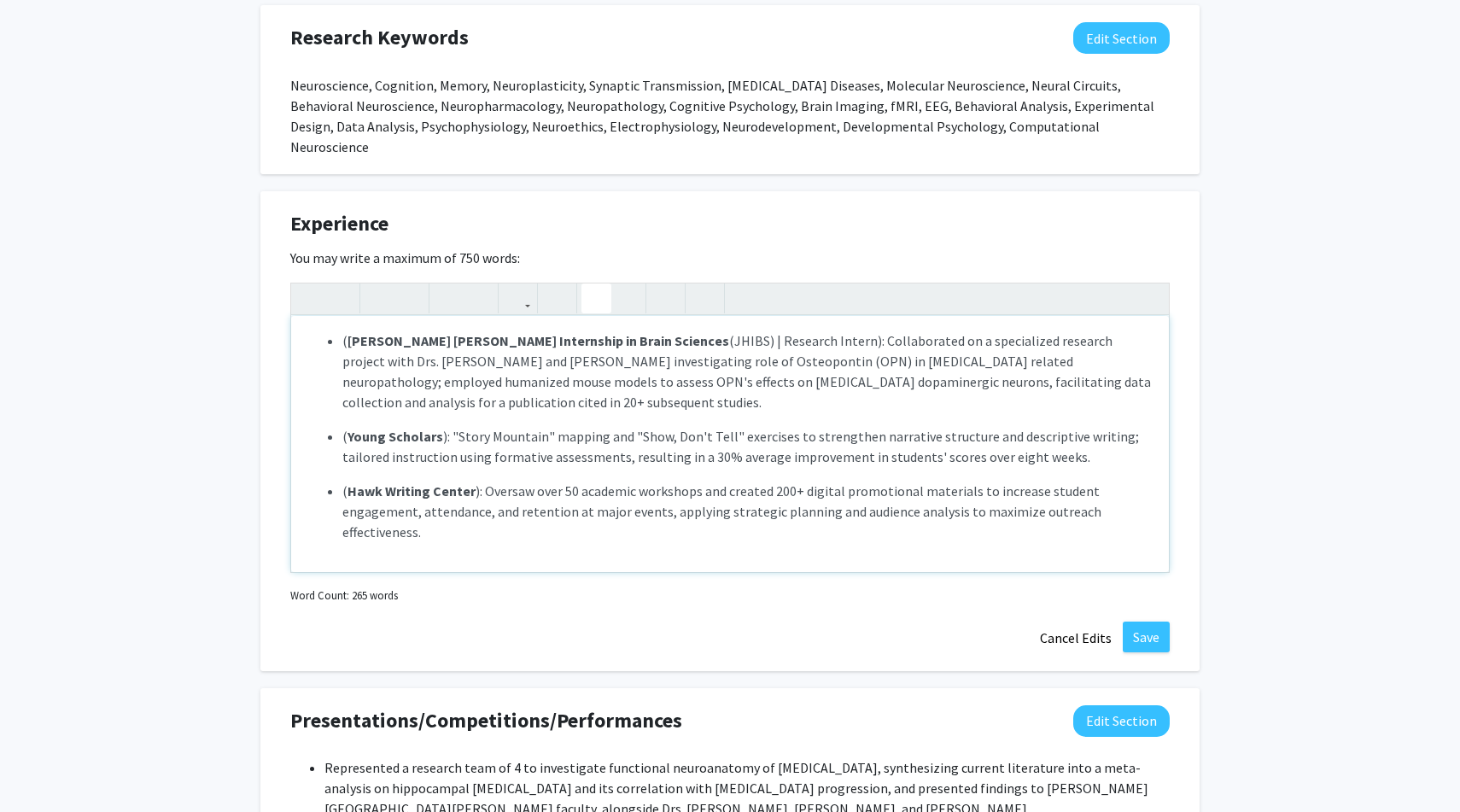
click at [437, 506] on p "( Kaiser Permanente | Shadowing Student/Neurology Clinical Observer): Shadowed …" at bounding box center [730, 449] width 844 height 512
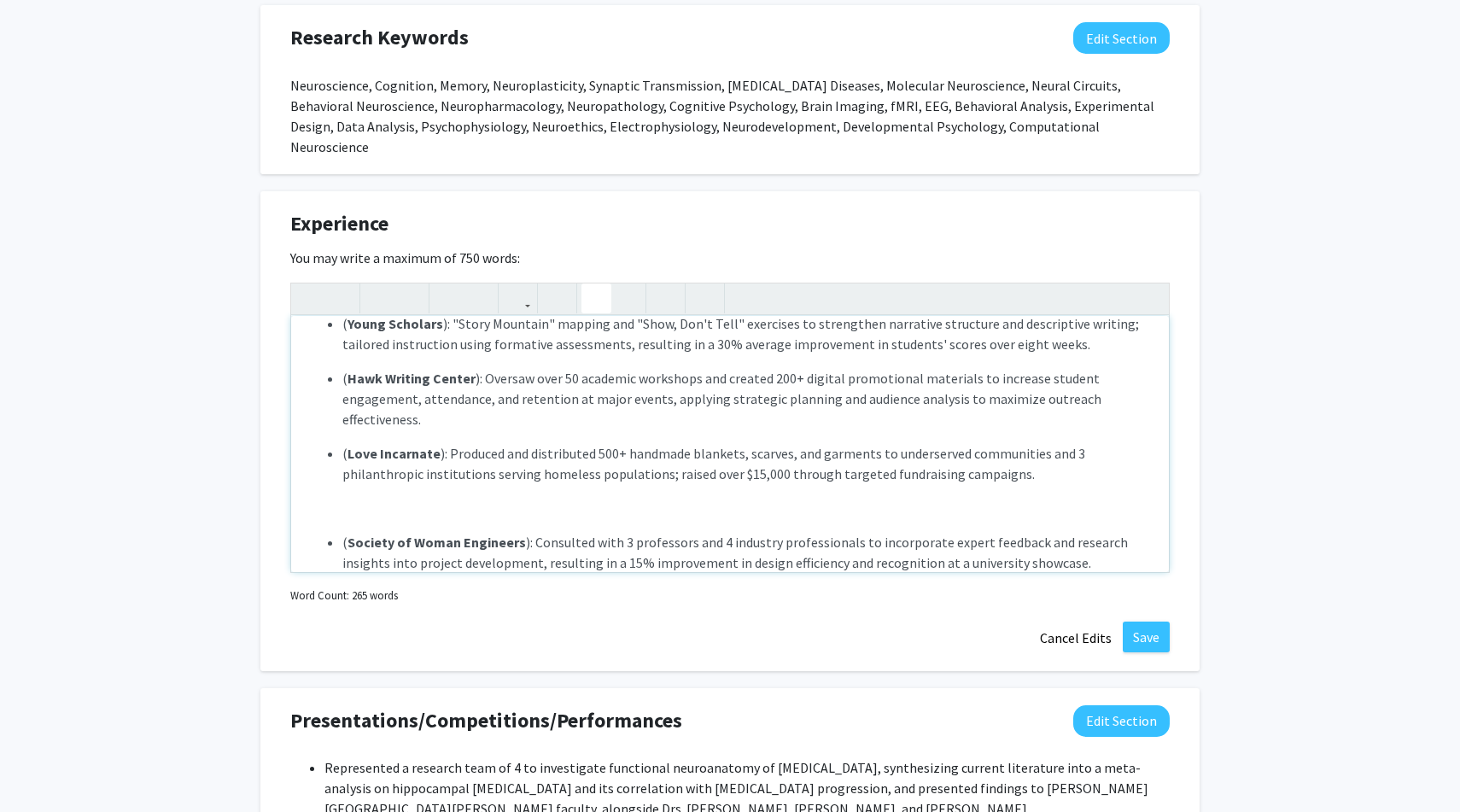
scroll to position [257, 0]
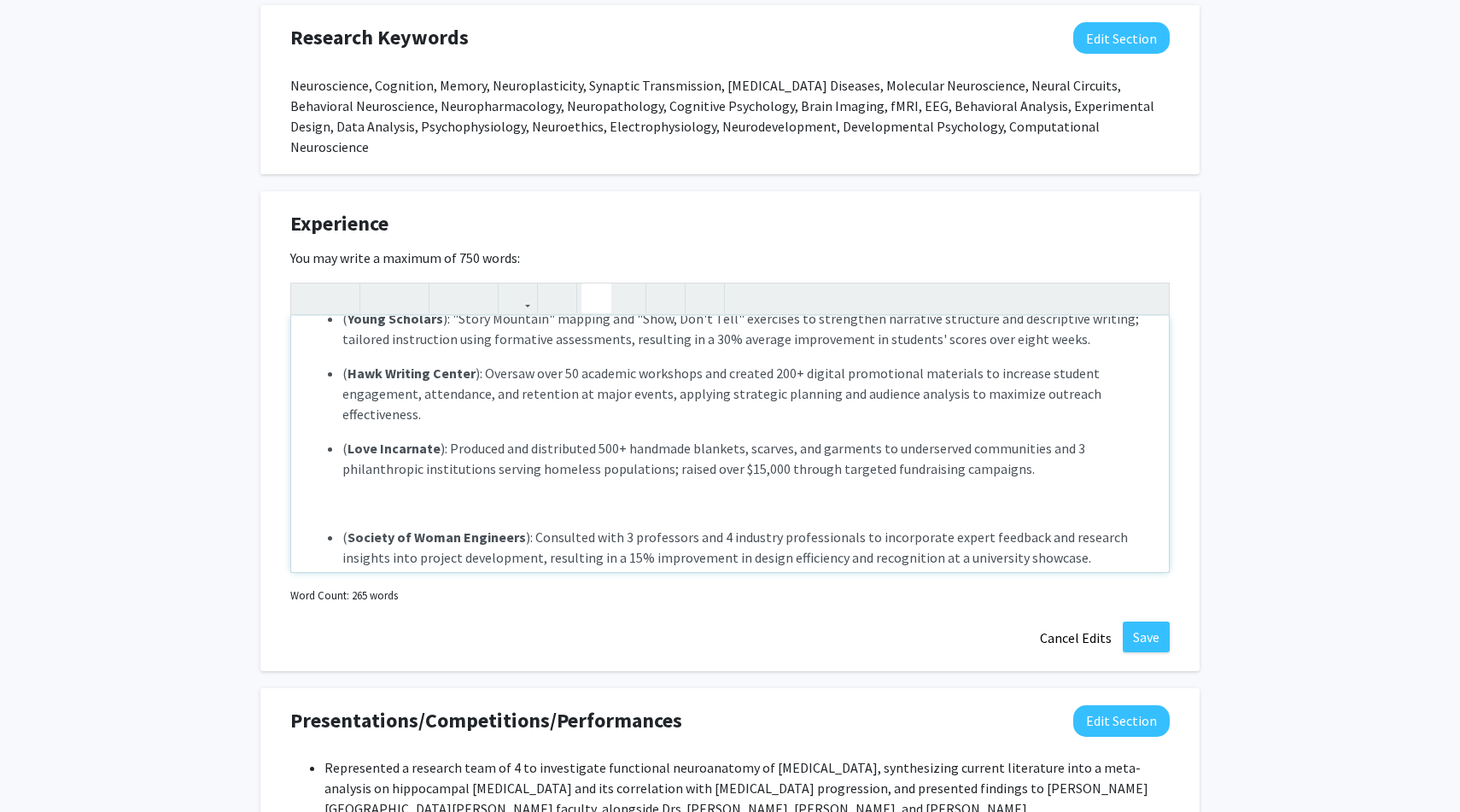
click at [388, 447] on p "( Kaiser Permanente | Shadowing Student/Neurology Clinical Observer): Shadowed …" at bounding box center [730, 322] width 844 height 492
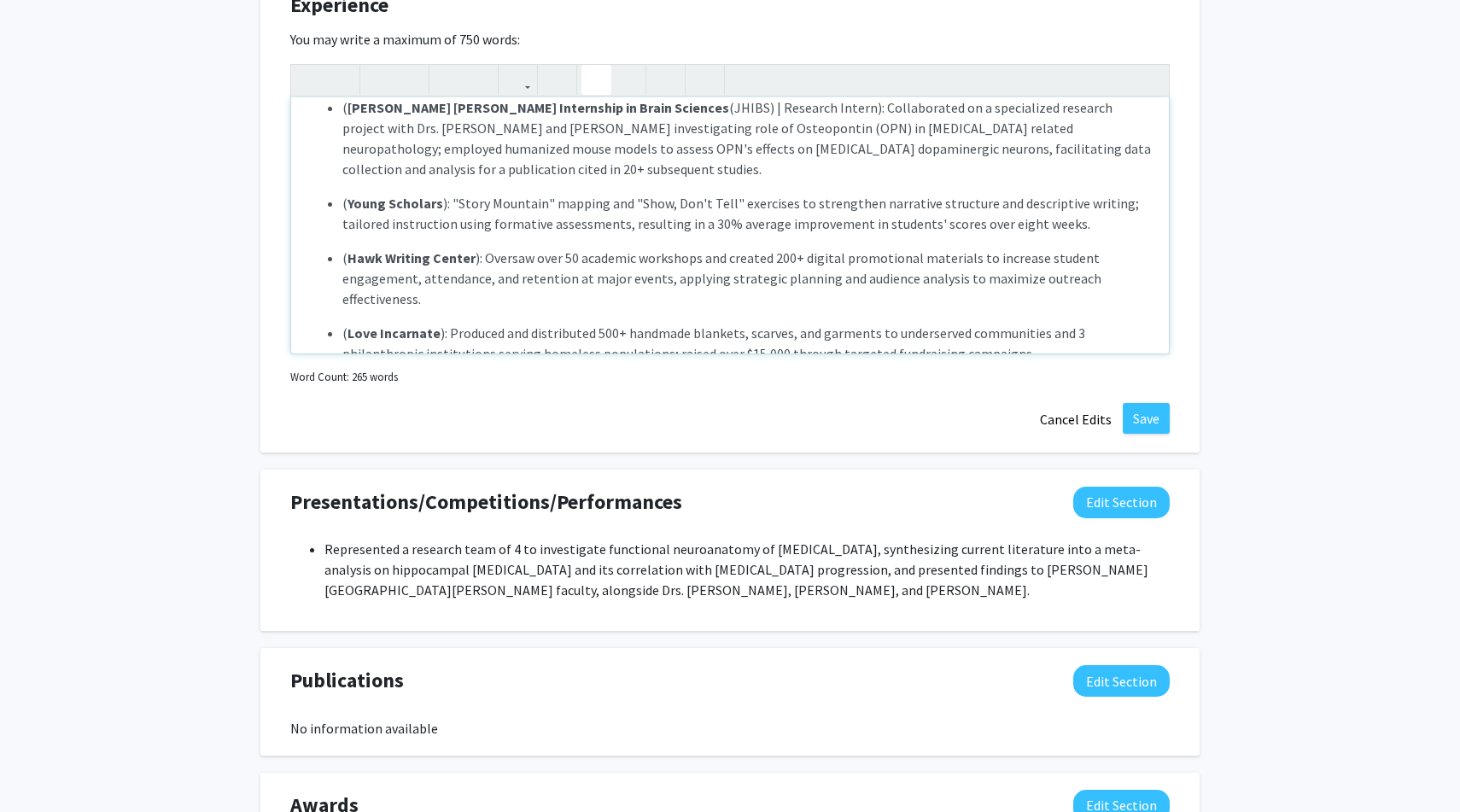
scroll to position [0, 0]
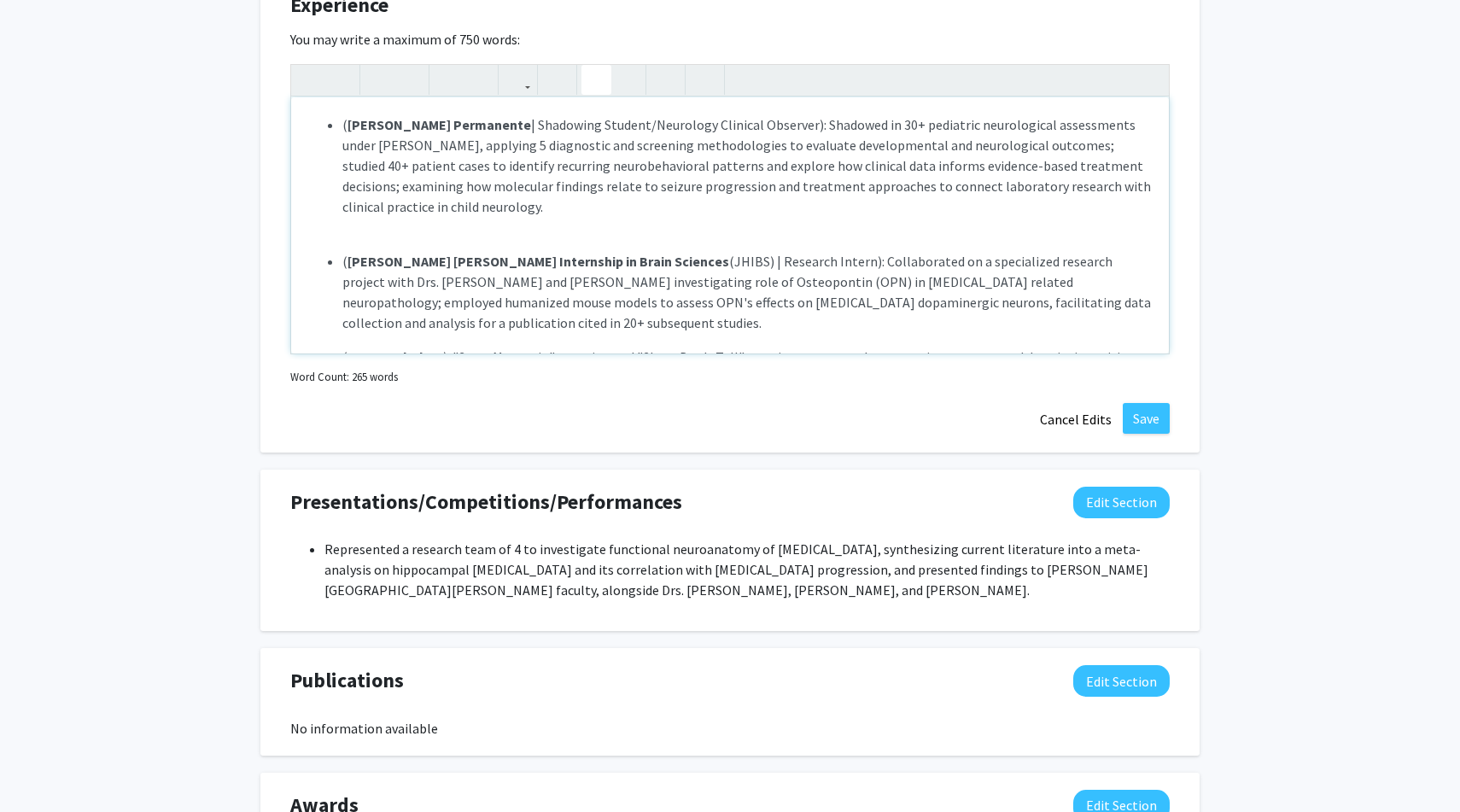
click at [425, 219] on p "( Kaiser Permanente | Shadowing Student/Neurology Clinical Observer): Shadowed …" at bounding box center [730, 342] width 844 height 457
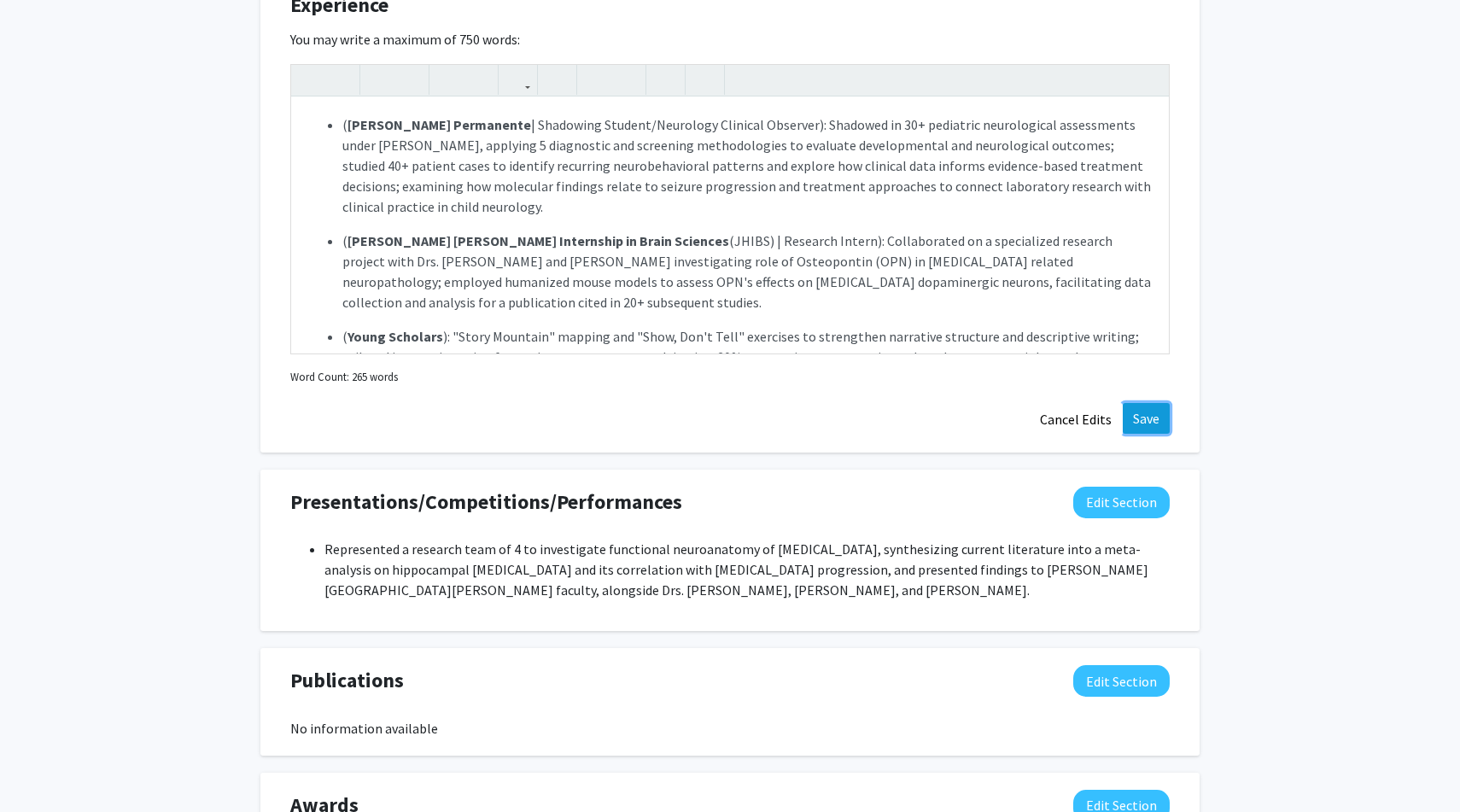
click at [1149, 403] on button "Save" at bounding box center [1146, 418] width 47 height 31
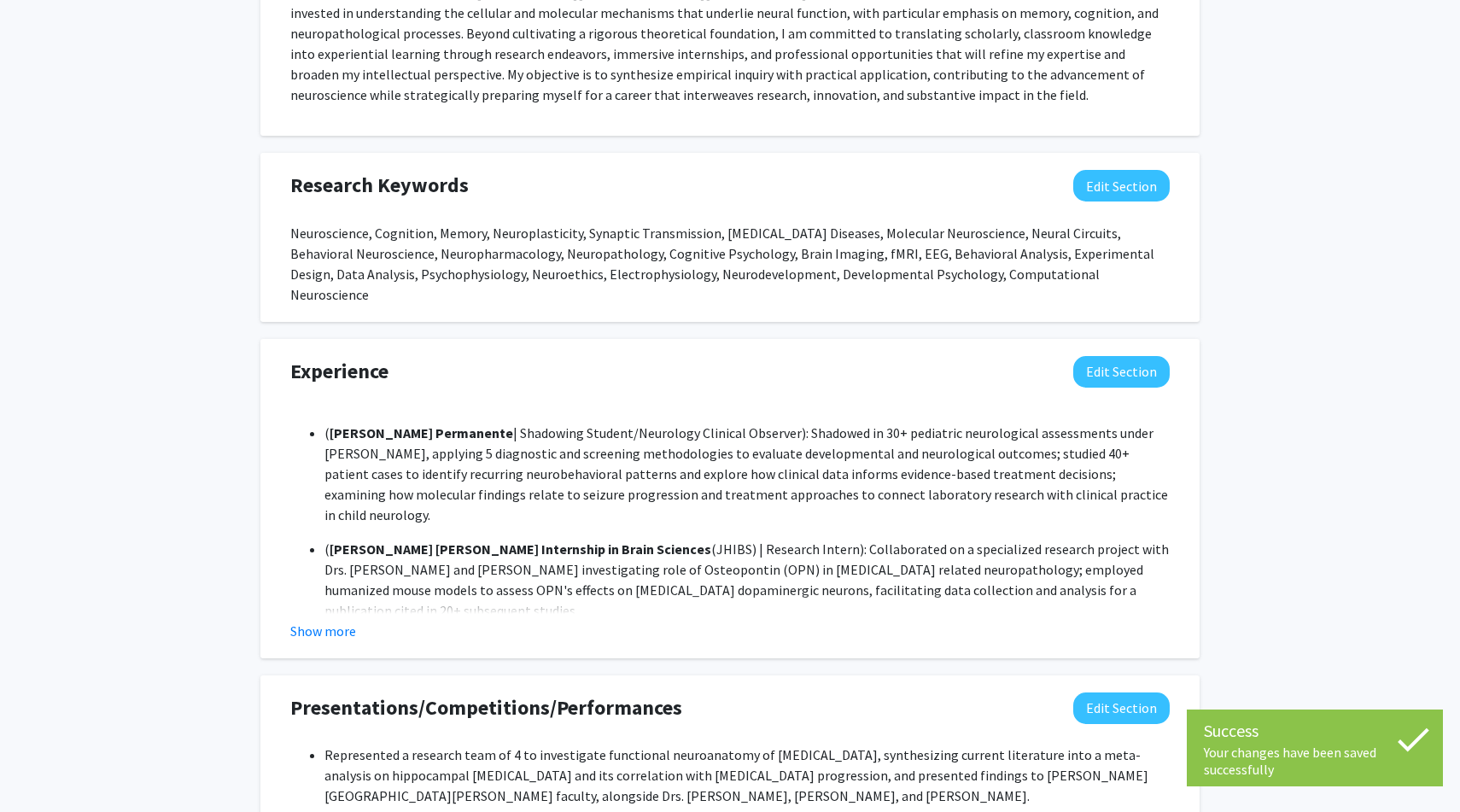
scroll to position [967, 0]
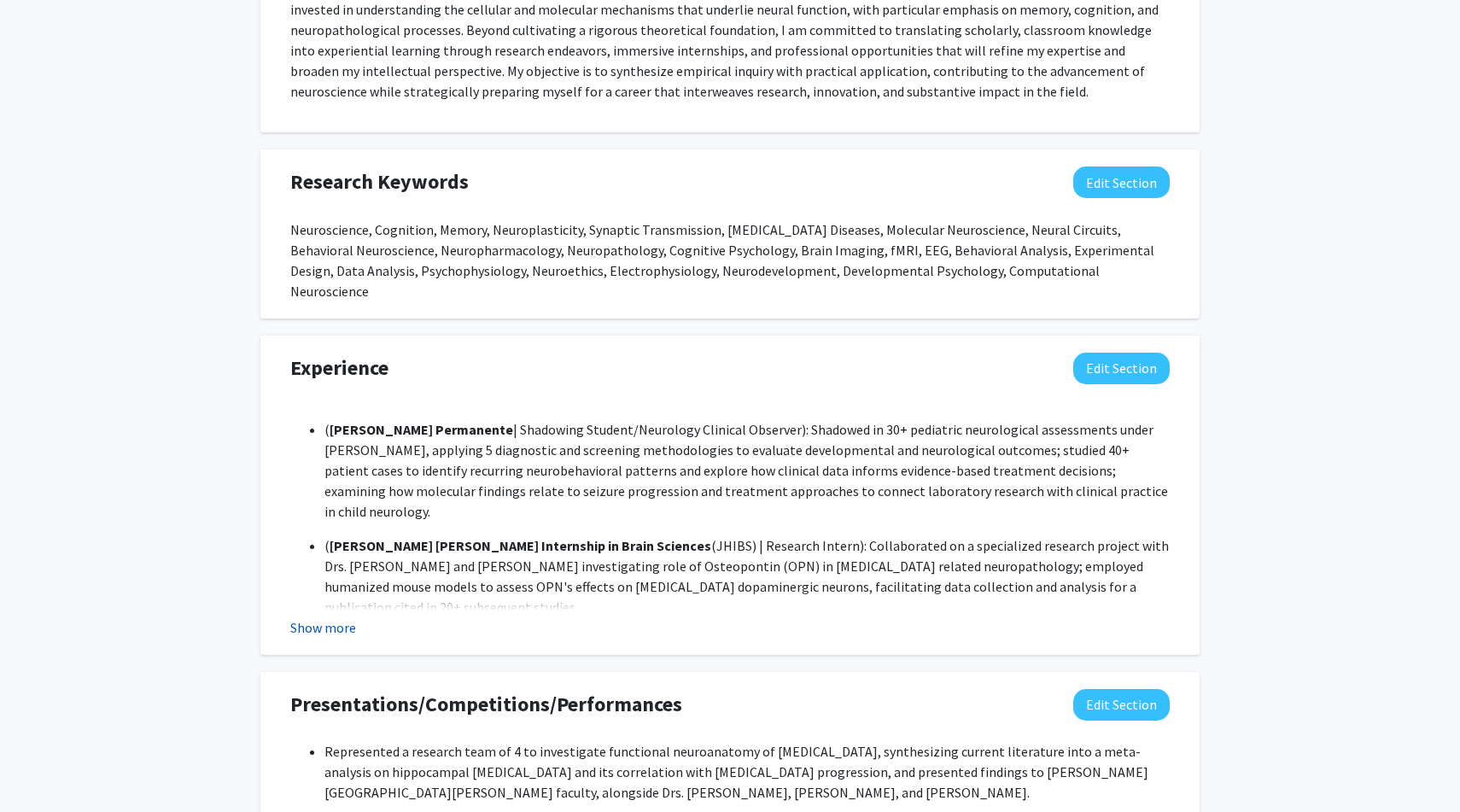
click at [338, 617] on button "Show more" at bounding box center [323, 627] width 66 height 20
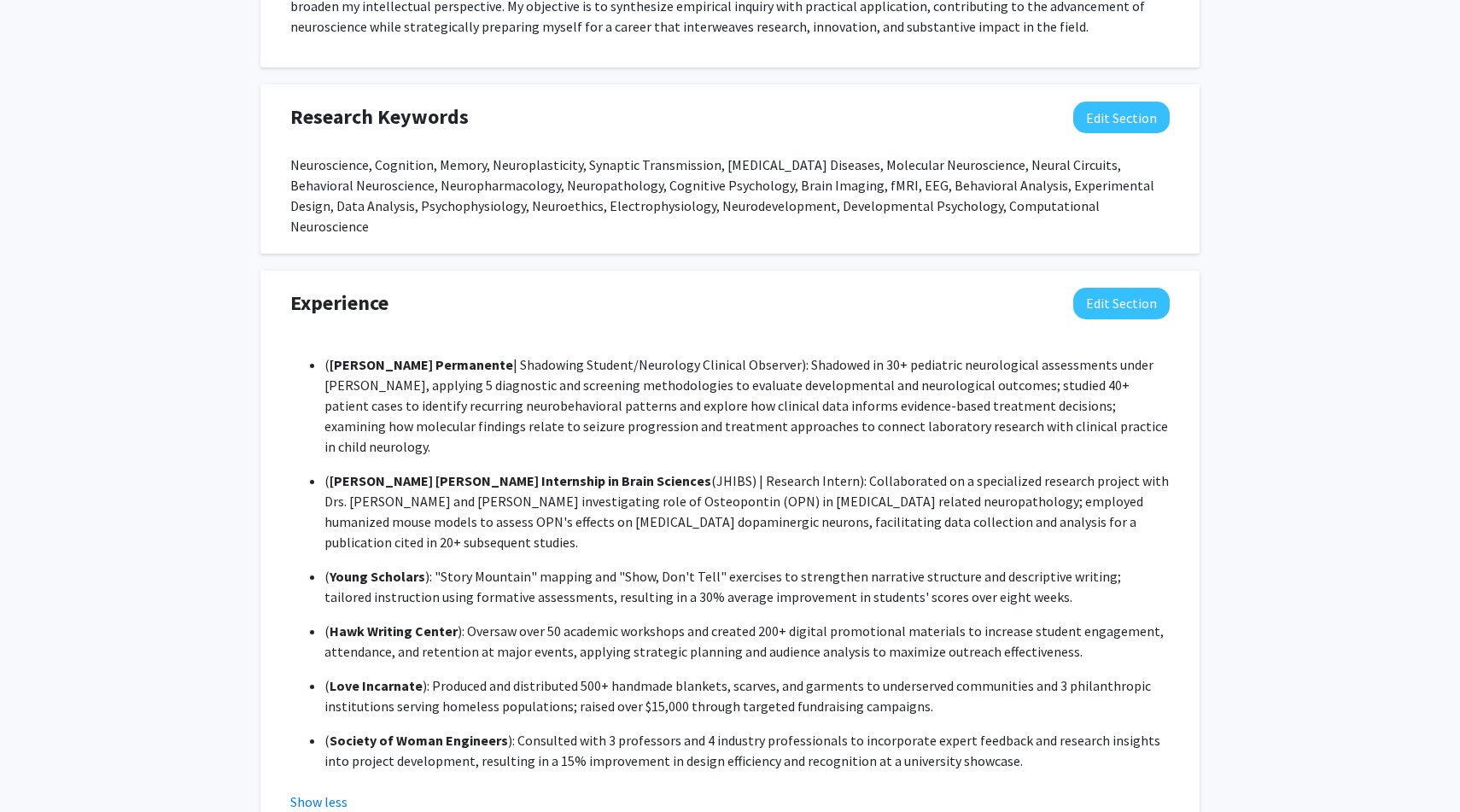
scroll to position [1031, 0]
click at [1137, 296] on button "Edit Section" at bounding box center [1121, 305] width 97 height 32
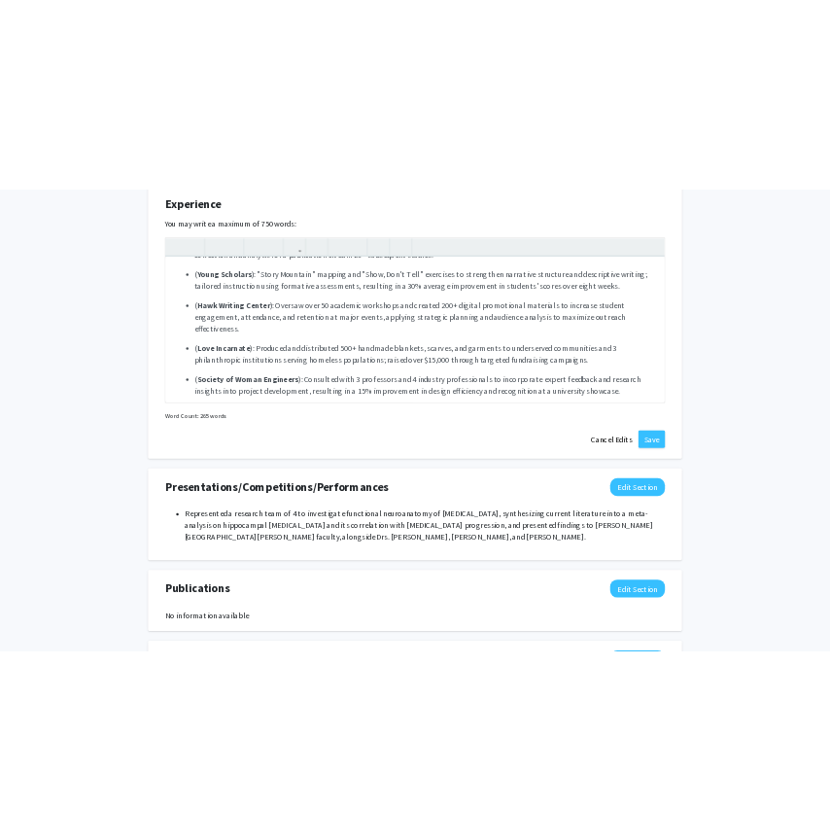
scroll to position [1160, 0]
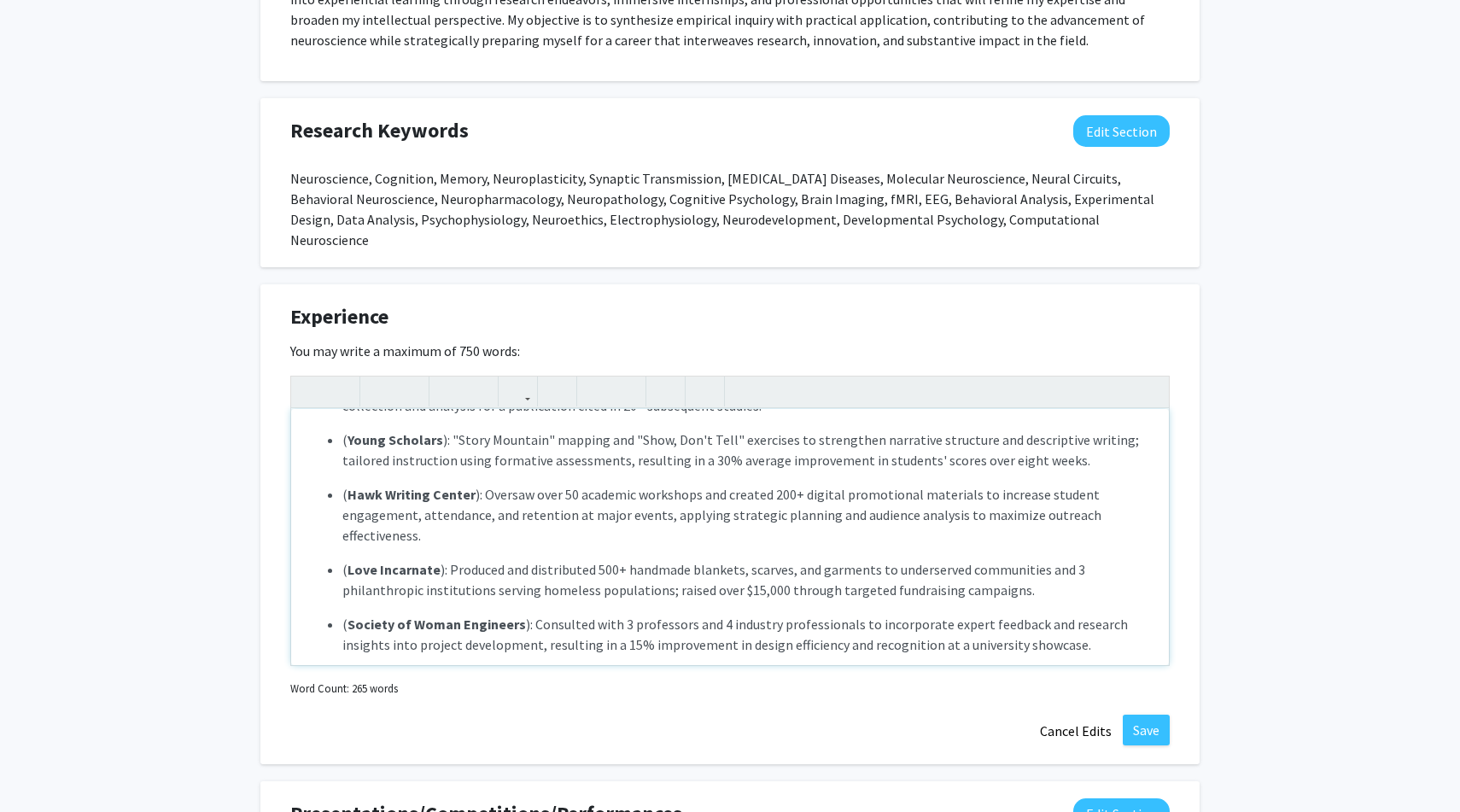
click at [1030, 614] on li "( Society of Woman Engineers ): Consulted with 3 professors and 4 industry prof…" at bounding box center [747, 634] width 809 height 41
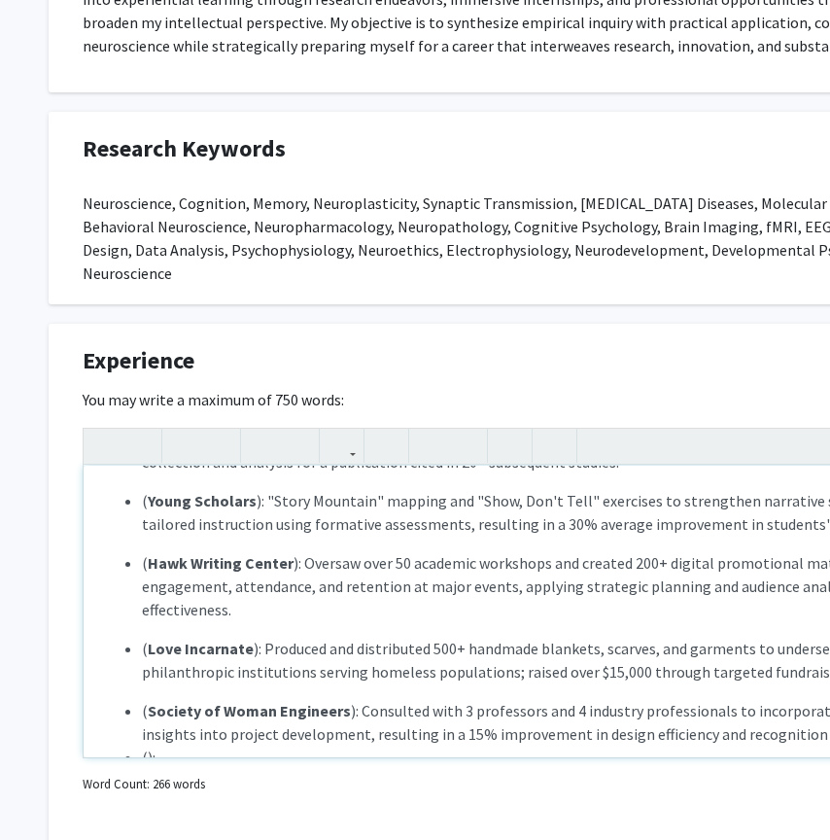
click at [148, 746] on li "():" at bounding box center [603, 757] width 922 height 23
click at [558, 746] on li "(Stanford University | Prescription Drug Misuse and Addiction):" at bounding box center [603, 757] width 922 height 23
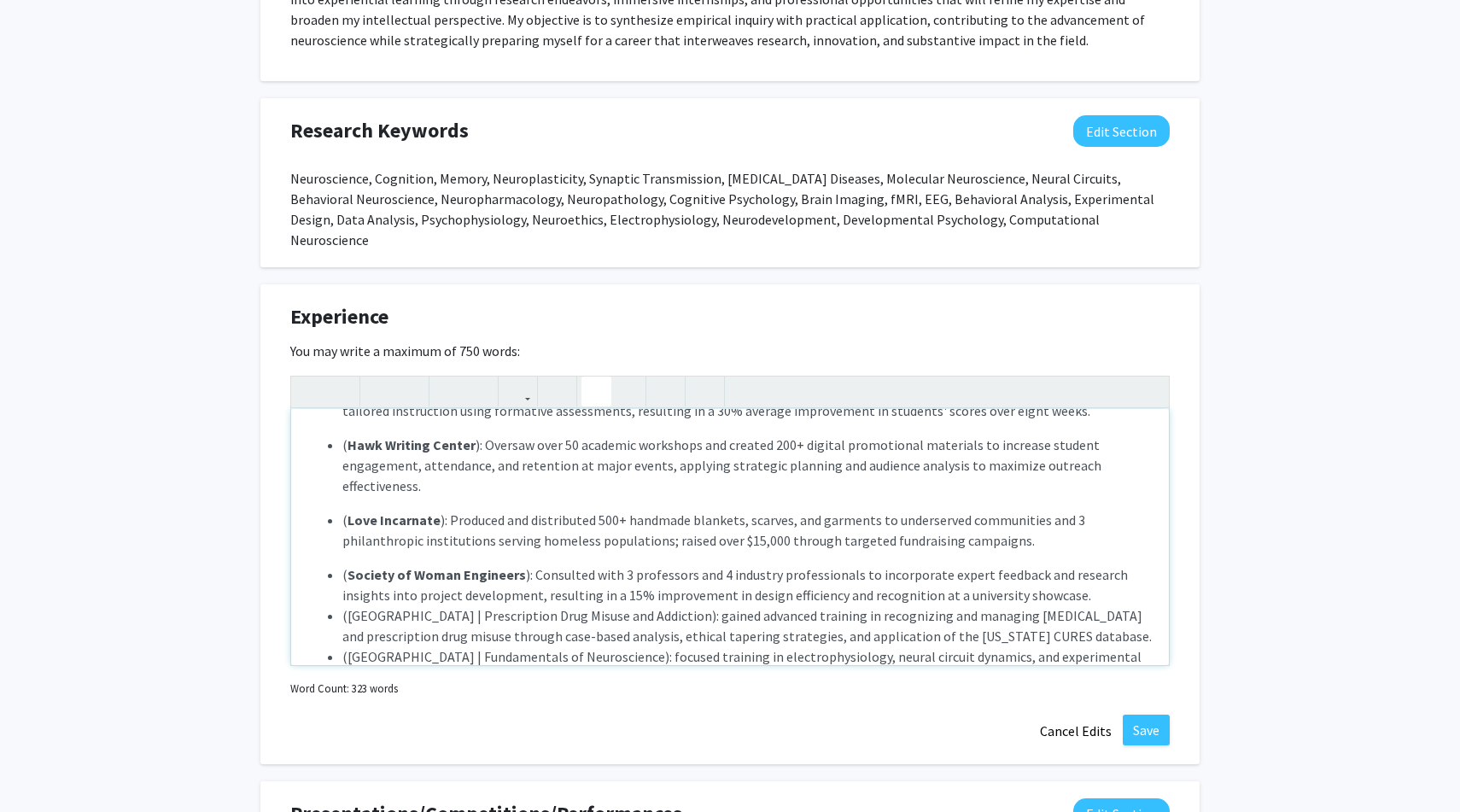
click at [1059, 564] on li "( Society of Woman Engineers ): Consulted with 3 professors and 4 industry prof…" at bounding box center [747, 585] width 809 height 41
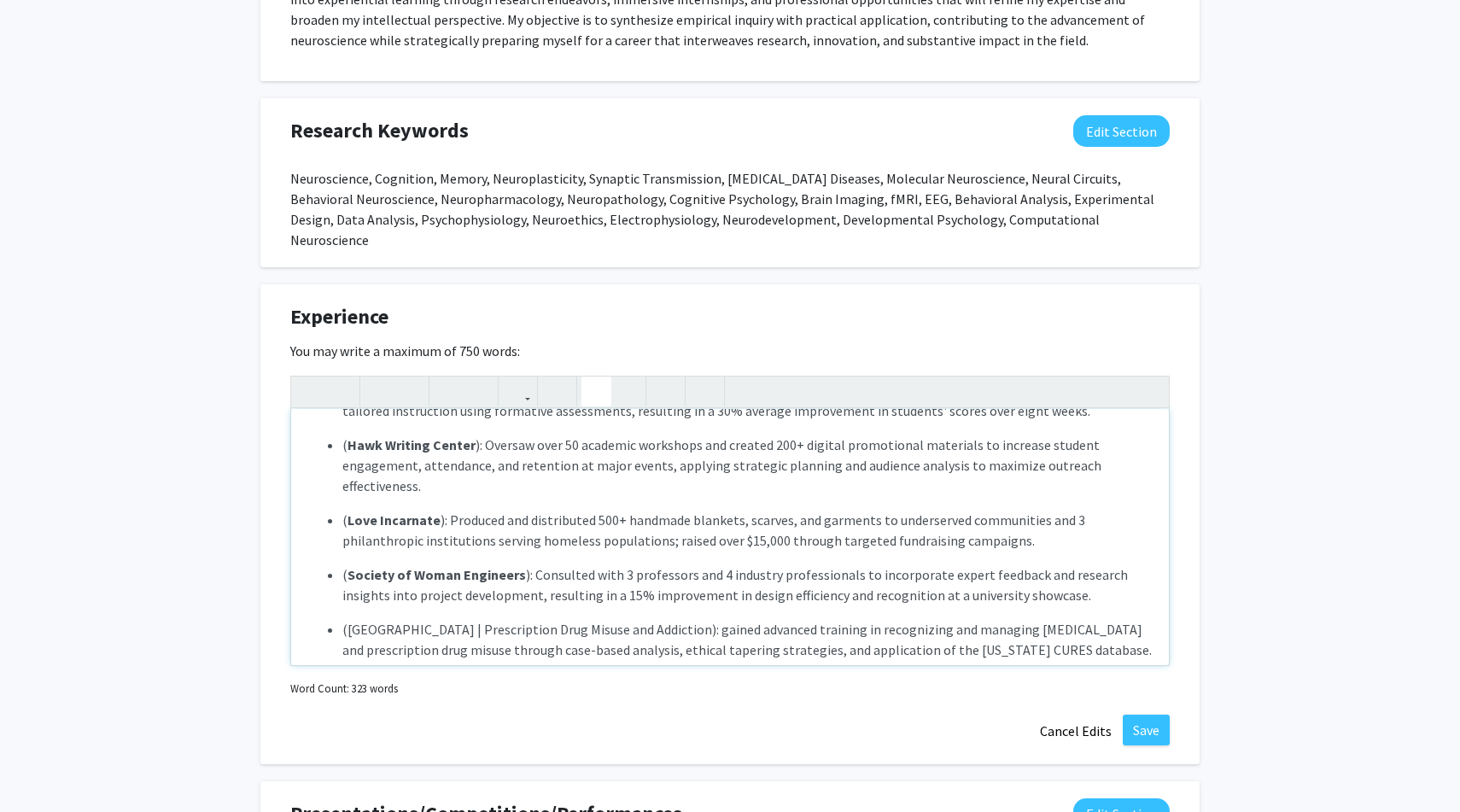
scroll to position [304, 0]
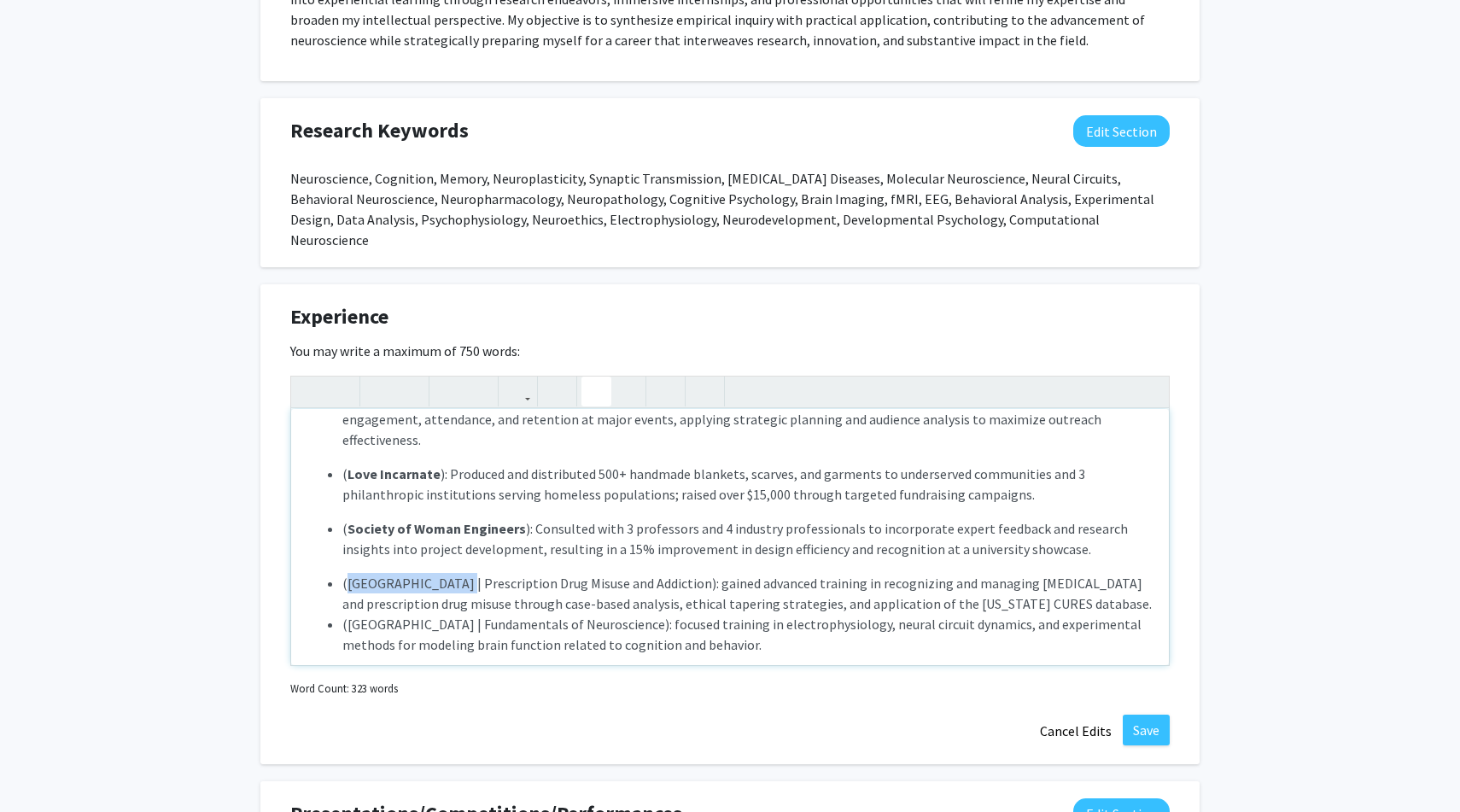
drag, startPoint x: 347, startPoint y: 541, endPoint x: 451, endPoint y: 541, distance: 104.0
click at [450, 572] on li "(Stanford University | Prescription Drug Misuse and Addiction): gained advanced…" at bounding box center [747, 593] width 809 height 41
click at [451, 572] on li "(Stanford University | Prescription Drug Misuse and Addiction): gained advanced…" at bounding box center [747, 593] width 809 height 41
drag, startPoint x: 467, startPoint y: 541, endPoint x: 688, endPoint y: 548, distance: 221.1
click at [688, 572] on li "(Stanford University | Prescription Drug Misuse and Addiction): gained advanced…" at bounding box center [747, 593] width 809 height 41
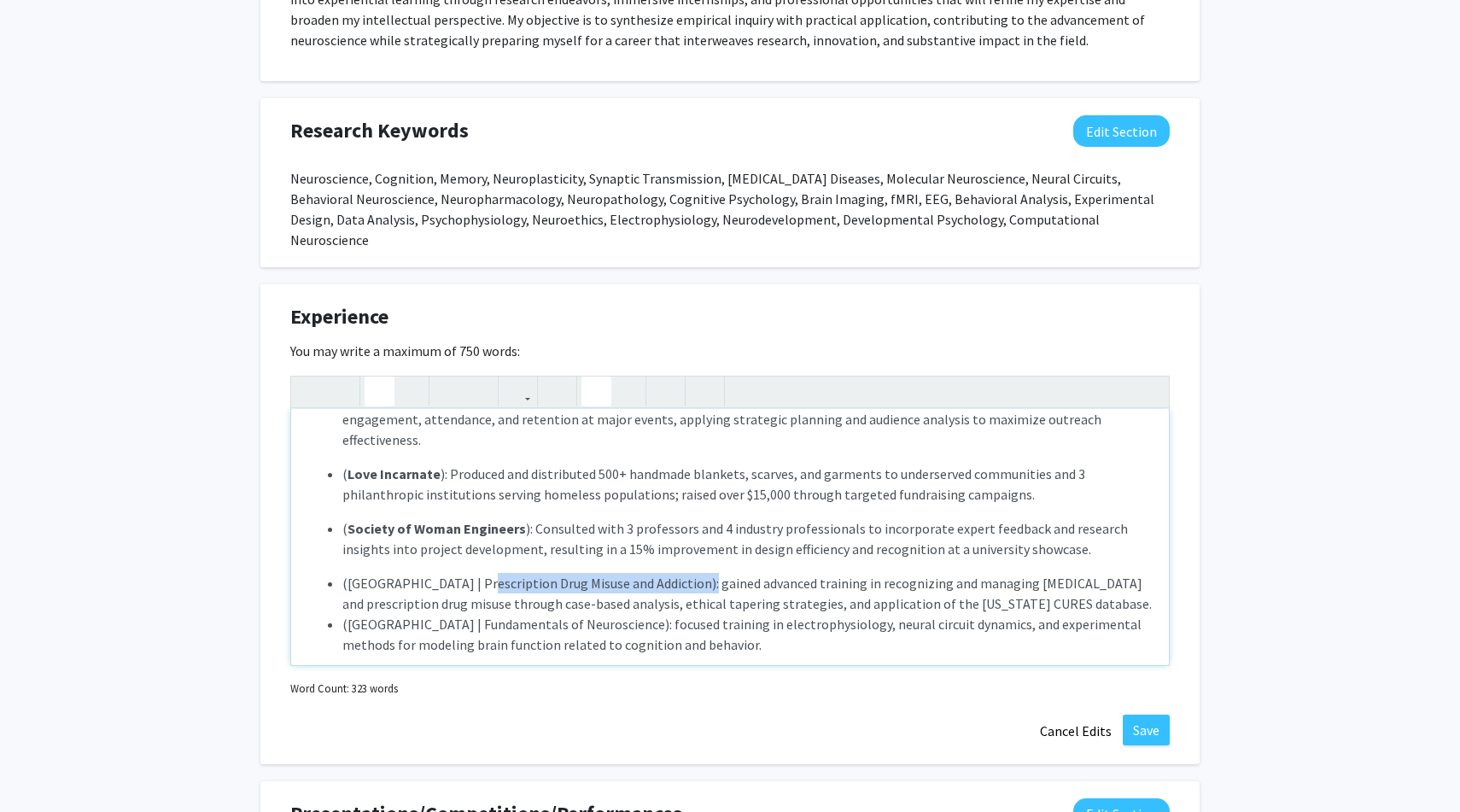
click at [380, 377] on icon "button" at bounding box center [379, 392] width 15 height 28
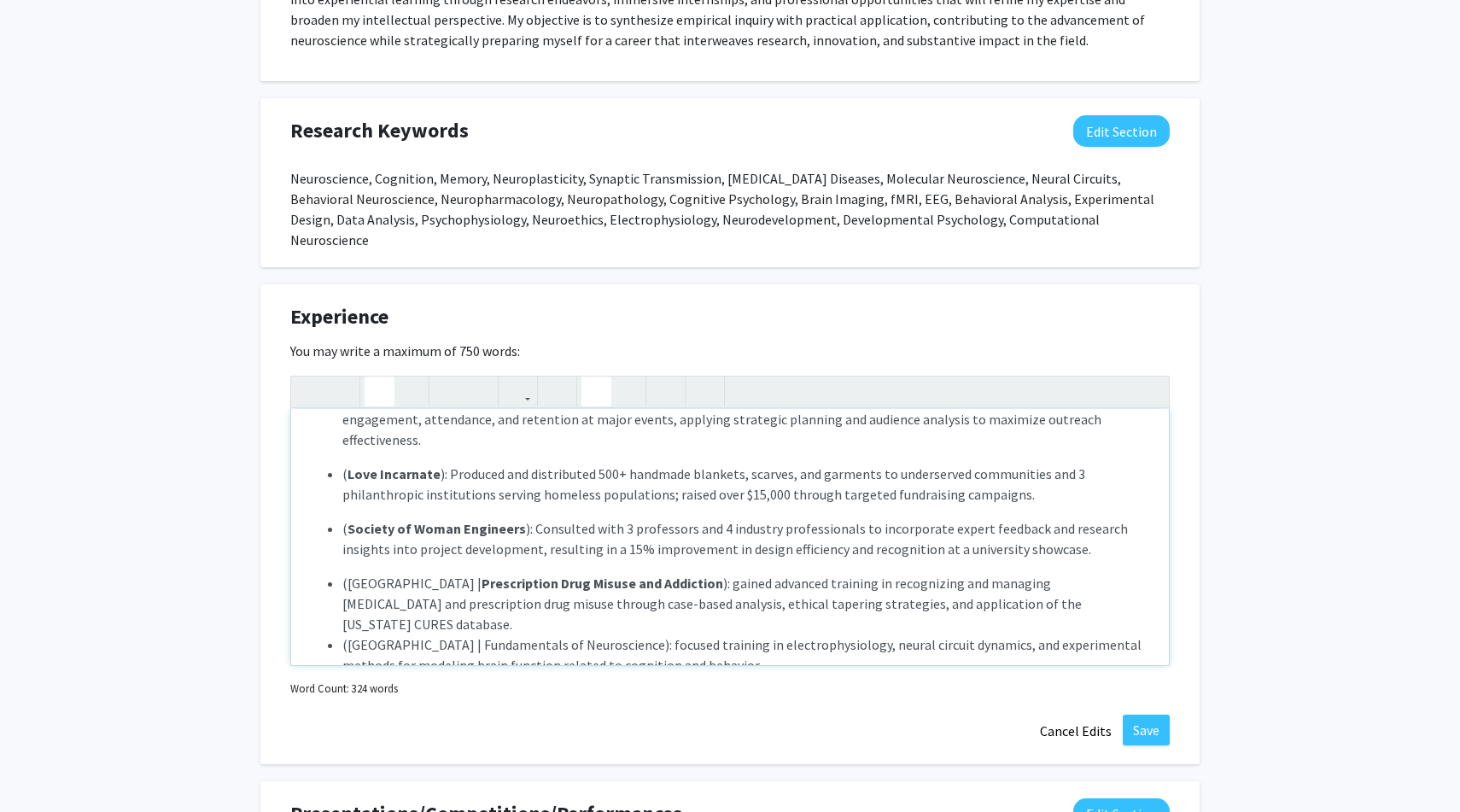
click at [590, 574] on strong "Prescription Drug Misuse and Addiction" at bounding box center [601, 582] width 241 height 17
drag, startPoint x: 464, startPoint y: 580, endPoint x: 547, endPoint y: 577, distance: 83.1
click at [547, 634] on li "(Harvard University | Fundamentals of Neuroscience): focused training in electr…" at bounding box center [747, 654] width 809 height 41
drag, startPoint x: 464, startPoint y: 581, endPoint x: 637, endPoint y: 587, distance: 173.1
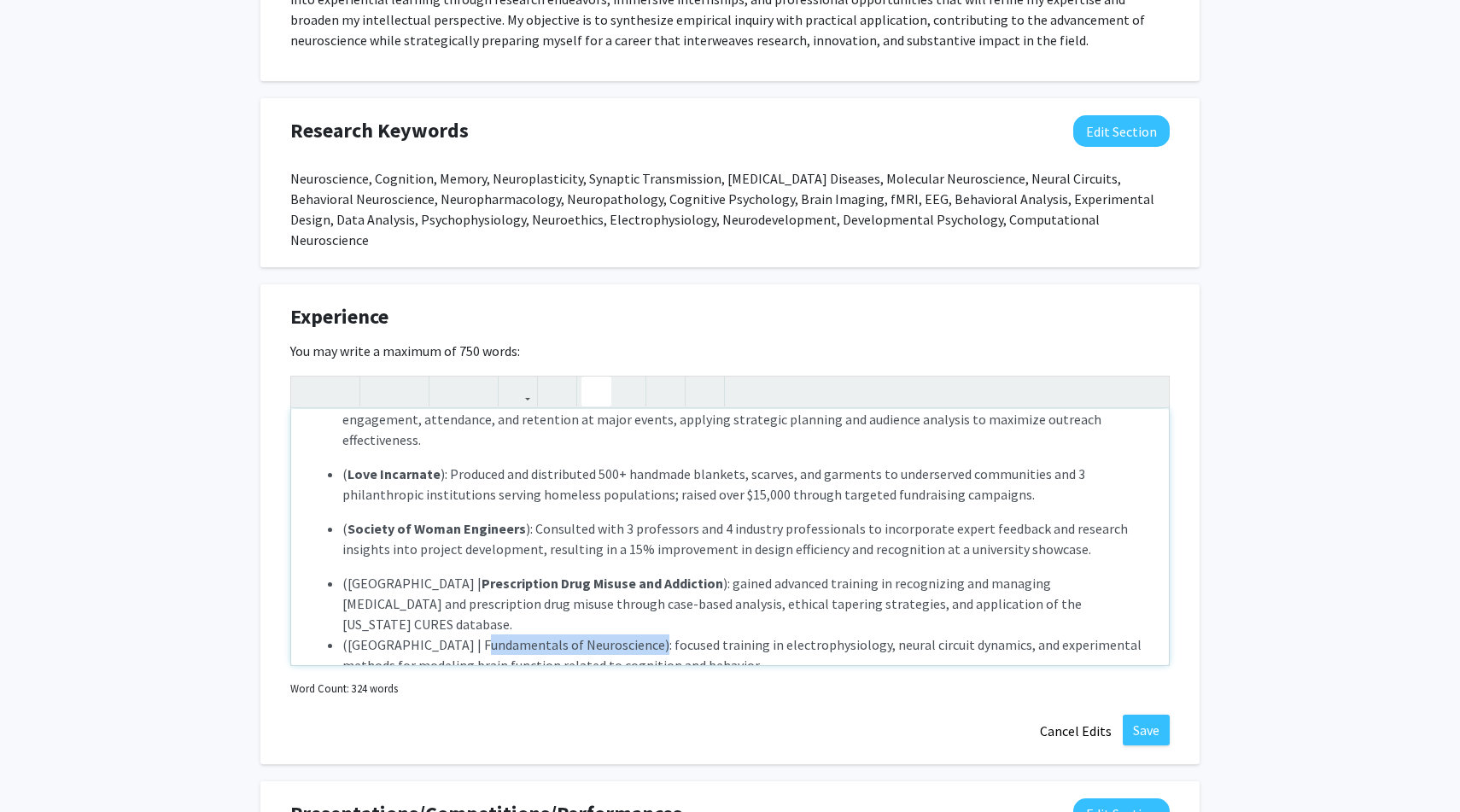
click at [637, 634] on li "(Harvard University | Fundamentals of Neuroscience): focused training in electr…" at bounding box center [747, 654] width 809 height 41
click at [372, 377] on use "button" at bounding box center [372, 377] width 0 height 0
type textarea "<p><ul><li>(<strong>Kaiser Permanente</strong> | Shadowing Student/Neurology Cl…"
click at [963, 634] on li "(Harvard University | Fundamentals of Neuroscience ): focused training in elect…" at bounding box center [747, 654] width 809 height 41
click at [1139, 715] on button "Save" at bounding box center [1146, 729] width 47 height 31
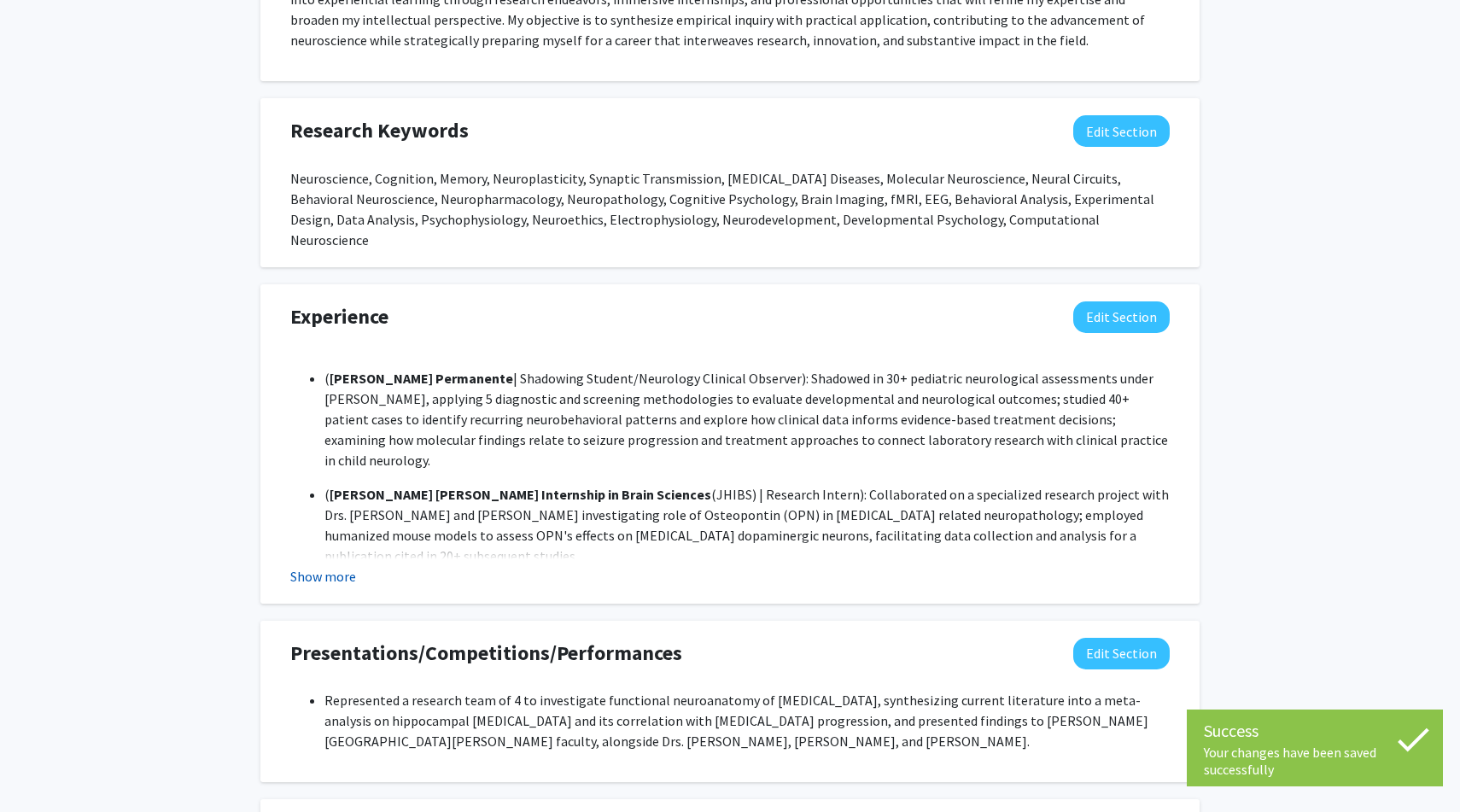
click at [300, 566] on button "Show more" at bounding box center [323, 576] width 66 height 20
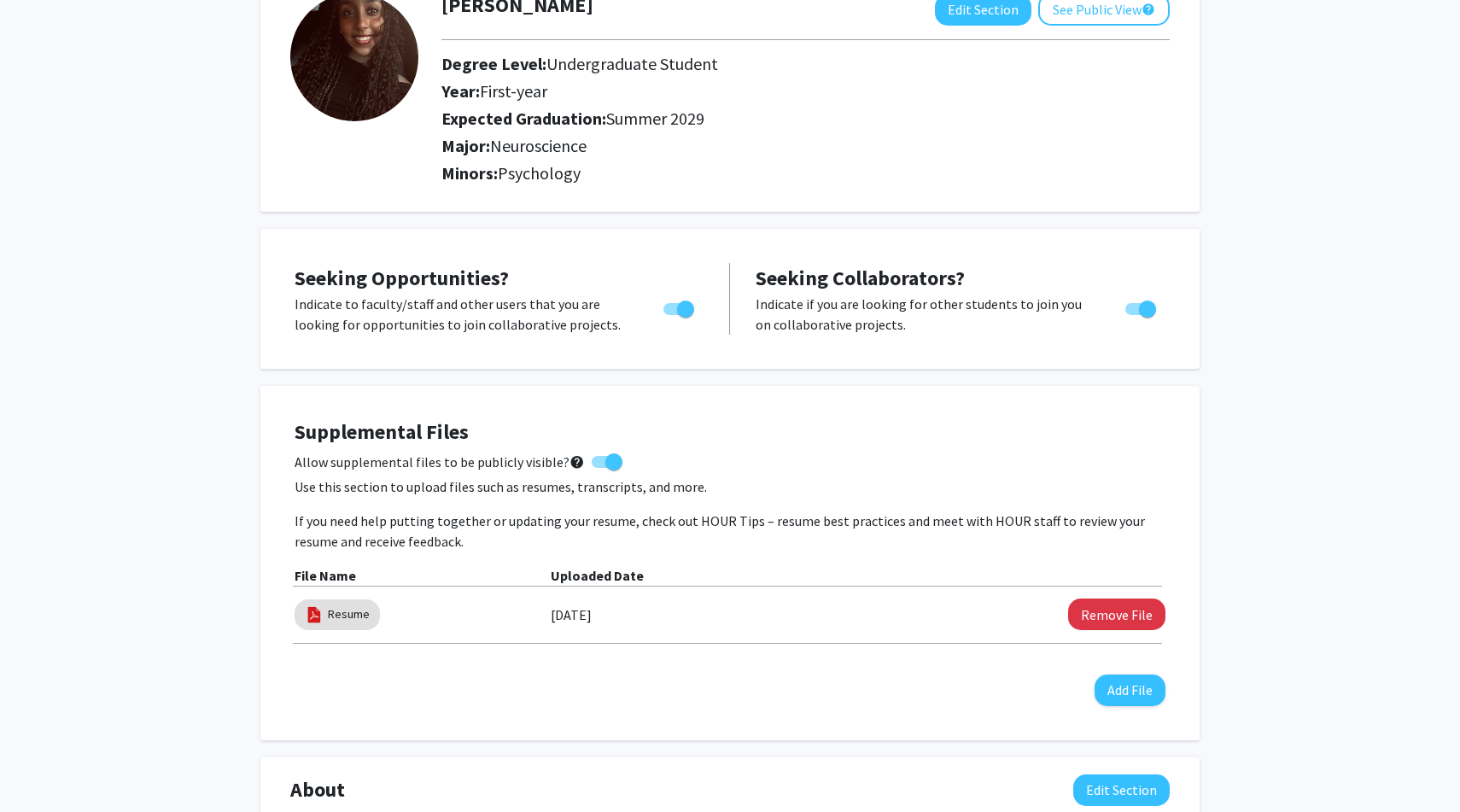
scroll to position [118, 0]
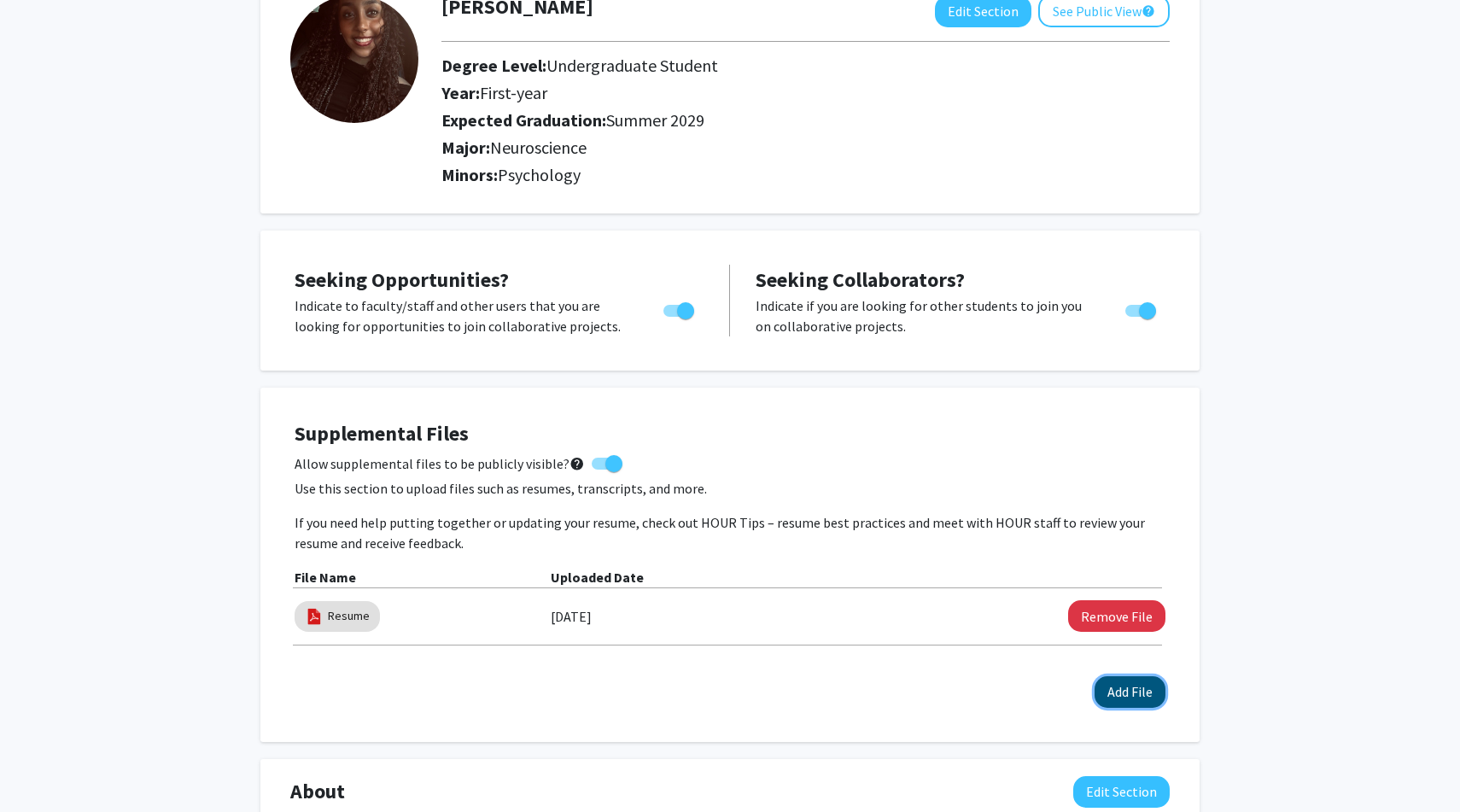
click at [1122, 690] on button "Add File" at bounding box center [1129, 692] width 71 height 32
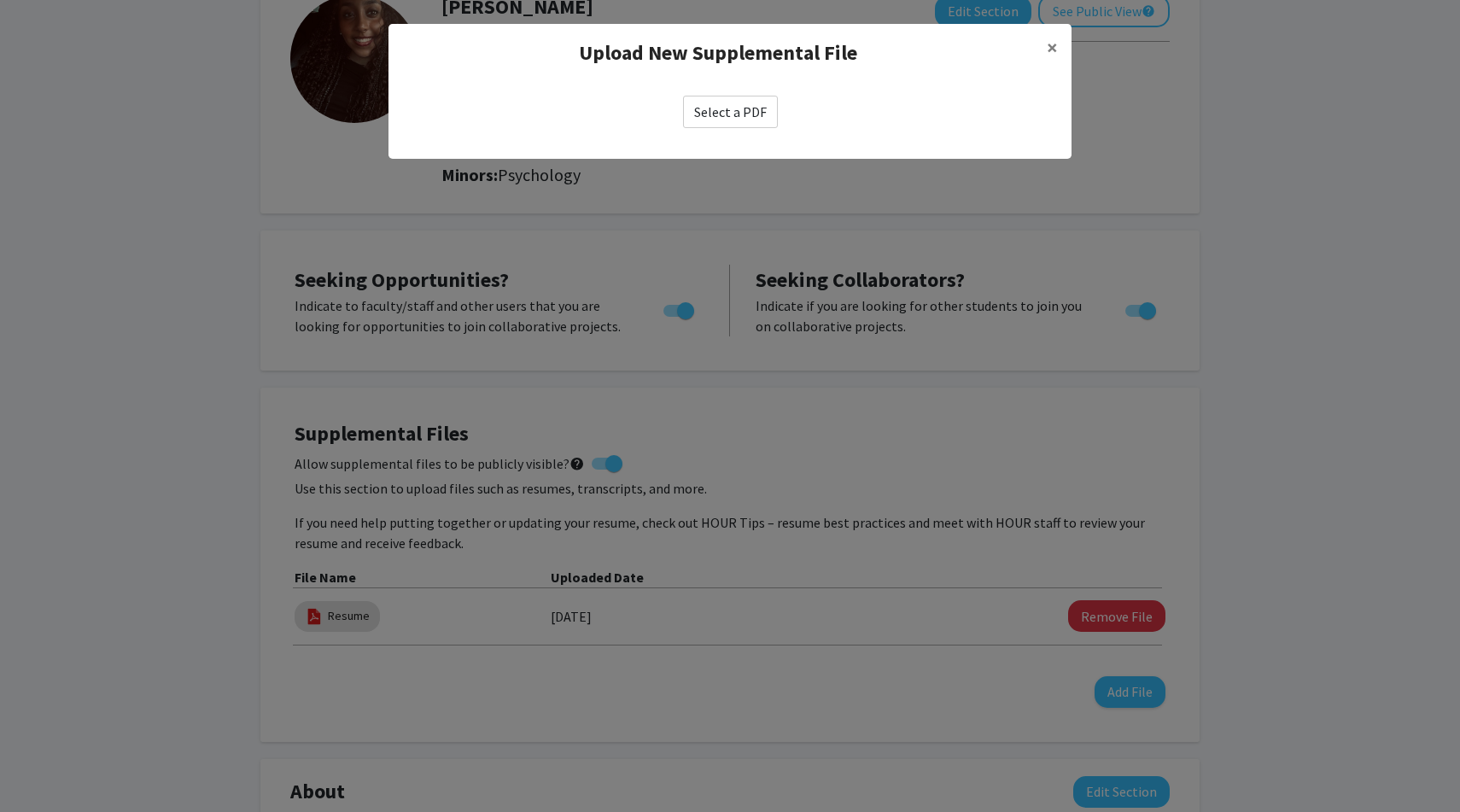
click at [724, 107] on label "Select a PDF" at bounding box center [730, 111] width 95 height 32
click at [0, 0] on input "Select a PDF" at bounding box center [0, 0] width 0 height 0
click at [1044, 48] on button "×" at bounding box center [1052, 47] width 39 height 47
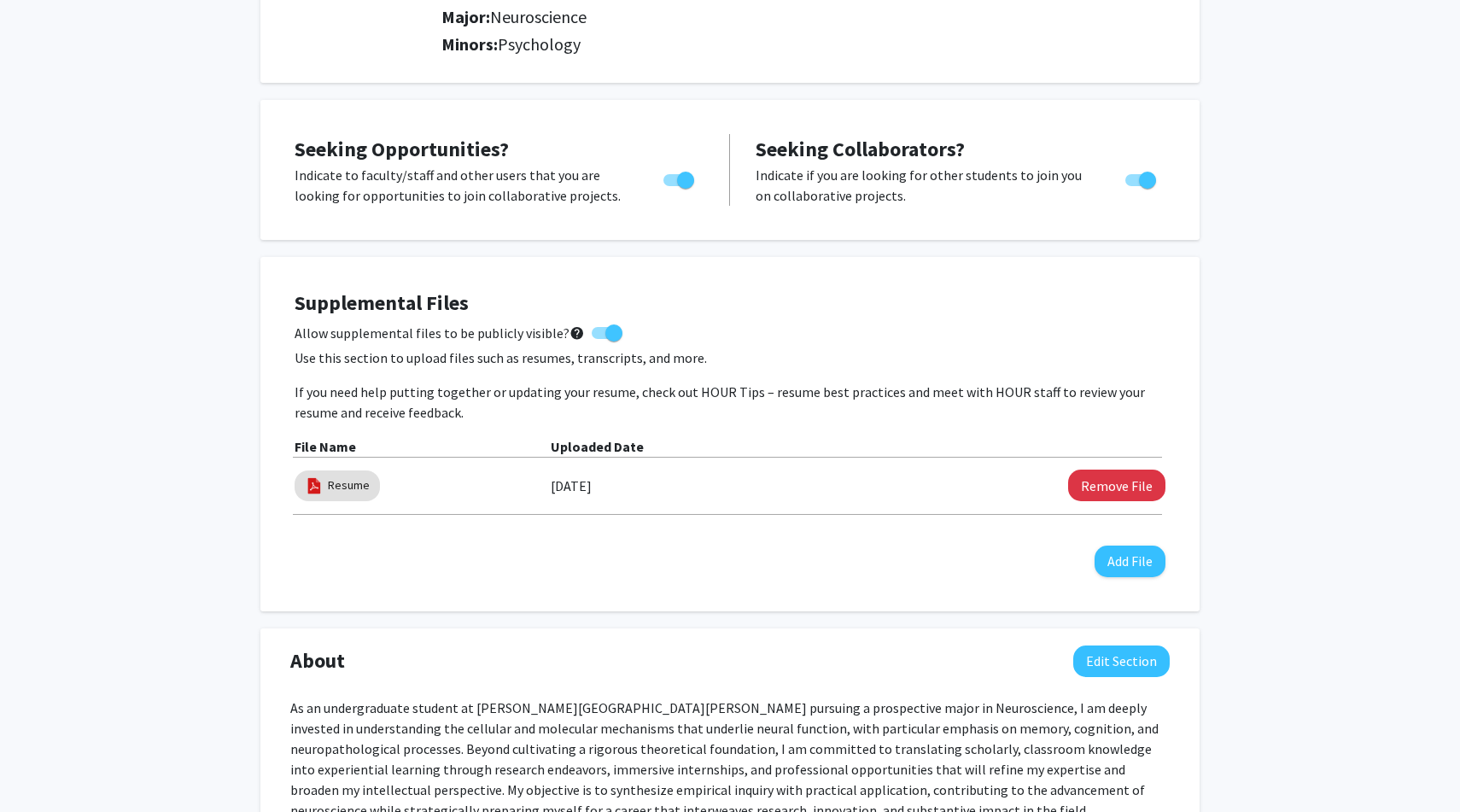
scroll to position [0, 0]
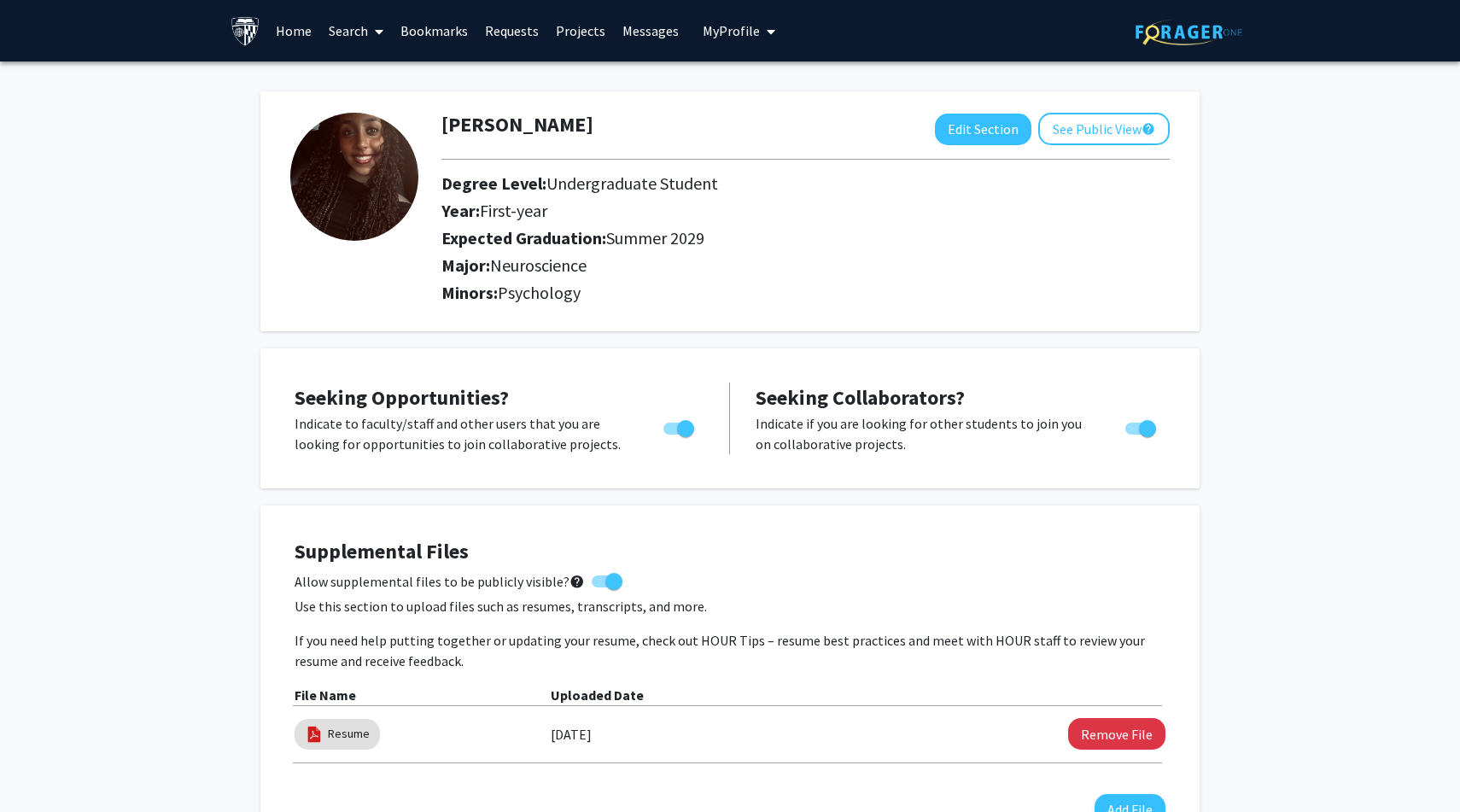
click at [367, 31] on link "Search" at bounding box center [356, 31] width 72 height 60
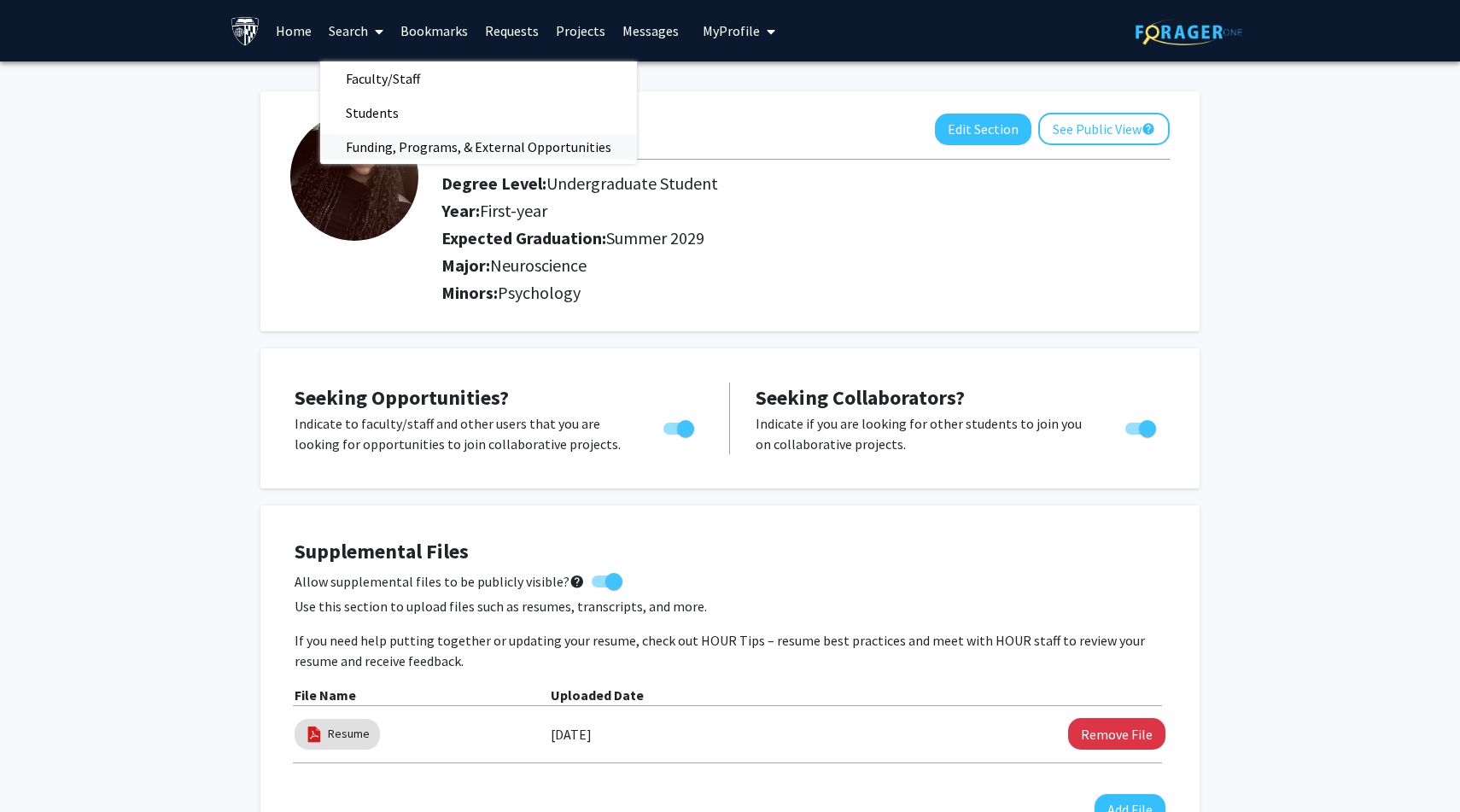
click at [421, 142] on span "Funding, Programs, & External Opportunities" at bounding box center [478, 147] width 317 height 34
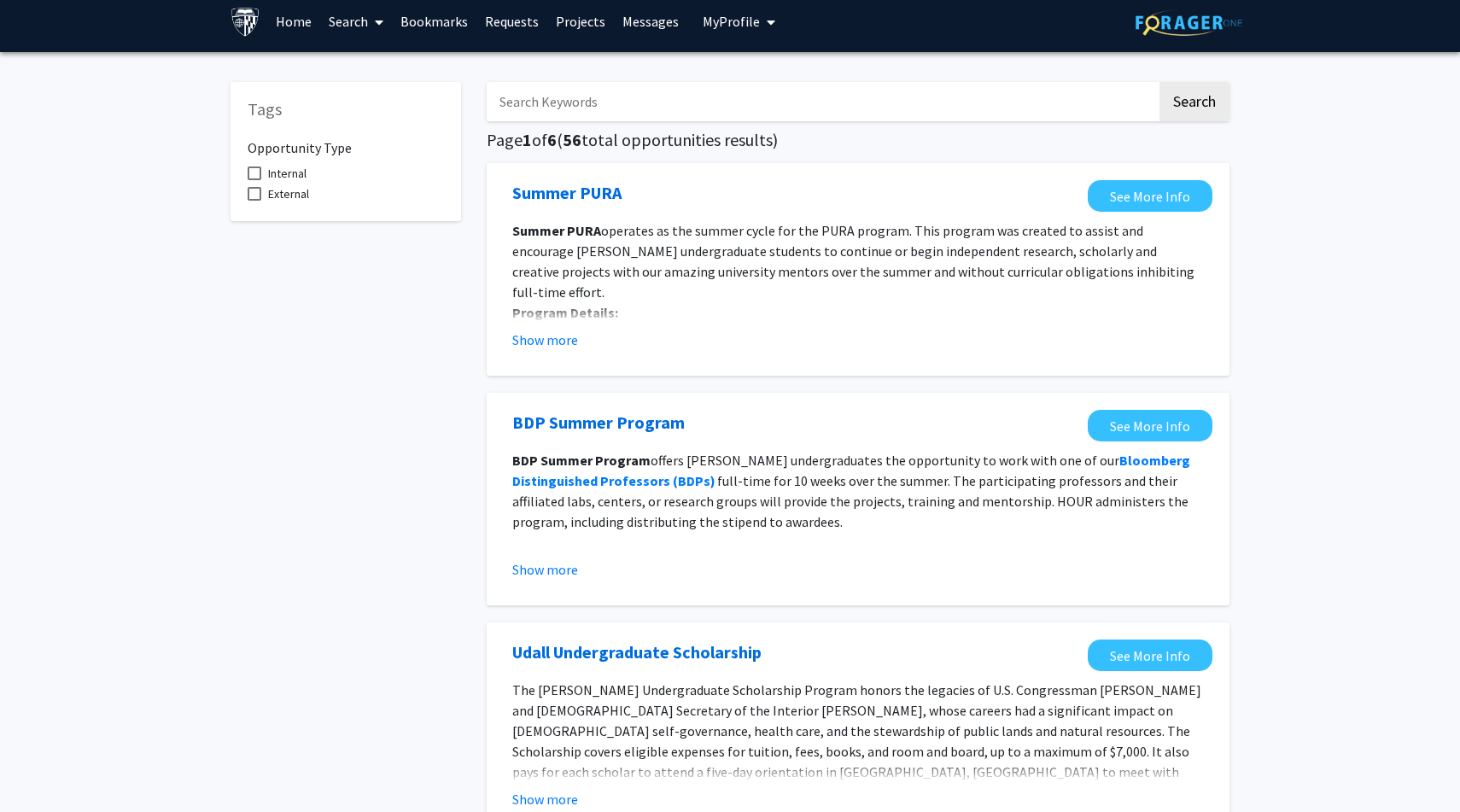
scroll to position [9, 0]
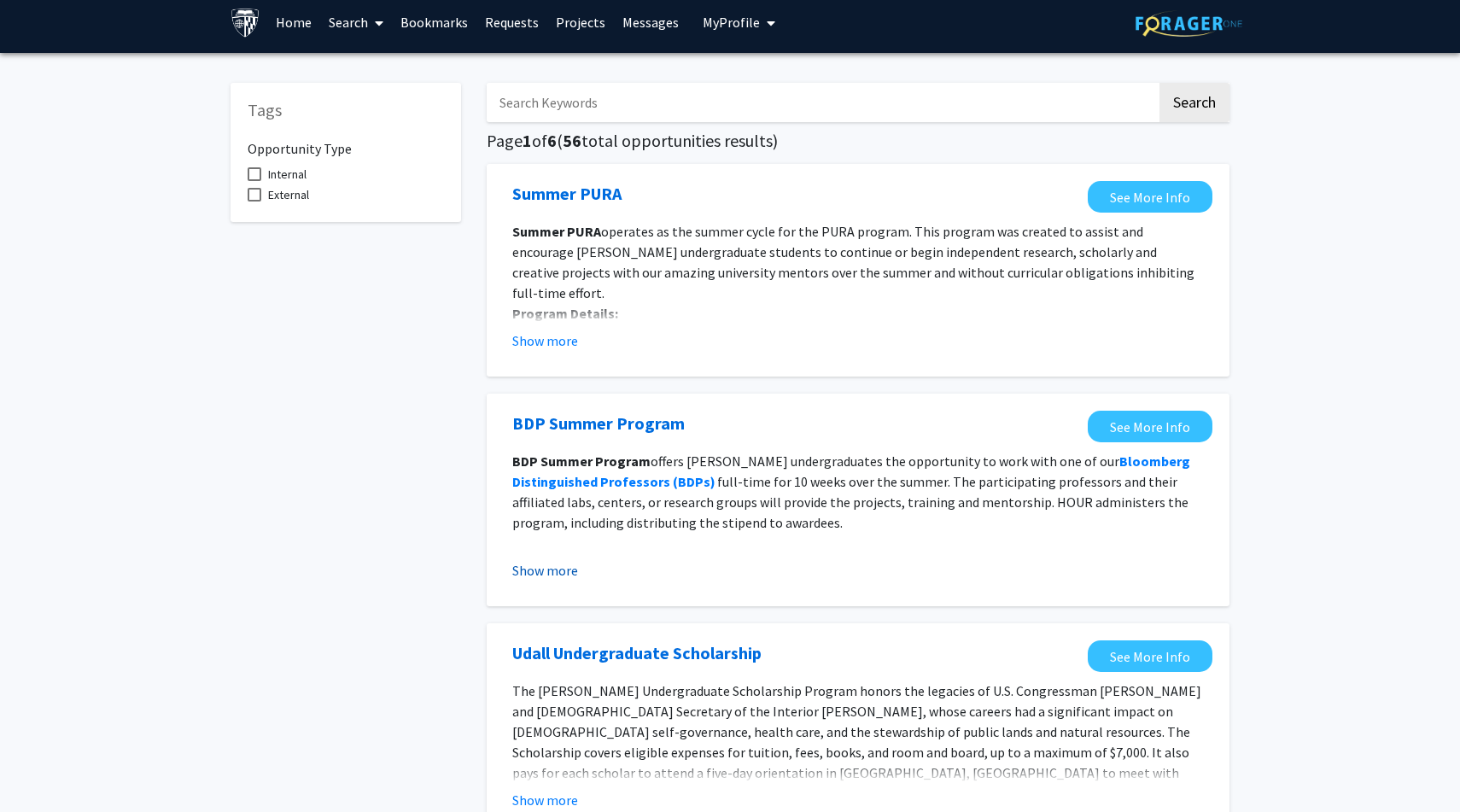
click at [512, 571] on button "Show more" at bounding box center [544, 570] width 66 height 20
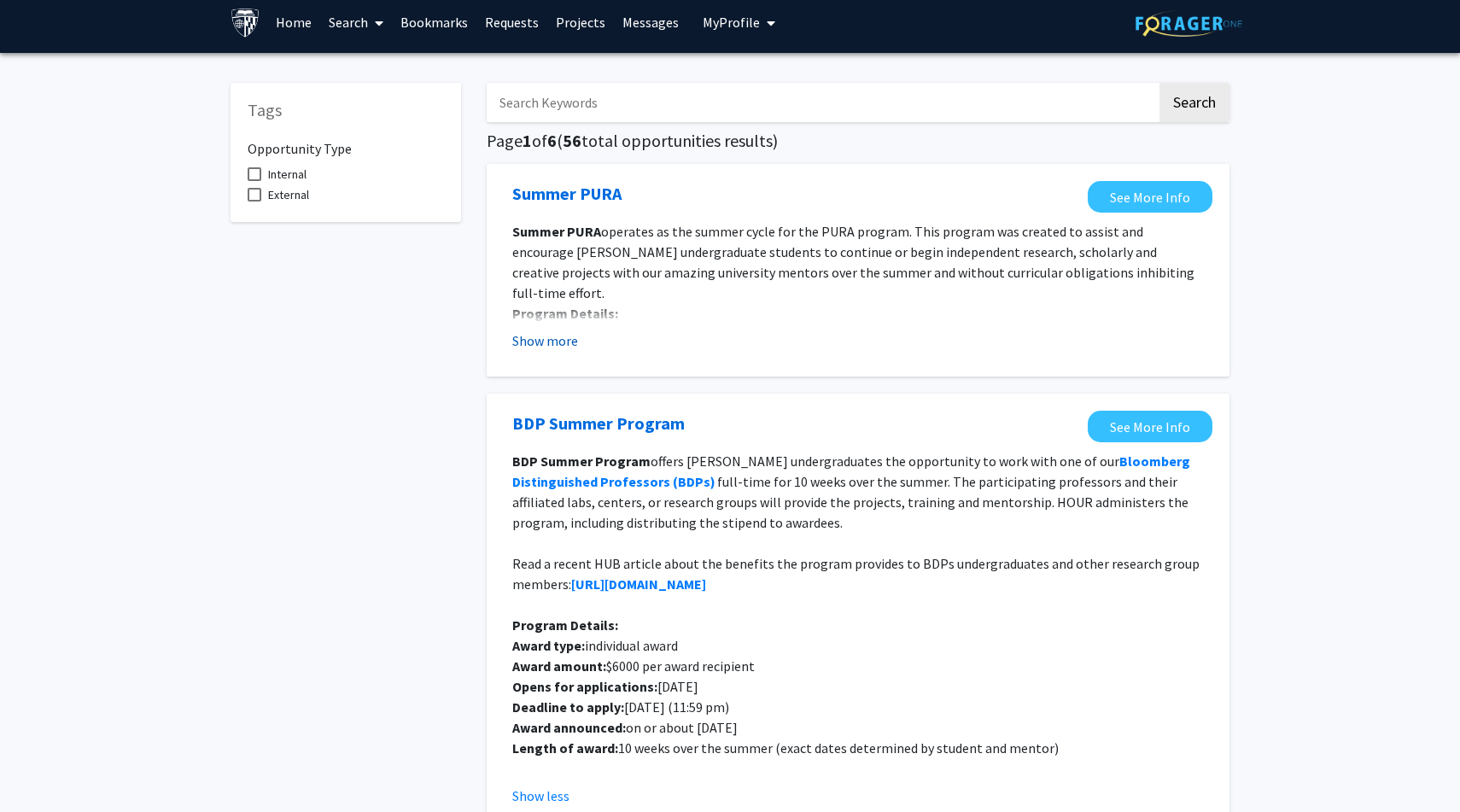
click at [561, 346] on button "Show more" at bounding box center [544, 340] width 66 height 20
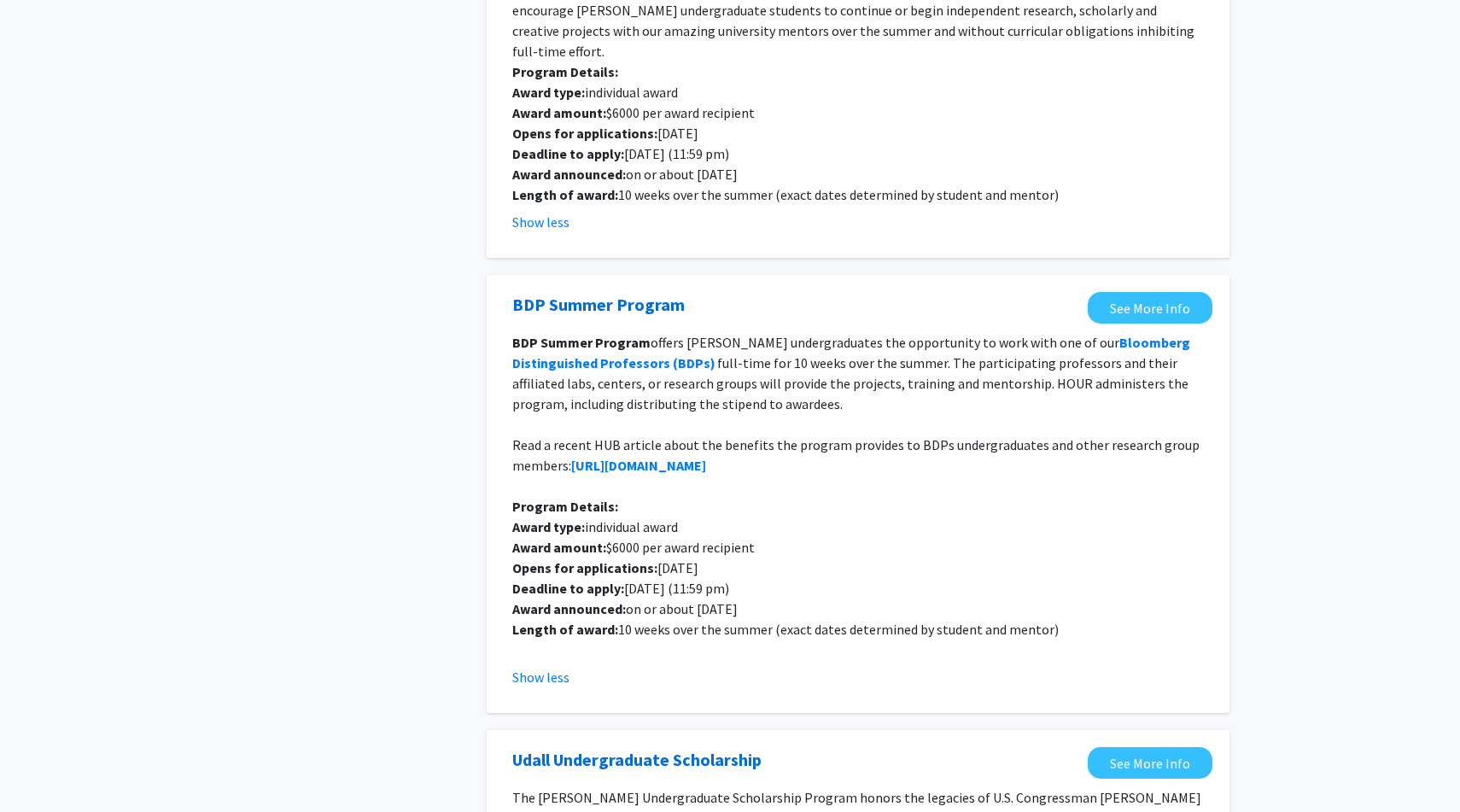
scroll to position [0, 0]
